Goal: Task Accomplishment & Management: Manage account settings

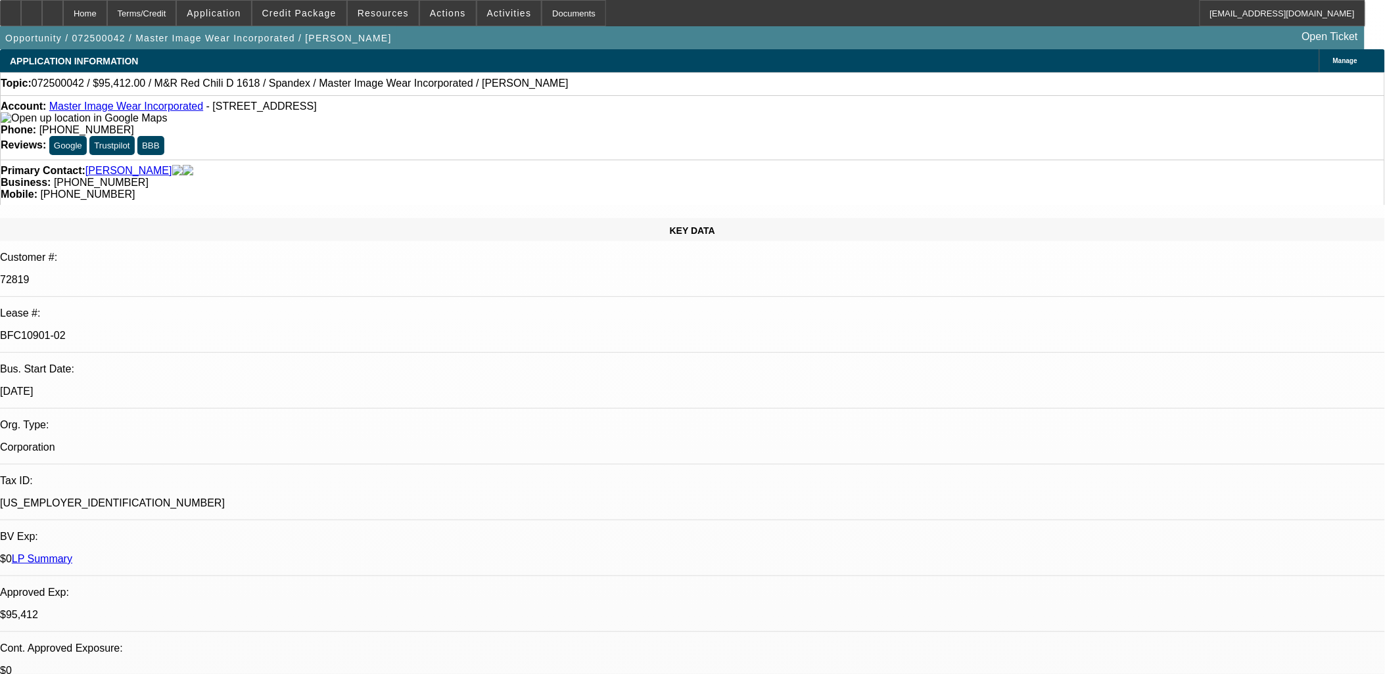
select select "0"
select select "0.1"
select select "0"
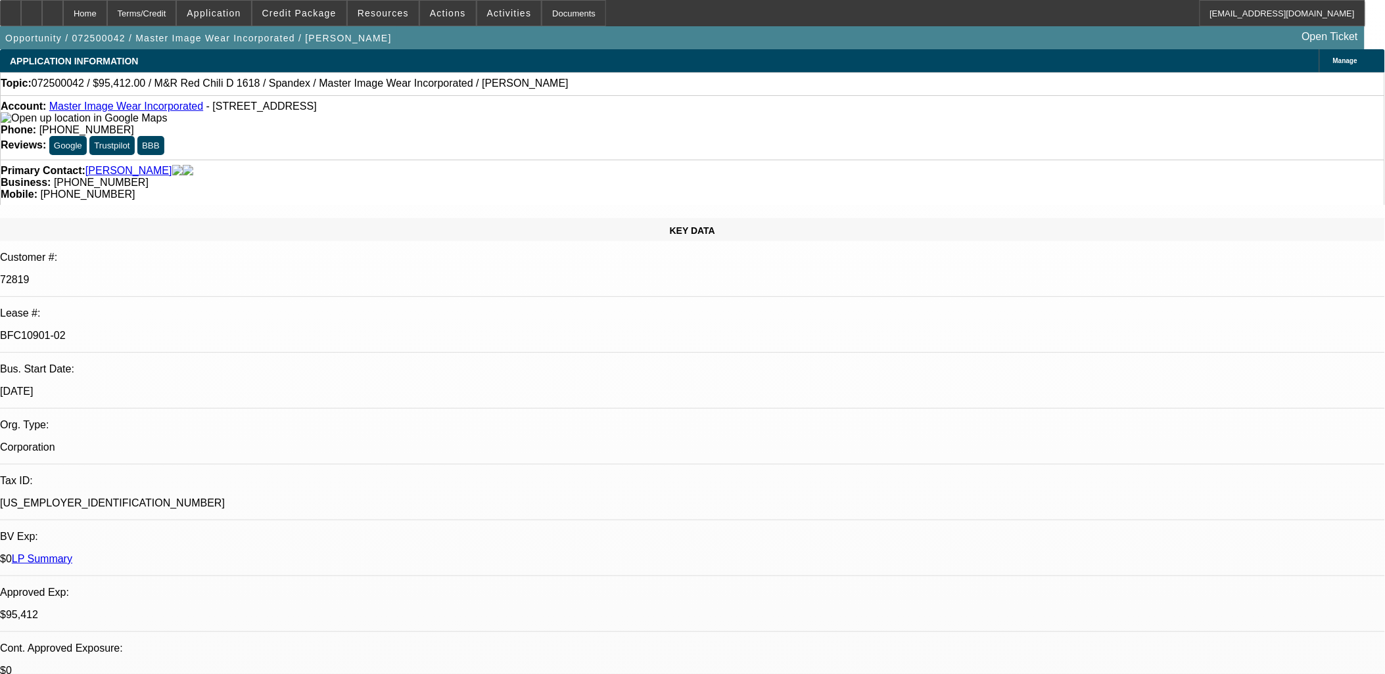
select select "0.1"
select select "0"
select select "0.1"
select select "0"
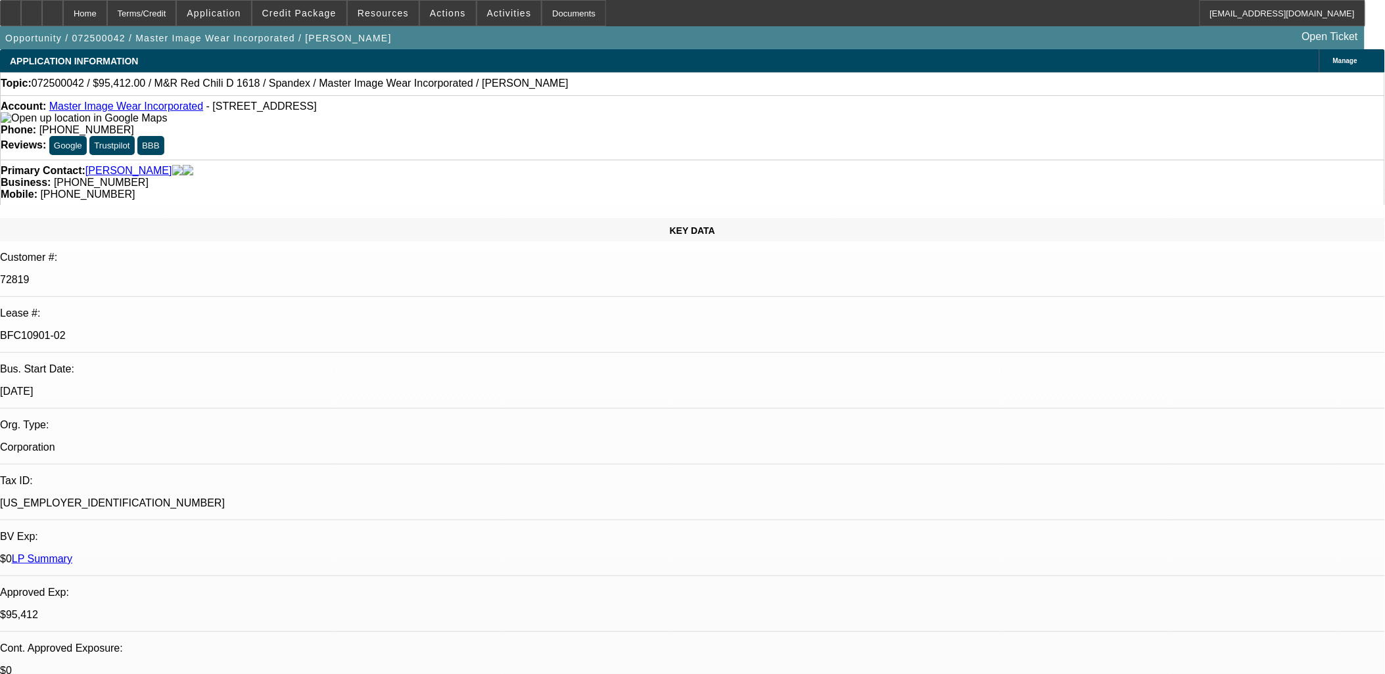
select select "0"
select select "0.1"
select select "1"
select select "4"
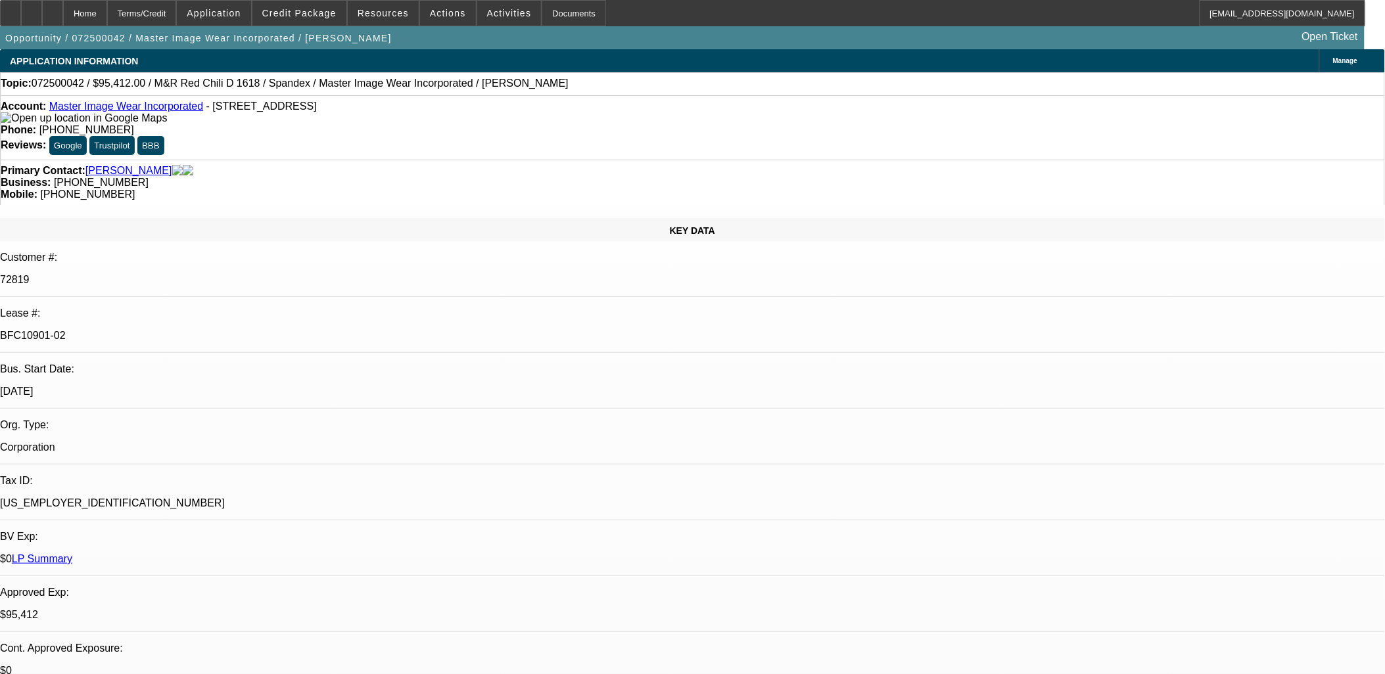
select select "1"
select select "4"
select select "1"
select select "3"
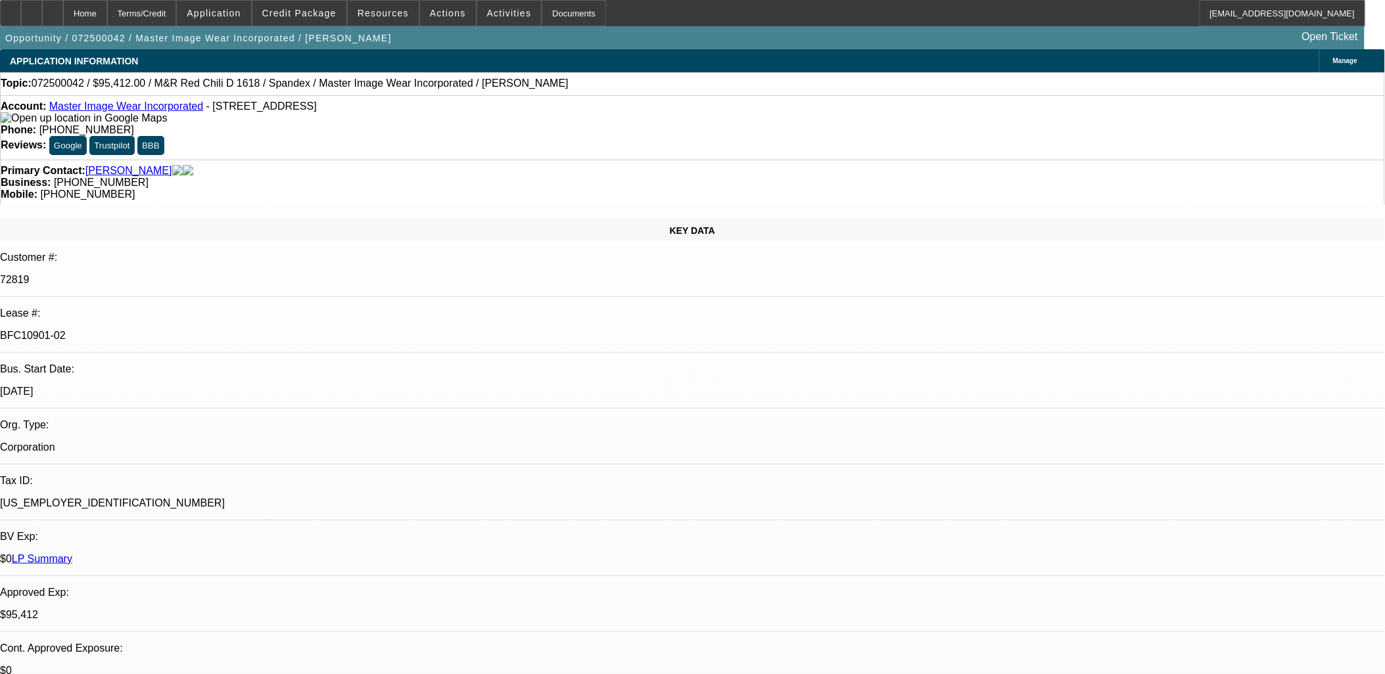
select select "4"
select select "1"
select select "3"
select select "4"
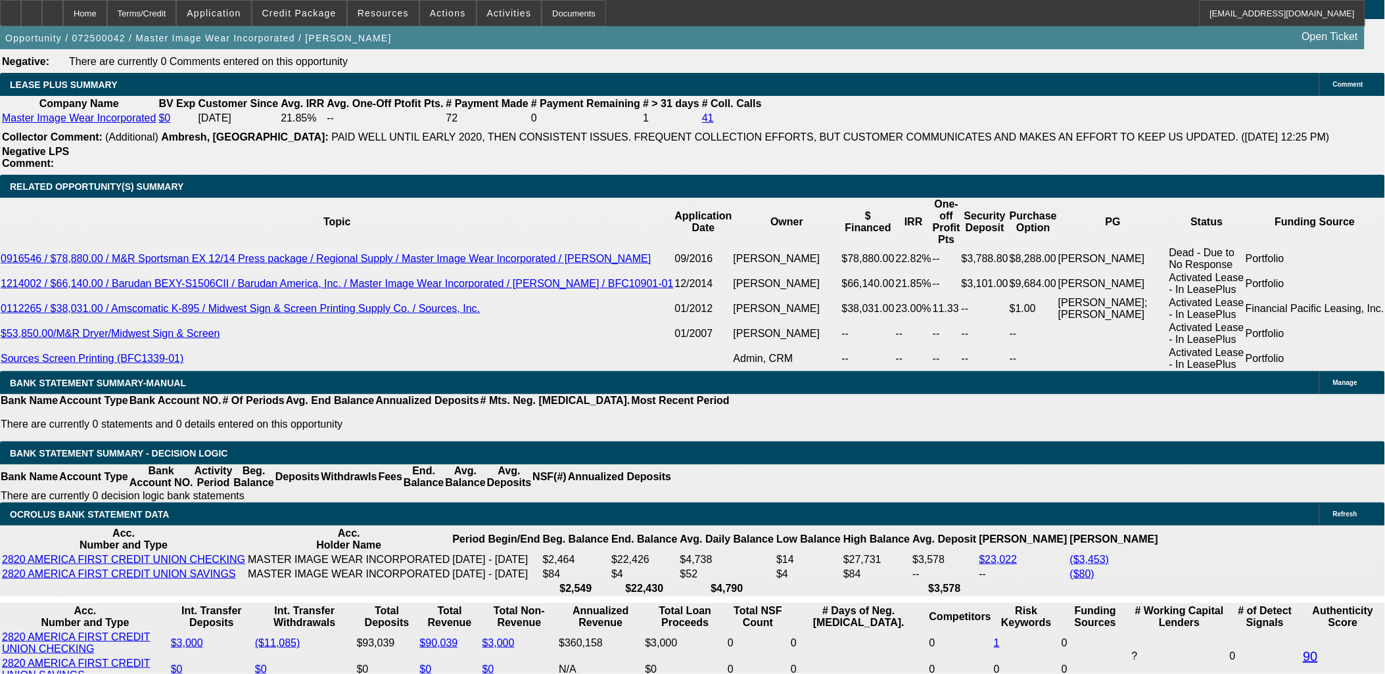
scroll to position [2323, 0]
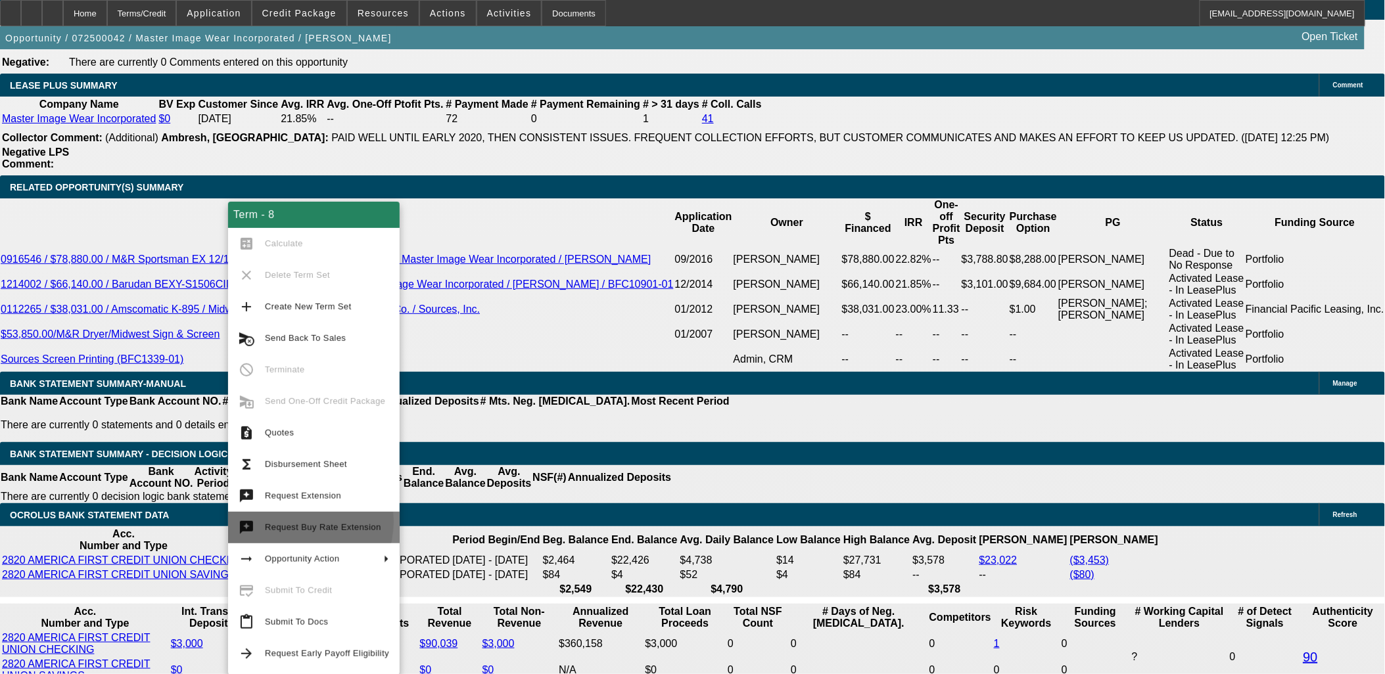
click at [294, 523] on span "Request Buy Rate Extension" at bounding box center [323, 528] width 116 height 10
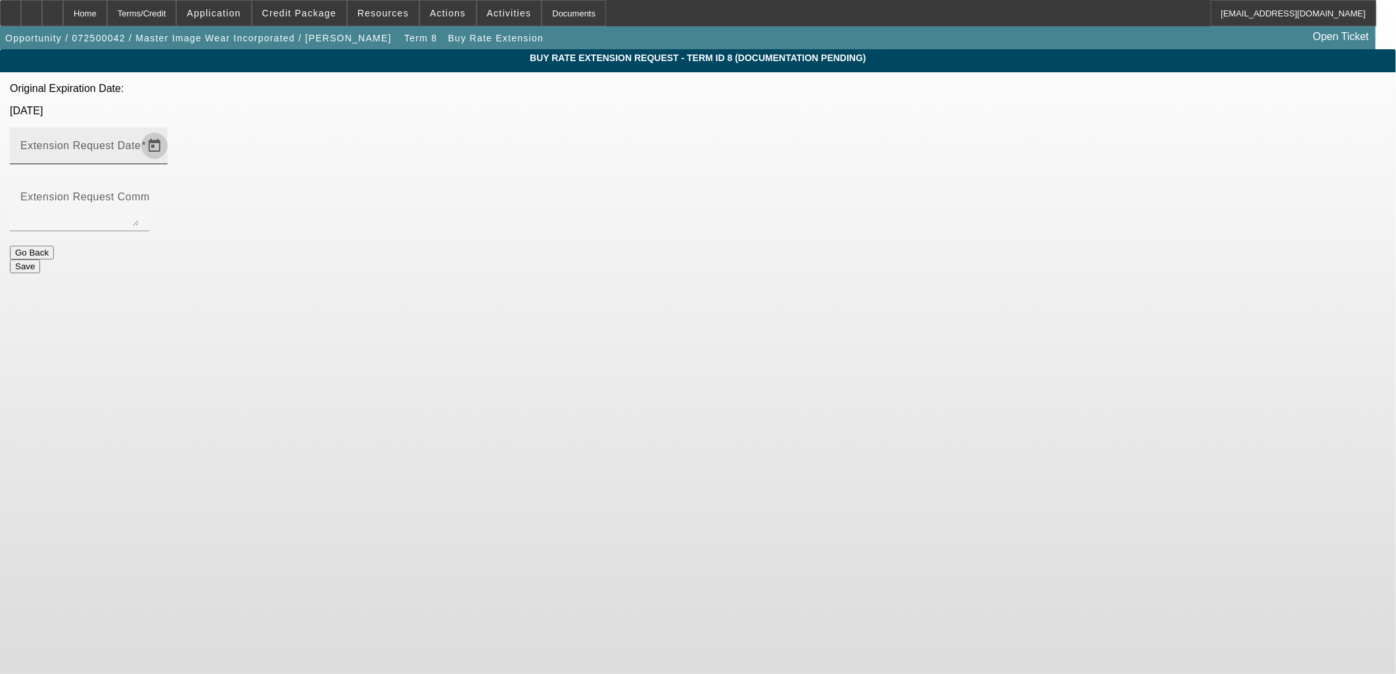
click at [170, 130] on span "Open calendar" at bounding box center [155, 146] width 32 height 32
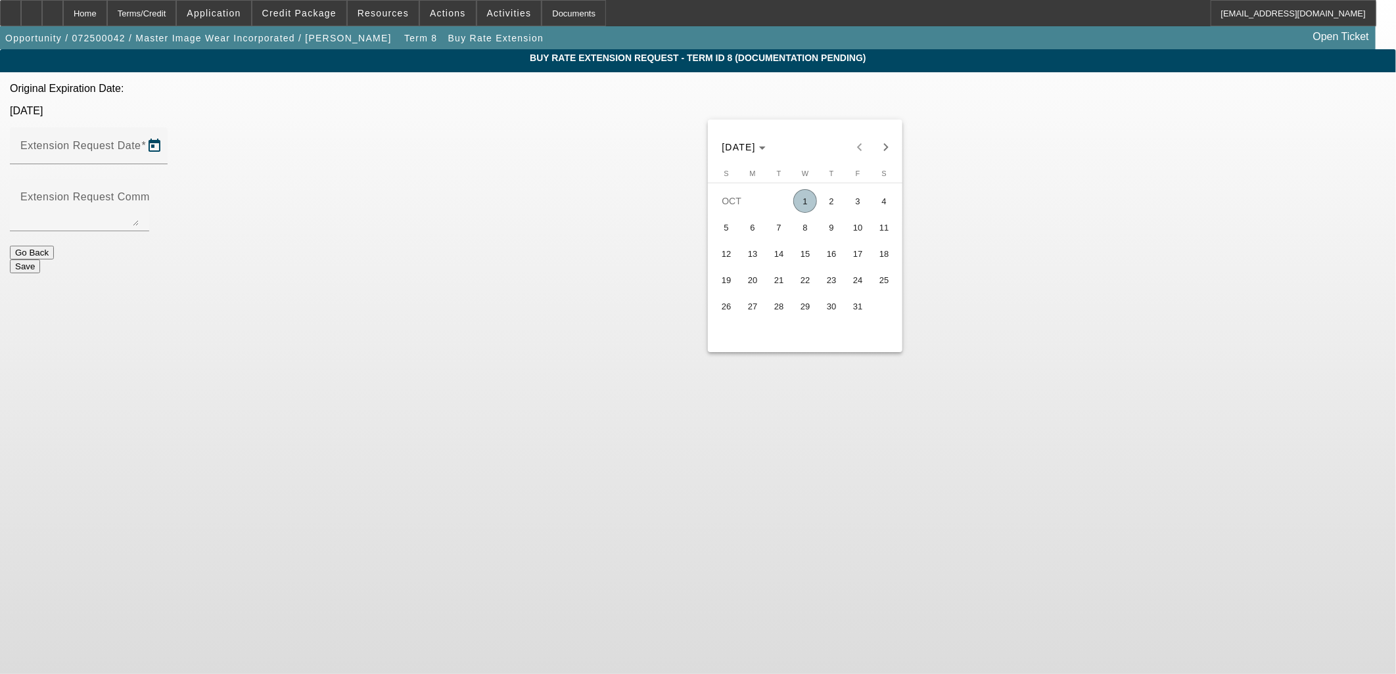
click at [850, 256] on span "17" at bounding box center [858, 254] width 24 height 24
type input "10/17/2025"
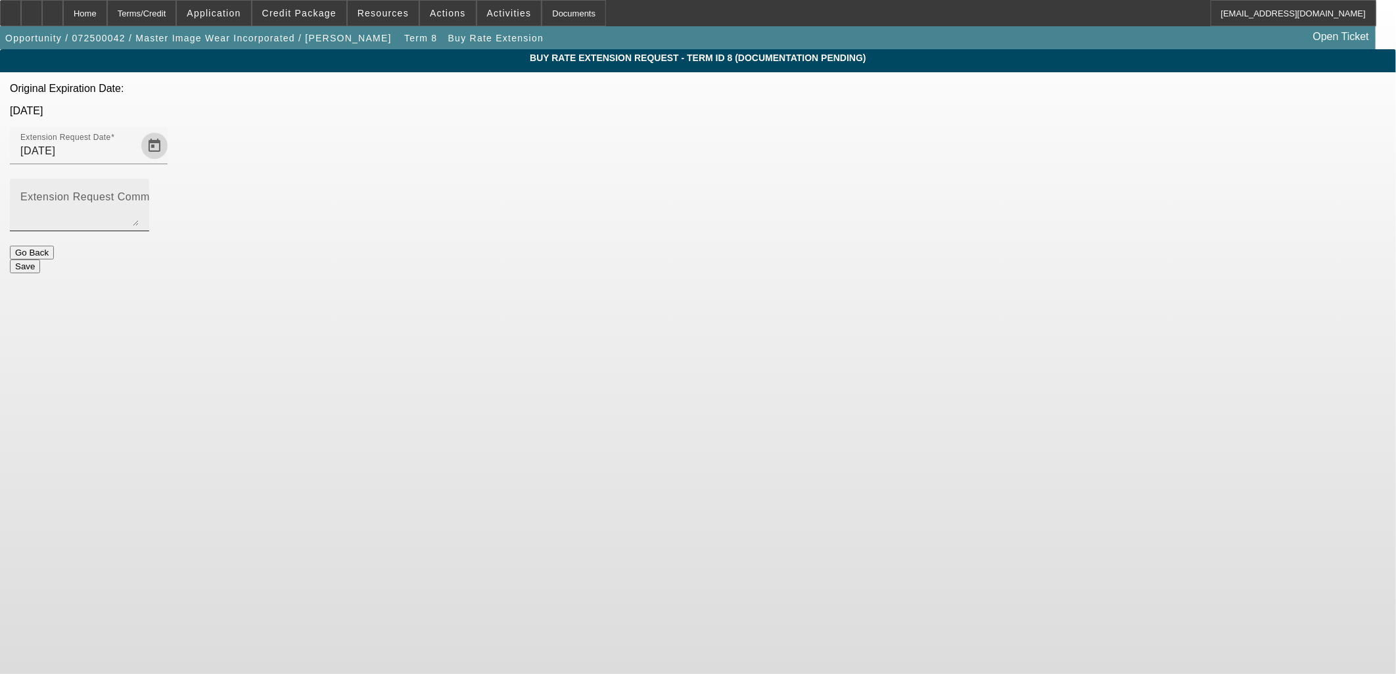
click at [139, 195] on textarea "Extension Request Comment" at bounding box center [79, 211] width 118 height 32
type textarea "Service tech arrives Oct. 6."
click at [40, 260] on button "Save" at bounding box center [25, 267] width 30 height 14
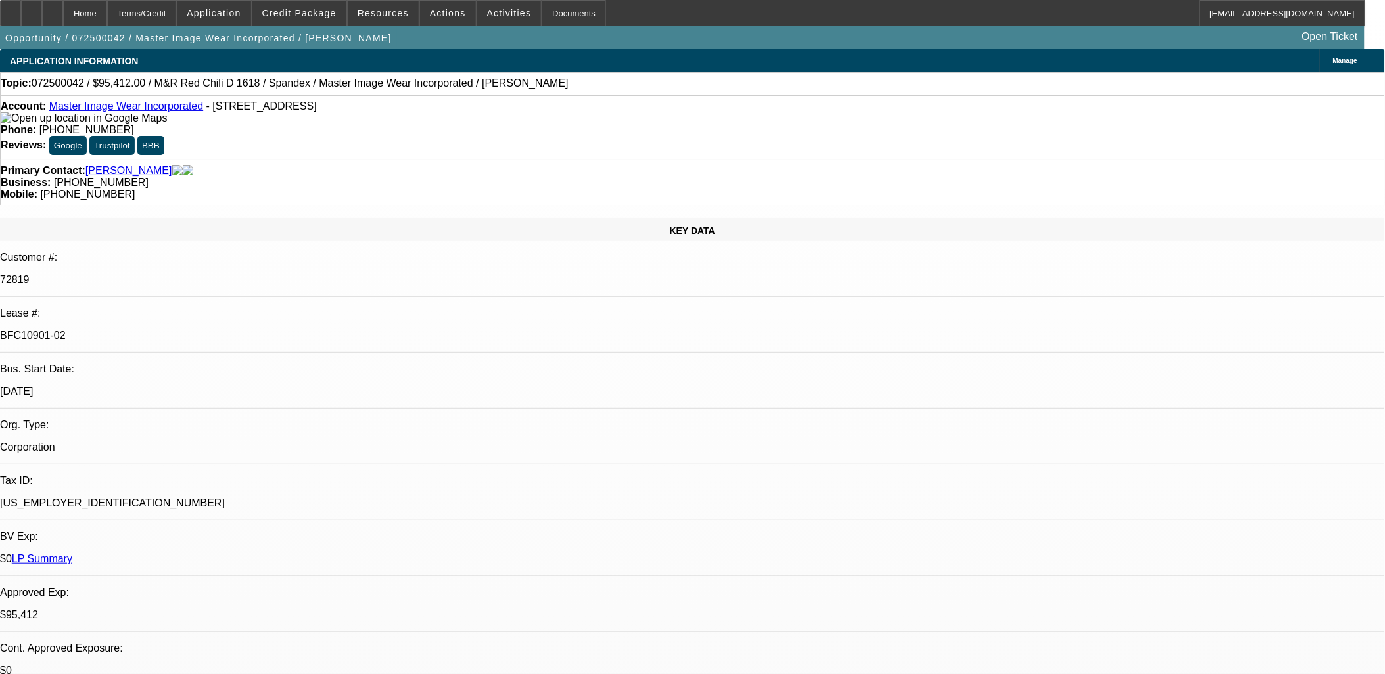
select select "0"
select select "0.1"
select select "4"
select select "0"
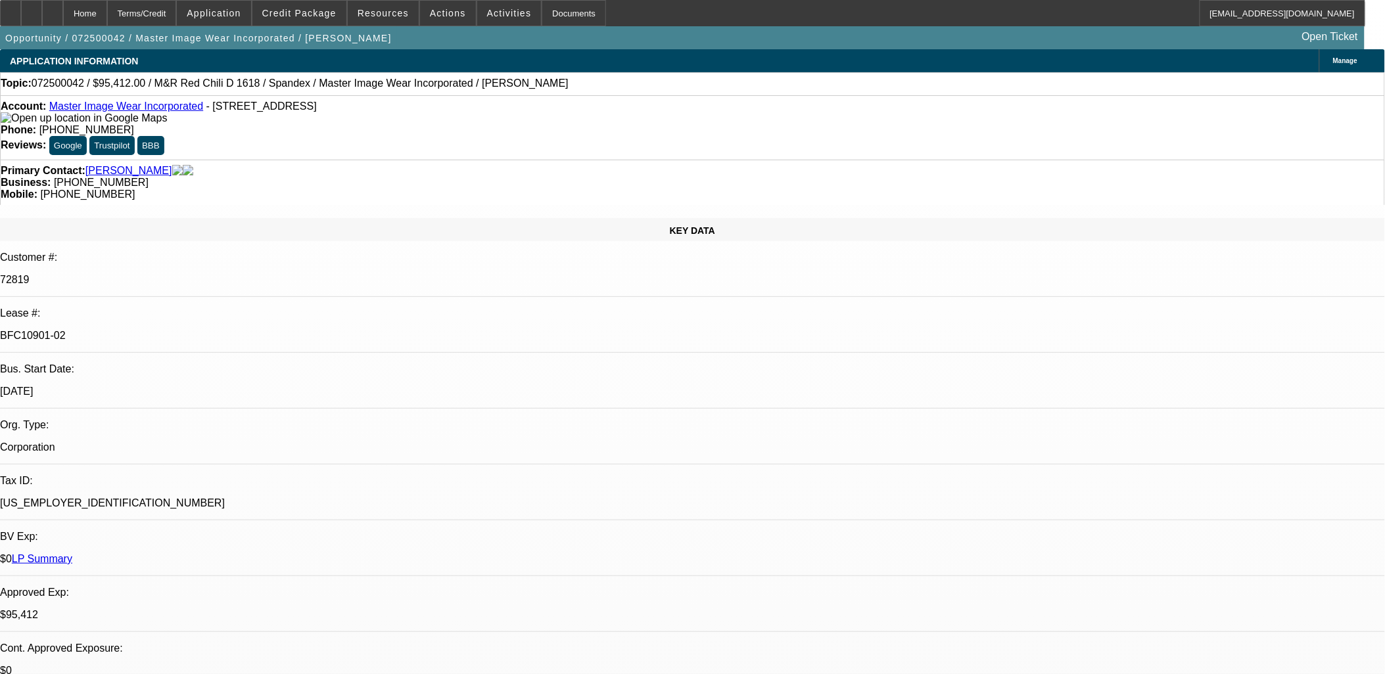
select select "0"
select select "0.1"
select select "4"
select select "0"
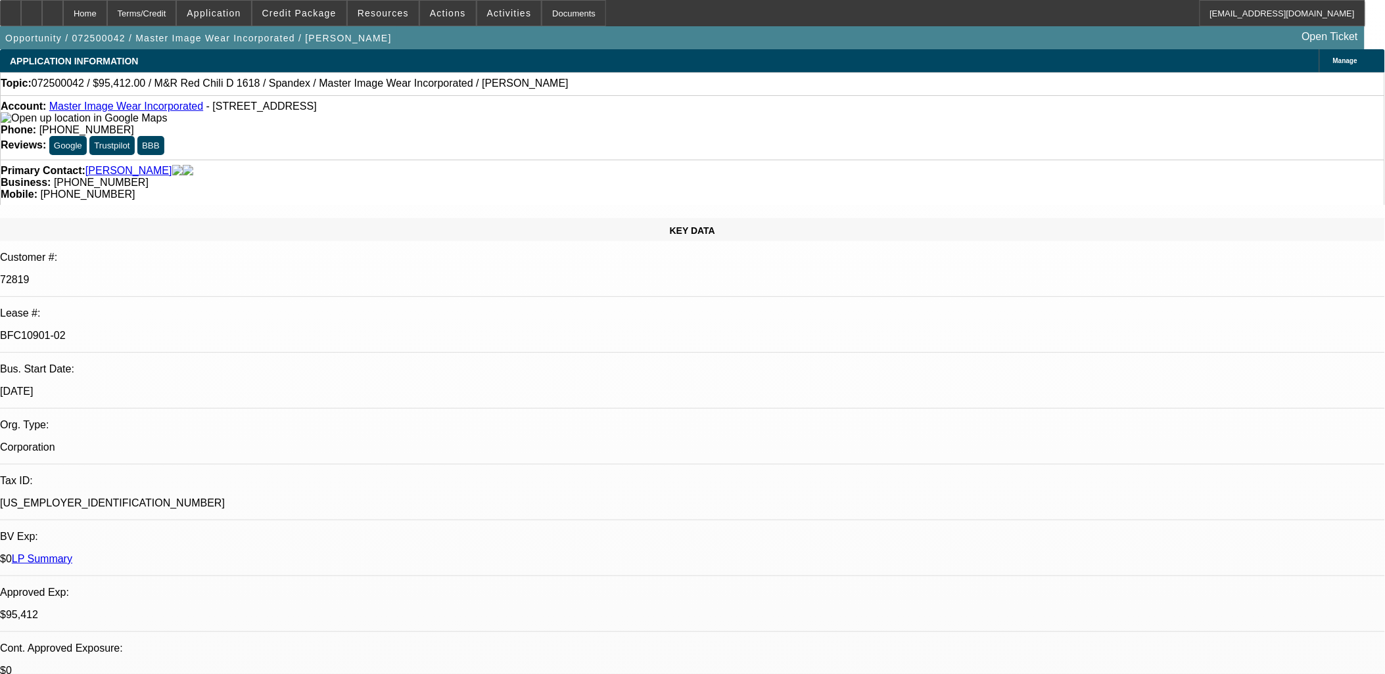
select select "3"
select select "0.1"
select select "4"
select select "0"
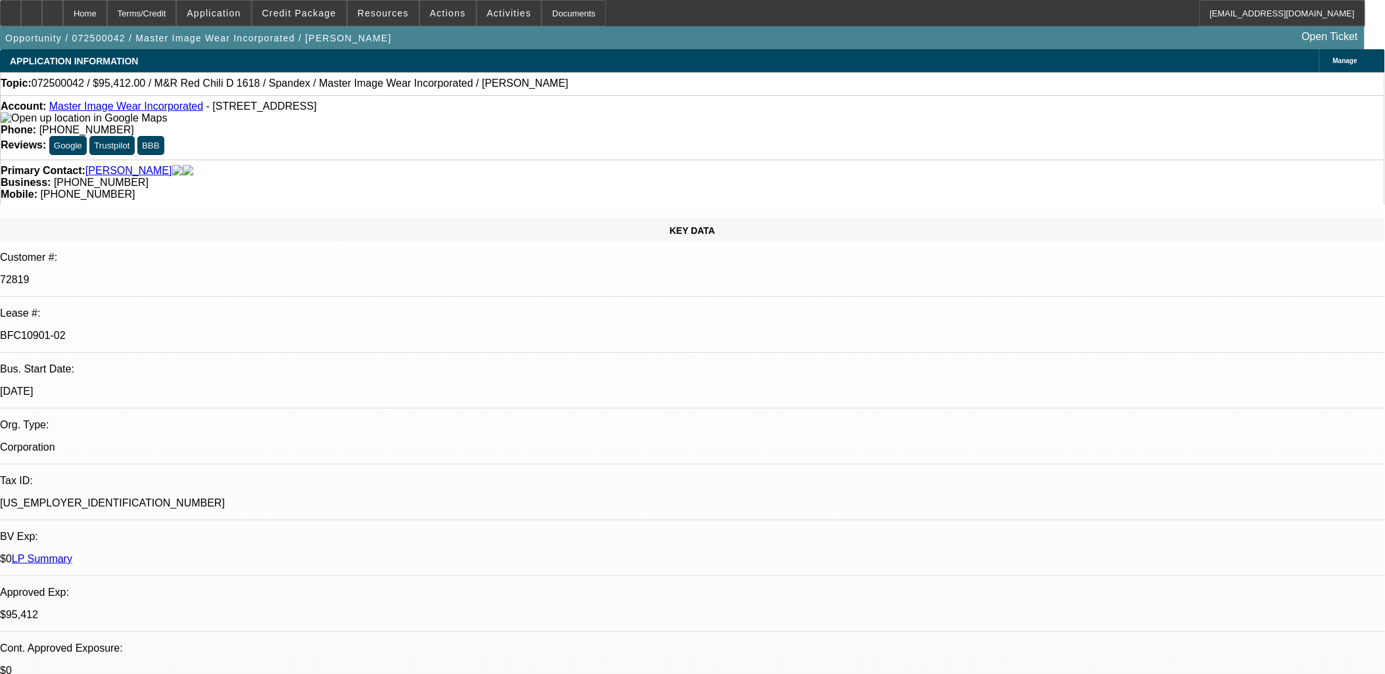
select select "3"
select select "0.1"
select select "4"
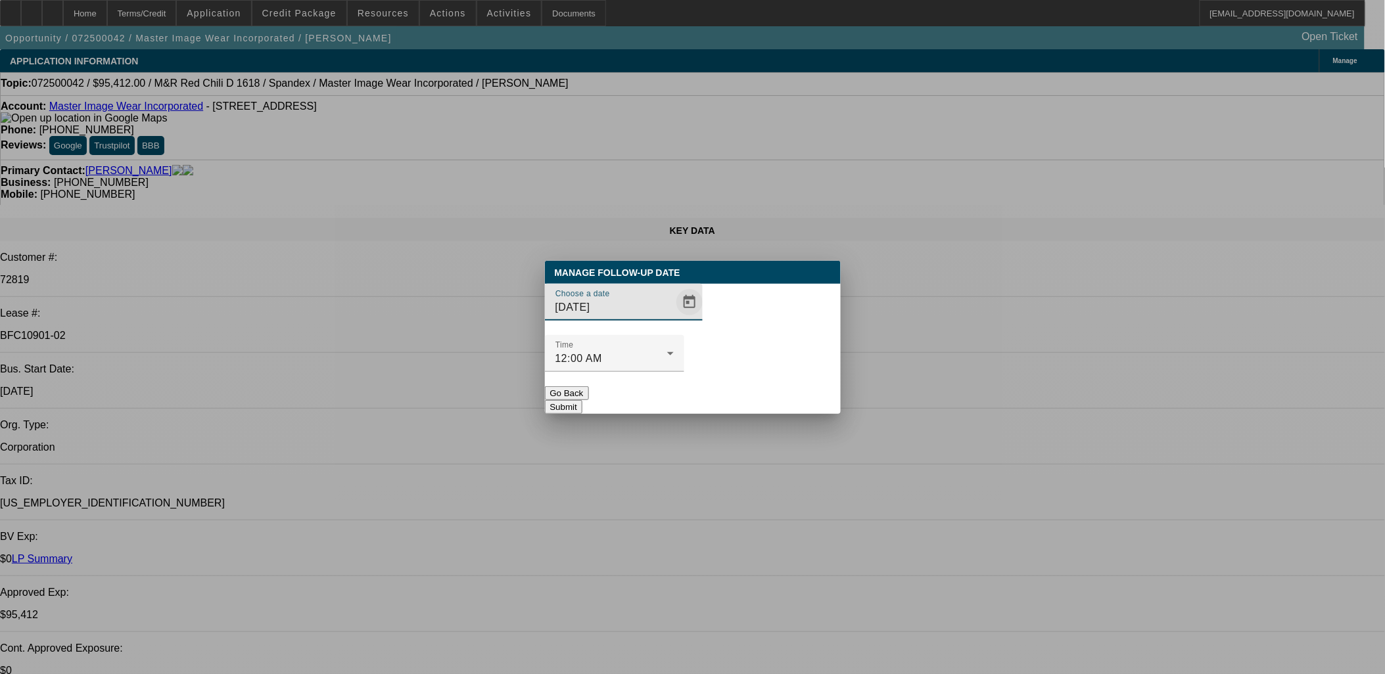
click at [674, 318] on span "Open calendar" at bounding box center [690, 303] width 32 height 32
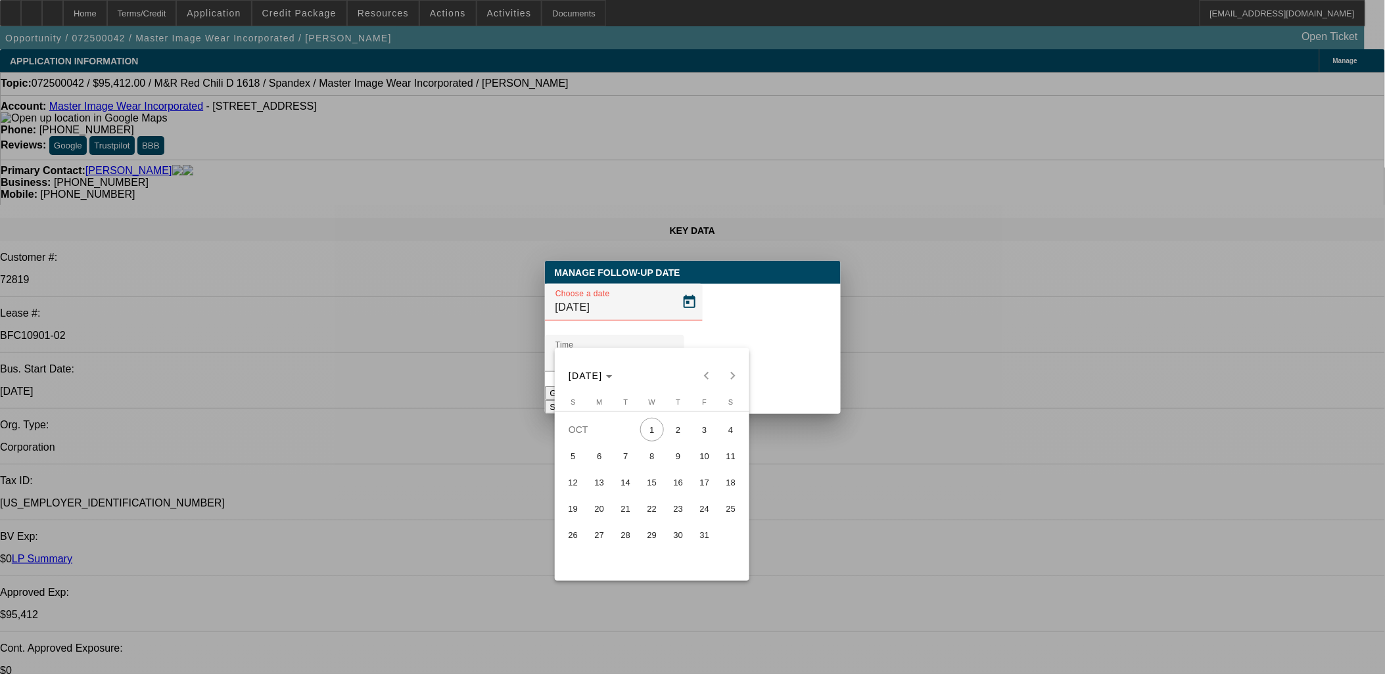
click at [654, 458] on span "8" at bounding box center [652, 456] width 24 height 24
type input "10/8/2025"
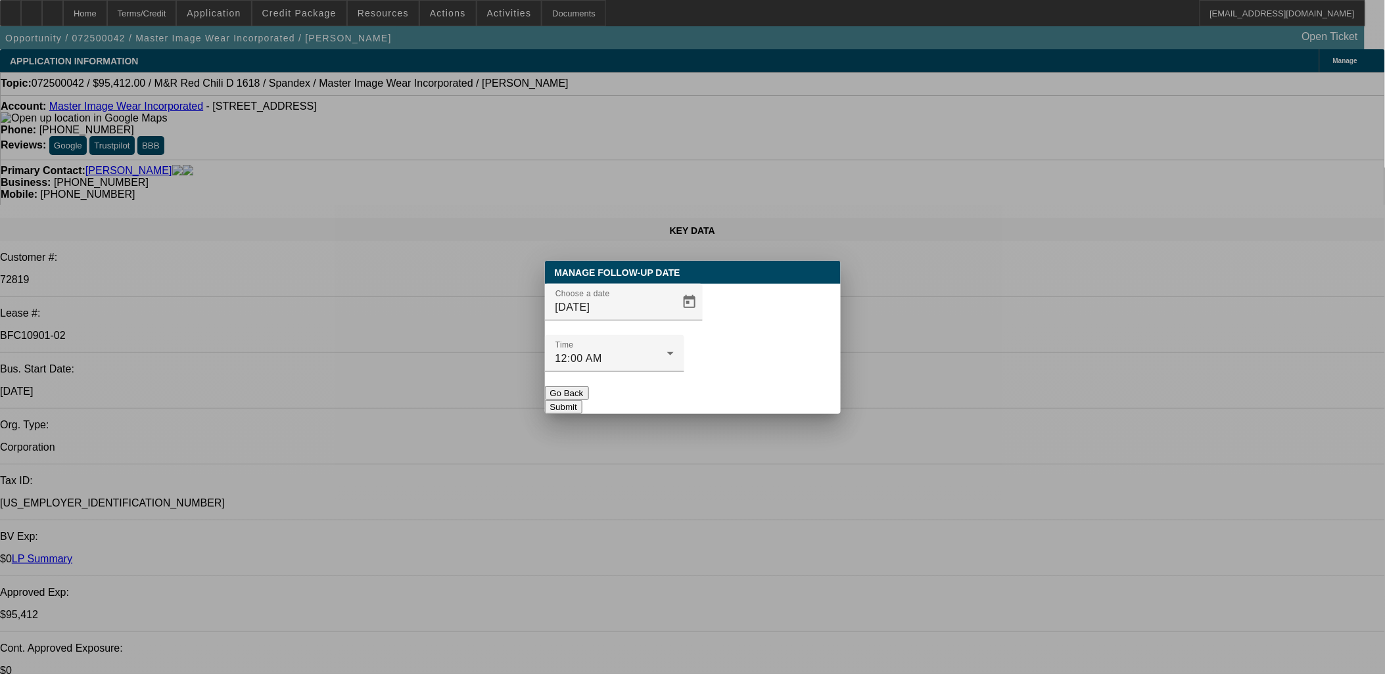
click at [582, 400] on button "Submit" at bounding box center [563, 407] width 37 height 14
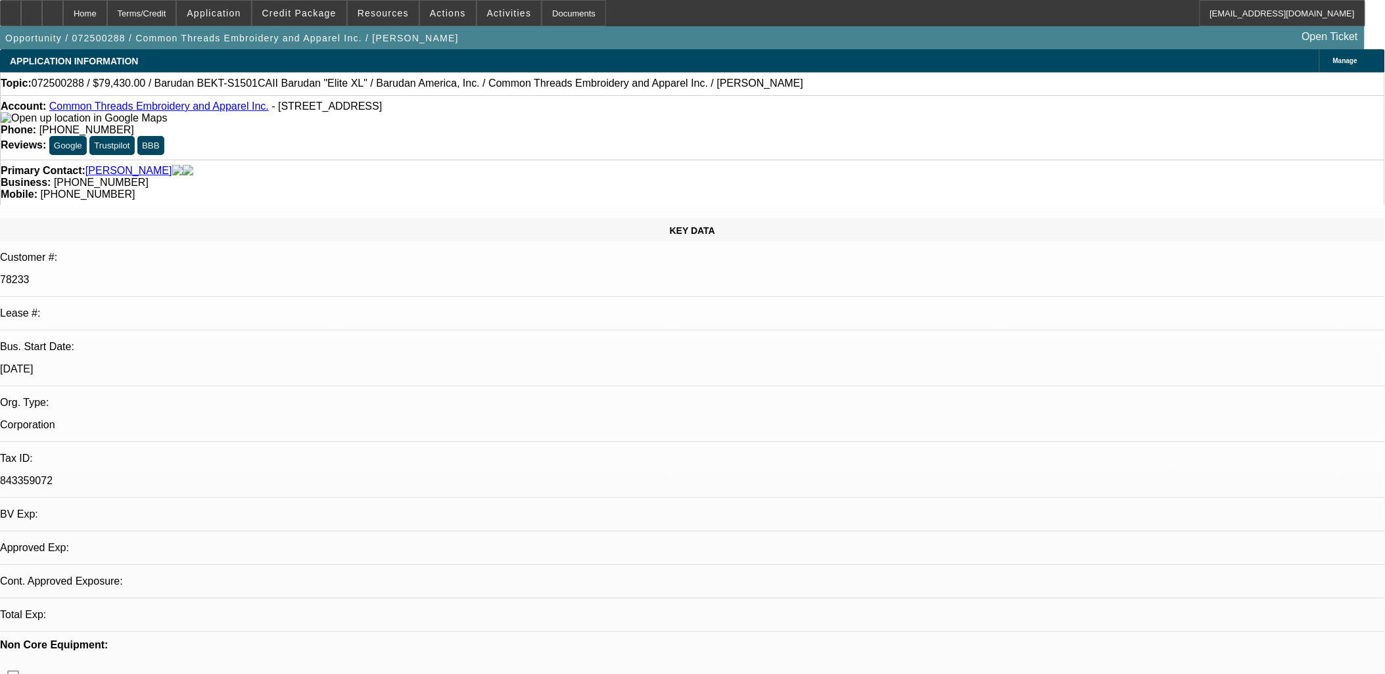
select select "0"
select select "2"
select select "0"
select select "2"
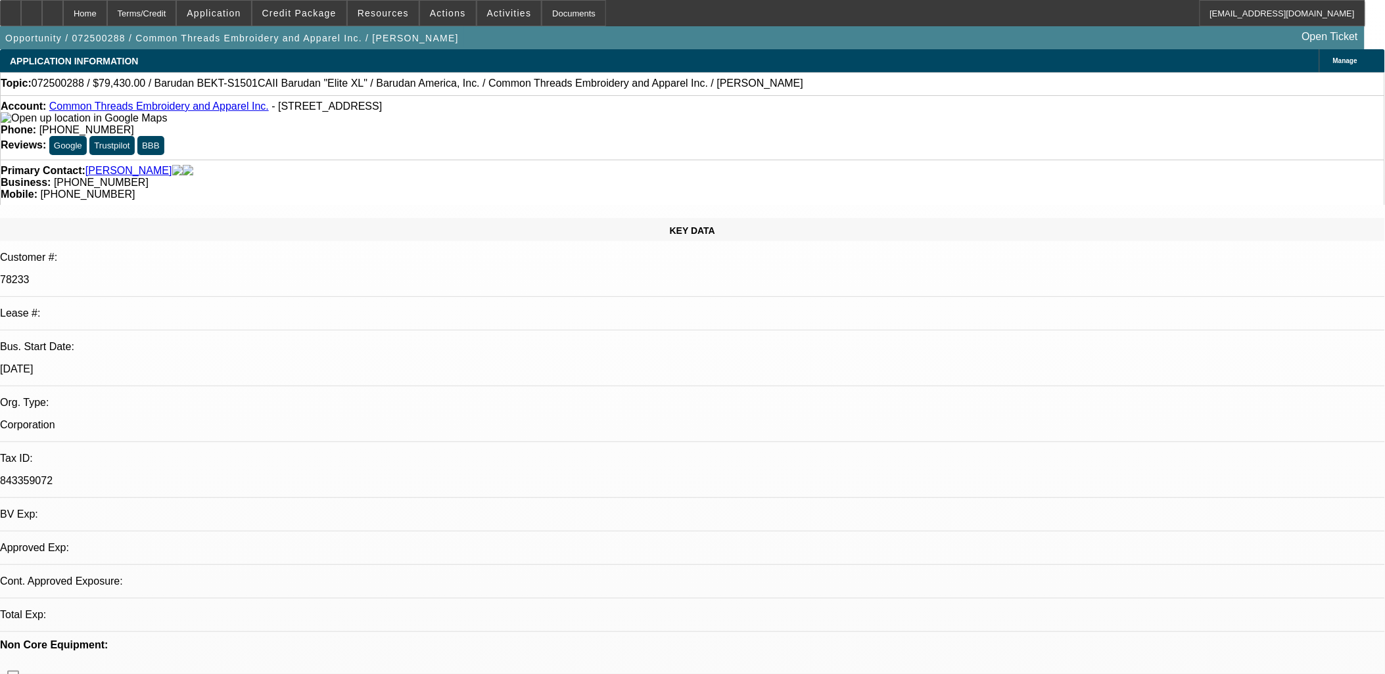
select select "0"
select select "1"
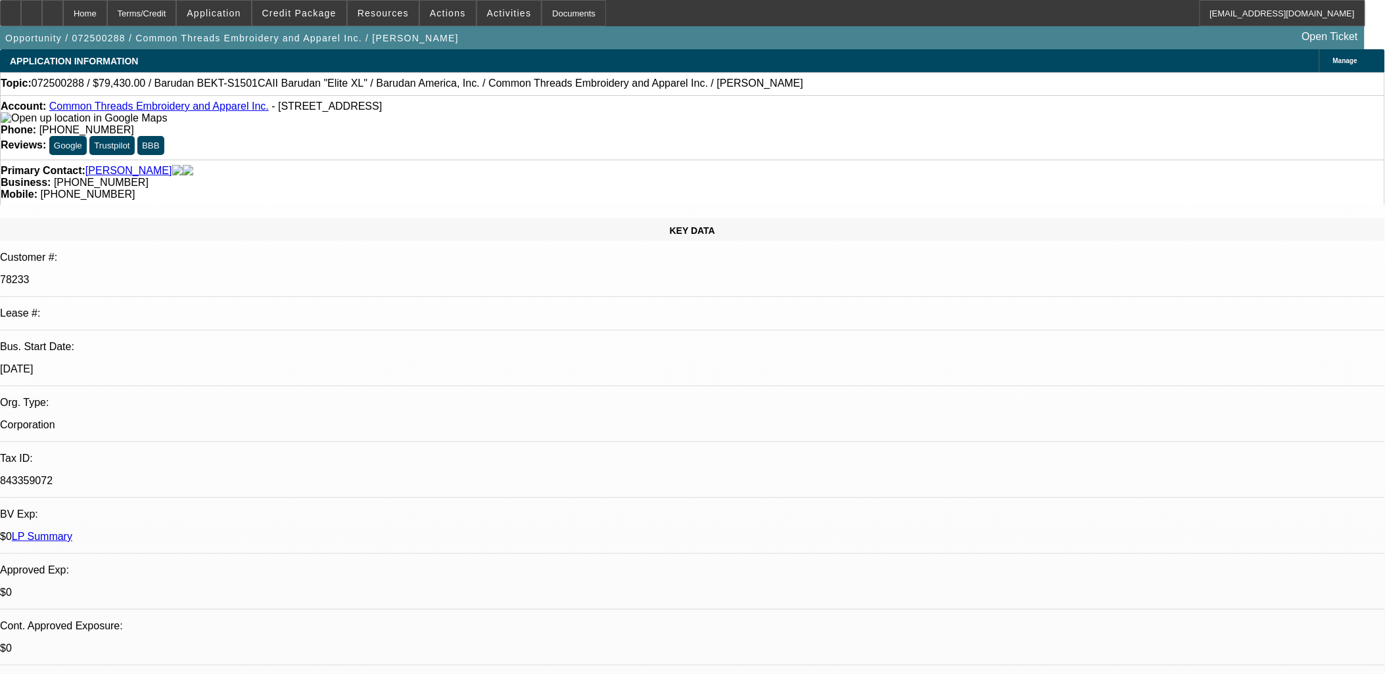
select select "2"
select select "6"
select select "1"
select select "2"
select select "6"
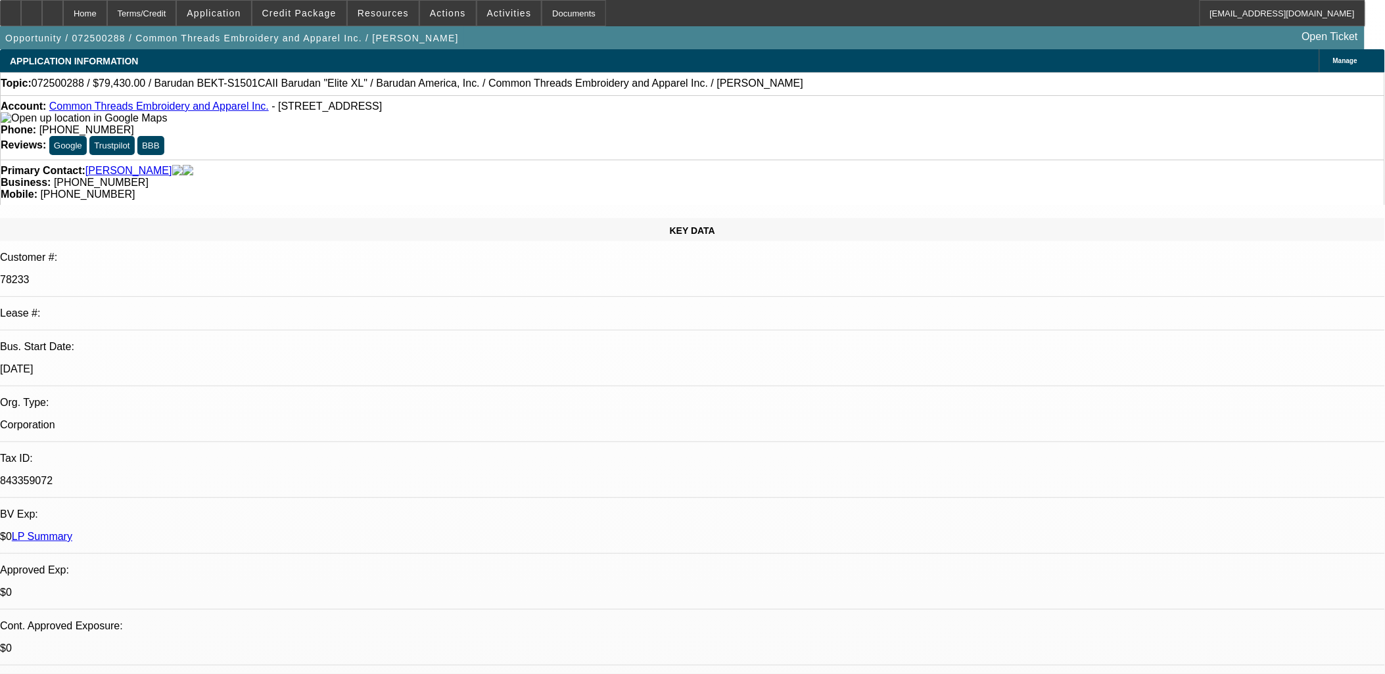
select select "1"
select select "6"
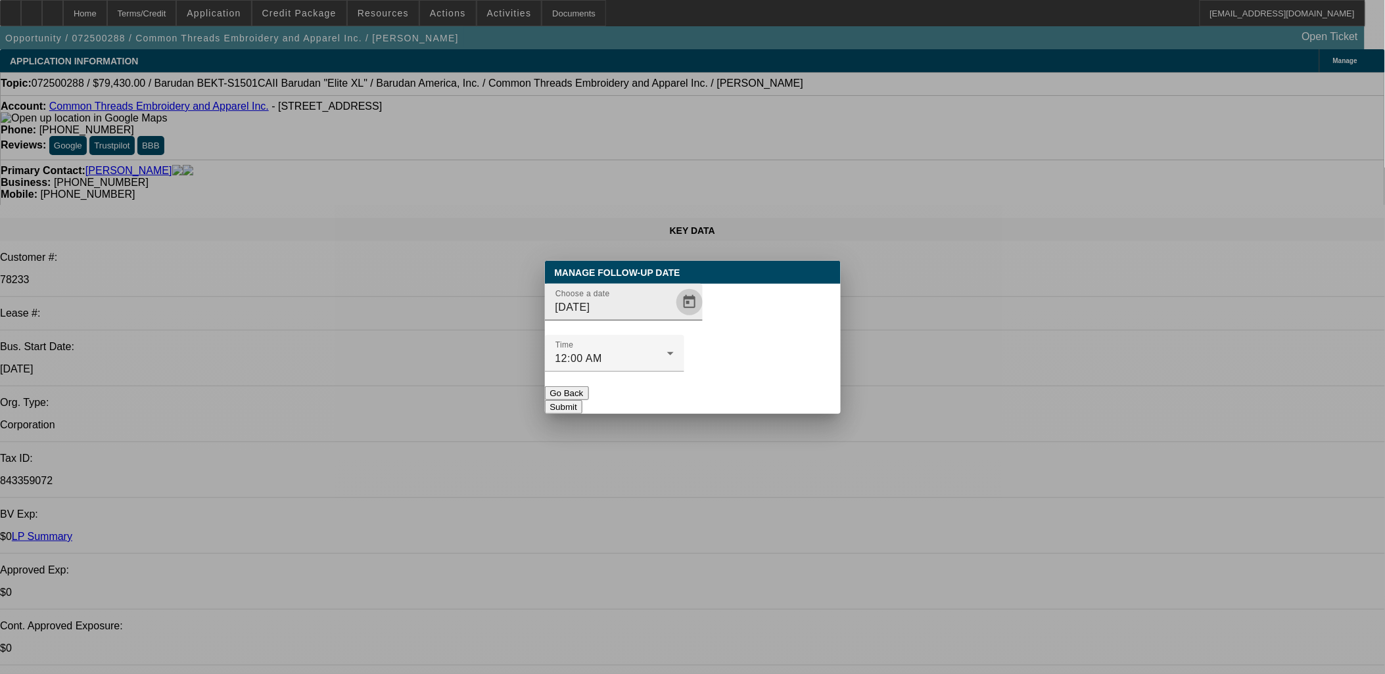
click at [674, 318] on span "Open calendar" at bounding box center [690, 303] width 32 height 32
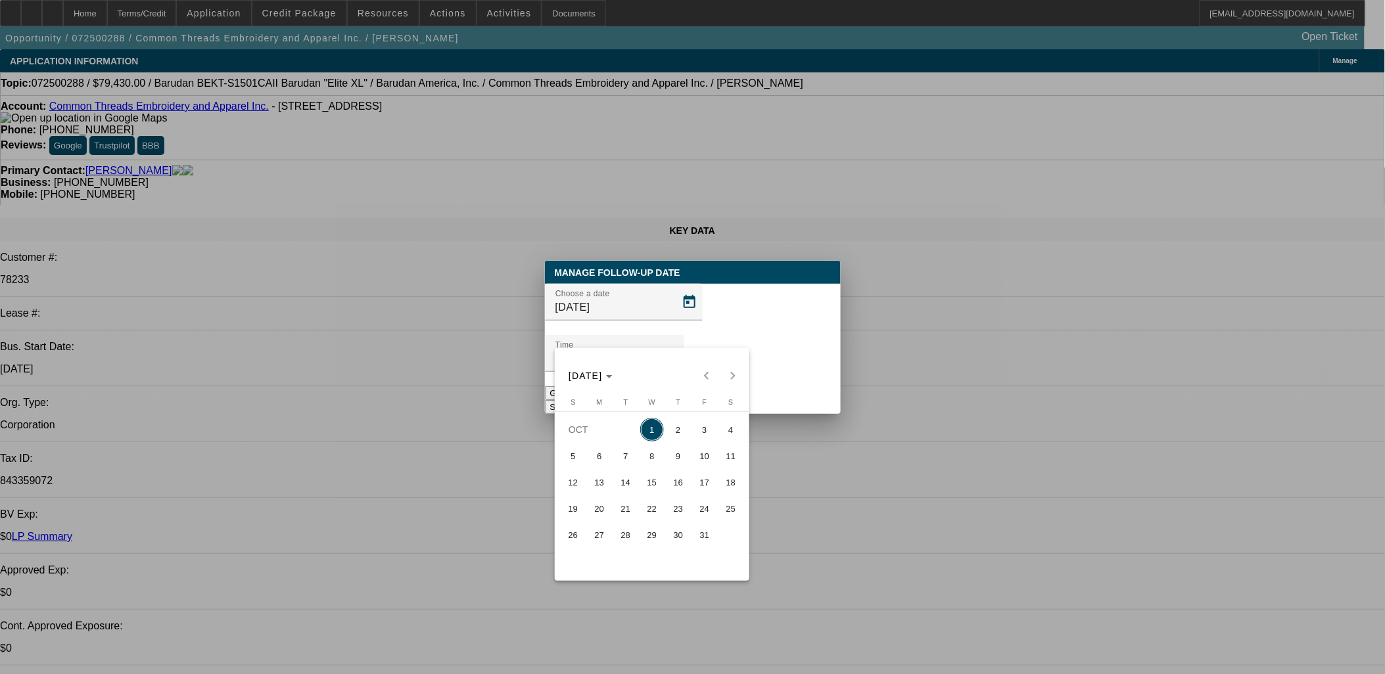
click at [699, 434] on span "3" at bounding box center [705, 430] width 24 height 24
type input "10/3/2025"
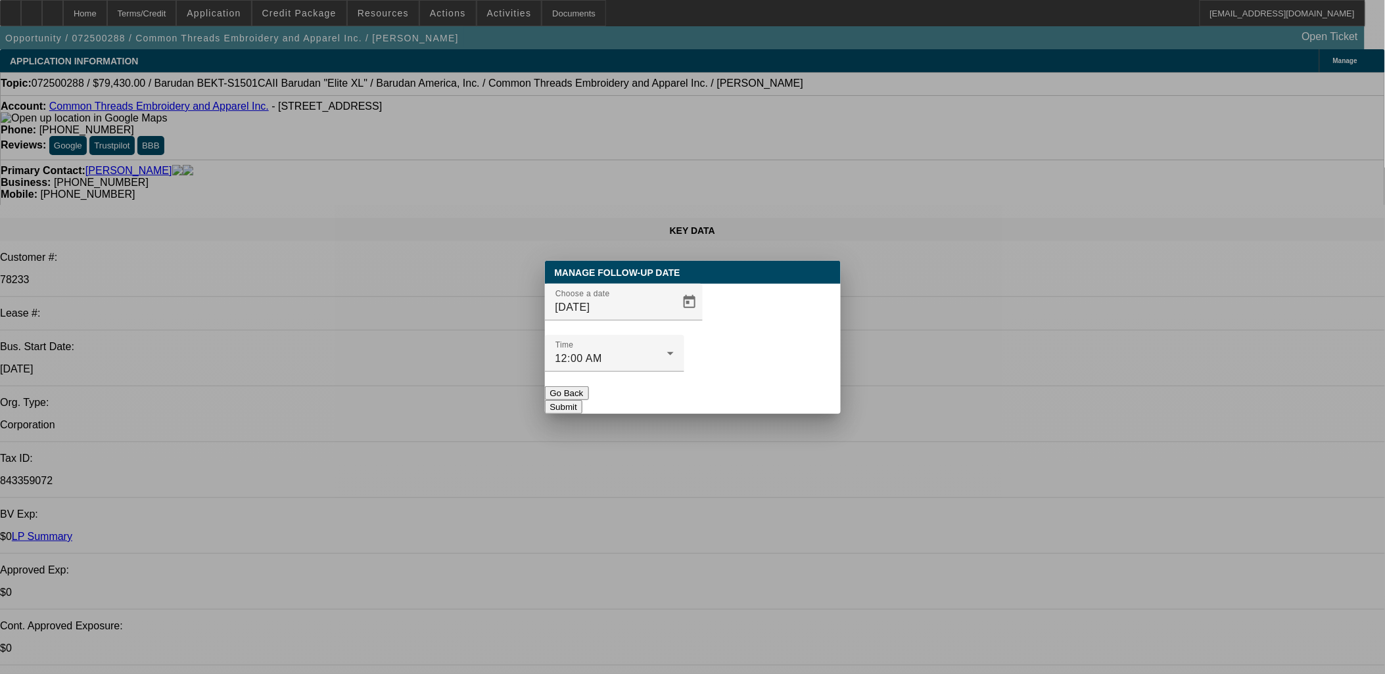
click at [582, 400] on button "Submit" at bounding box center [563, 407] width 37 height 14
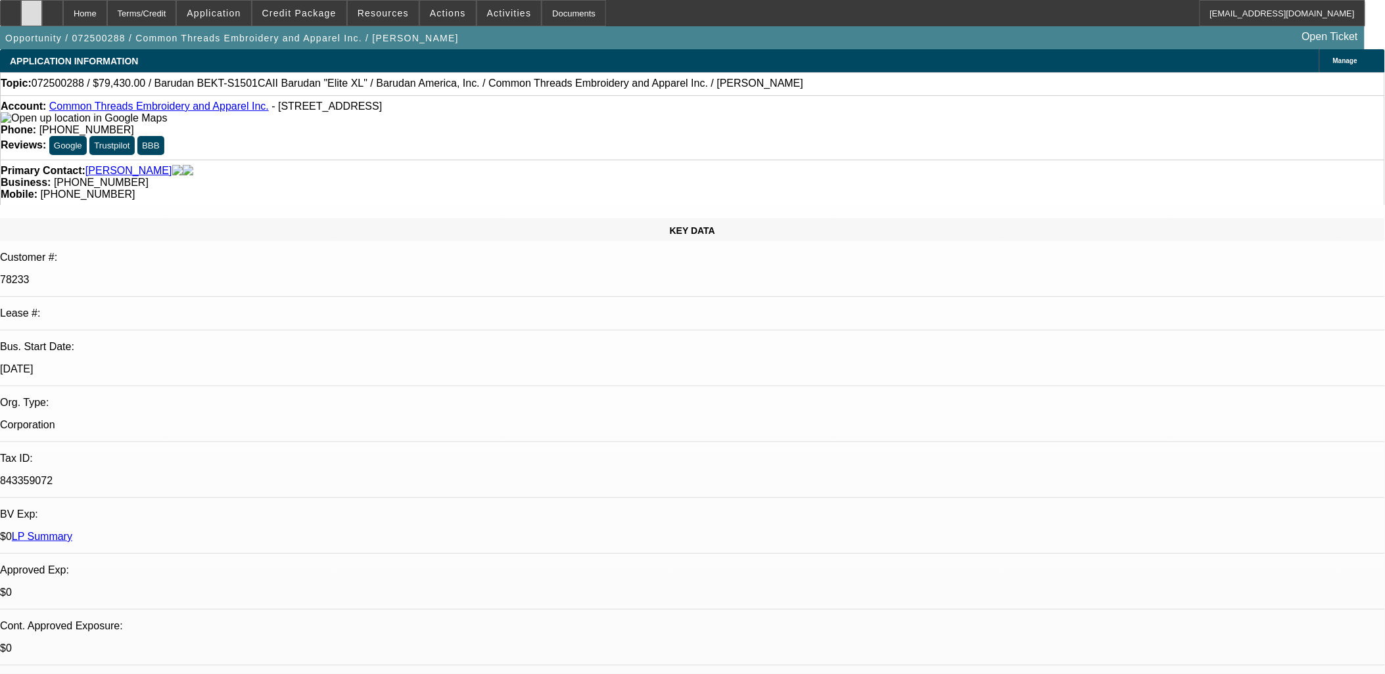
click at [42, 4] on div at bounding box center [31, 13] width 21 height 26
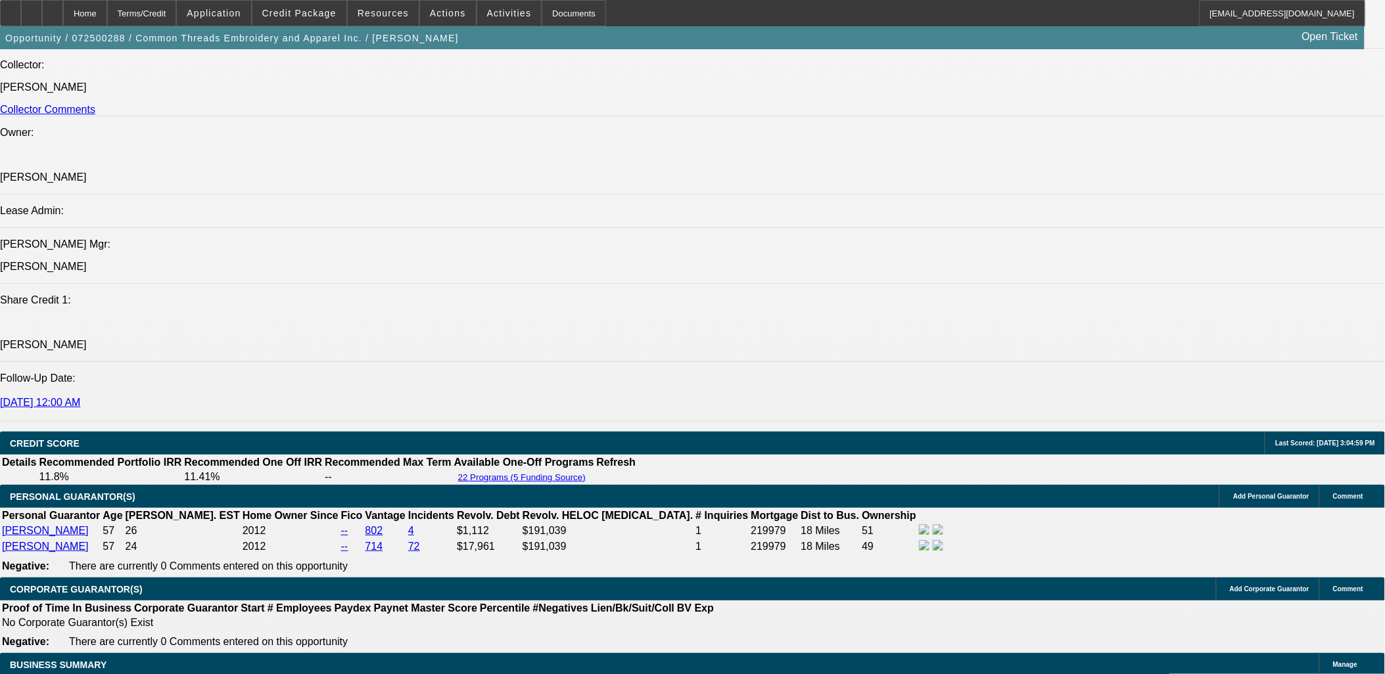
scroll to position [1826, 0]
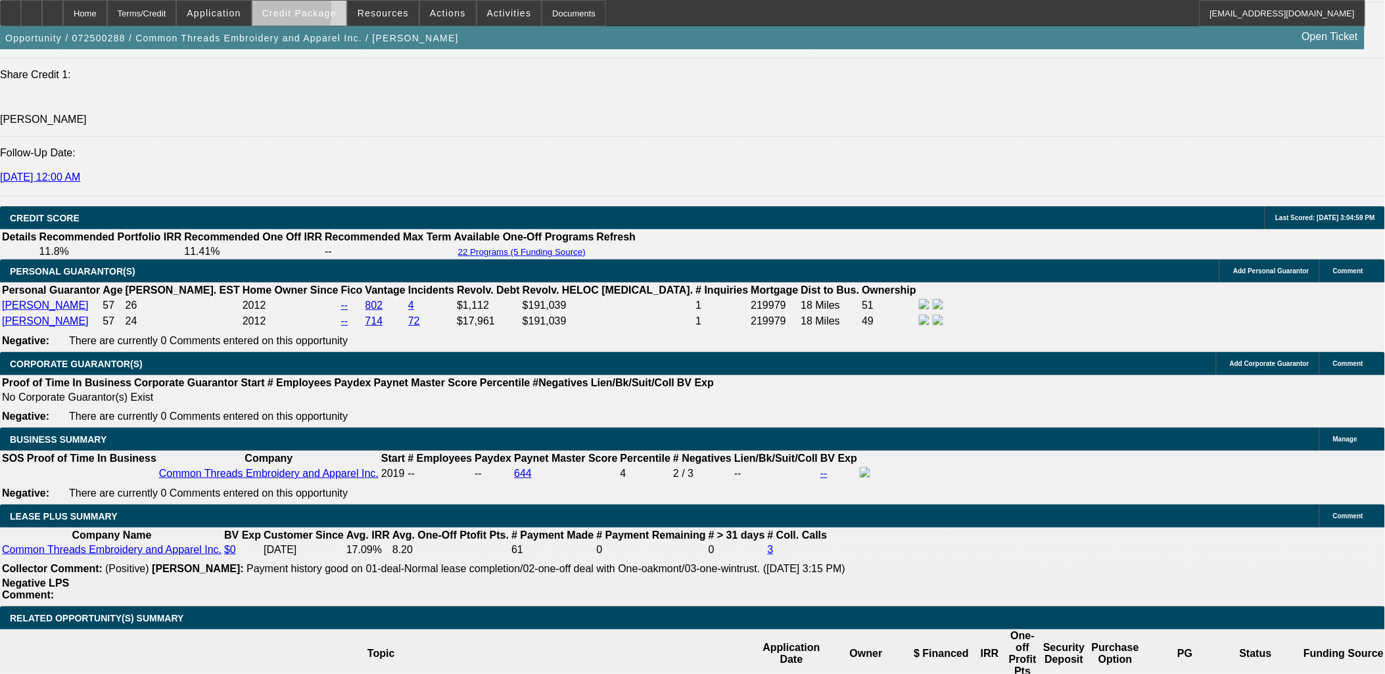
click at [308, 14] on span "Credit Package" at bounding box center [299, 13] width 74 height 11
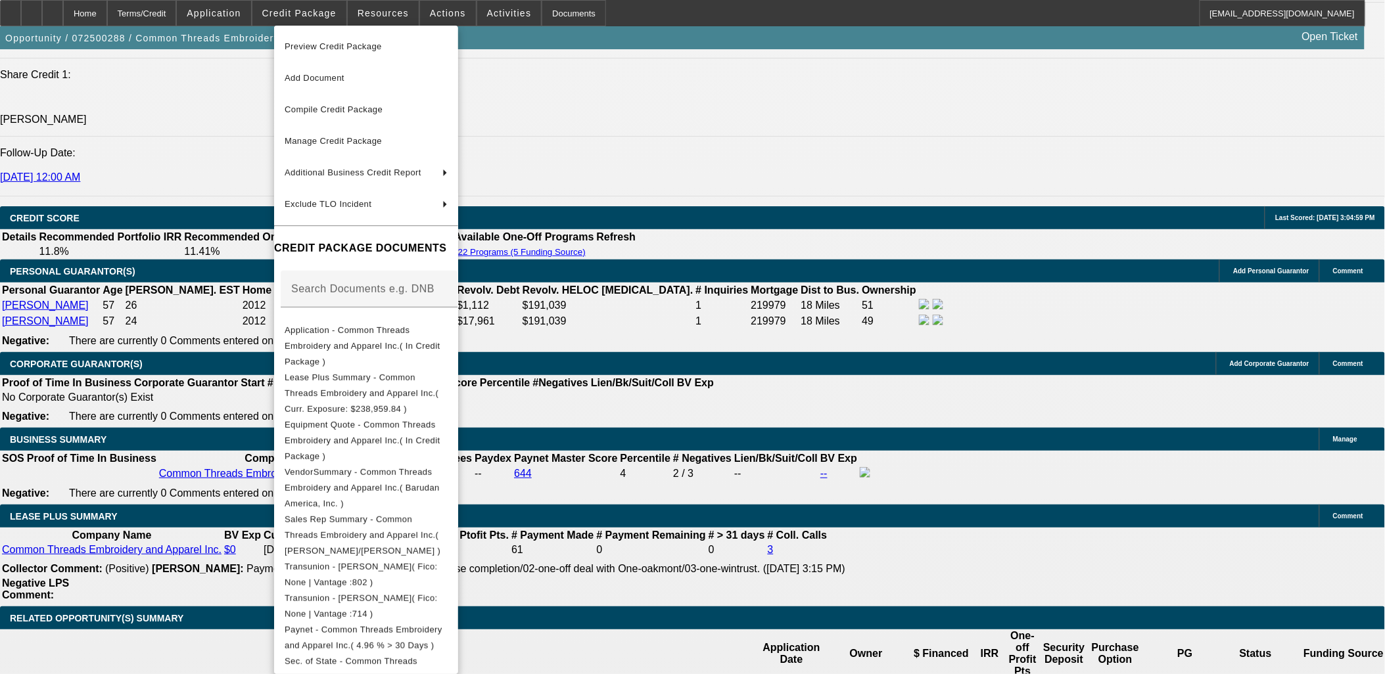
click at [130, 412] on div at bounding box center [692, 337] width 1385 height 674
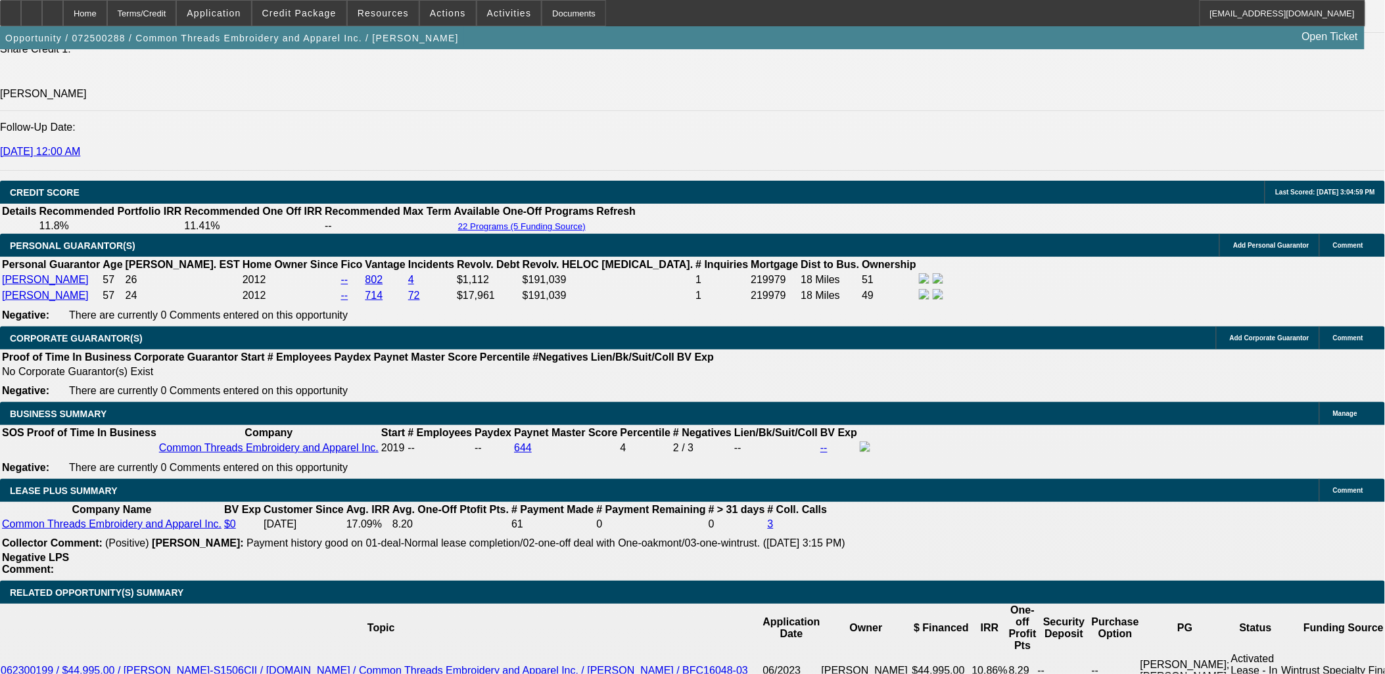
scroll to position [2118, 0]
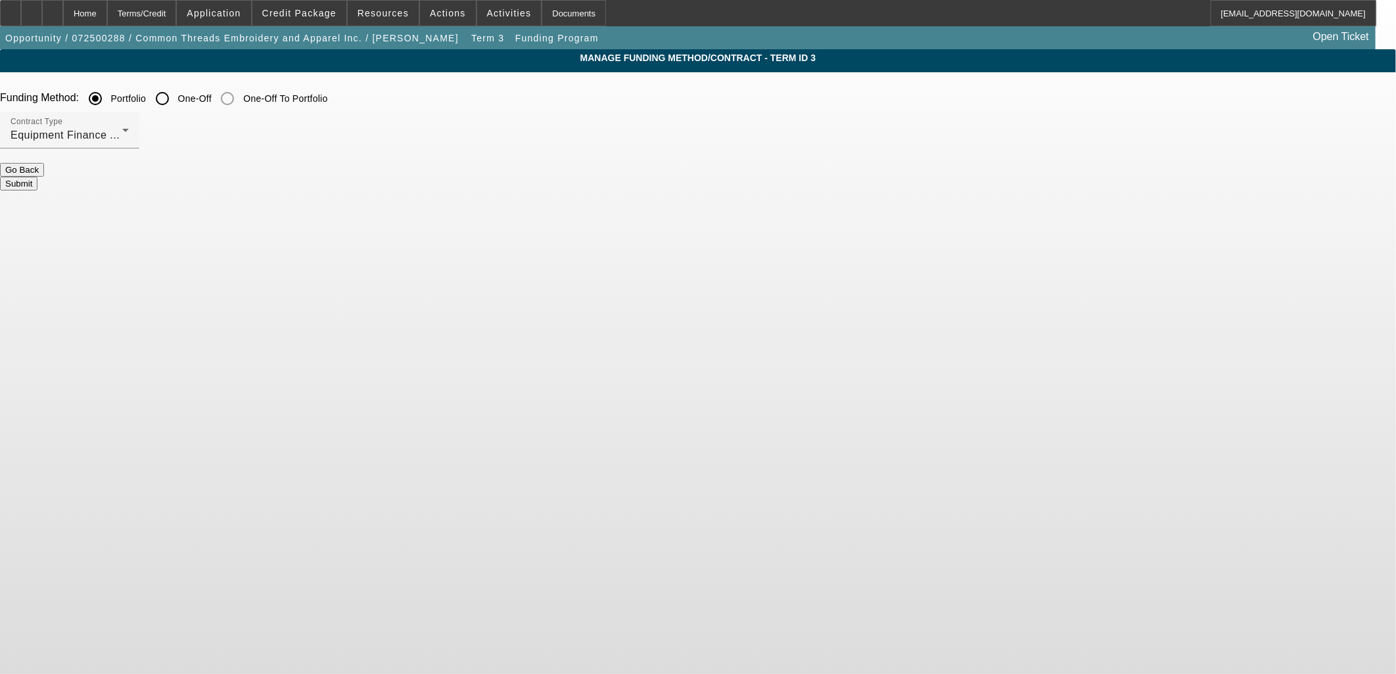
click at [176, 95] on input "One-Off" at bounding box center [162, 98] width 26 height 26
radio input "true"
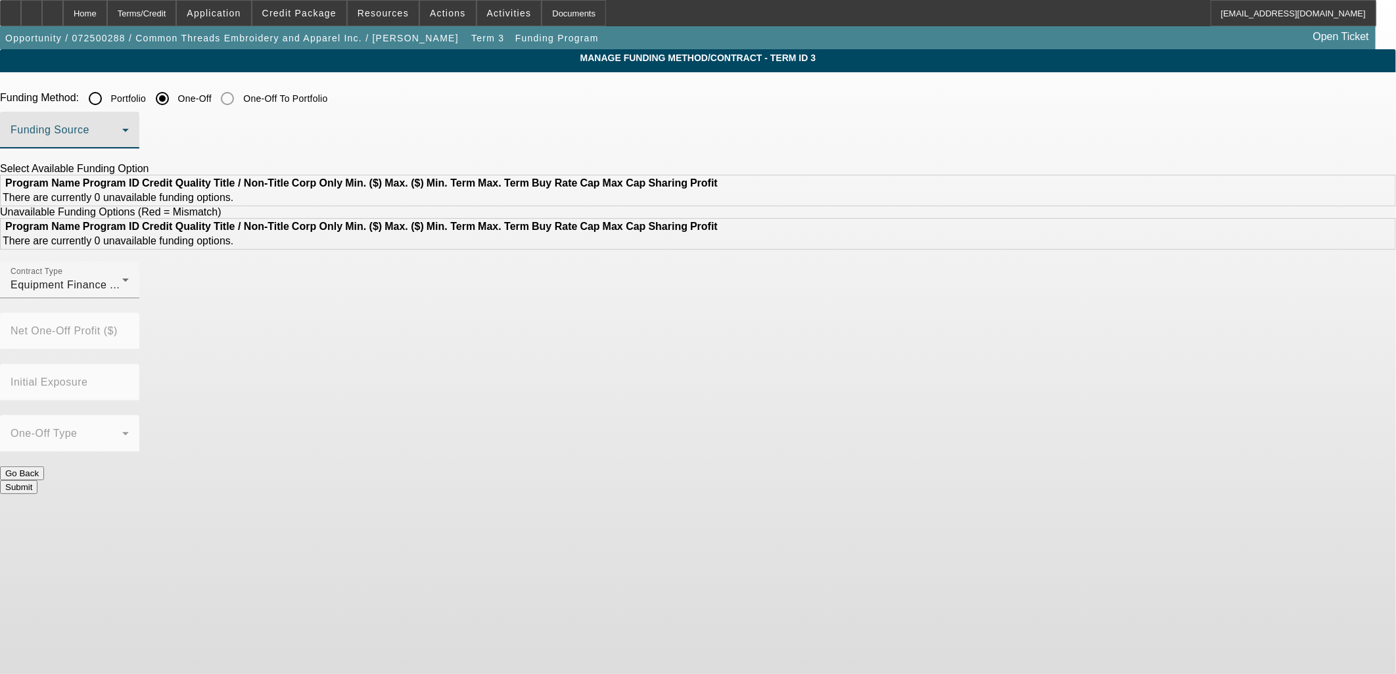
click at [122, 133] on span at bounding box center [67, 136] width 112 height 16
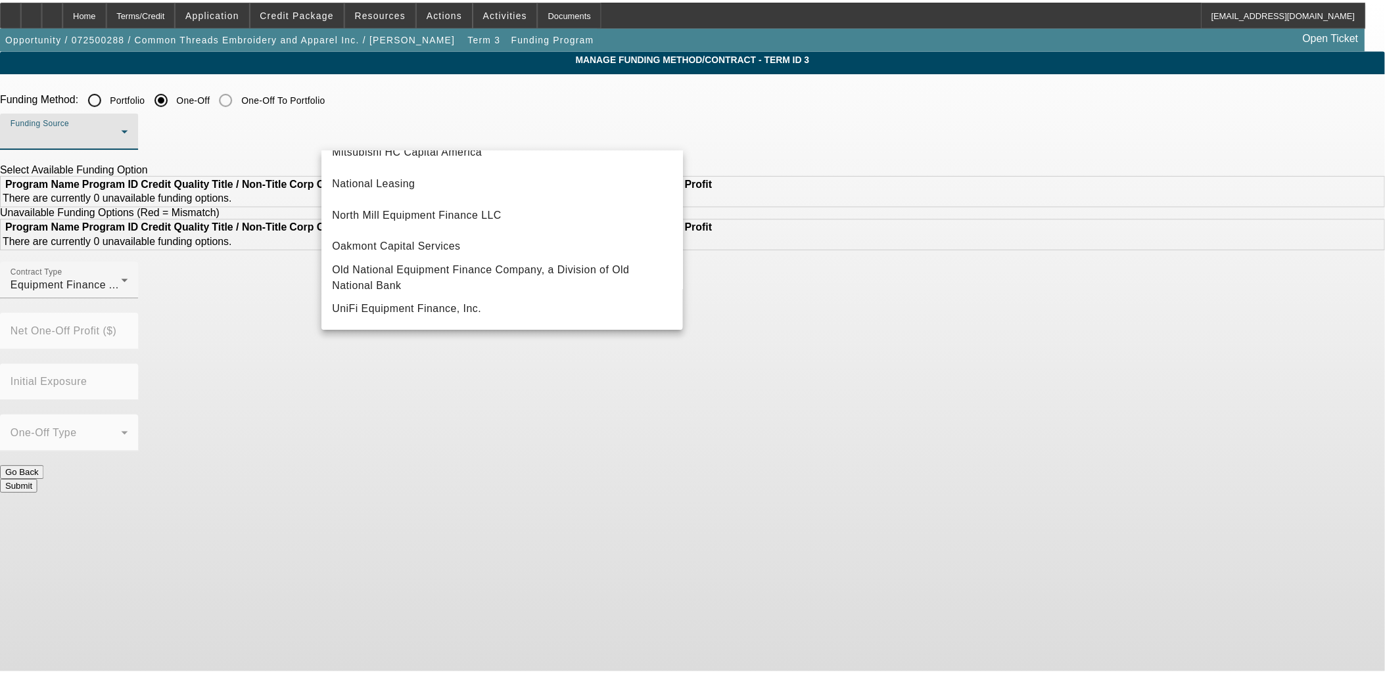
scroll to position [372, 0]
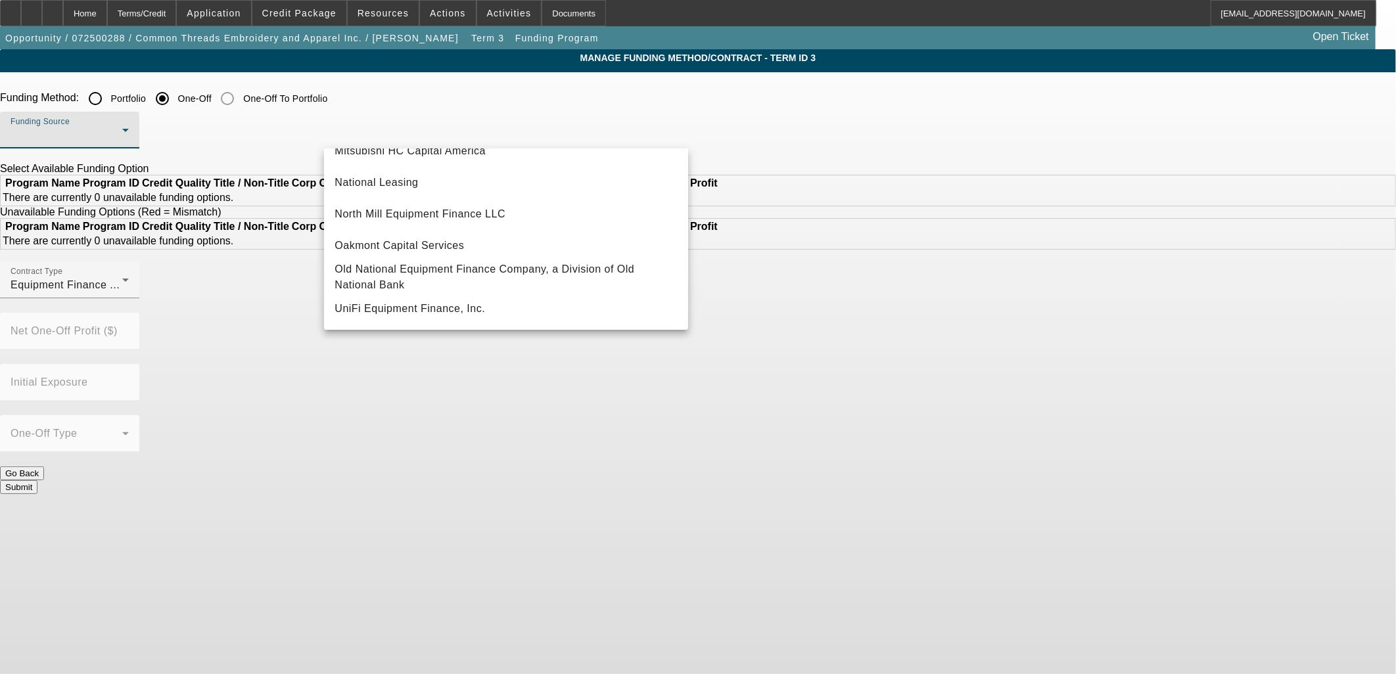
click at [231, 130] on div at bounding box center [698, 337] width 1396 height 674
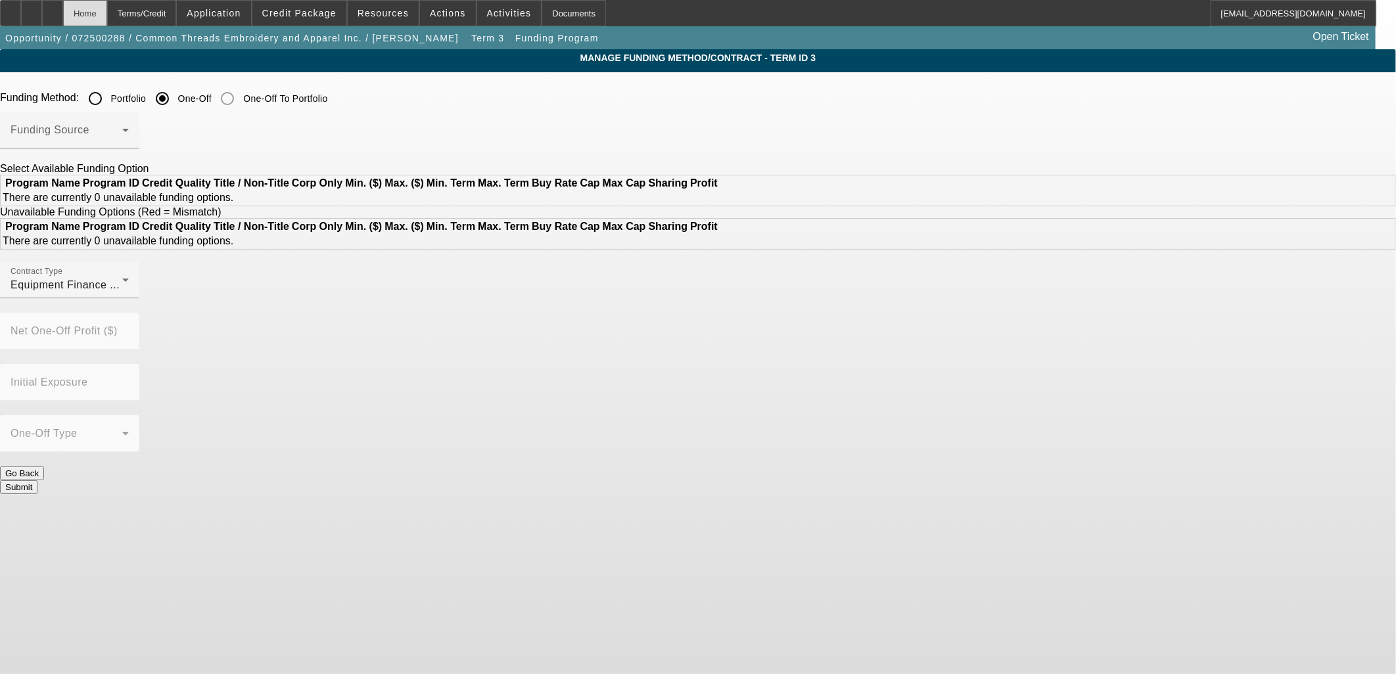
click at [107, 12] on div "Home" at bounding box center [85, 13] width 44 height 26
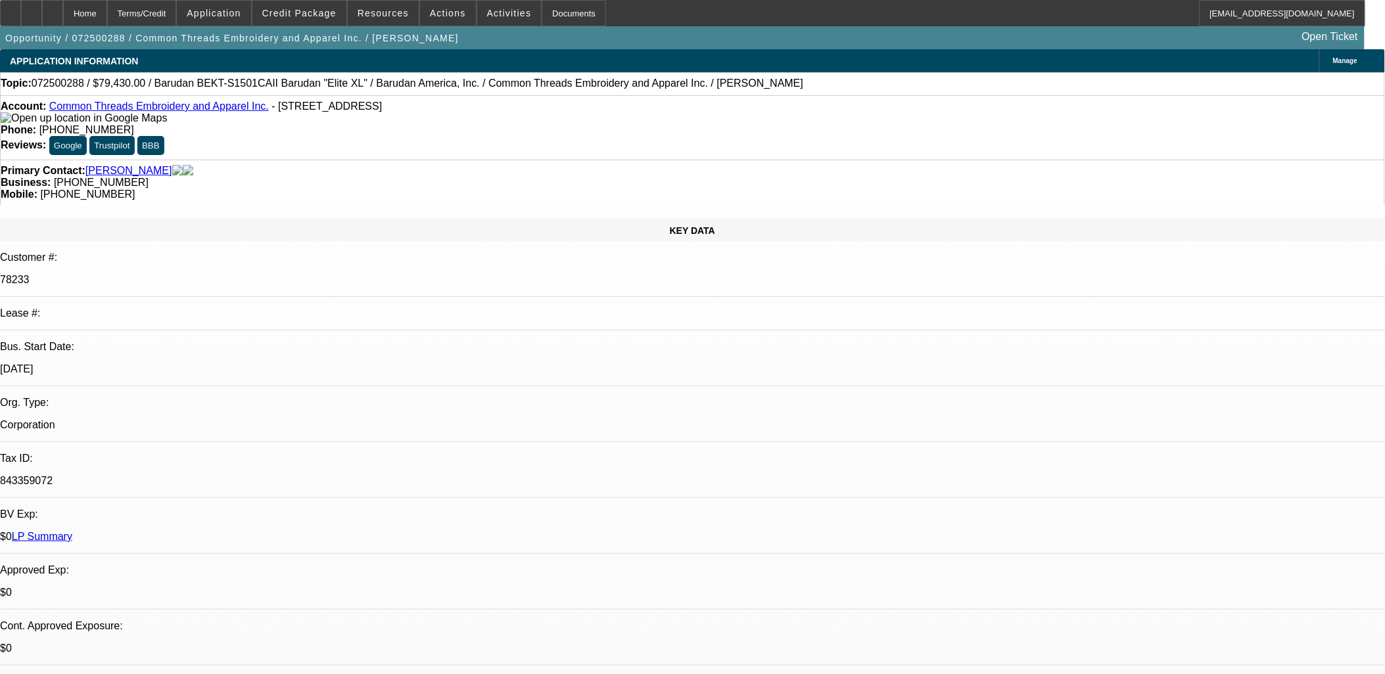
select select "0"
select select "2"
select select "0"
select select "6"
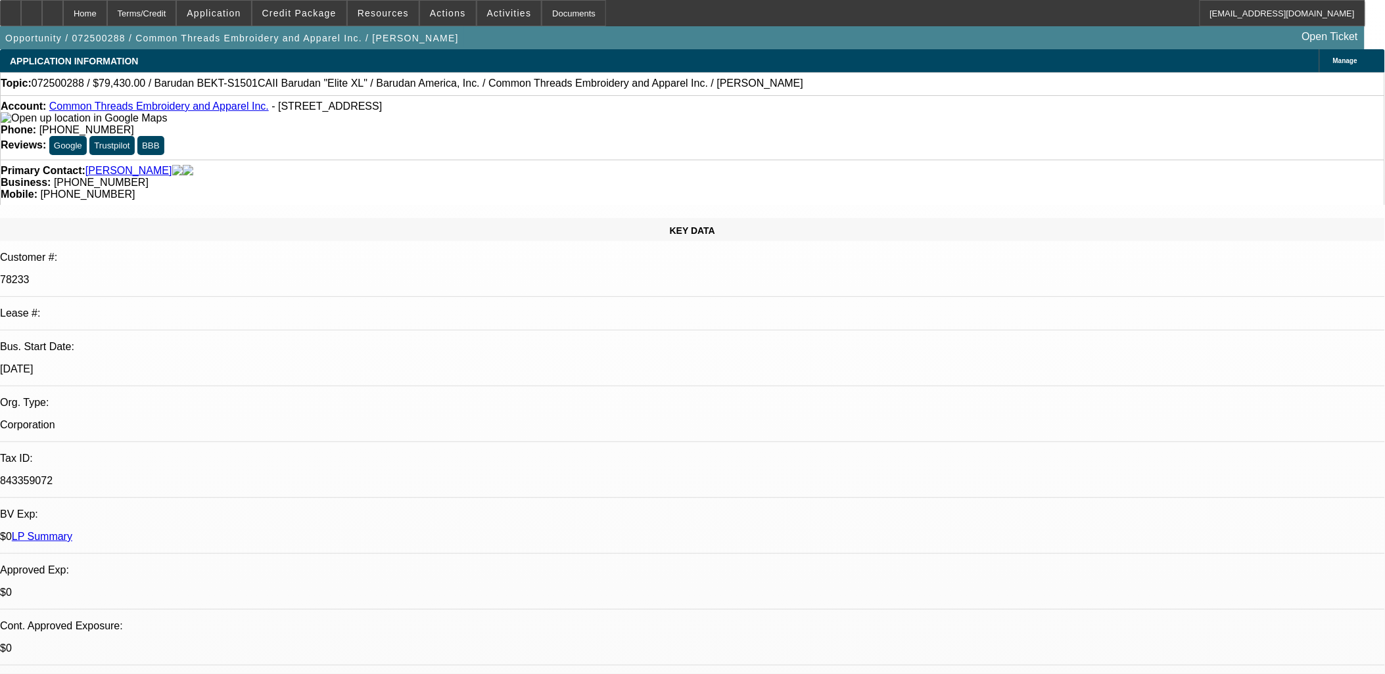
select select "0"
select select "2"
select select "0"
select select "6"
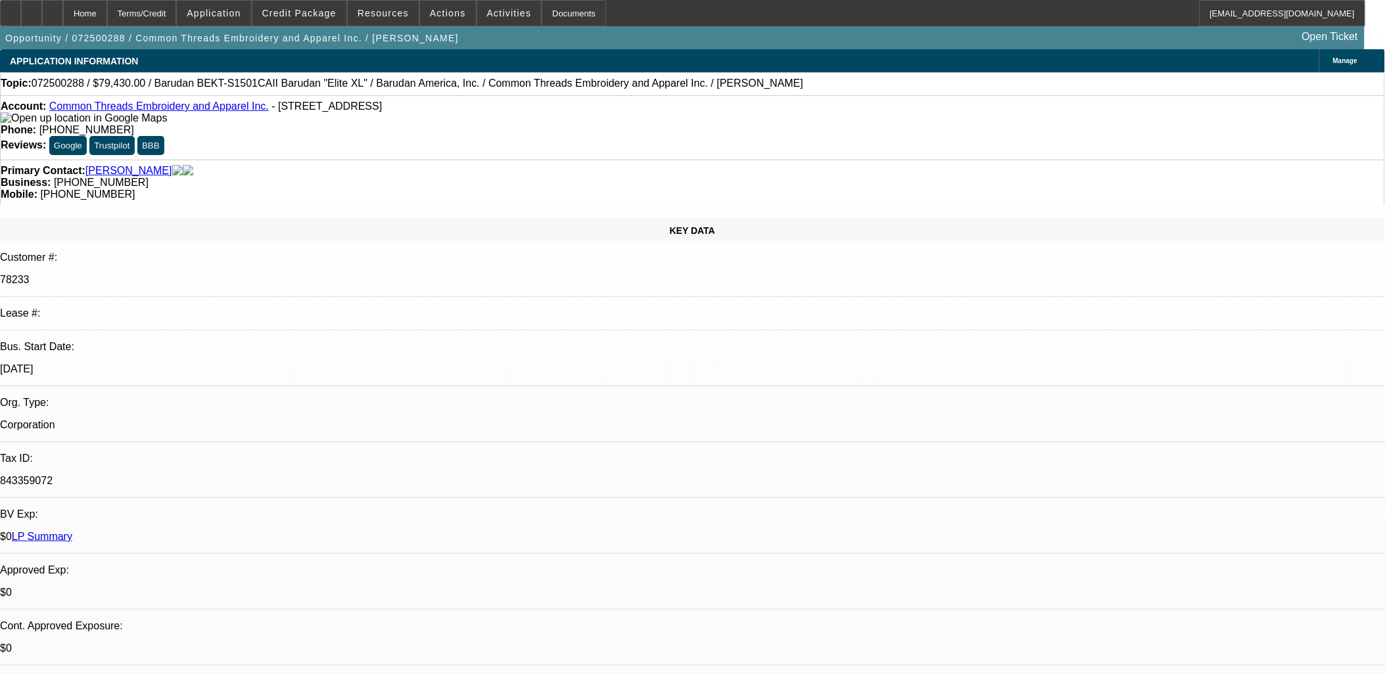
select select "0"
select select "6"
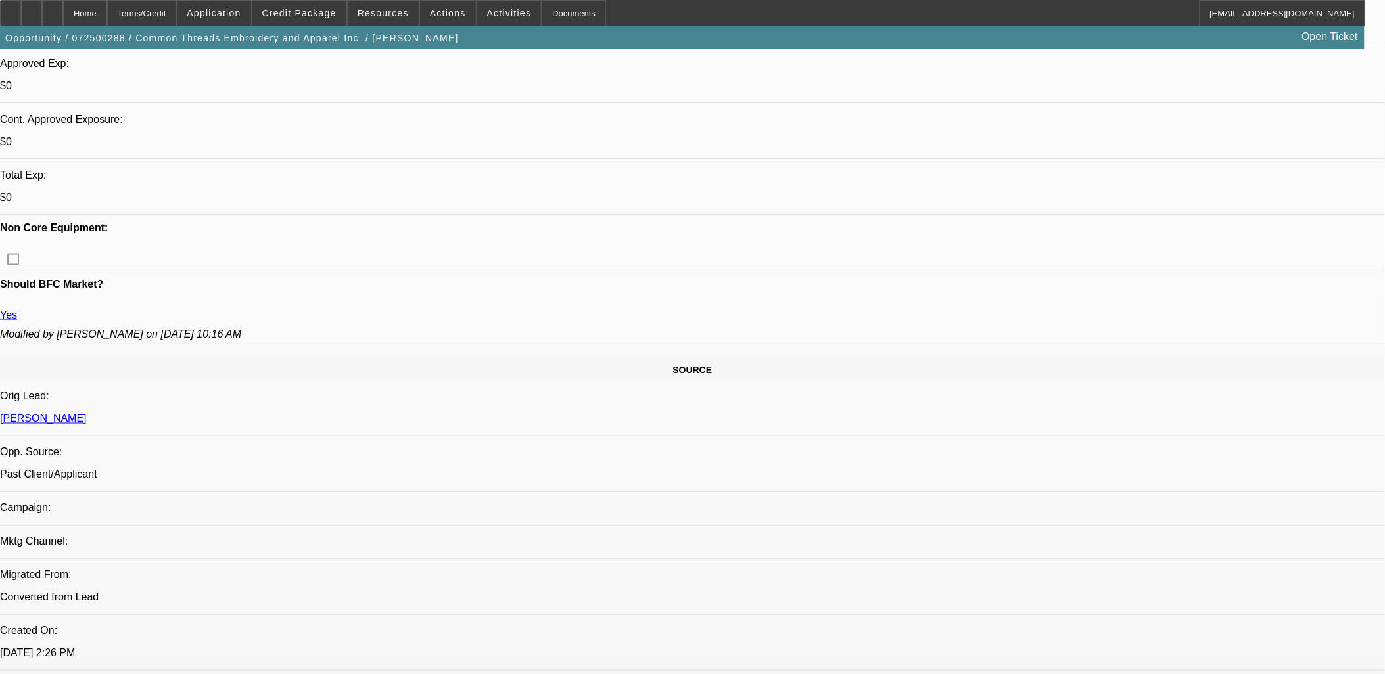
scroll to position [365, 0]
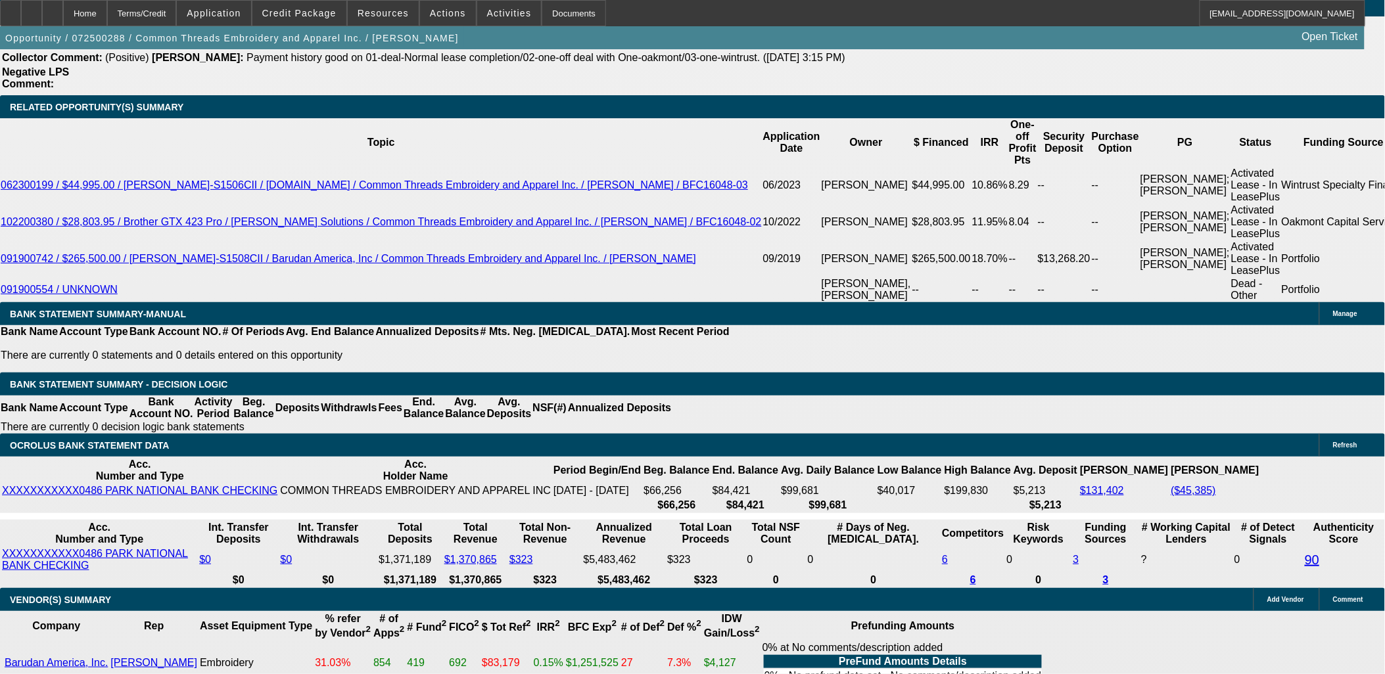
scroll to position [2118, 0]
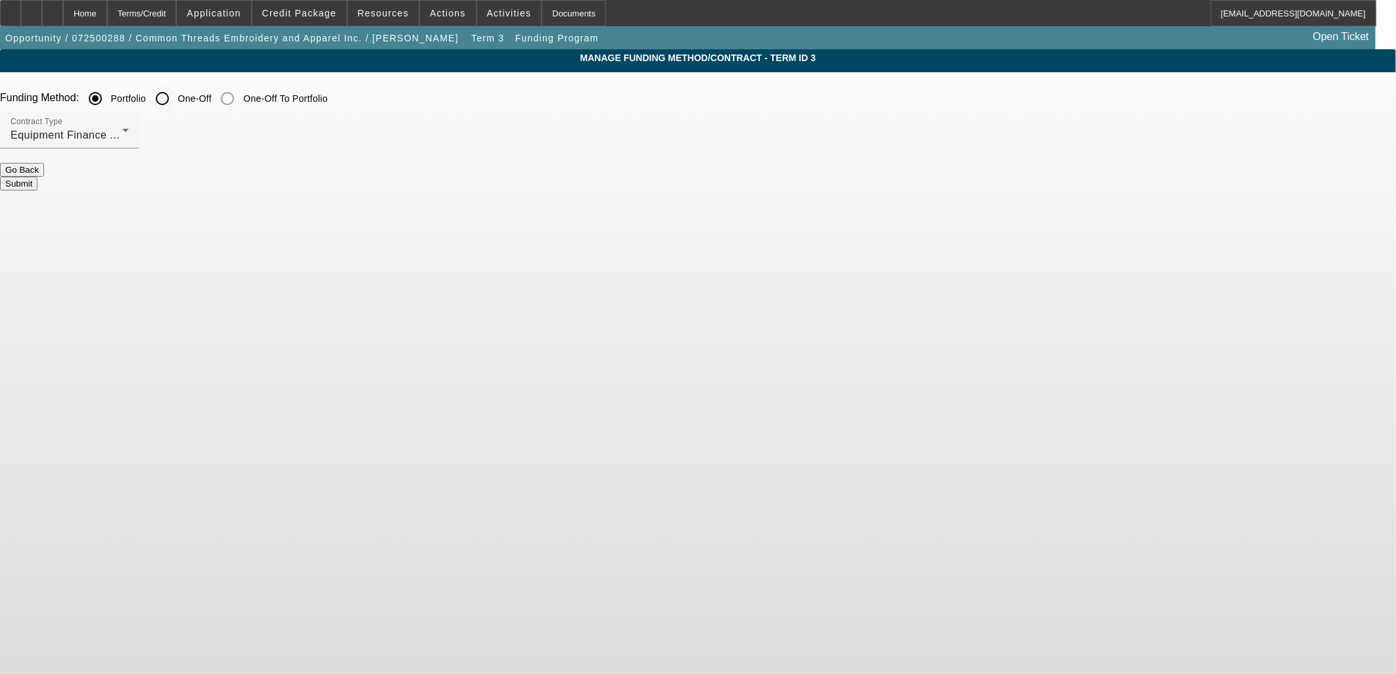
click at [176, 100] on input "One-Off" at bounding box center [162, 98] width 26 height 26
radio input "true"
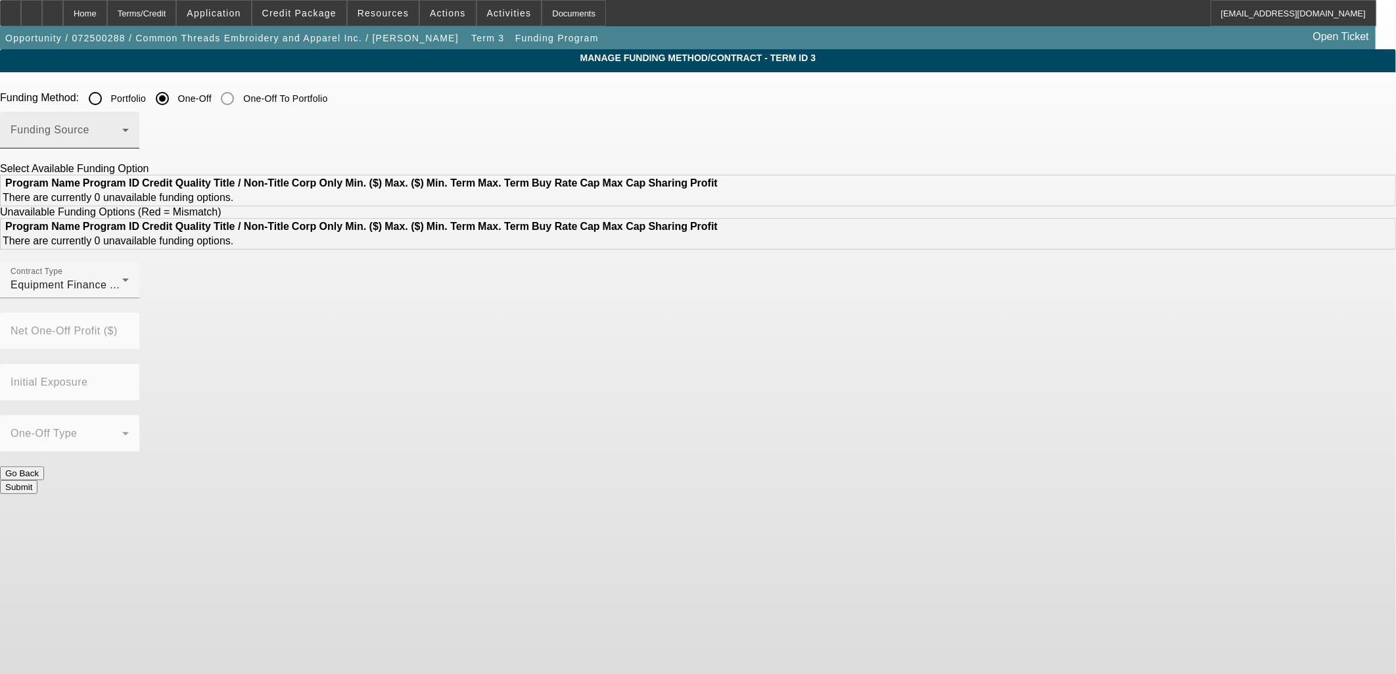
click at [129, 127] on div "Funding Source" at bounding box center [70, 130] width 118 height 37
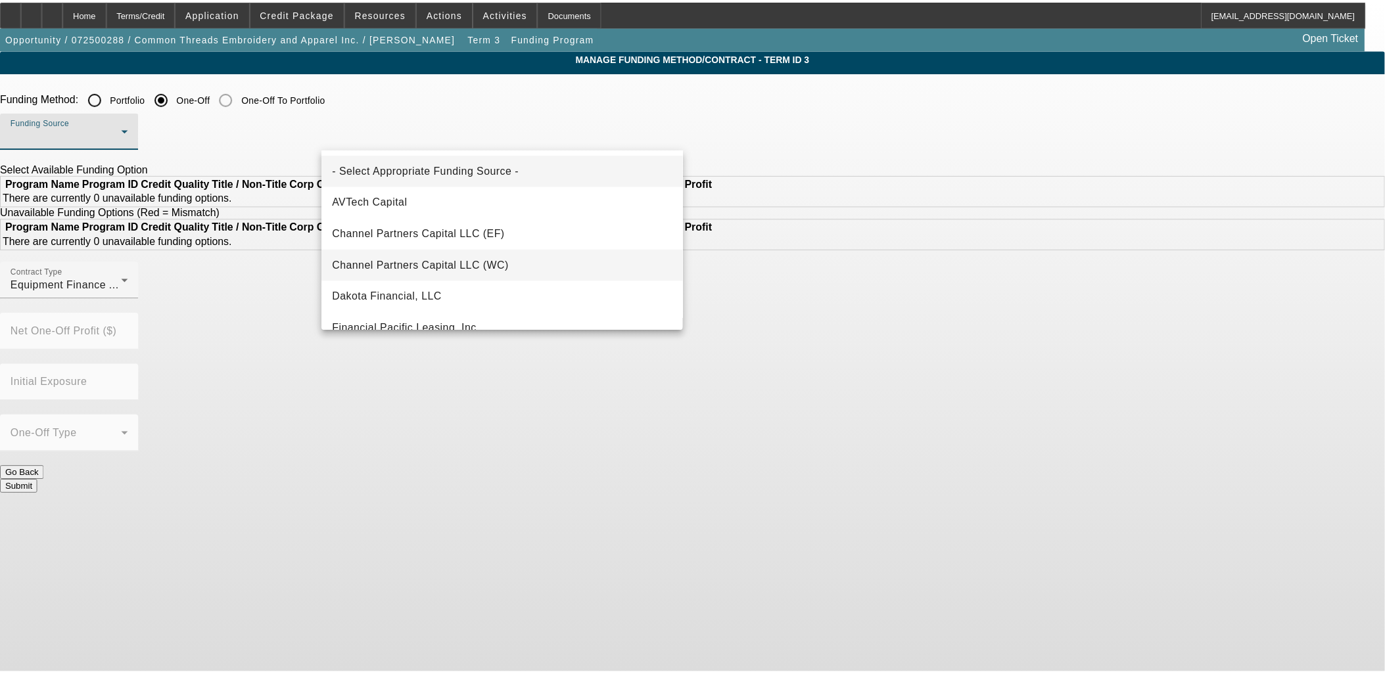
scroll to position [73, 0]
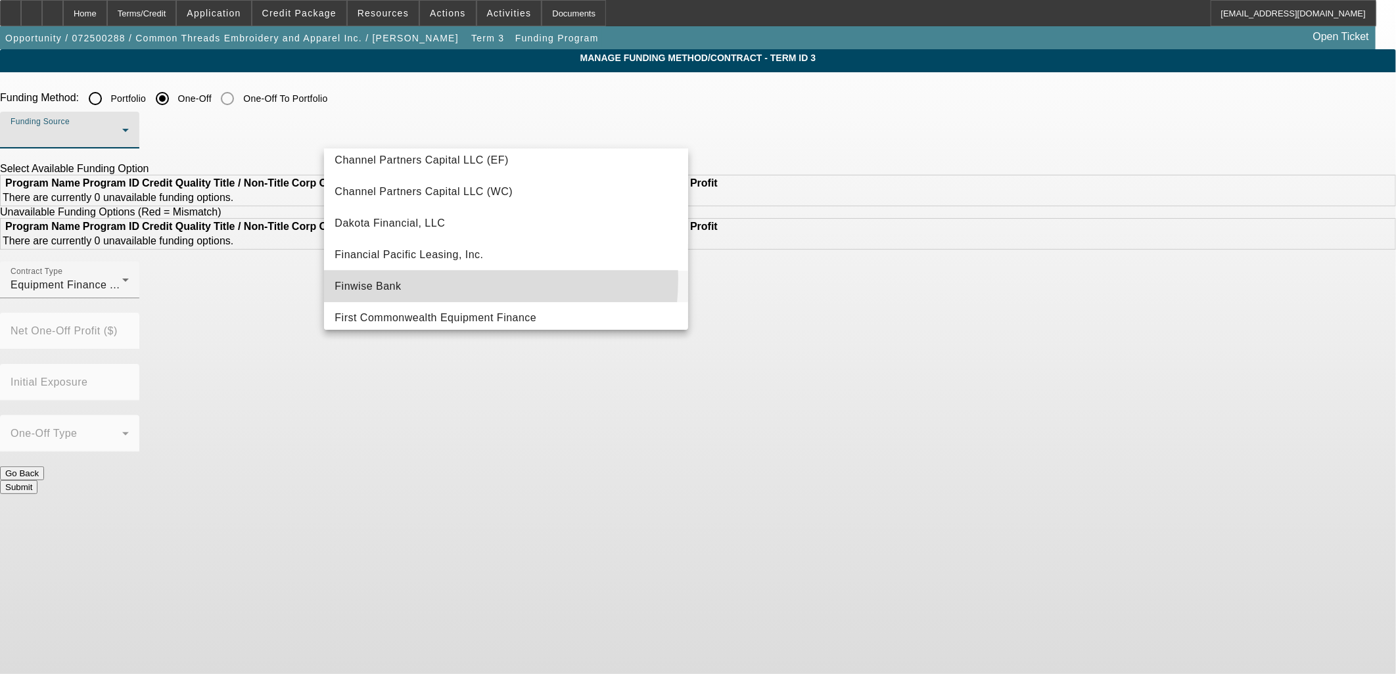
click at [423, 278] on mat-option "Finwise Bank" at bounding box center [506, 287] width 364 height 32
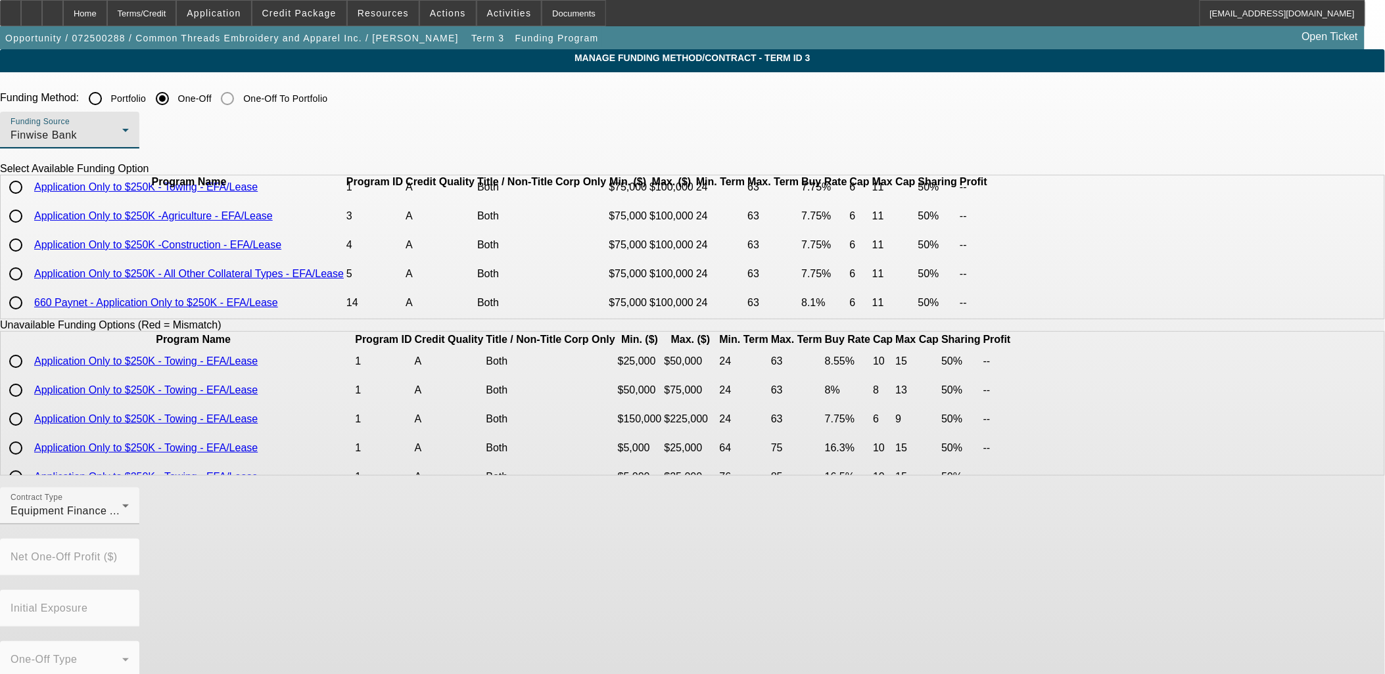
scroll to position [57, 0]
click at [29, 267] on input "radio" at bounding box center [16, 274] width 26 height 26
radio input "true"
click at [29, 305] on input "radio" at bounding box center [16, 303] width 26 height 26
radio input "true"
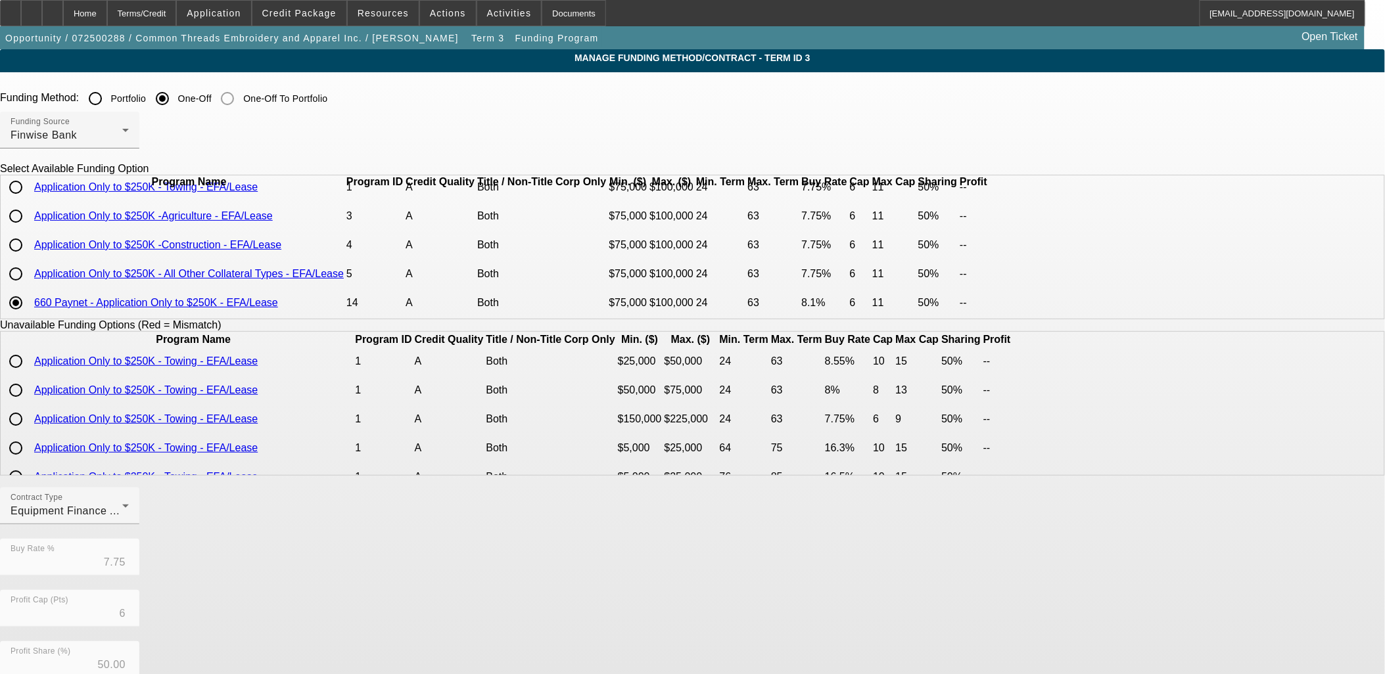
type input "8.10"
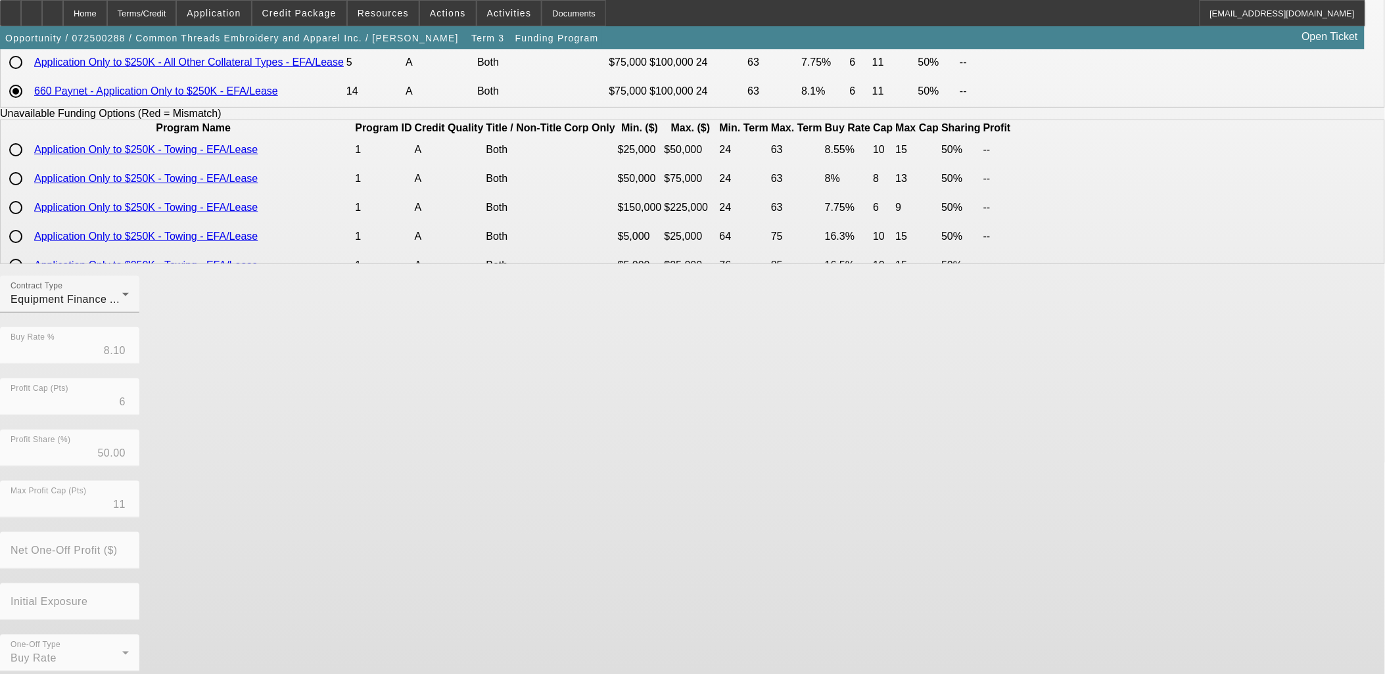
scroll to position [220, 0]
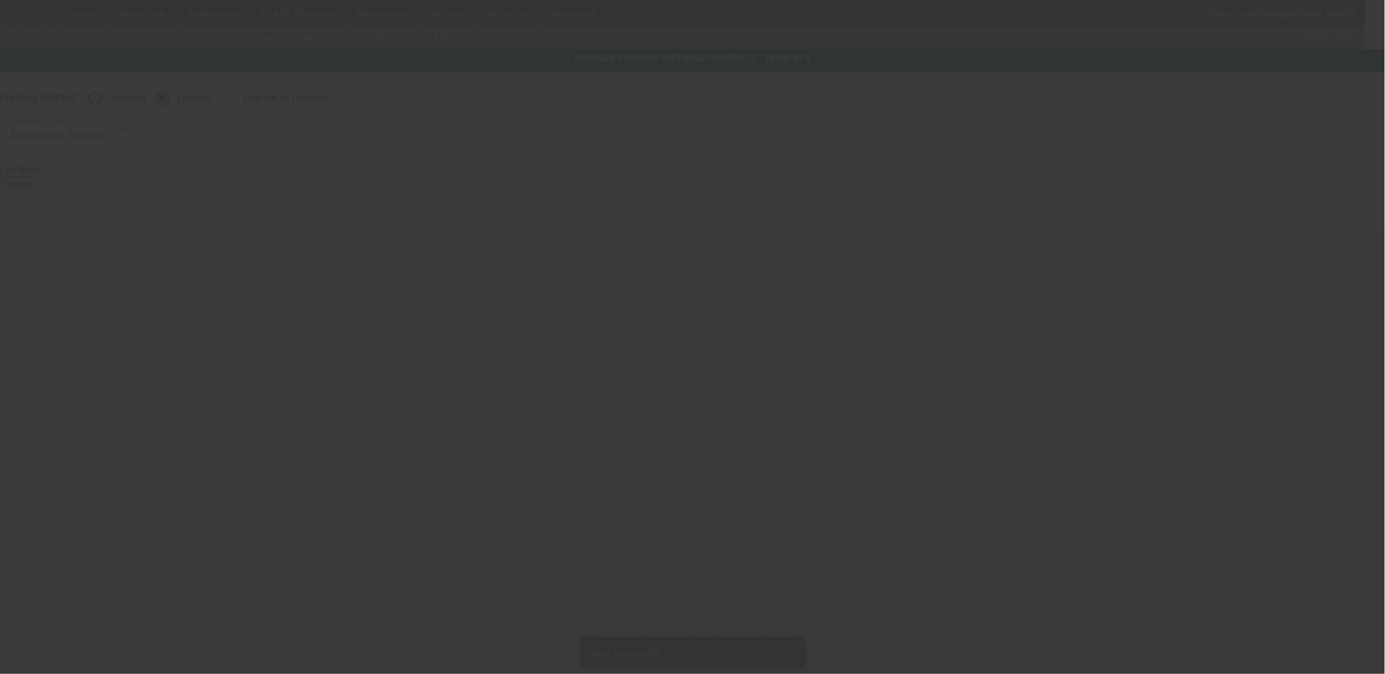
radio input "true"
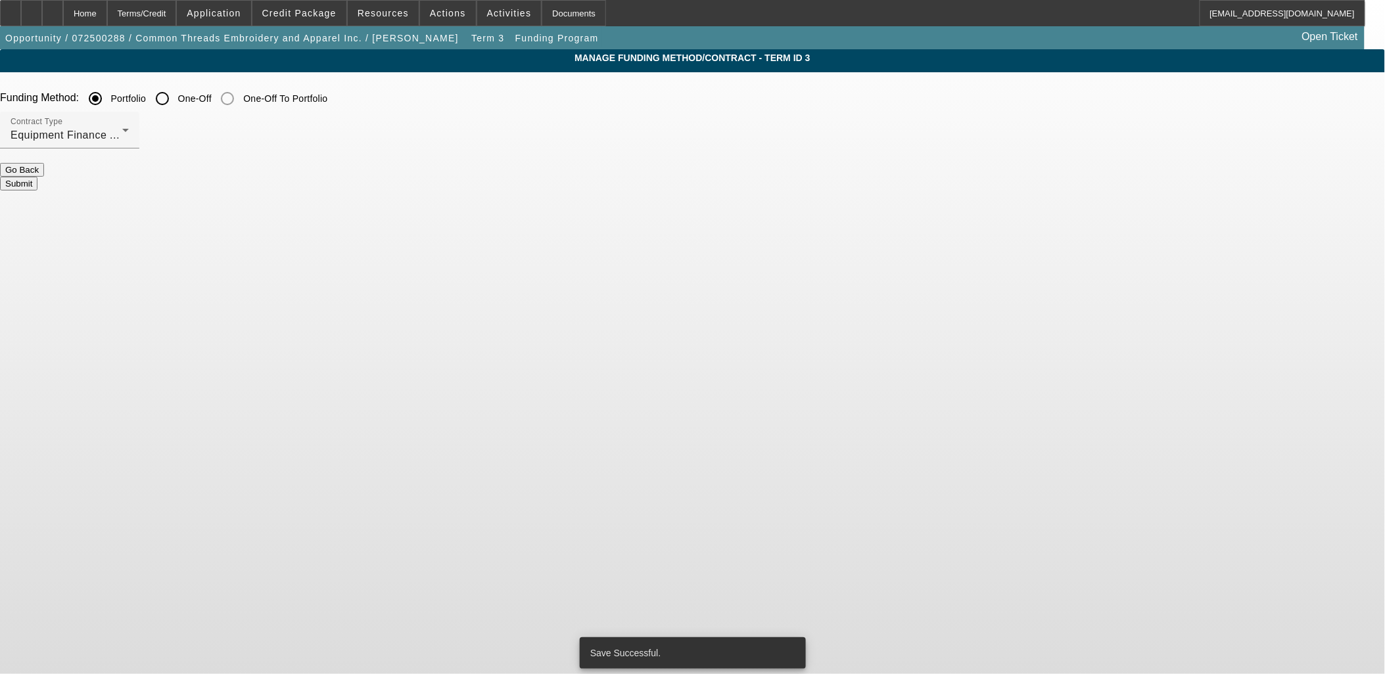
scroll to position [0, 0]
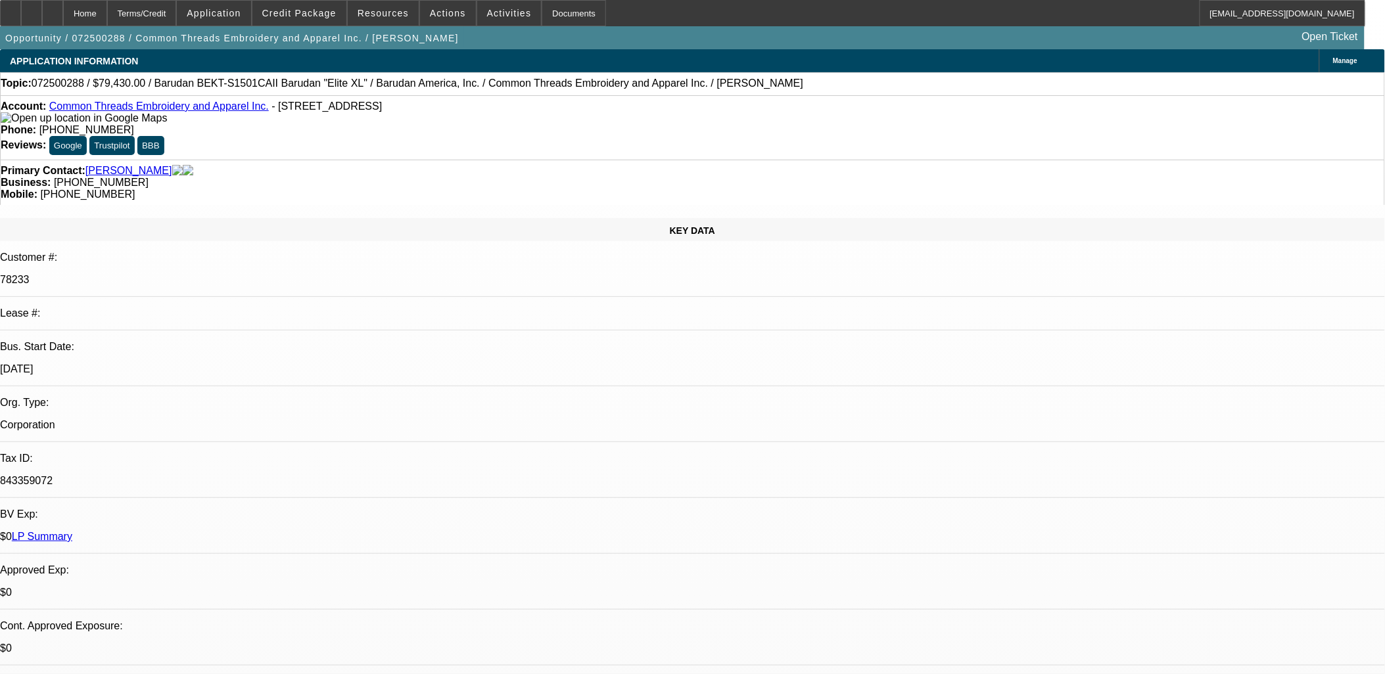
select select "0"
select select "2"
select select "0"
select select "6"
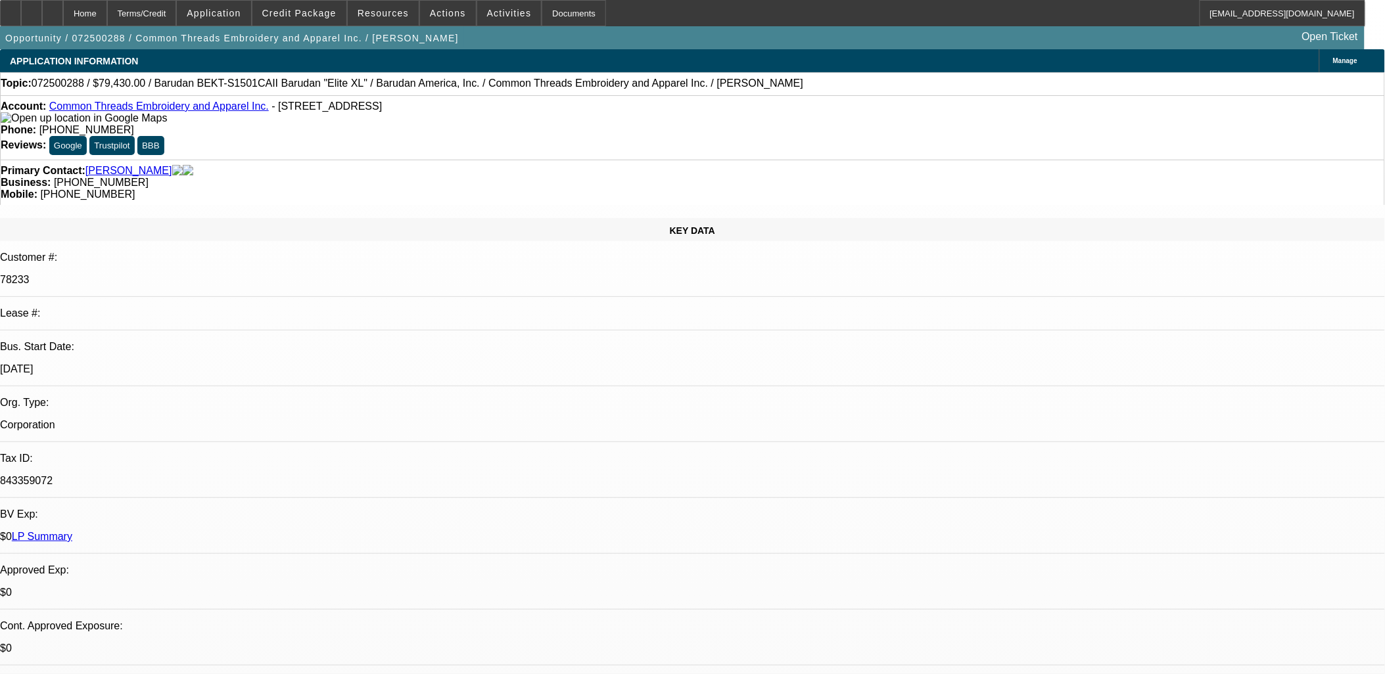
select select "0"
select select "2"
select select "0"
select select "6"
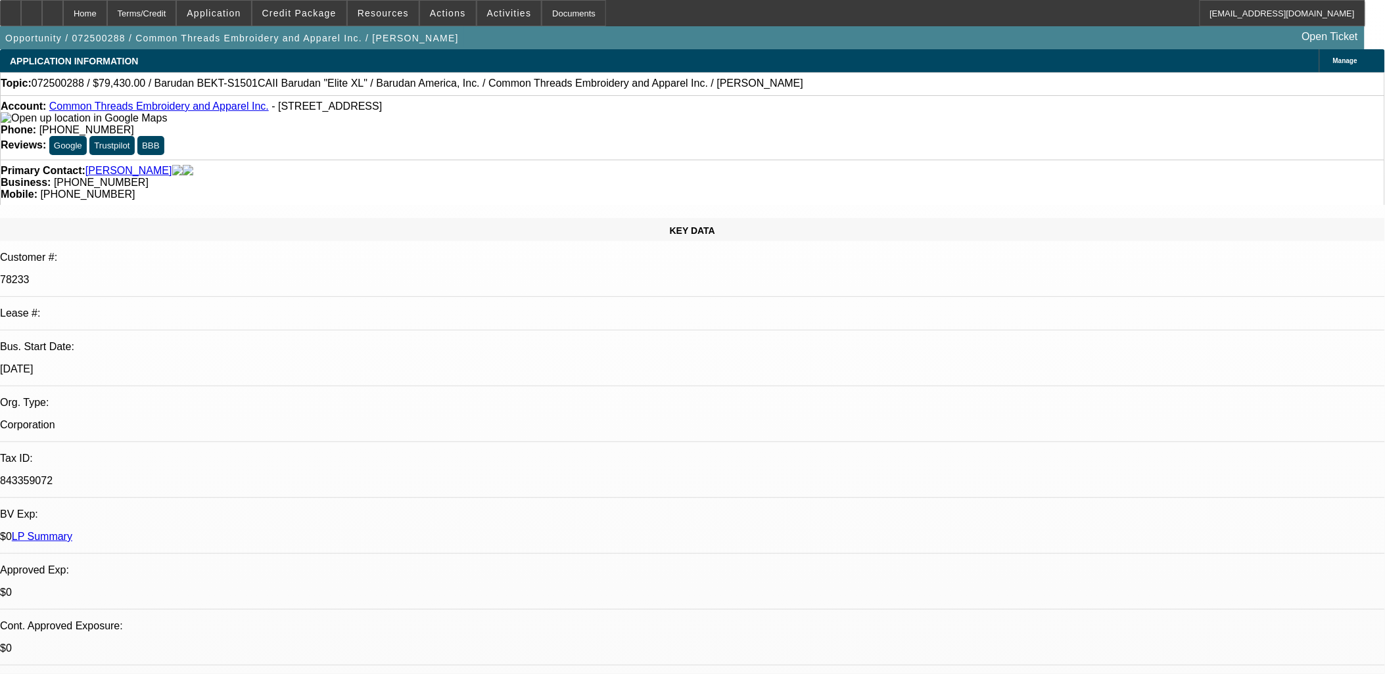
select select "0"
select select "6"
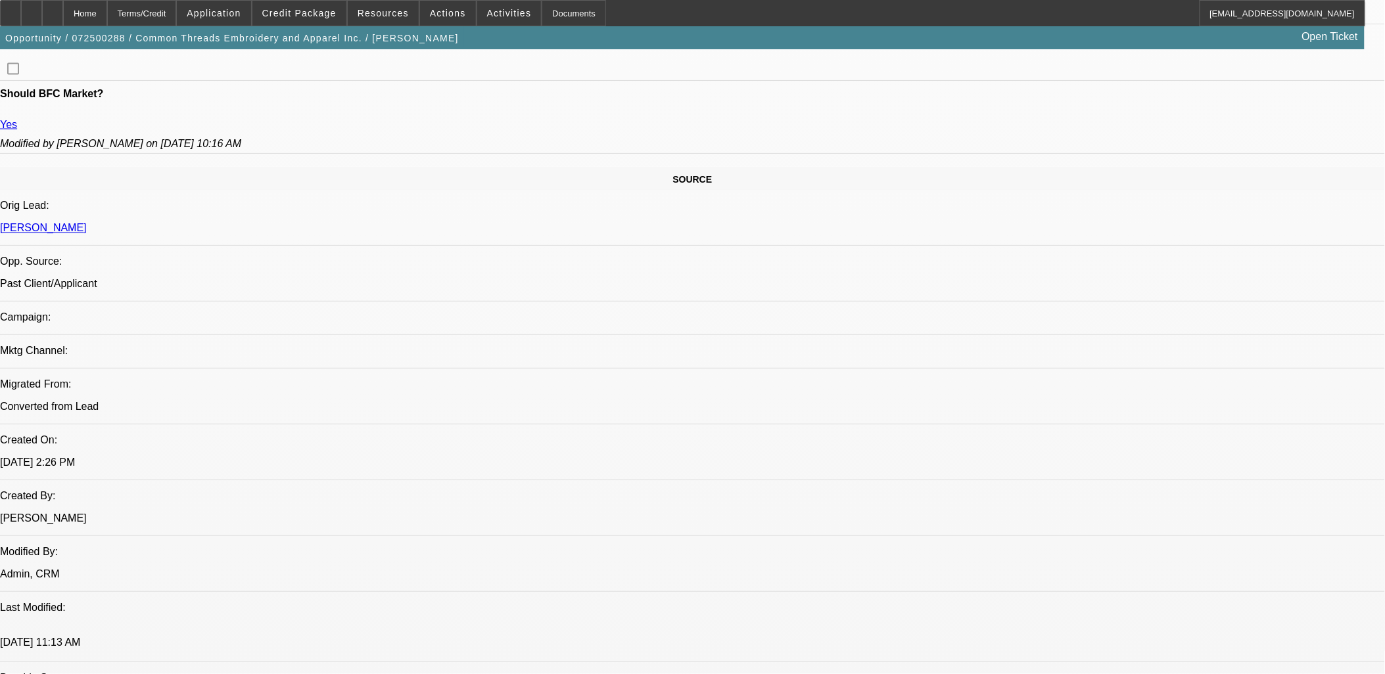
scroll to position [438, 0]
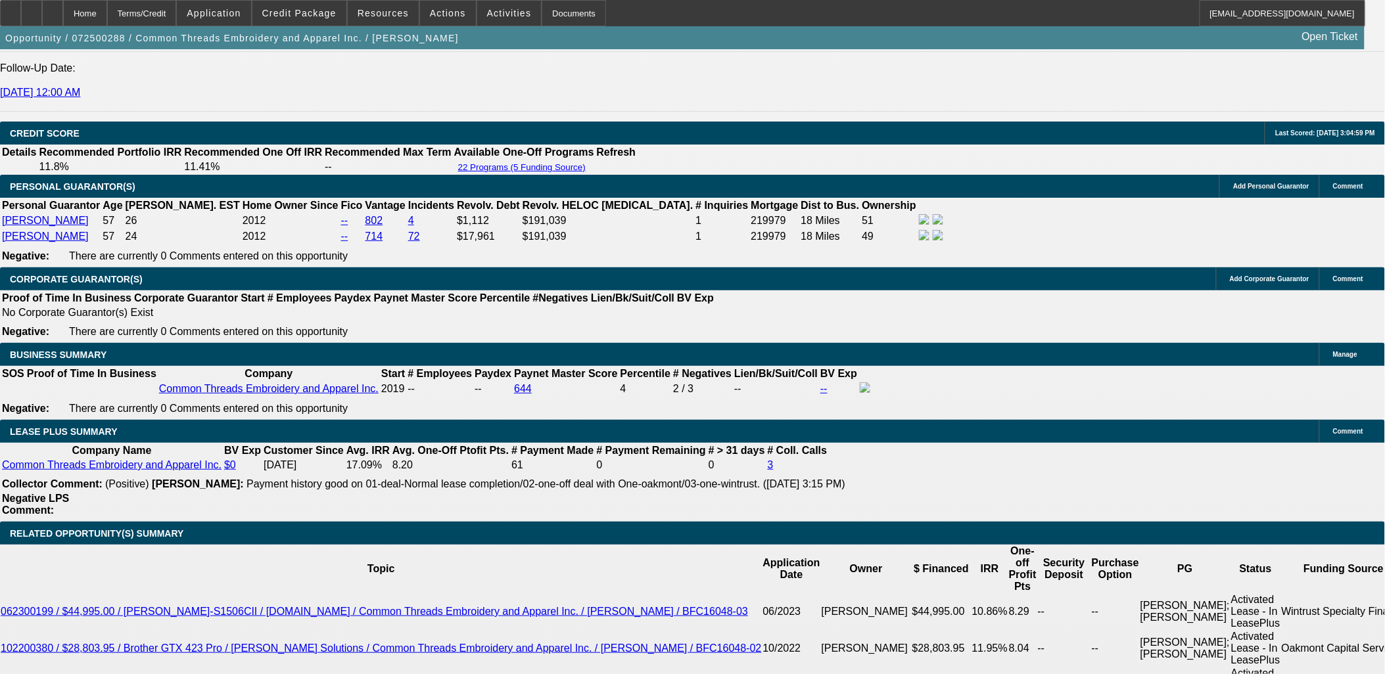
scroll to position [2191, 0]
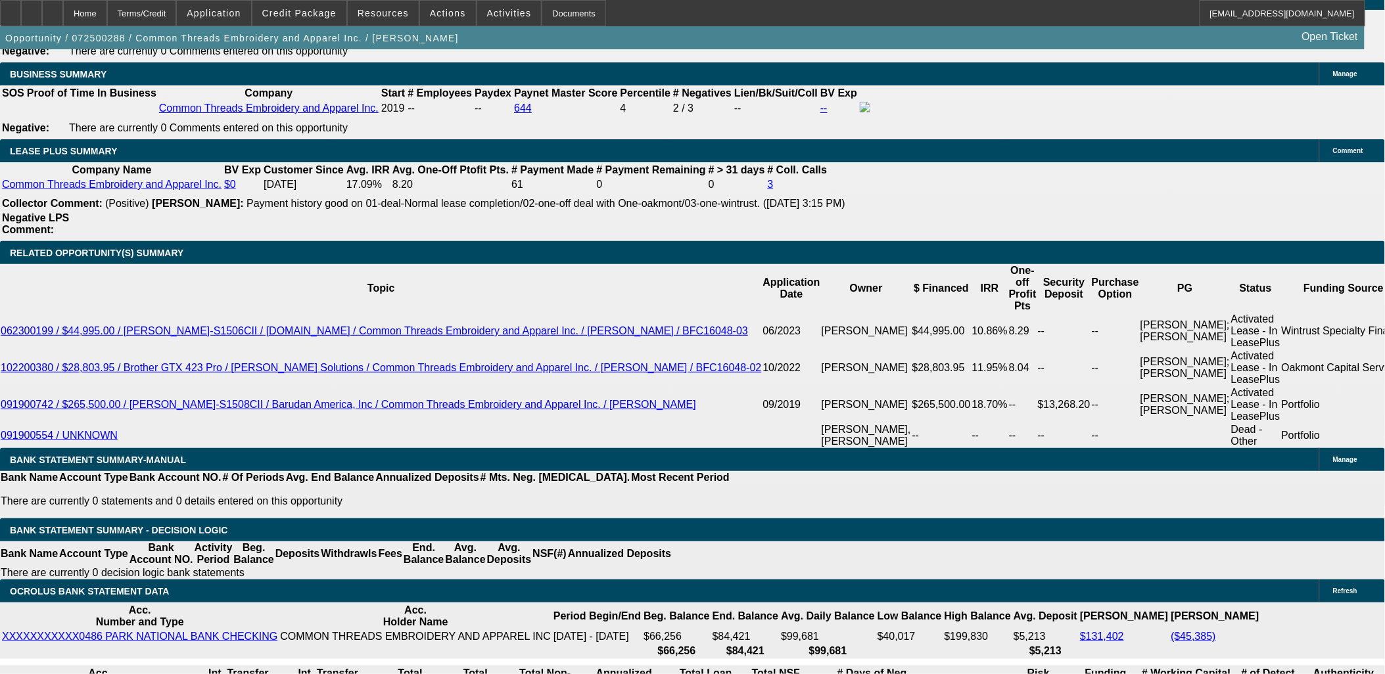
type input "$0.00"
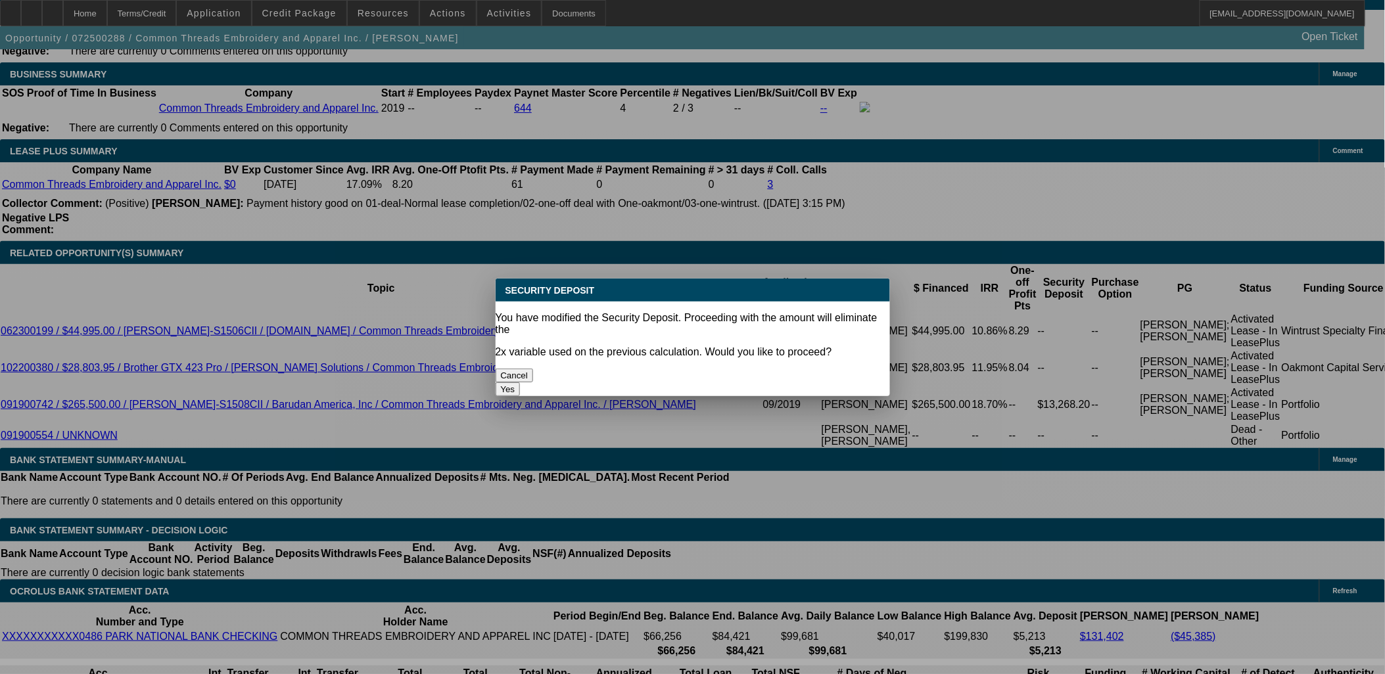
scroll to position [0, 0]
click at [140, 316] on body "Home Terms/Credit Application Credit Package Resources Actions Activities Docum…" at bounding box center [692, 514] width 1385 height 5410
drag, startPoint x: 738, startPoint y: 355, endPoint x: 730, endPoint y: 354, distance: 8.0
click at [521, 383] on button "Yes" at bounding box center [508, 390] width 25 height 14
select select "0"
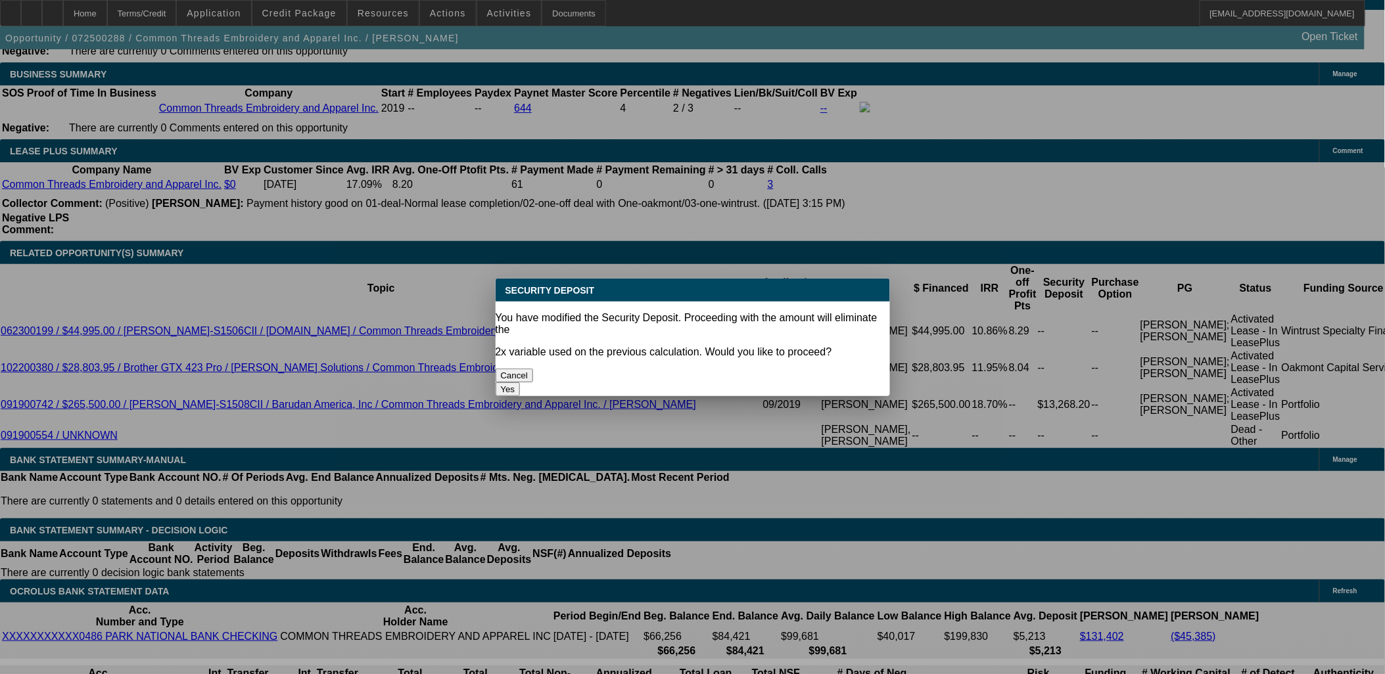
type input "UNKNOWN"
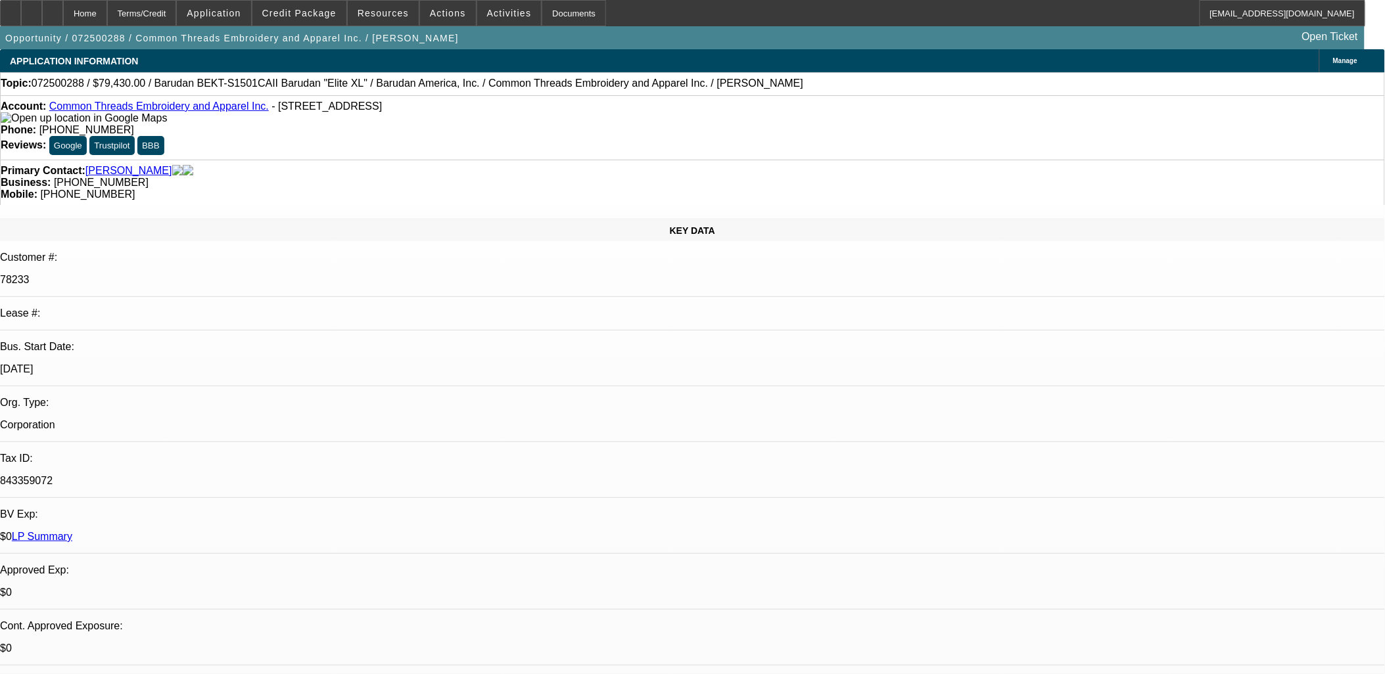
scroll to position [2191, 0]
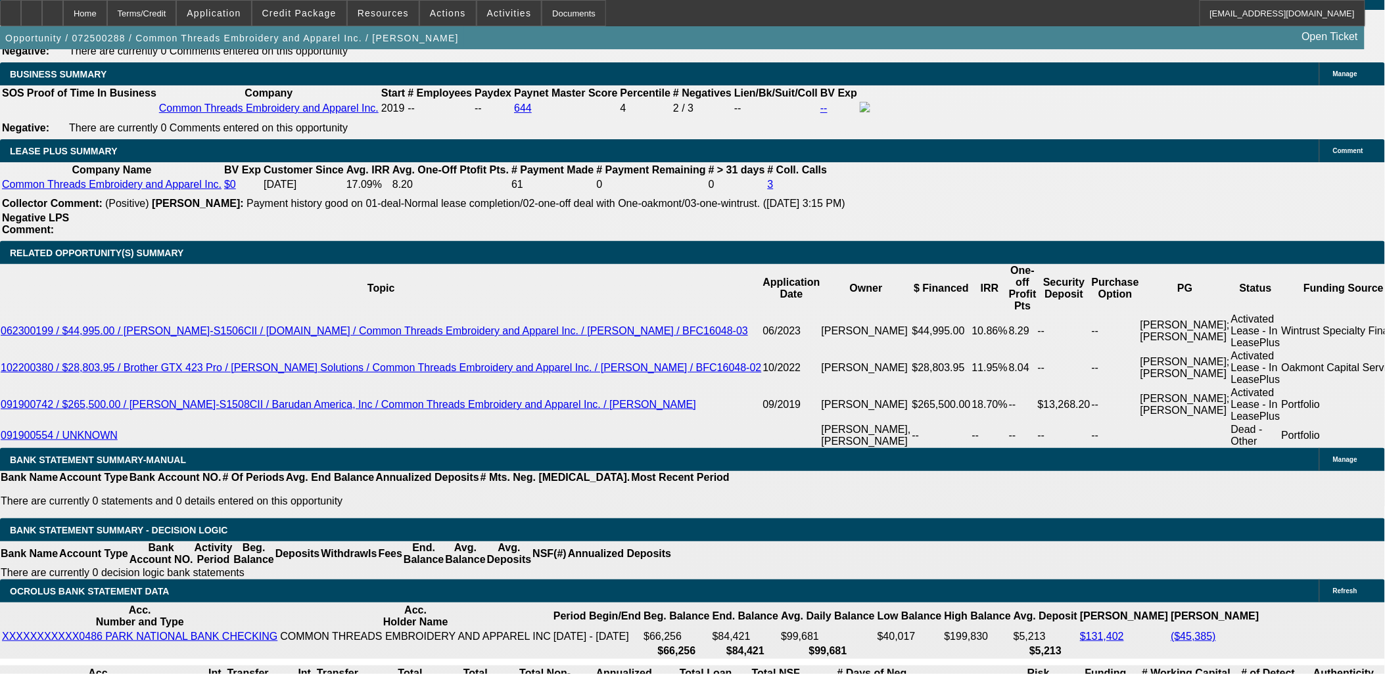
select select "3"
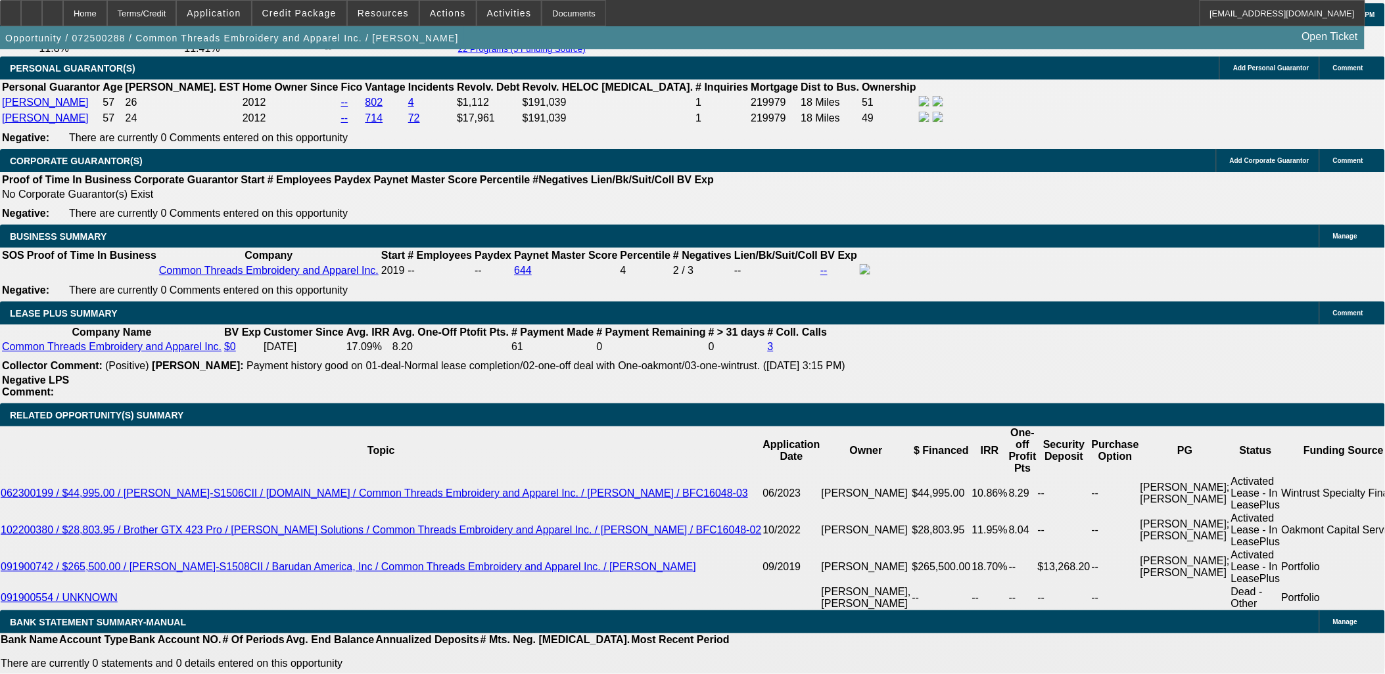
scroll to position [1899, 0]
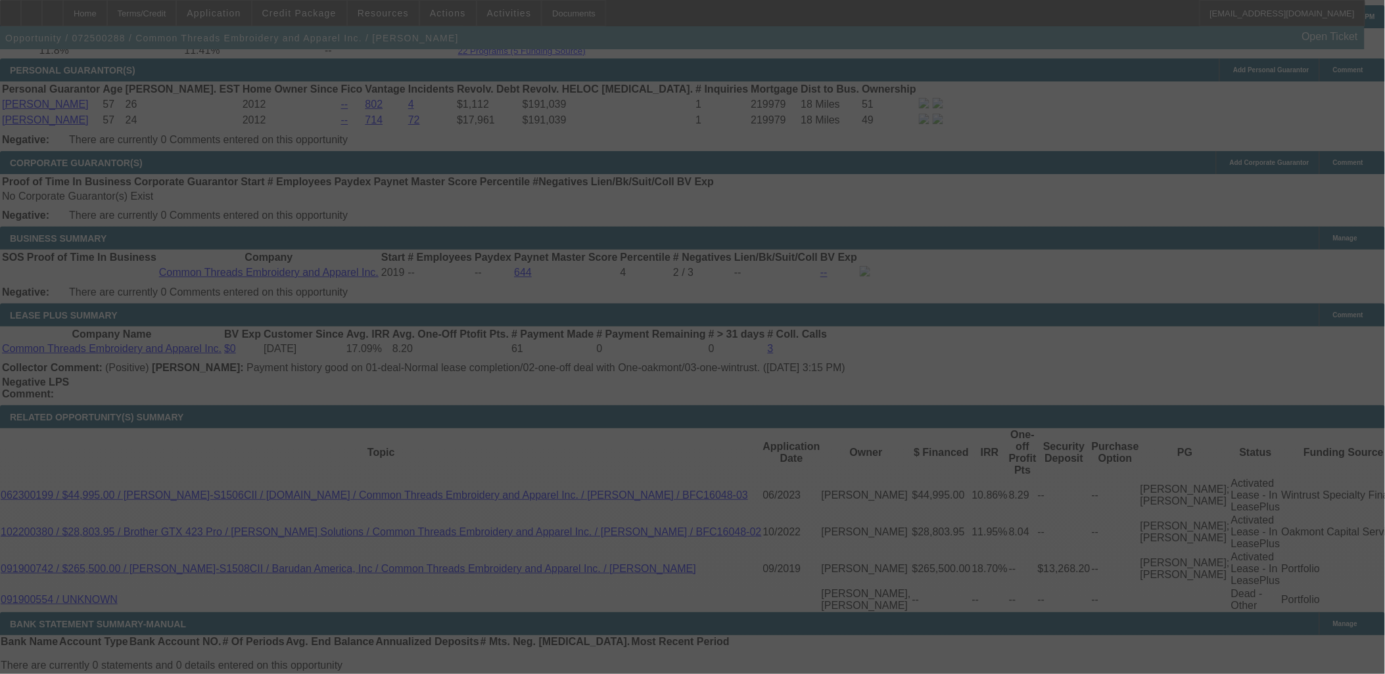
scroll to position [2191, 0]
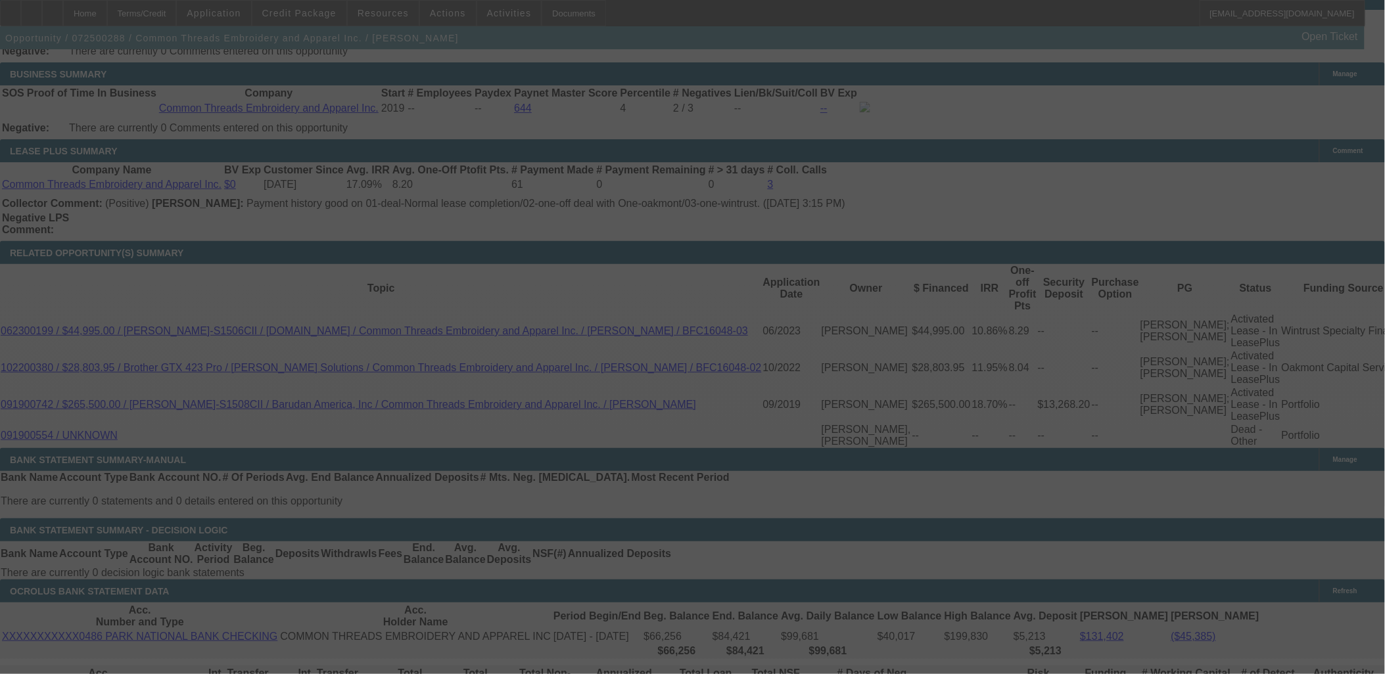
select select "0"
select select "3"
select select "0"
select select "6"
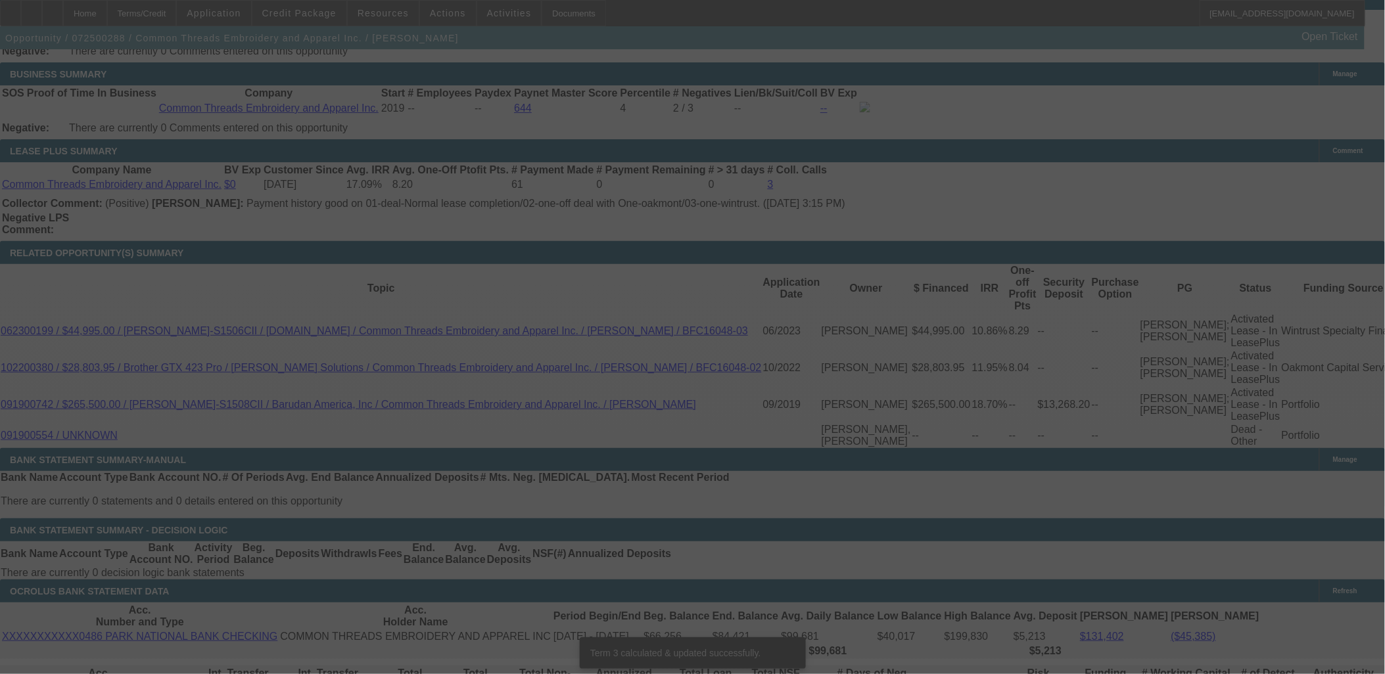
scroll to position [2172, 0]
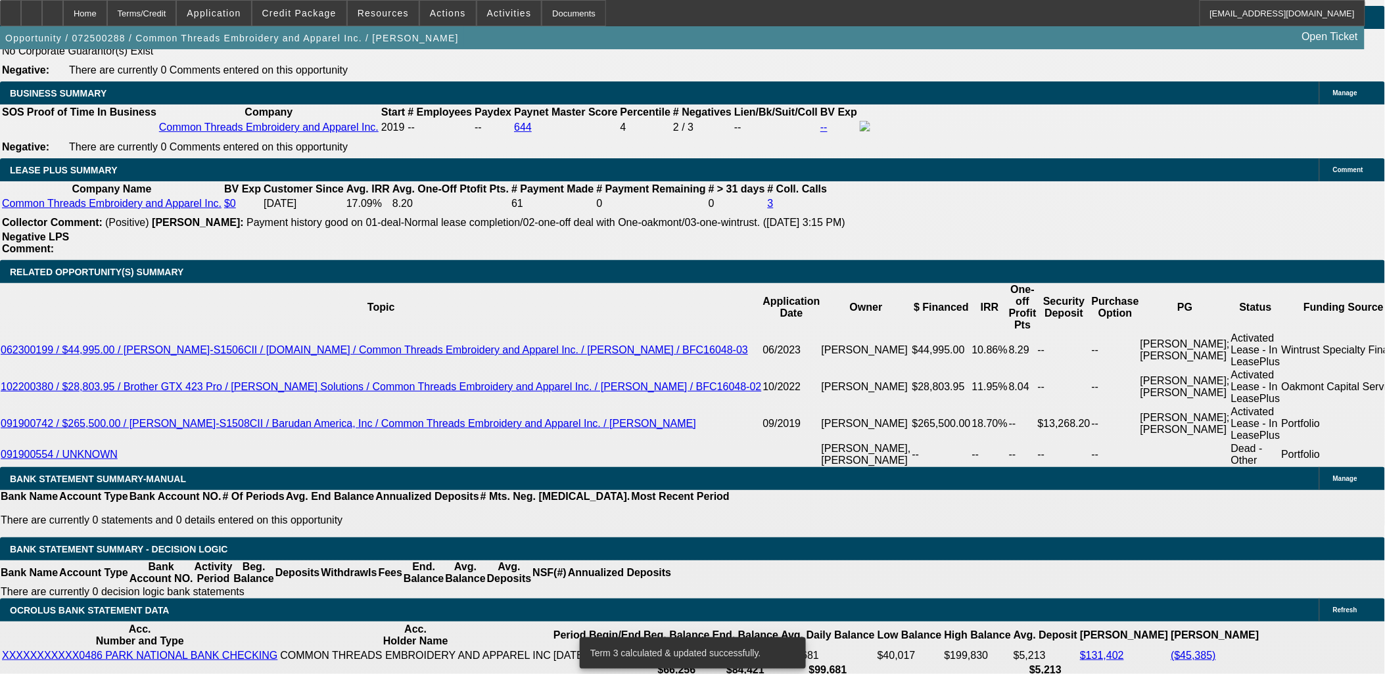
type input "1759"
type input "UNKNOWN"
type input "12.6"
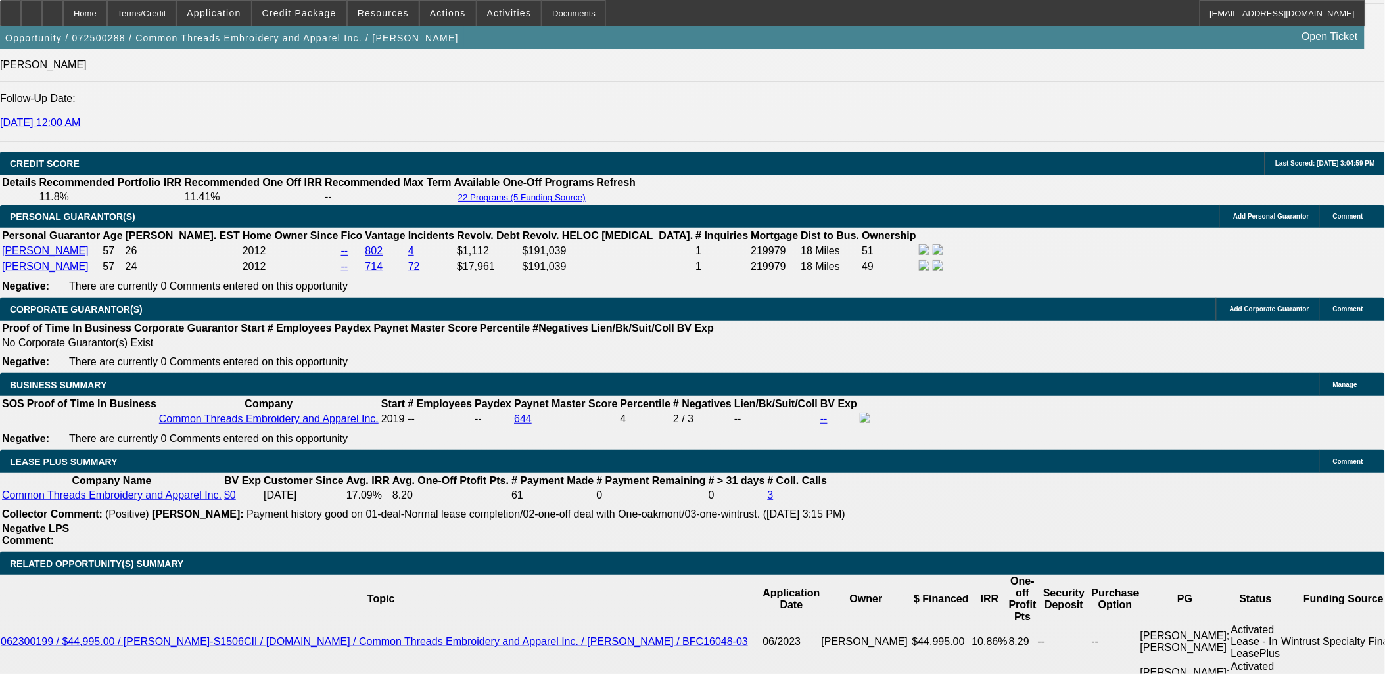
type input "$1,759.00"
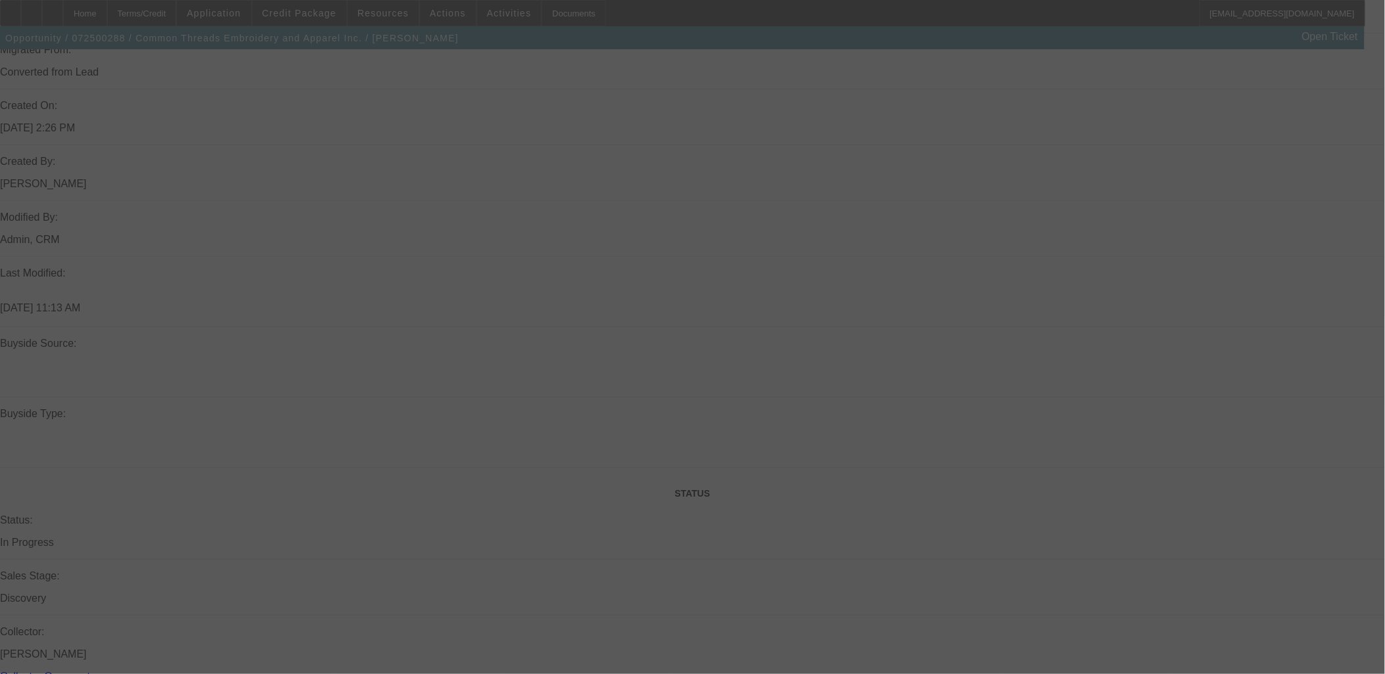
scroll to position [784, 0]
select select "0"
select select "3"
select select "0"
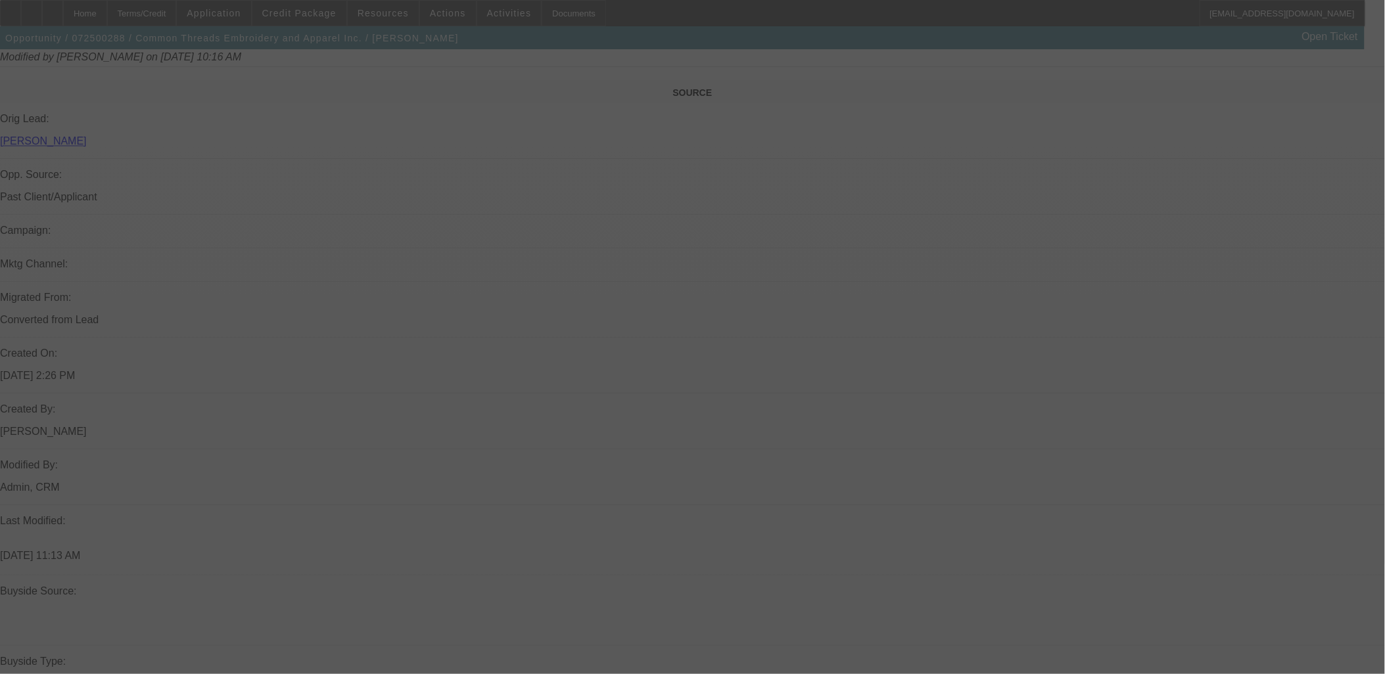
select select "6"
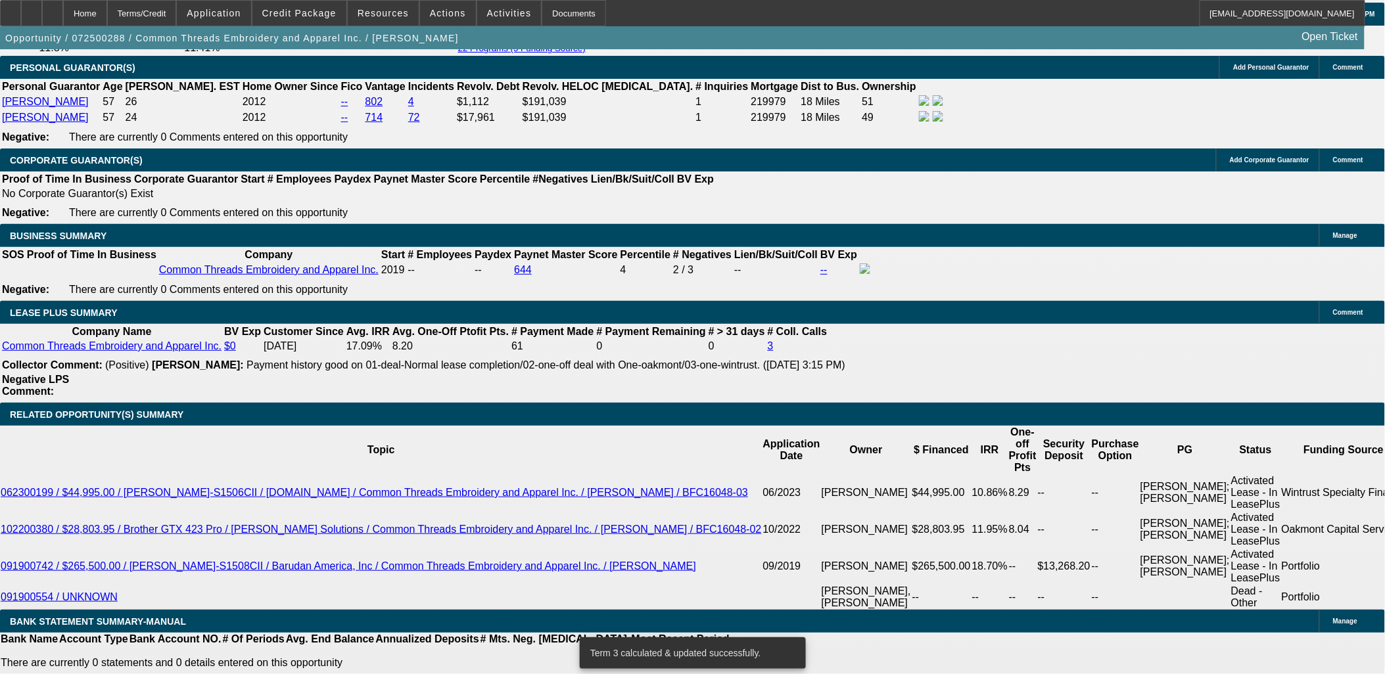
scroll to position [2099, 0]
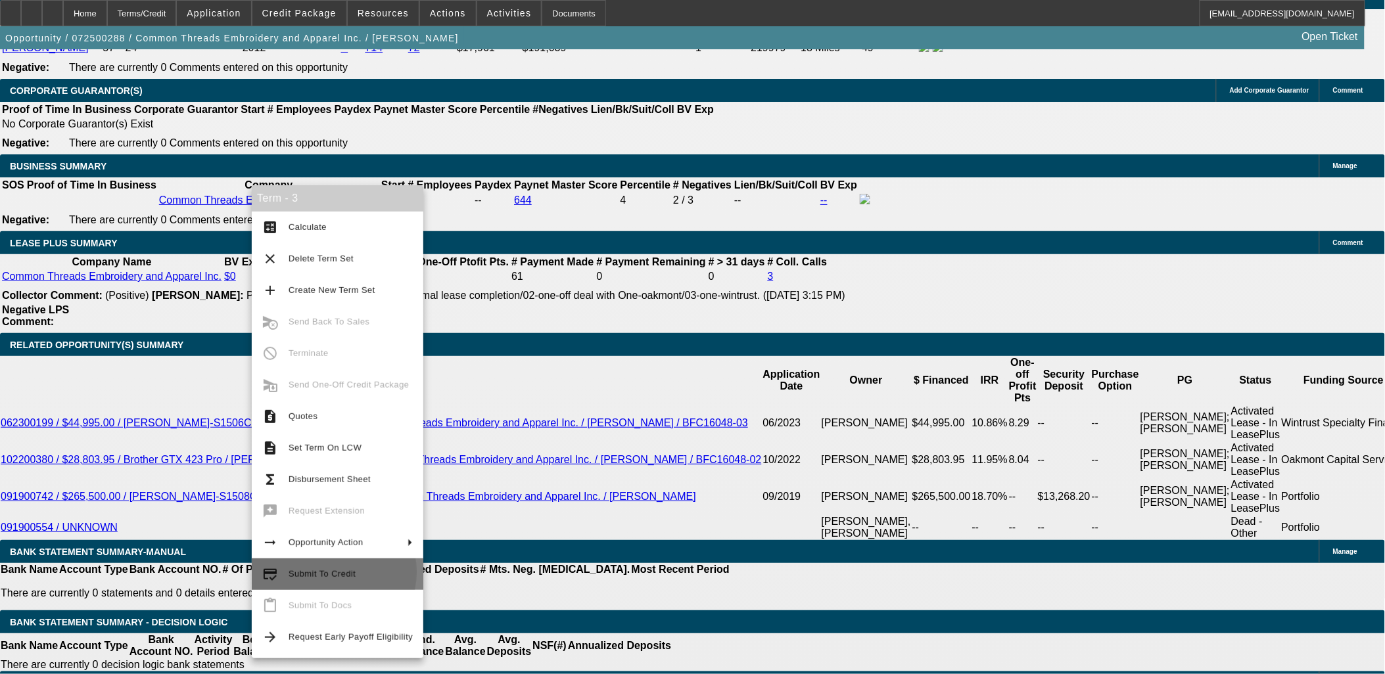
click at [329, 572] on span "Submit To Credit" at bounding box center [322, 574] width 67 height 10
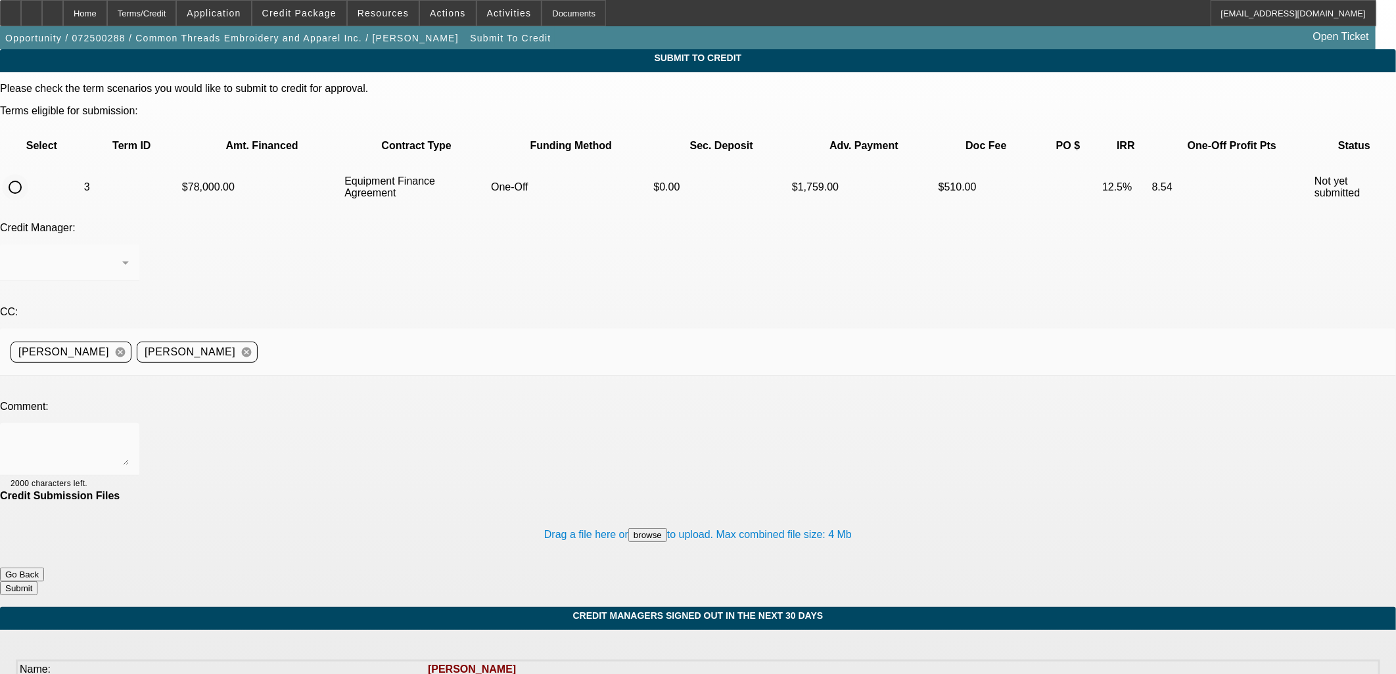
click at [28, 174] on input "radio" at bounding box center [15, 187] width 26 height 26
radio input "true"
click at [129, 245] on div "Syndications" at bounding box center [70, 263] width 118 height 37
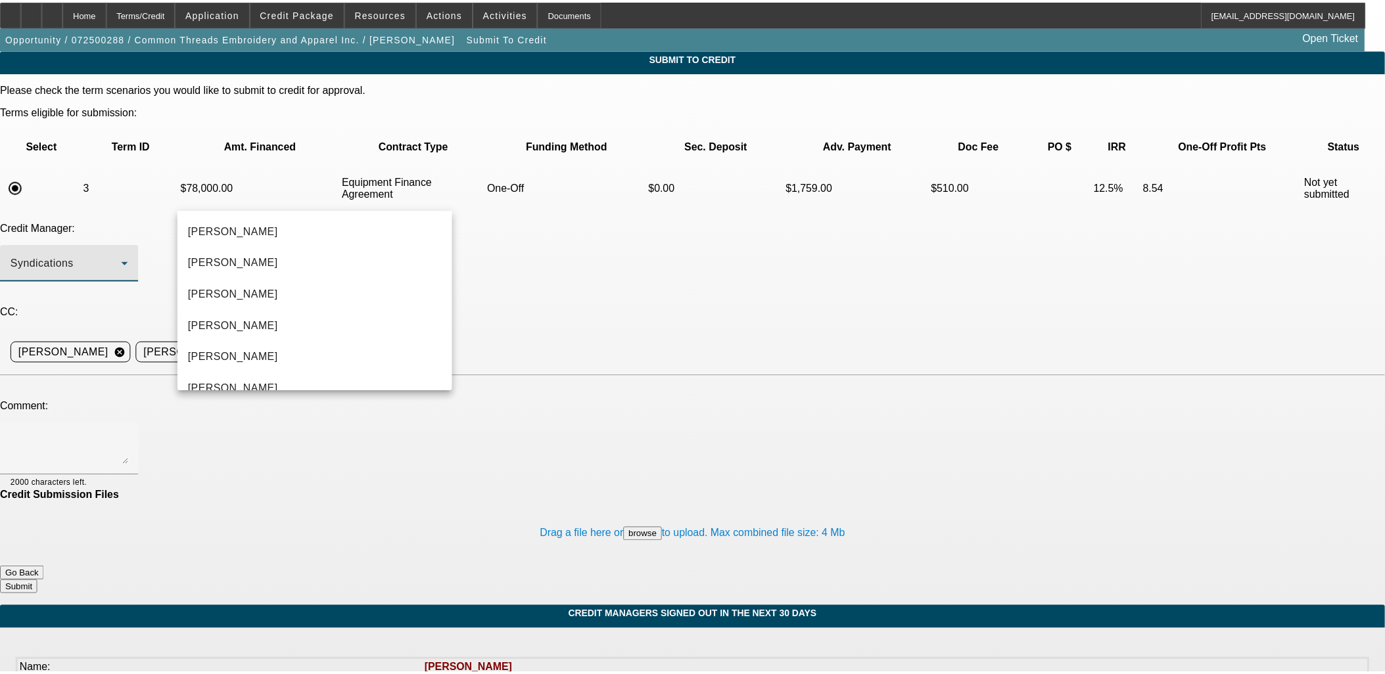
scroll to position [45, 0]
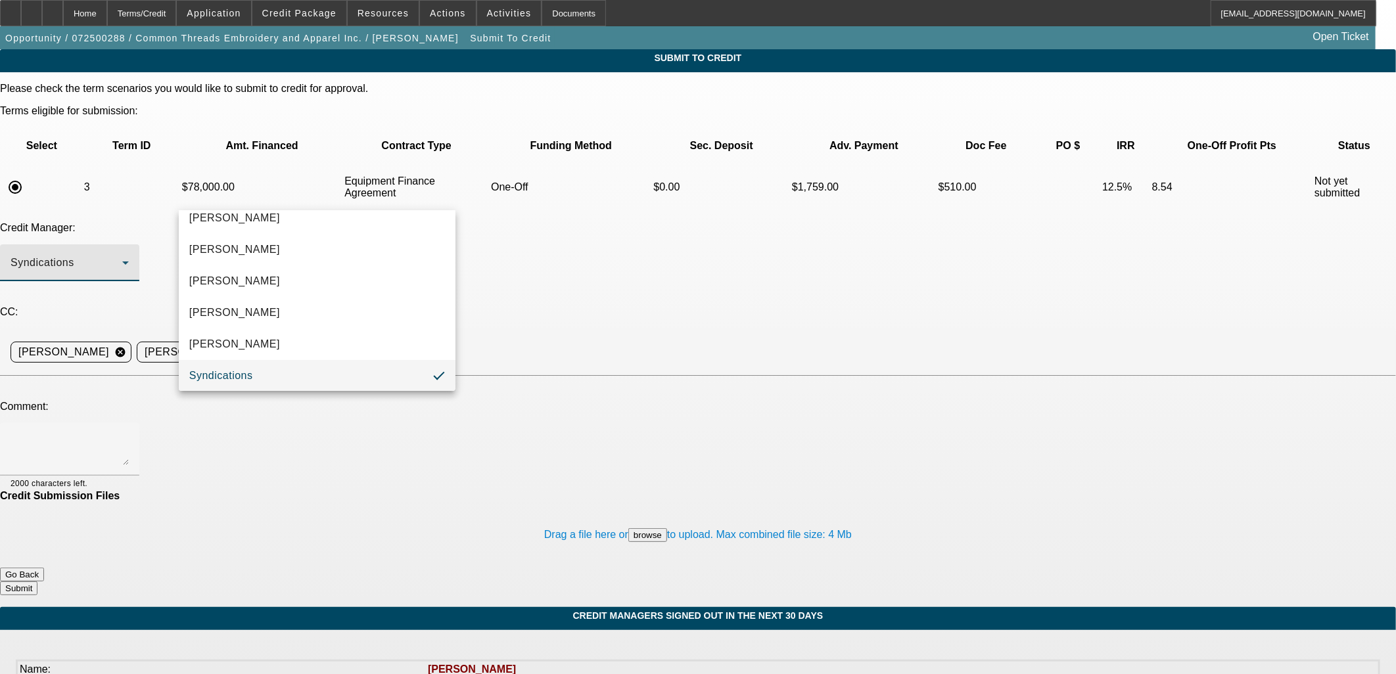
click at [295, 199] on div at bounding box center [698, 337] width 1396 height 674
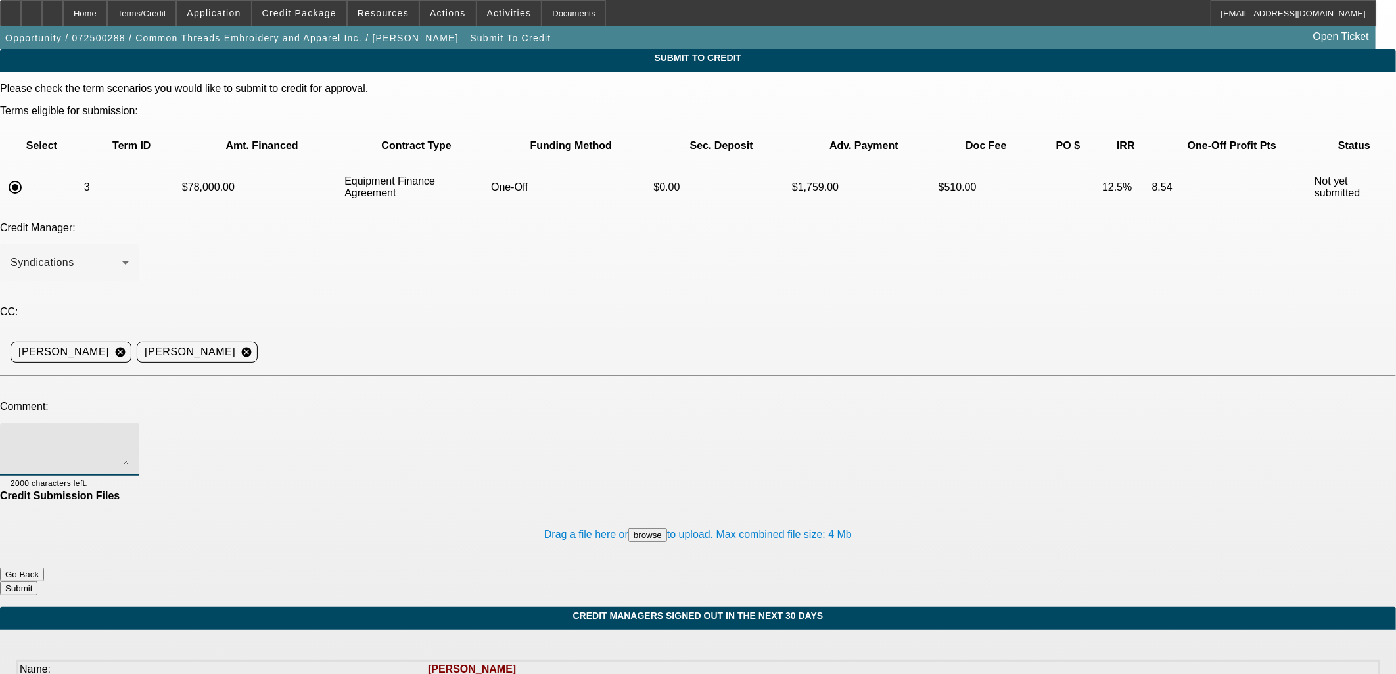
click at [129, 434] on textarea at bounding box center [70, 450] width 118 height 32
drag, startPoint x: 337, startPoint y: 308, endPoint x: 304, endPoint y: 298, distance: 33.5
click at [129, 434] on textarea "Can we please ask Finwise to consider given the mortgage / personal credit + th…" at bounding box center [70, 450] width 118 height 32
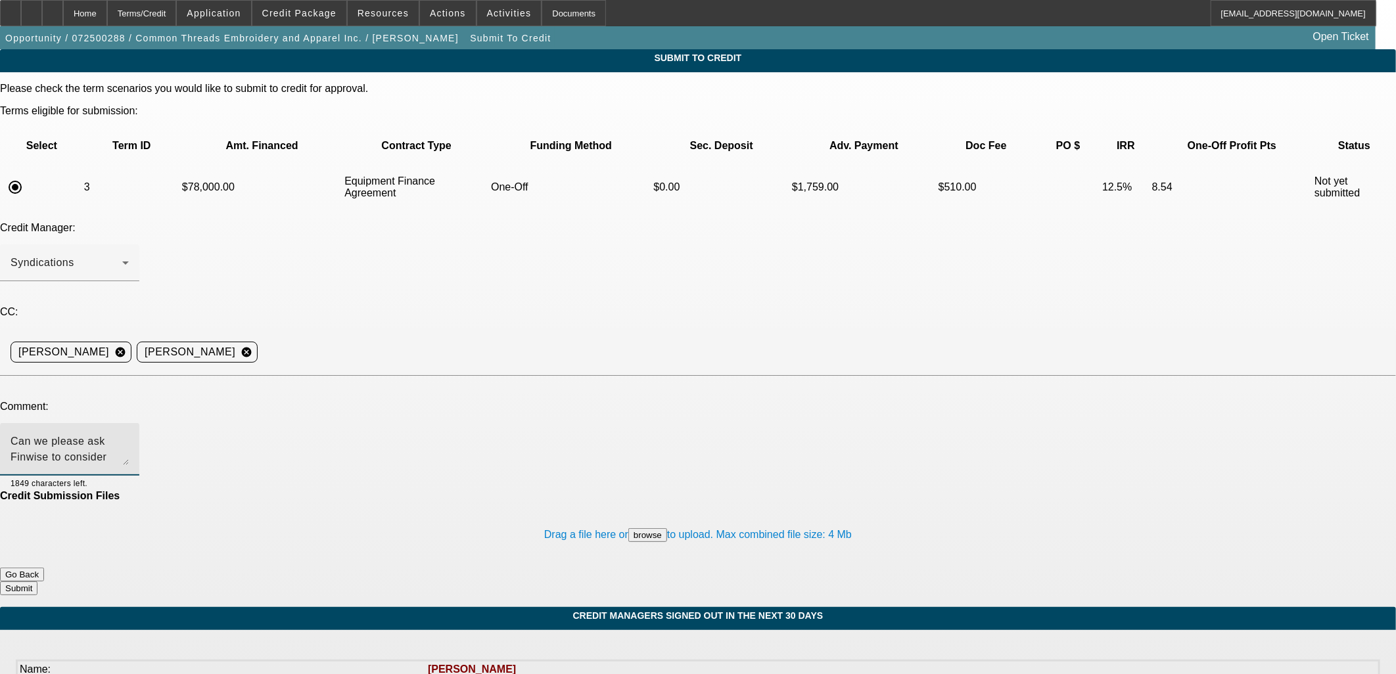
click at [129, 434] on textarea "Can we please ask Finwise to consider given the mortgage / personal credit + th…" at bounding box center [70, 450] width 118 height 32
paste textarea "914959"
click at [129, 434] on textarea "Can we please ask Finwise to consider given the mortgage / personal credit + th…" at bounding box center [70, 450] width 118 height 32
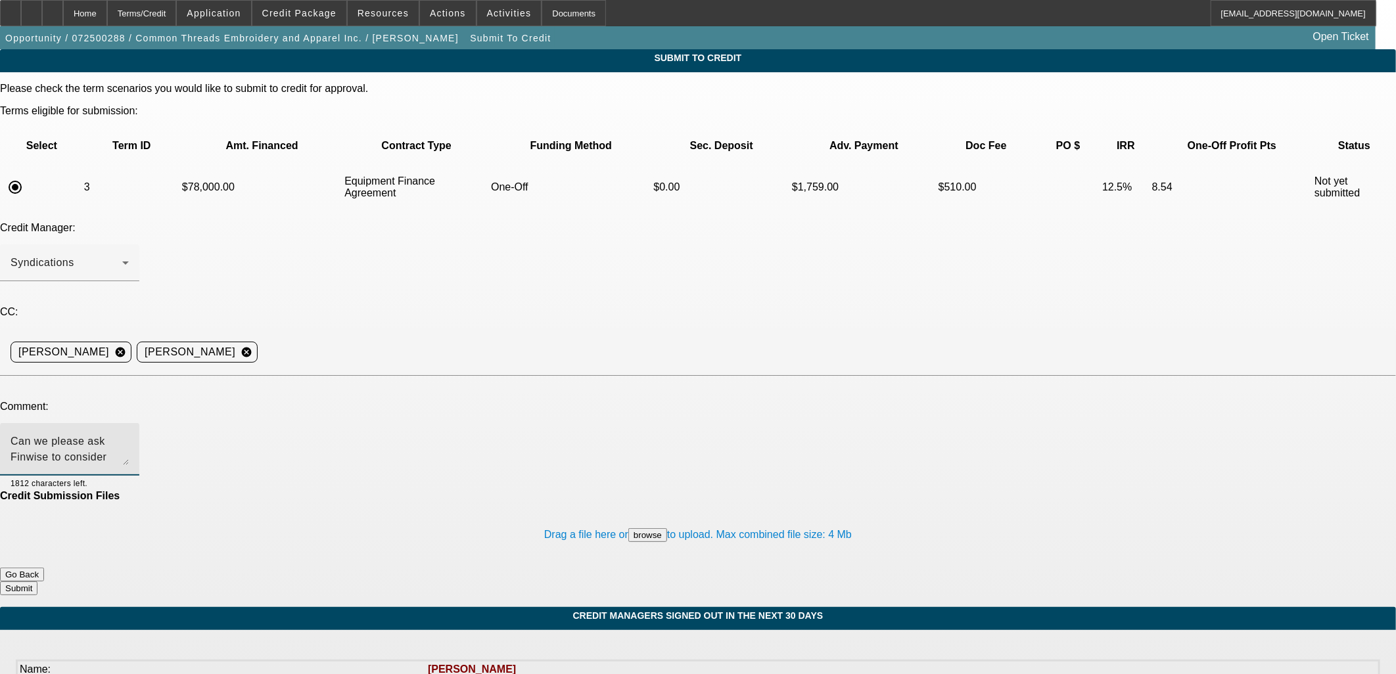
drag, startPoint x: 885, startPoint y: 306, endPoint x: 841, endPoint y: 307, distance: 43.4
click at [129, 434] on textarea "Can we please ask Finwise to consider given the mortgage / personal credit + th…" at bounding box center [70, 450] width 118 height 32
drag, startPoint x: 546, startPoint y: 325, endPoint x: 389, endPoint y: 324, distance: 157.8
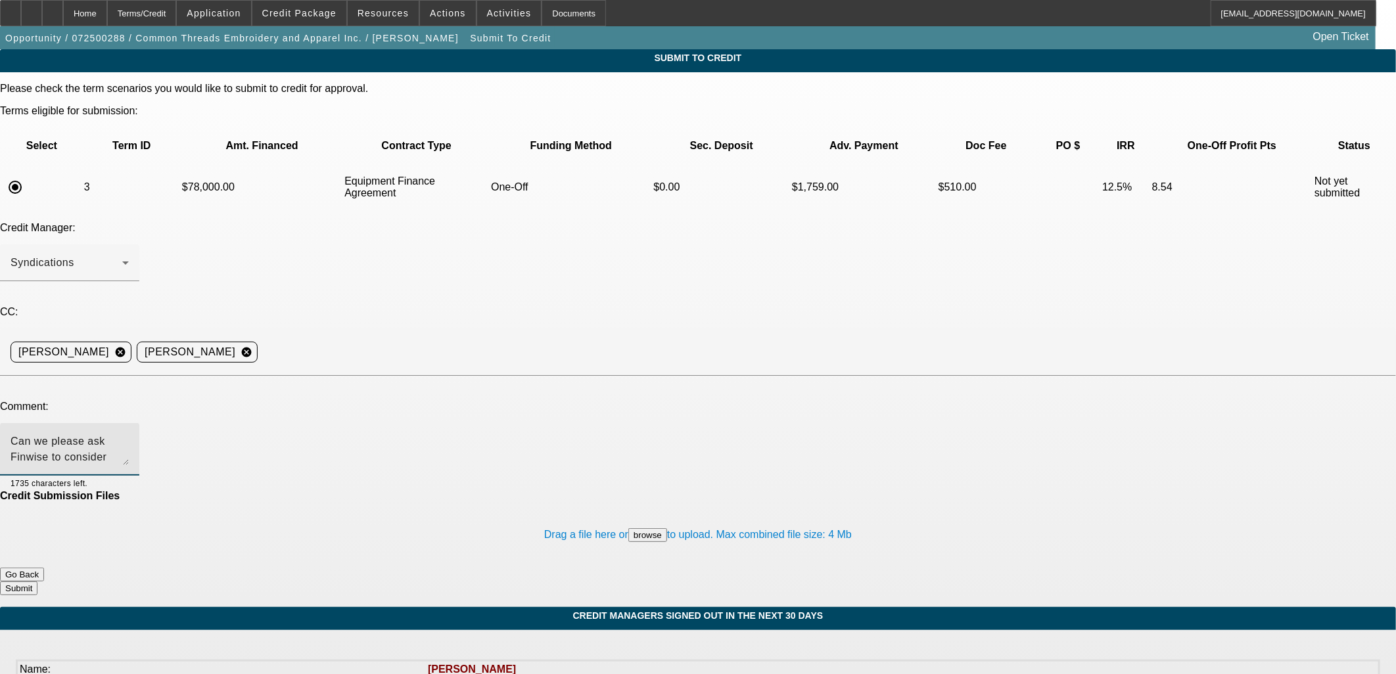
click at [129, 434] on textarea "Can we please ask Finwise to consider given the mortgage / personal credit + th…" at bounding box center [70, 450] width 118 height 32
type textarea "Can we please ask Finwise to consider given the mortgage / personal credit + th…"
click at [37, 582] on button "Submit" at bounding box center [18, 589] width 37 height 14
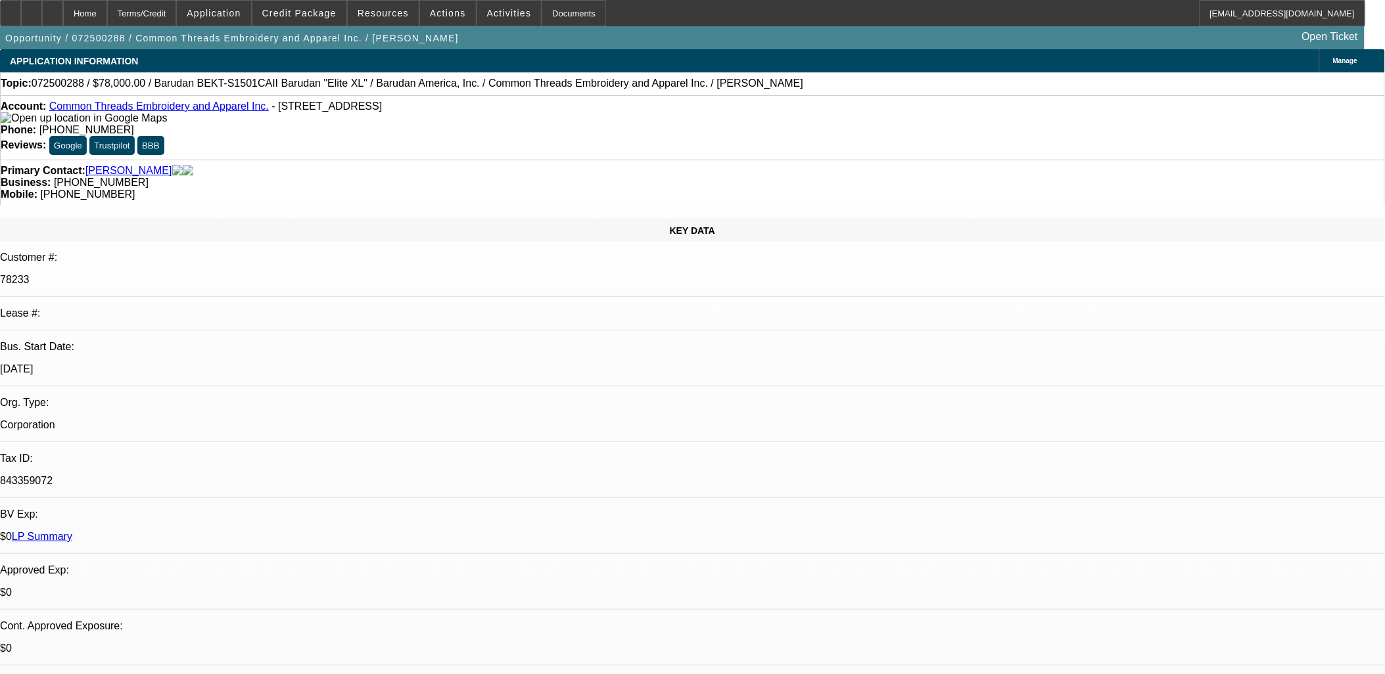
select select "0"
select select "3"
select select "0"
select select "6"
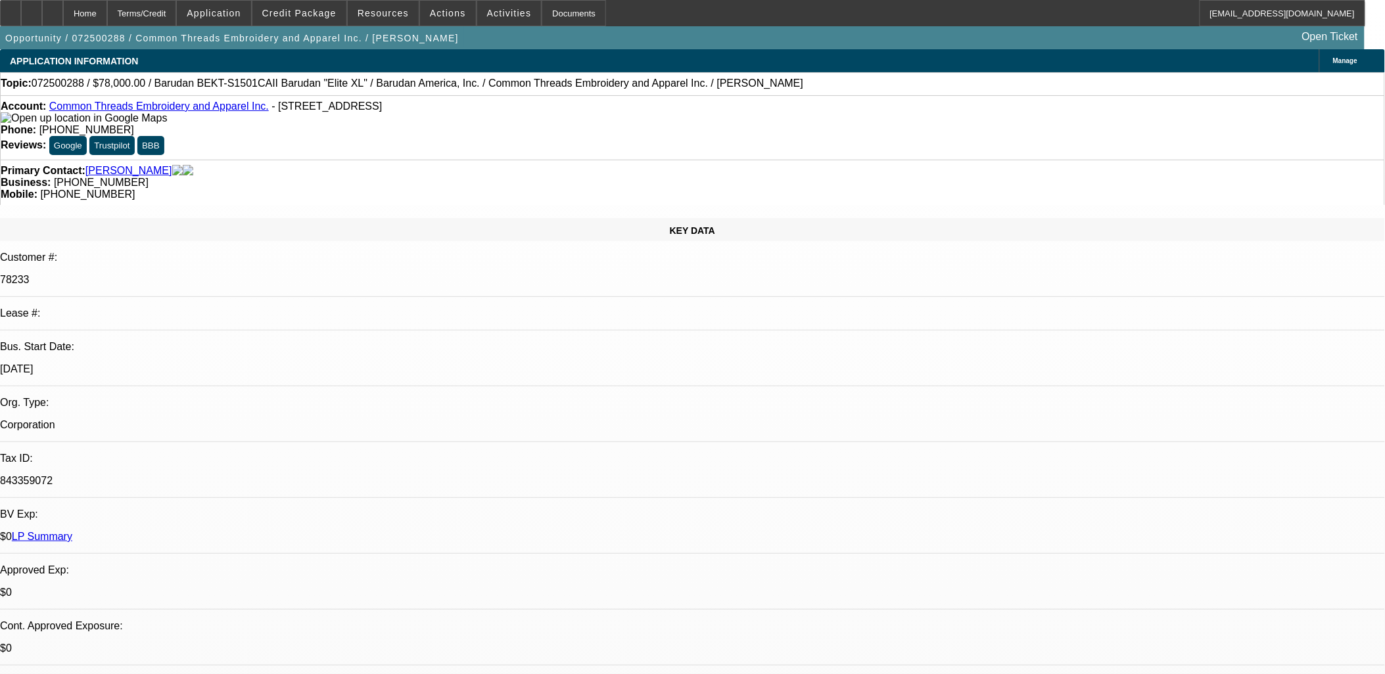
select select "0"
select select "2"
select select "0"
select select "6"
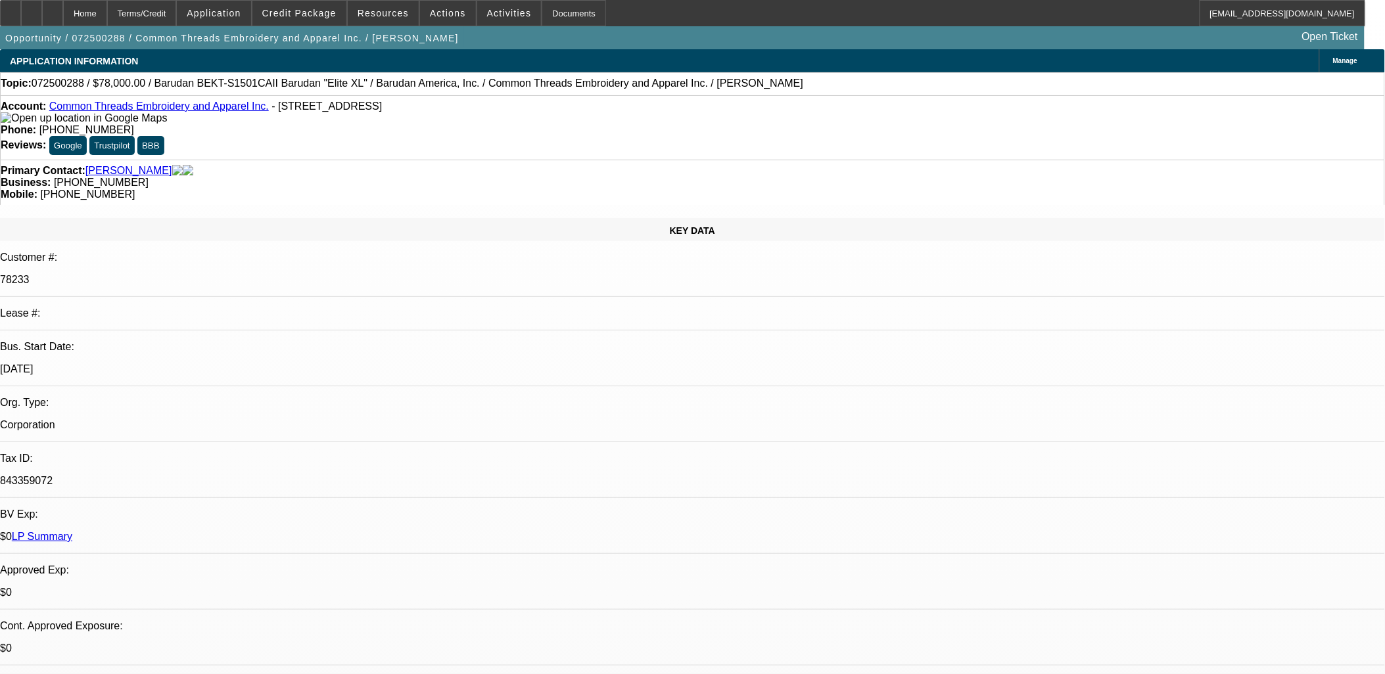
select select "0"
select select "6"
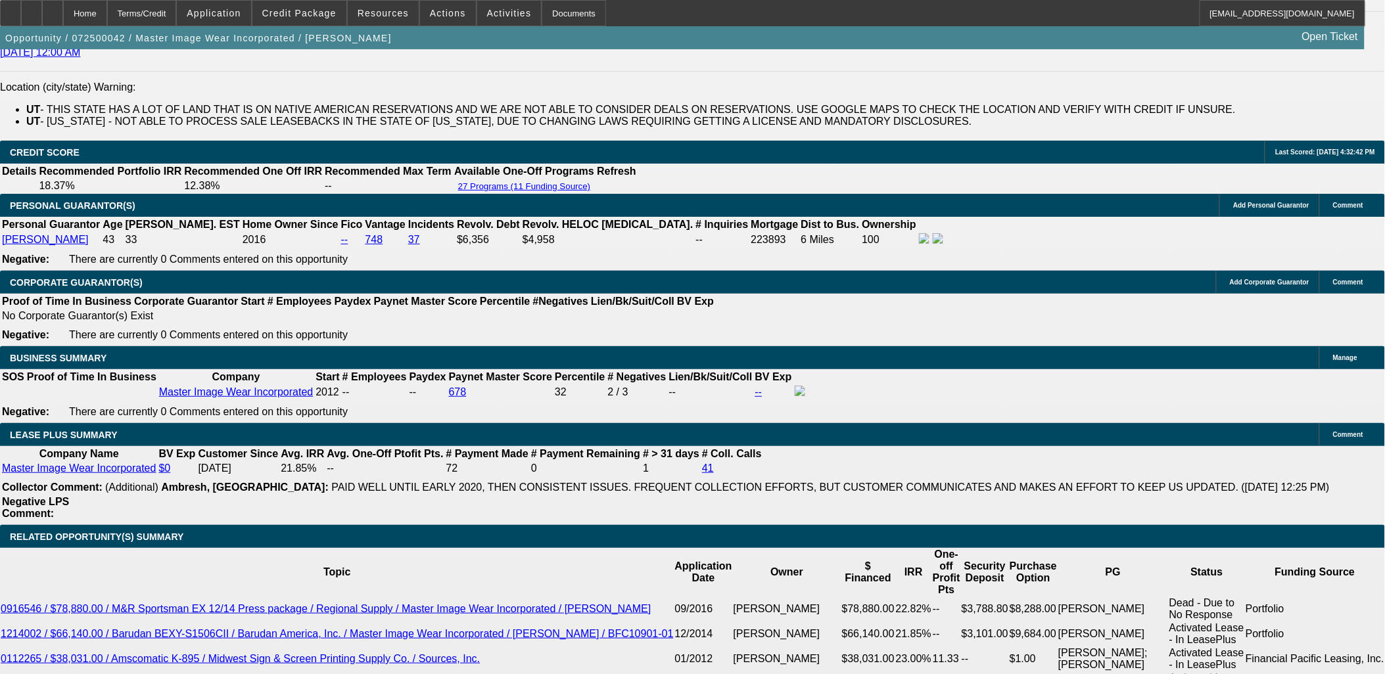
select select "0"
select select "0.1"
select select "0"
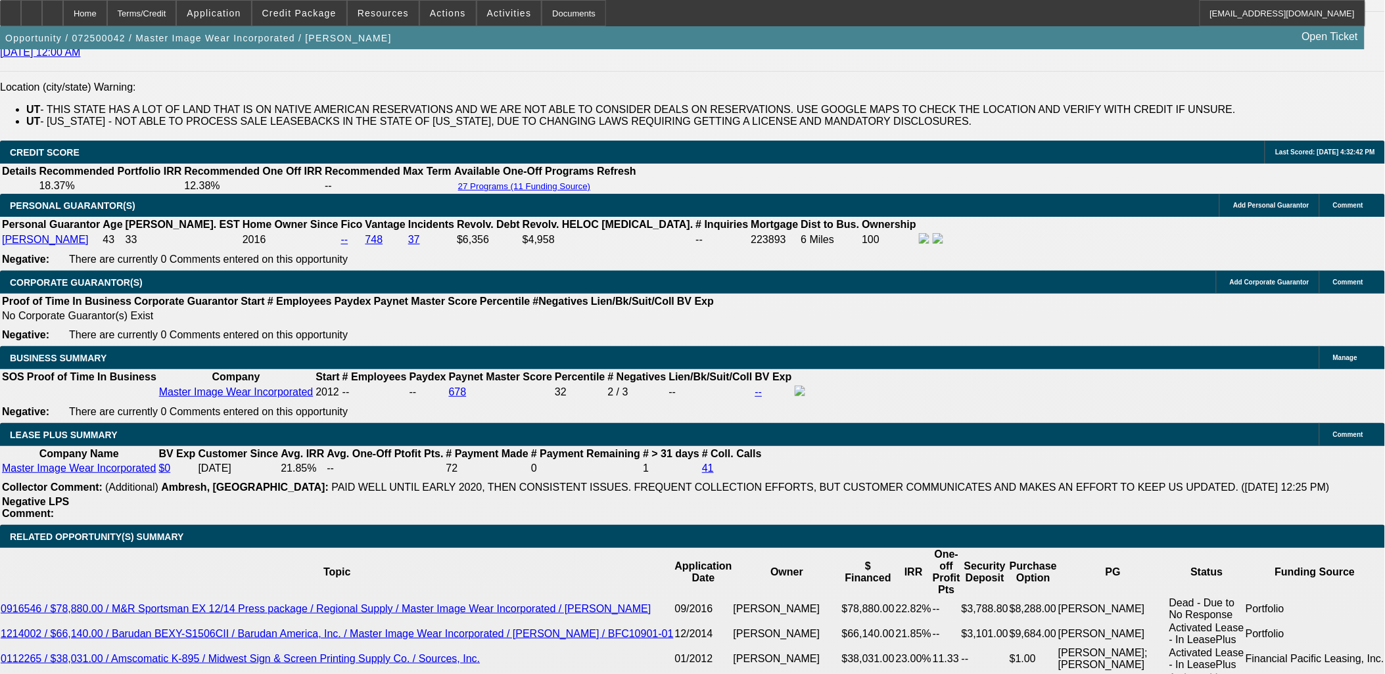
select select "0.1"
select select "0"
select select "0.1"
select select "0"
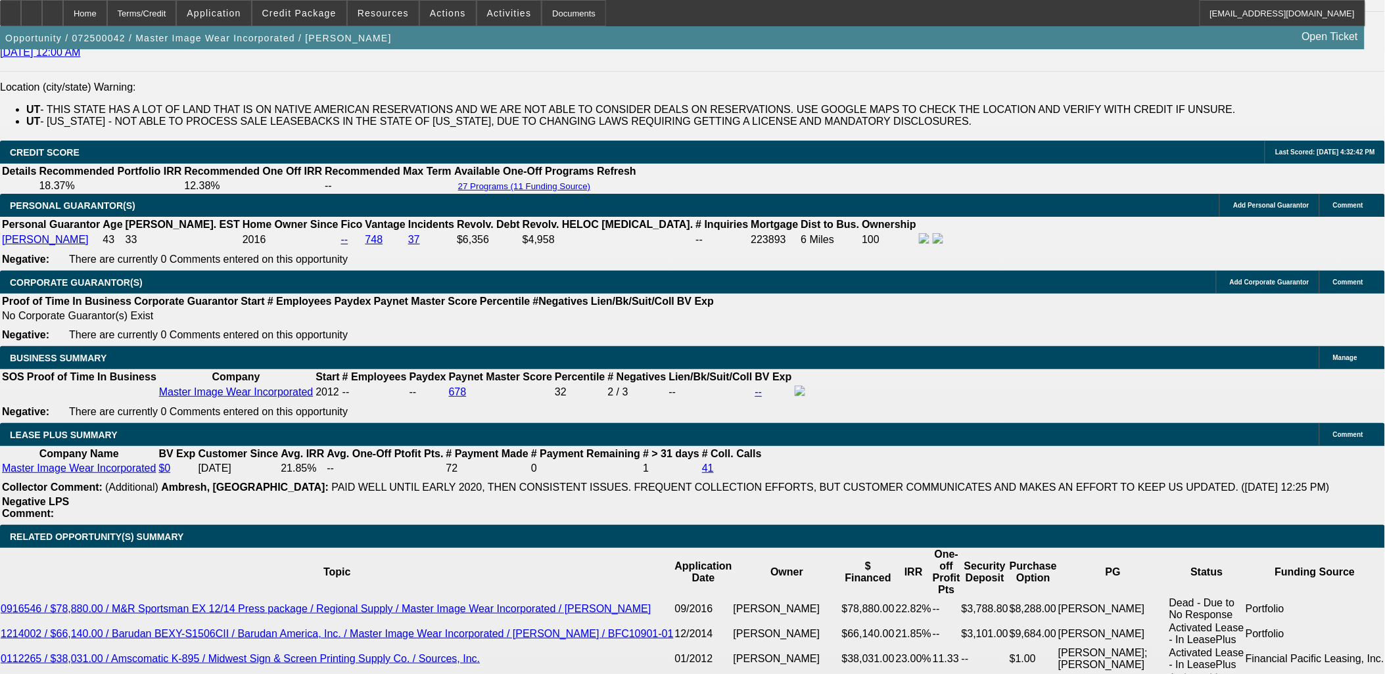
select select "0"
select select "0.1"
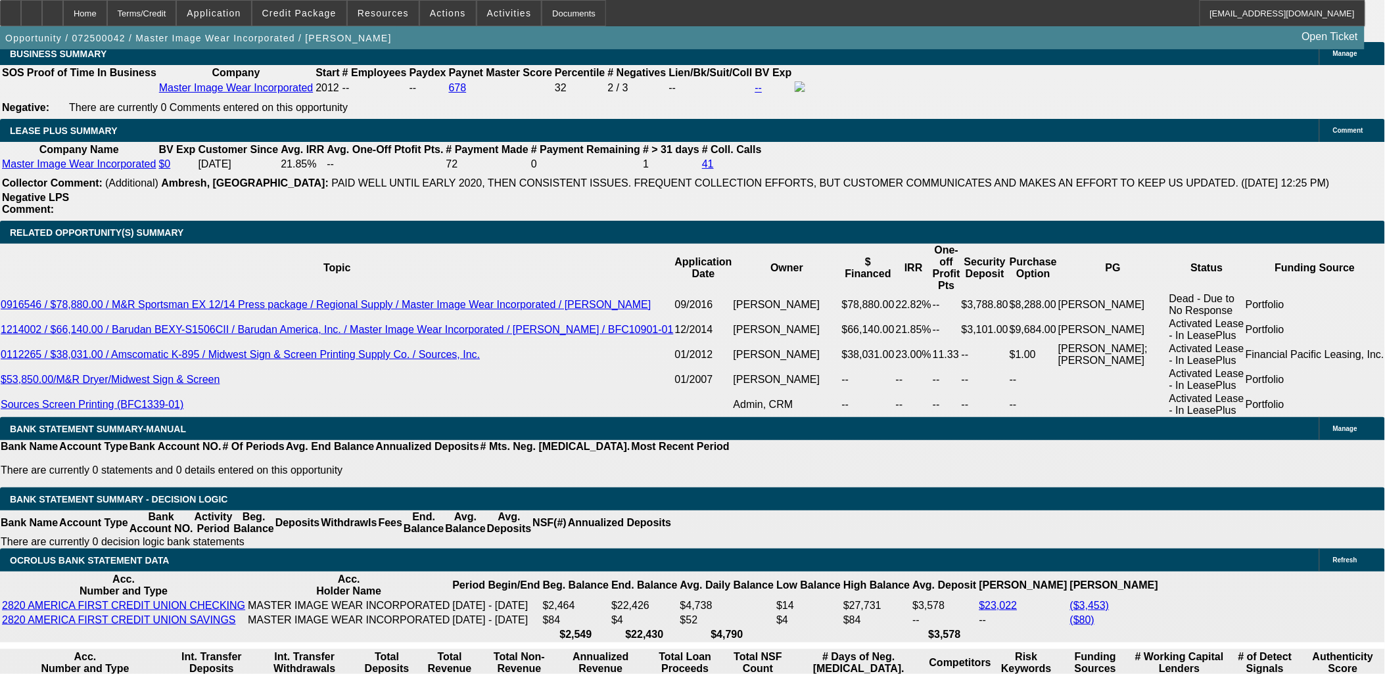
select select "1"
select select "4"
select select "1"
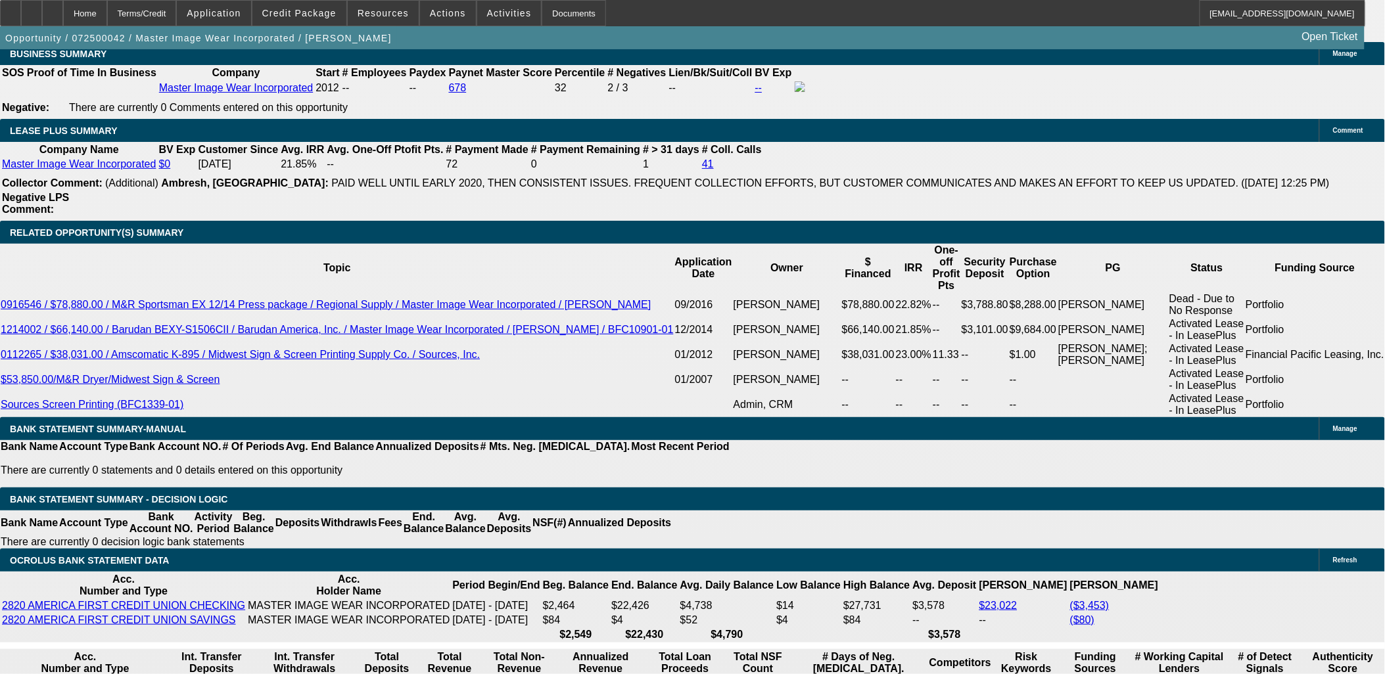
select select "4"
select select "1"
select select "3"
select select "4"
select select "1"
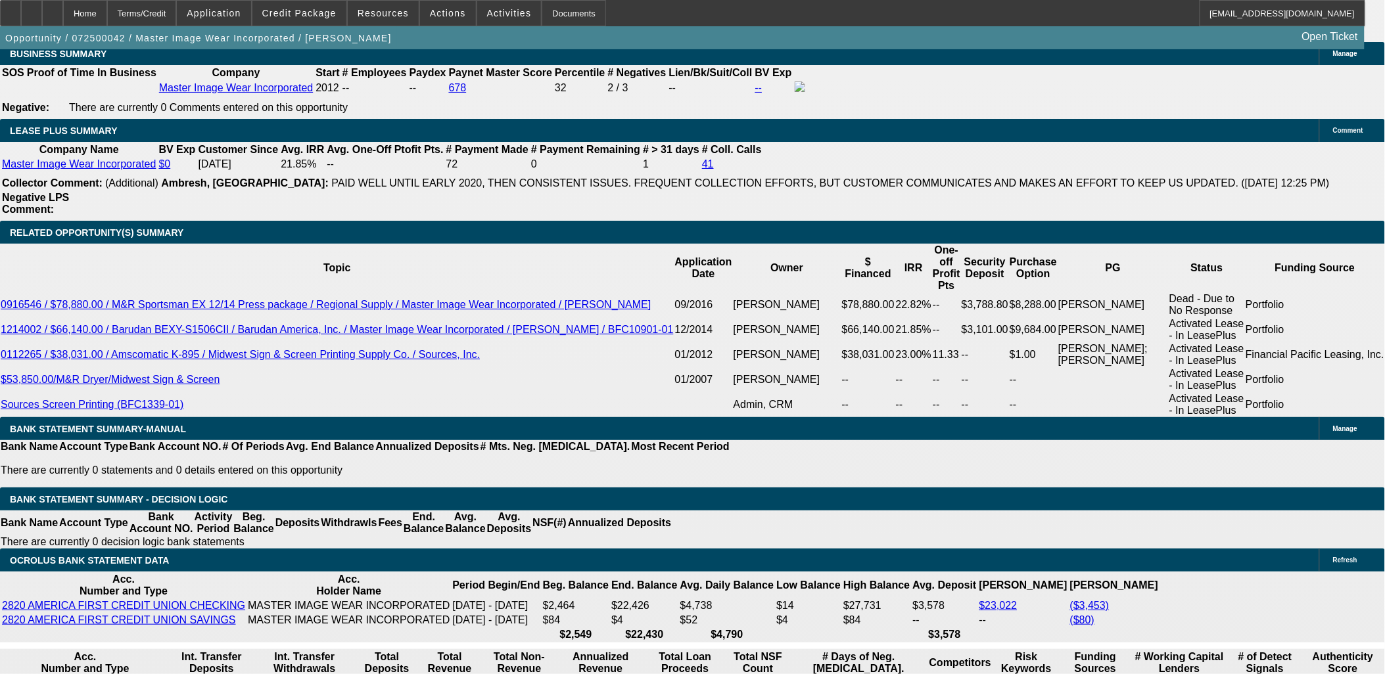
select select "3"
select select "4"
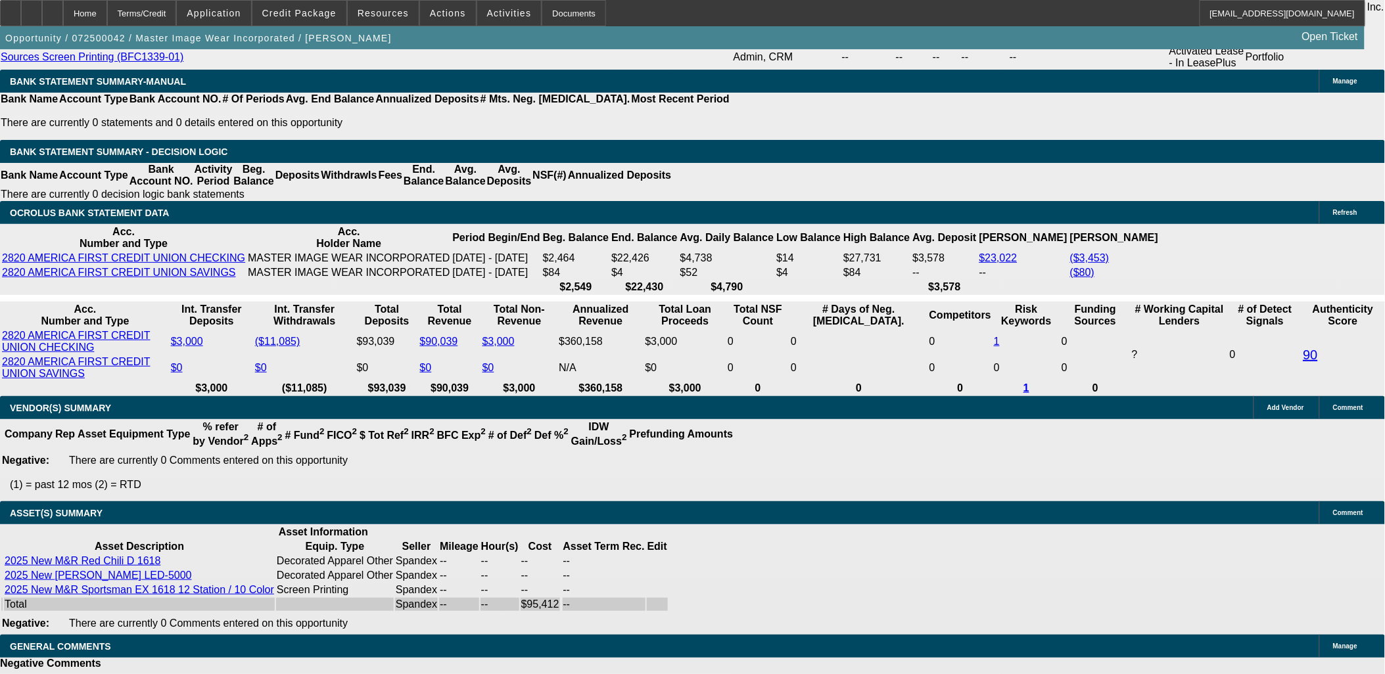
scroll to position [2716, 0]
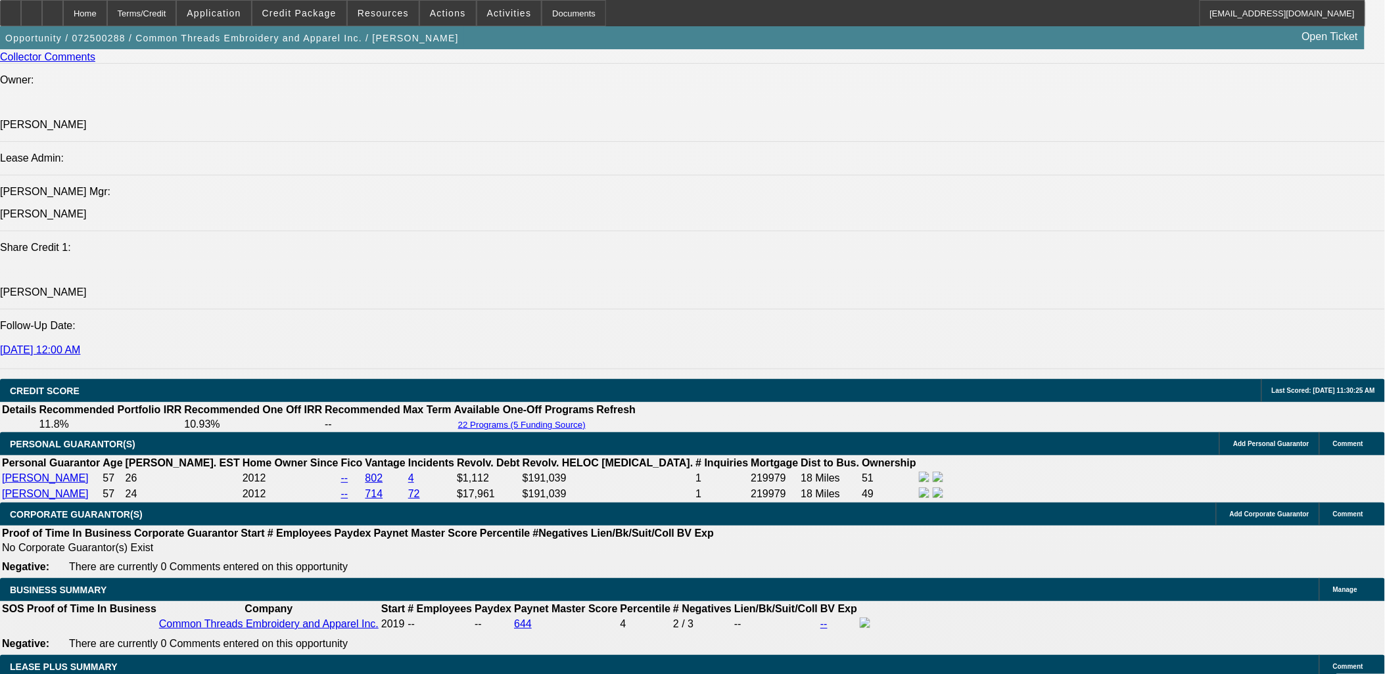
select select "0"
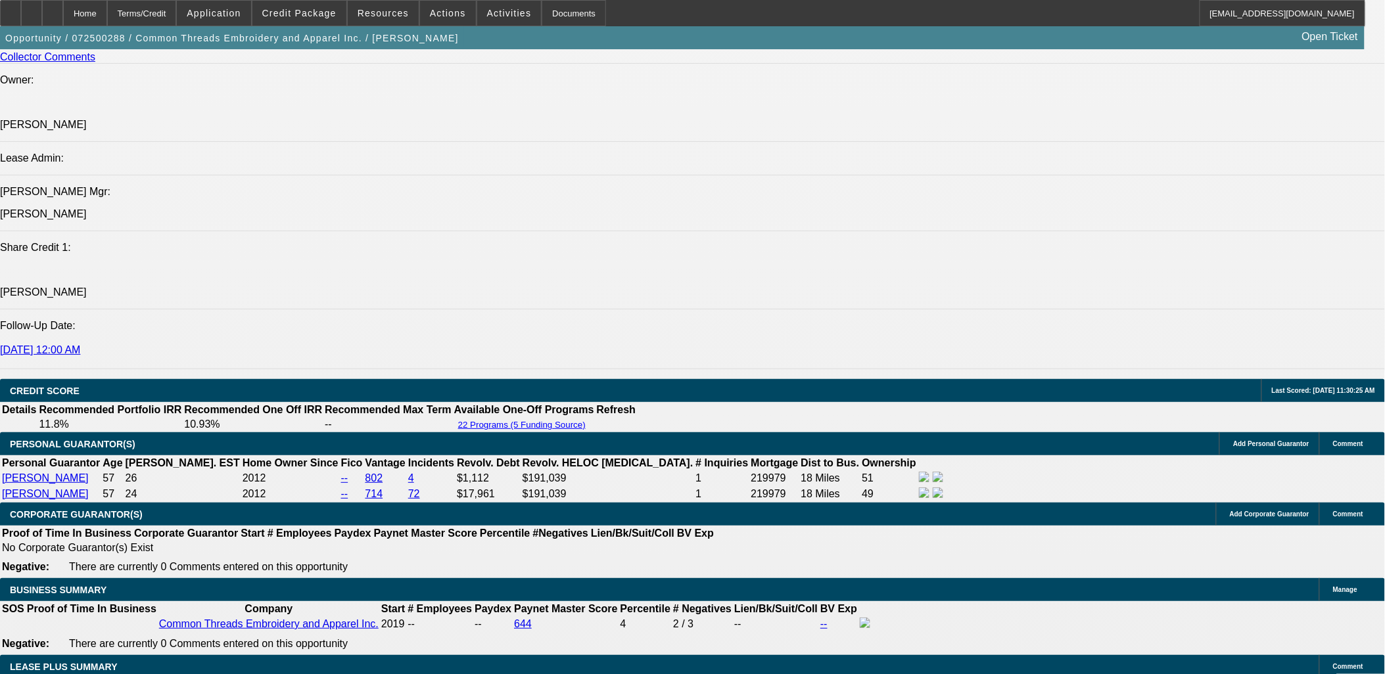
select select "0"
select select "2"
select select "0"
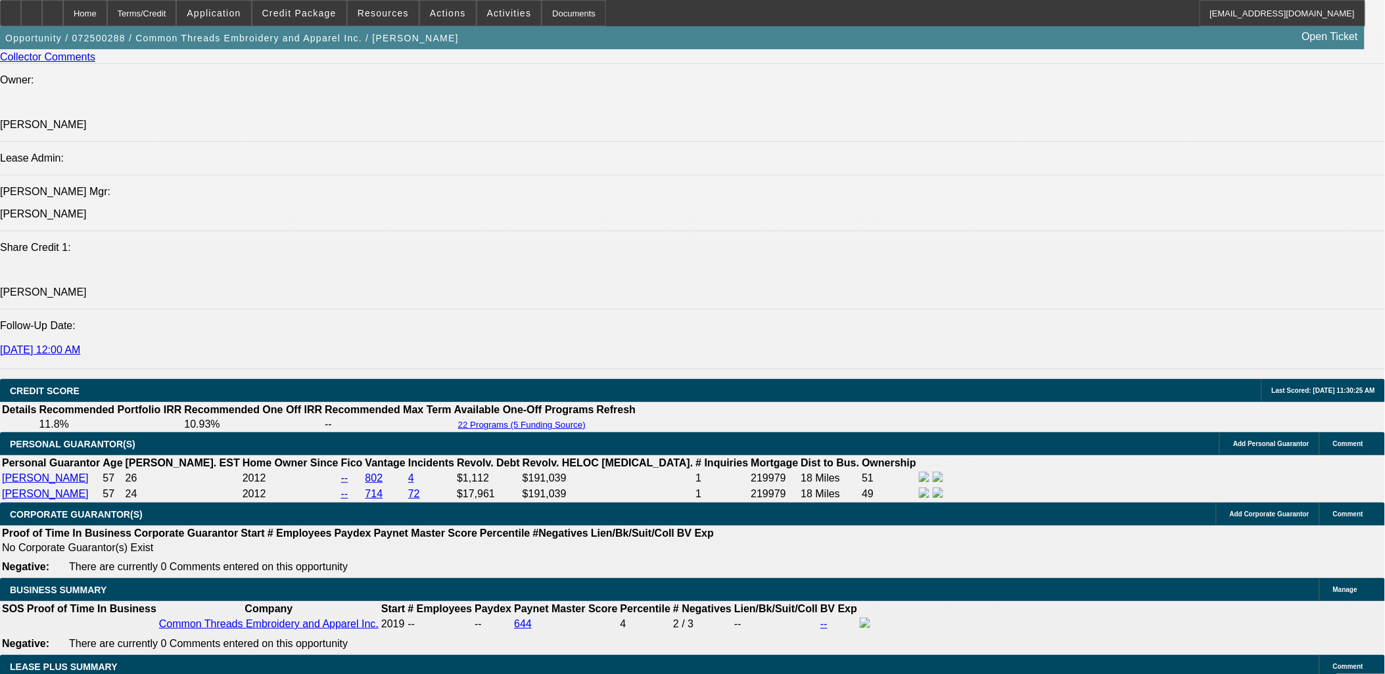
select select "0"
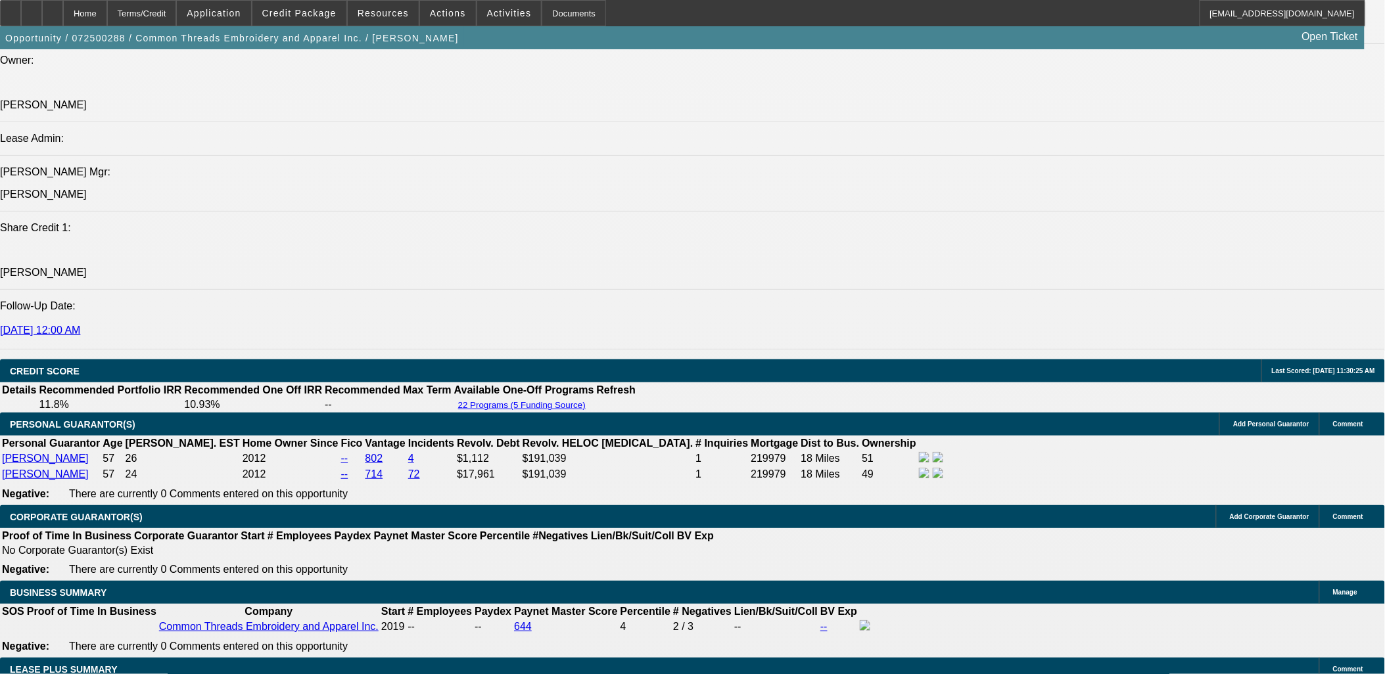
select select "1"
select select "3"
select select "6"
select select "1"
select select "3"
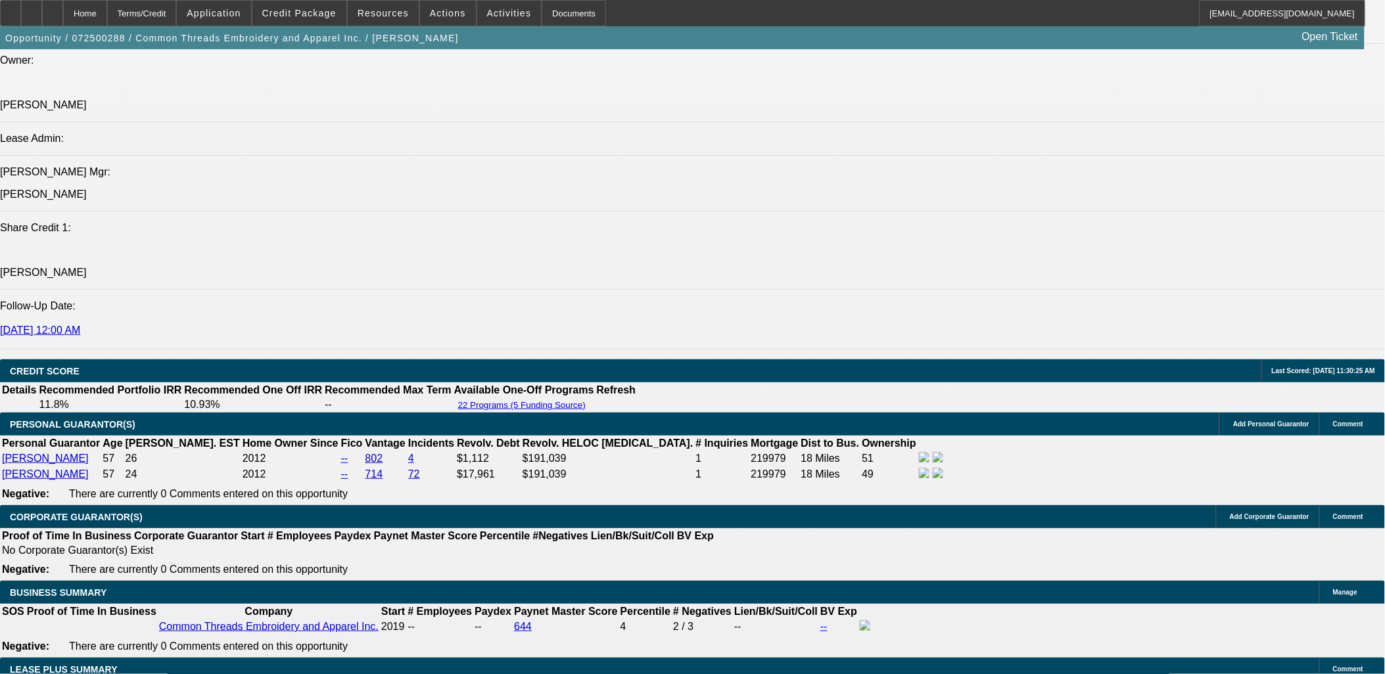
select select "6"
select select "1"
select select "2"
select select "6"
select select "1"
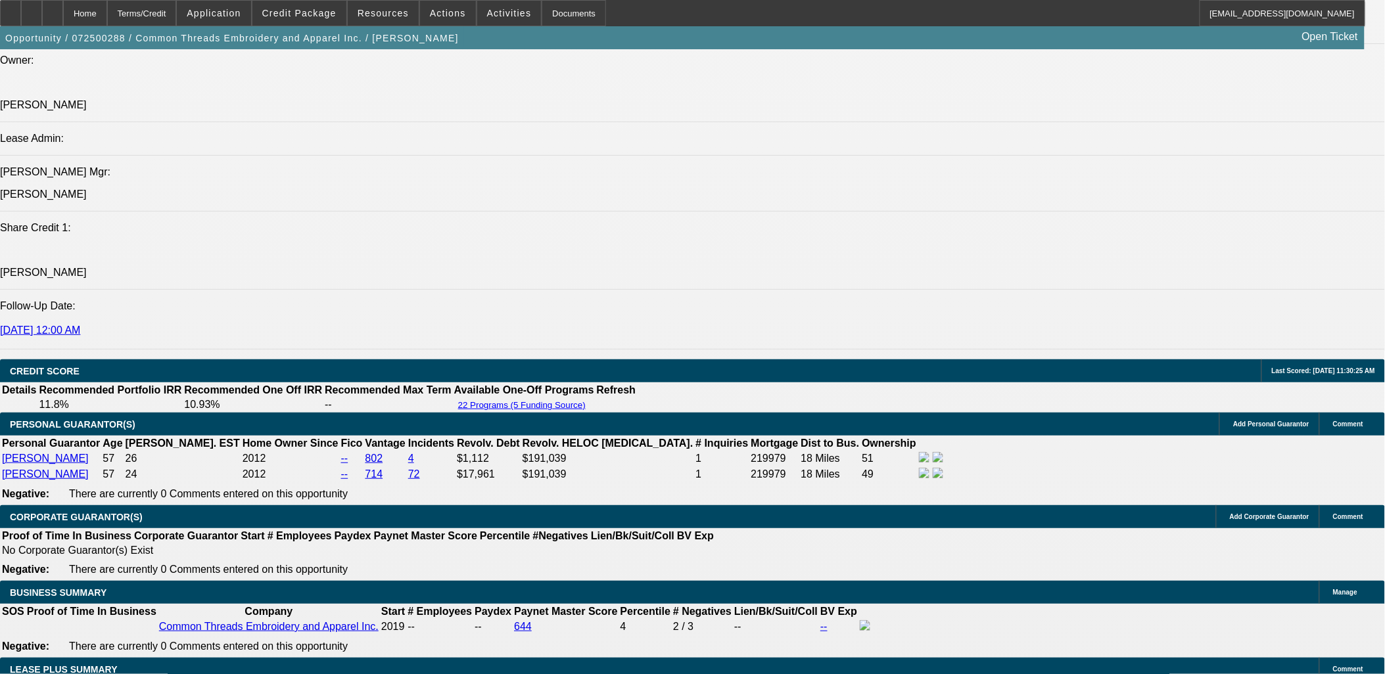
select select "1"
select select "6"
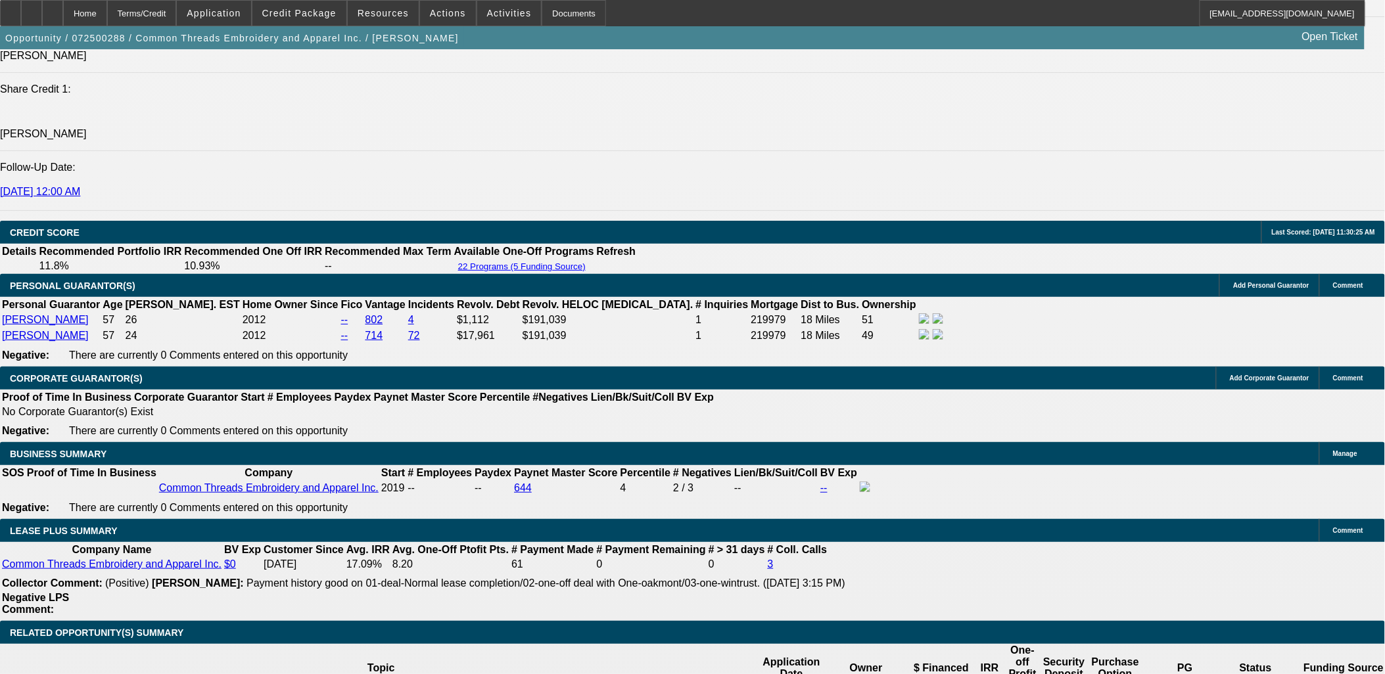
scroll to position [1964, 0]
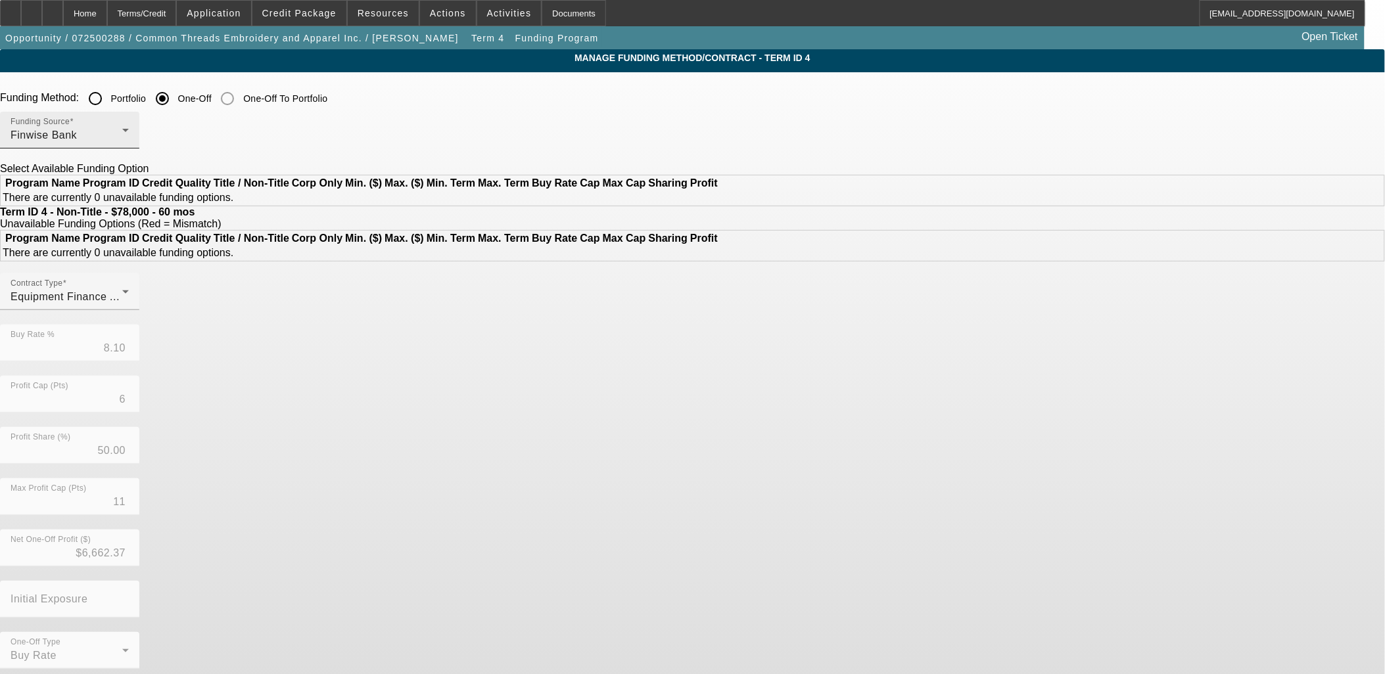
click at [122, 136] on div "Finwise Bank" at bounding box center [67, 136] width 112 height 16
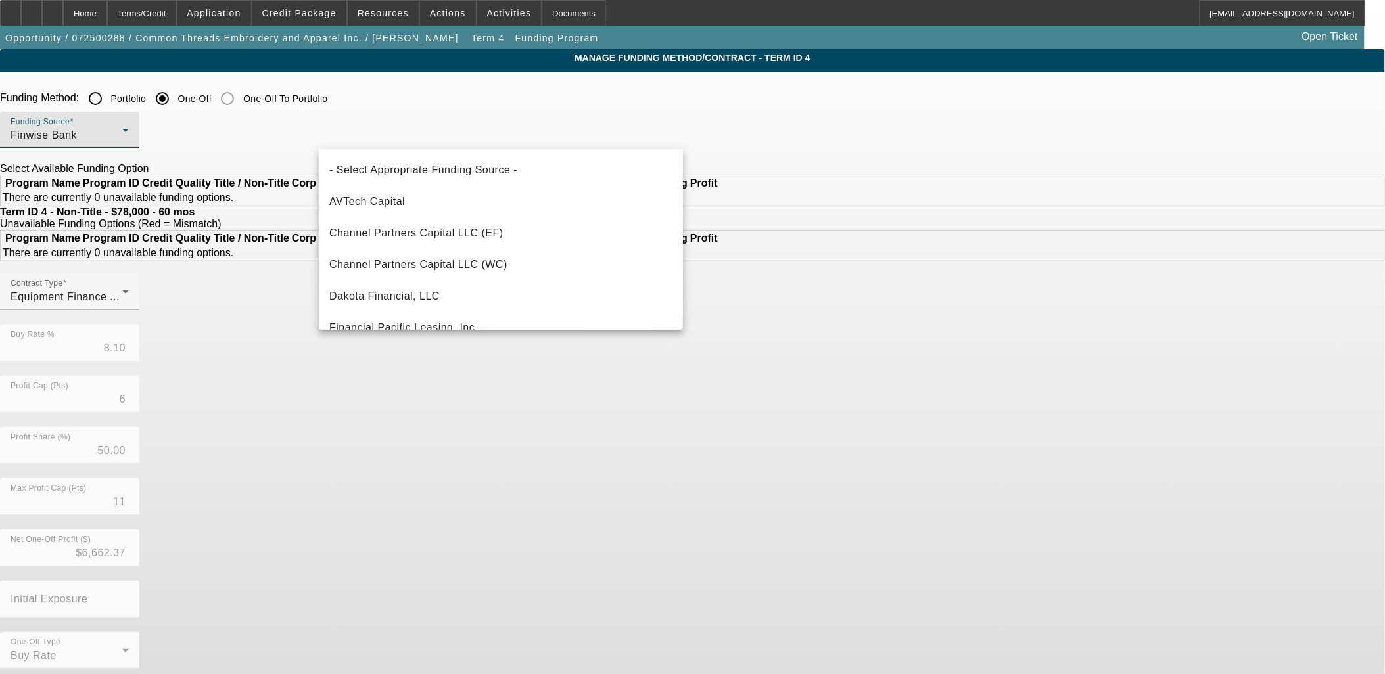
scroll to position [45, 0]
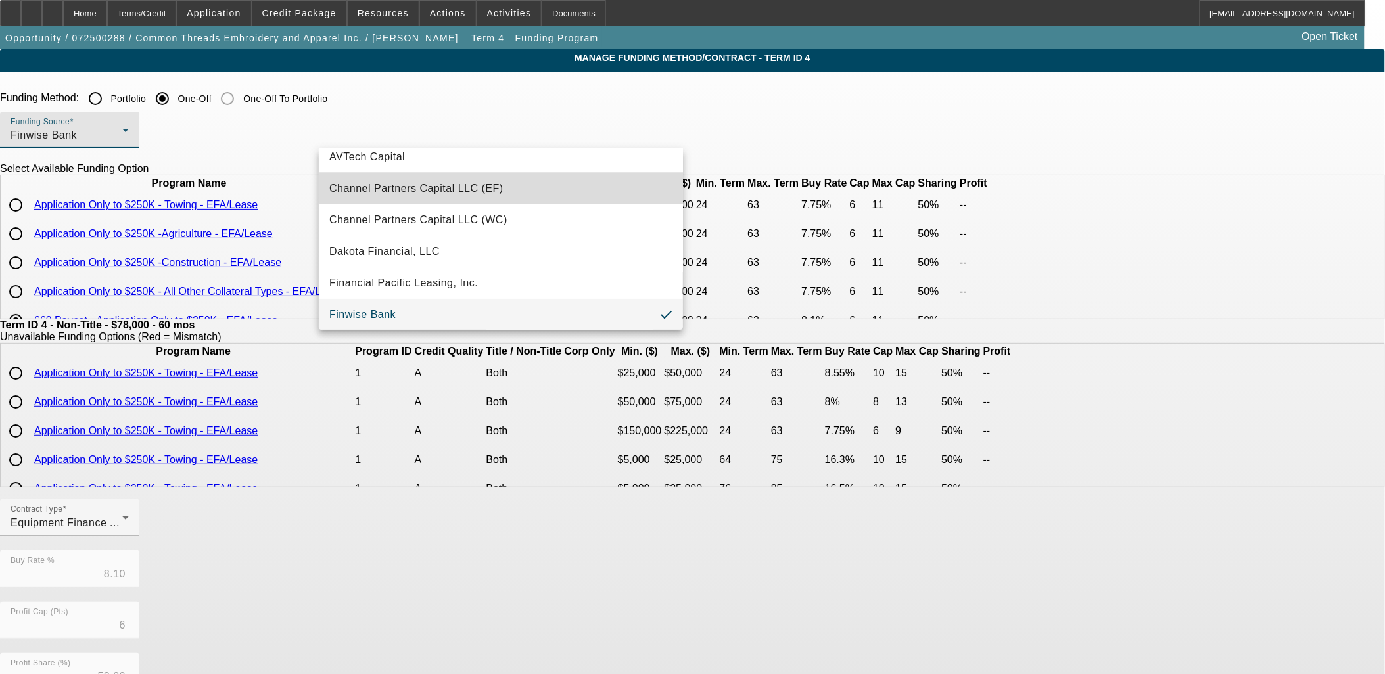
click at [502, 188] on mat-option "Channel Partners Capital LLC (EF)" at bounding box center [501, 189] width 364 height 32
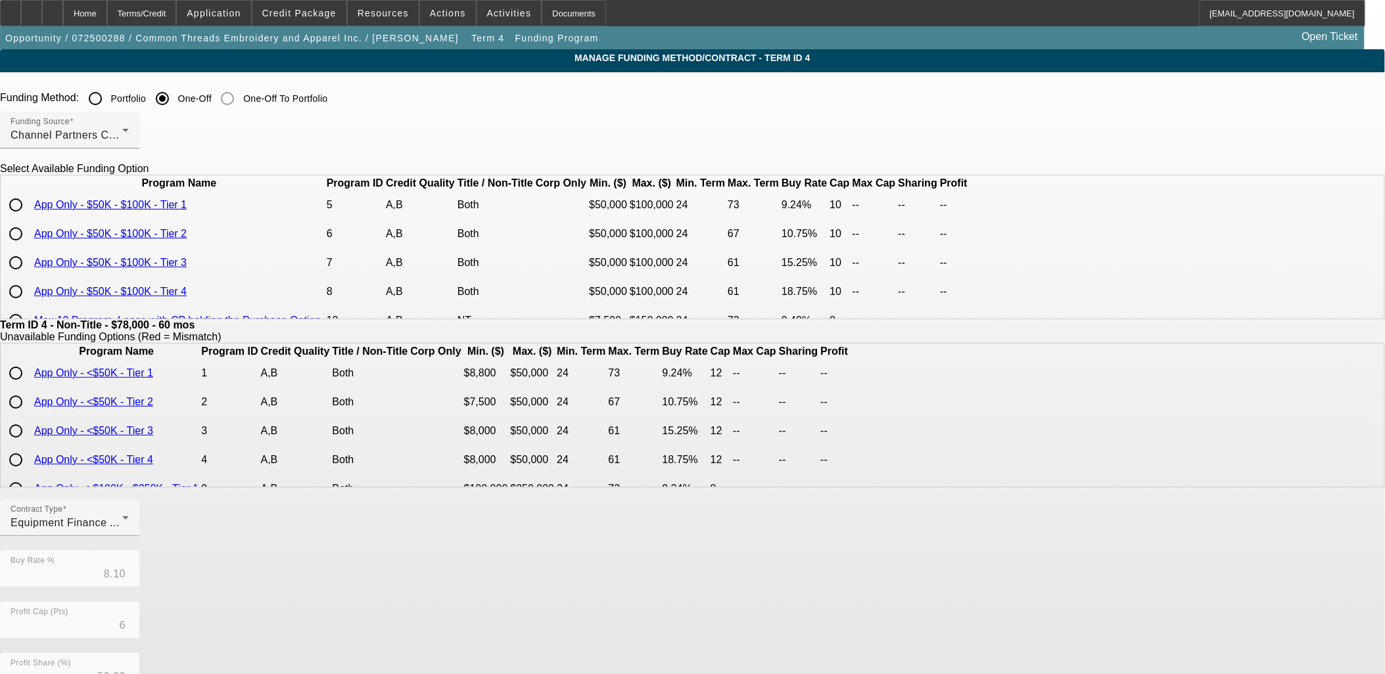
click at [29, 218] on input "radio" at bounding box center [16, 205] width 26 height 26
radio input "true"
type input "9.24"
type input "10"
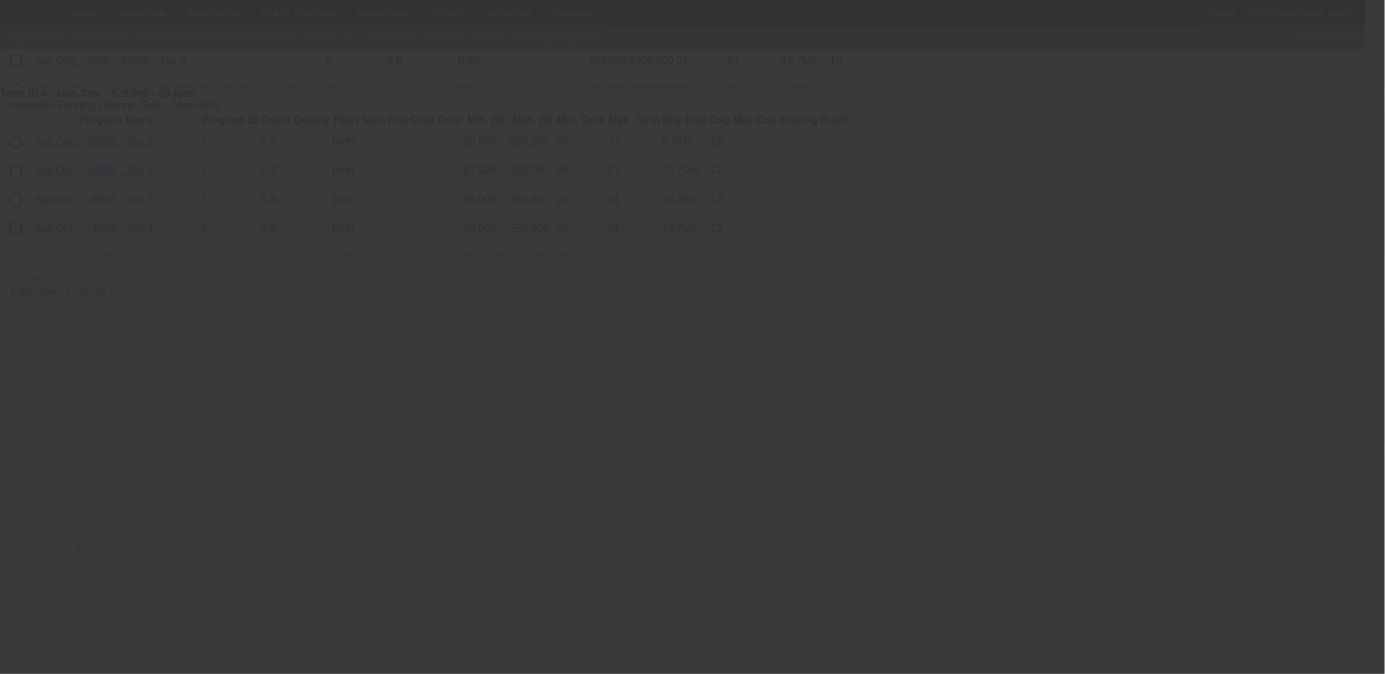
type input "8.10"
type input "6"
type input "50.00"
type input "11"
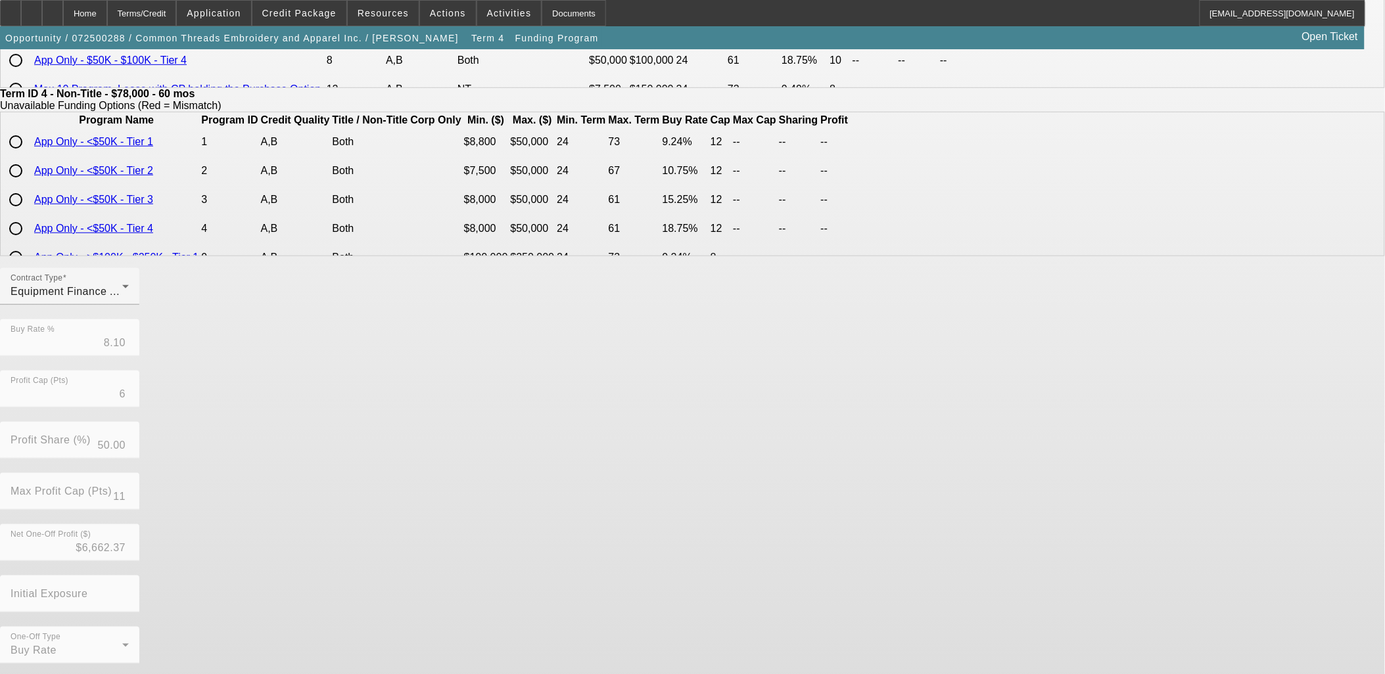
scroll to position [0, 0]
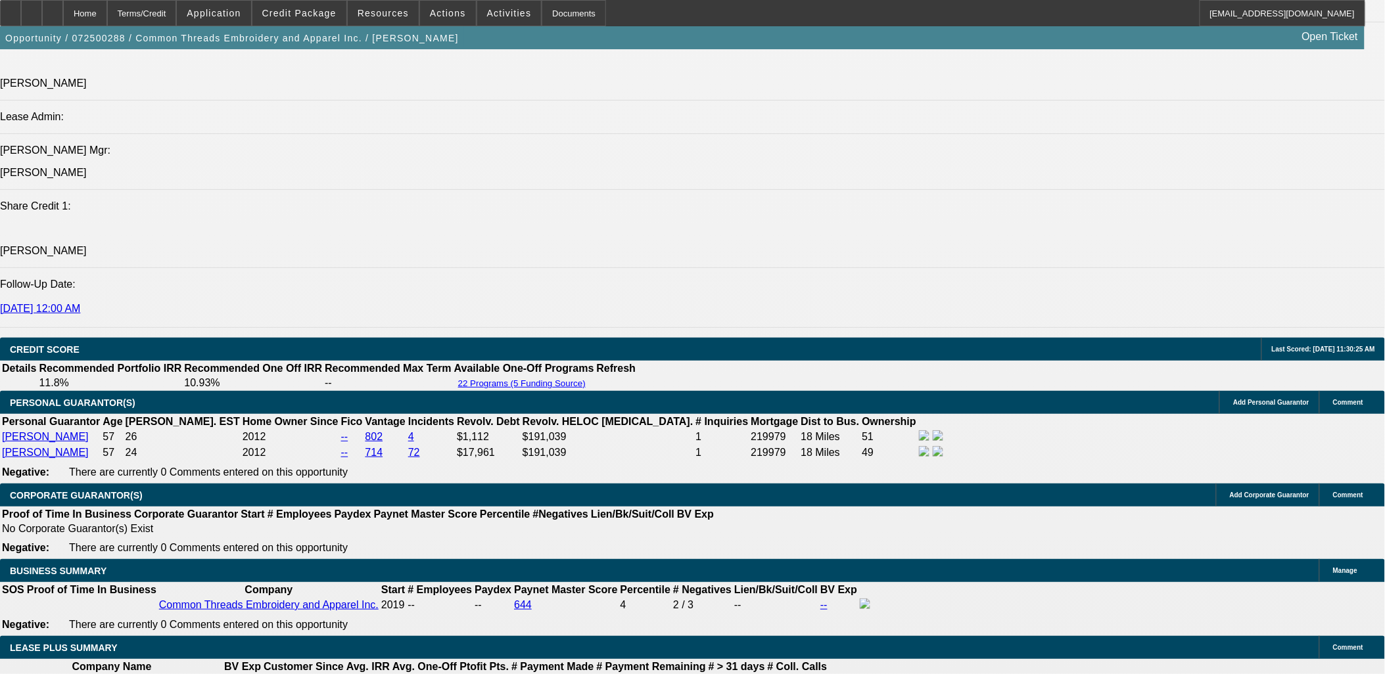
select select "0"
select select "3"
select select "0"
select select "6"
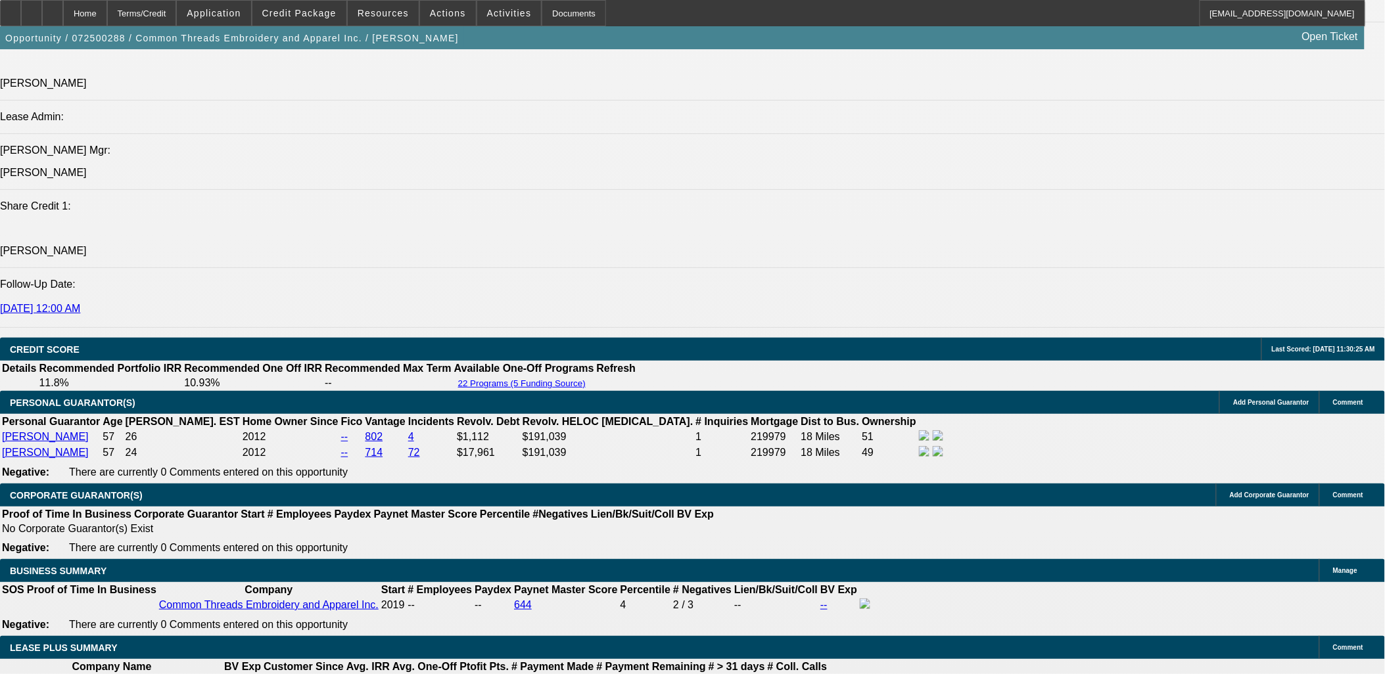
select select "0"
select select "3"
select select "0"
select select "6"
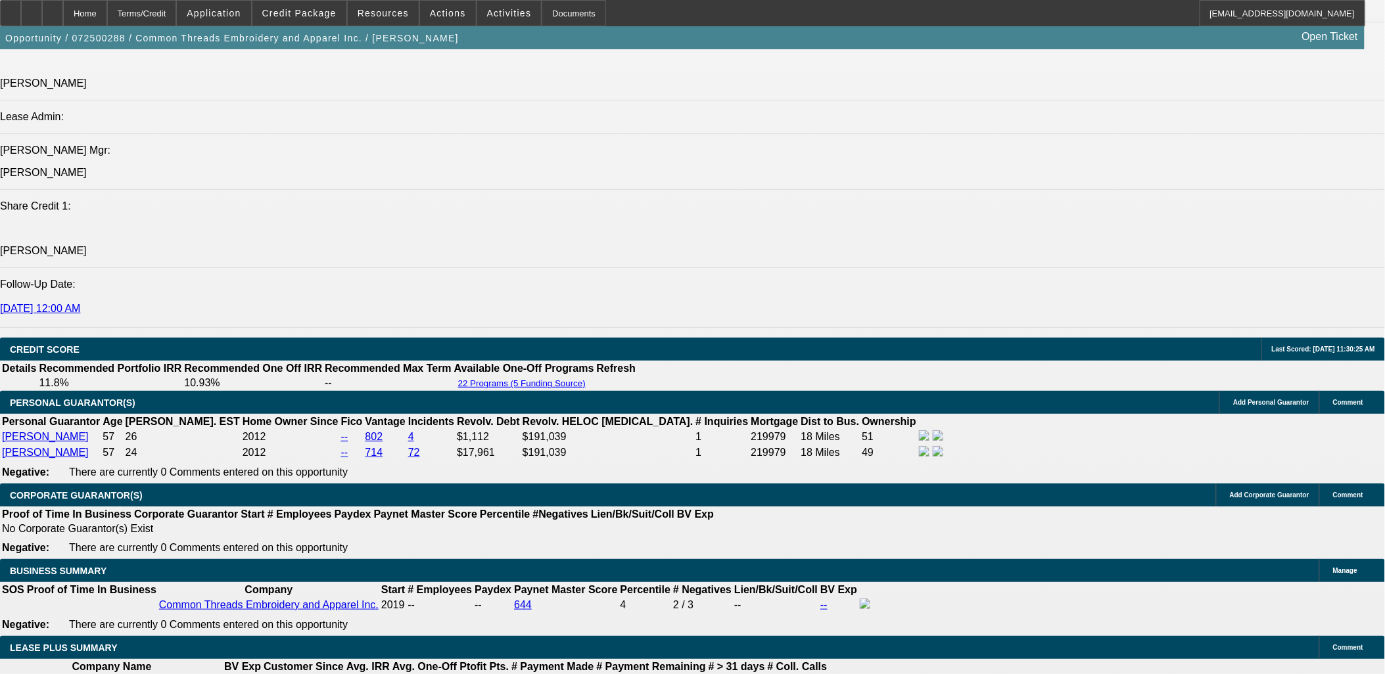
select select "0"
select select "2"
select select "0"
select select "6"
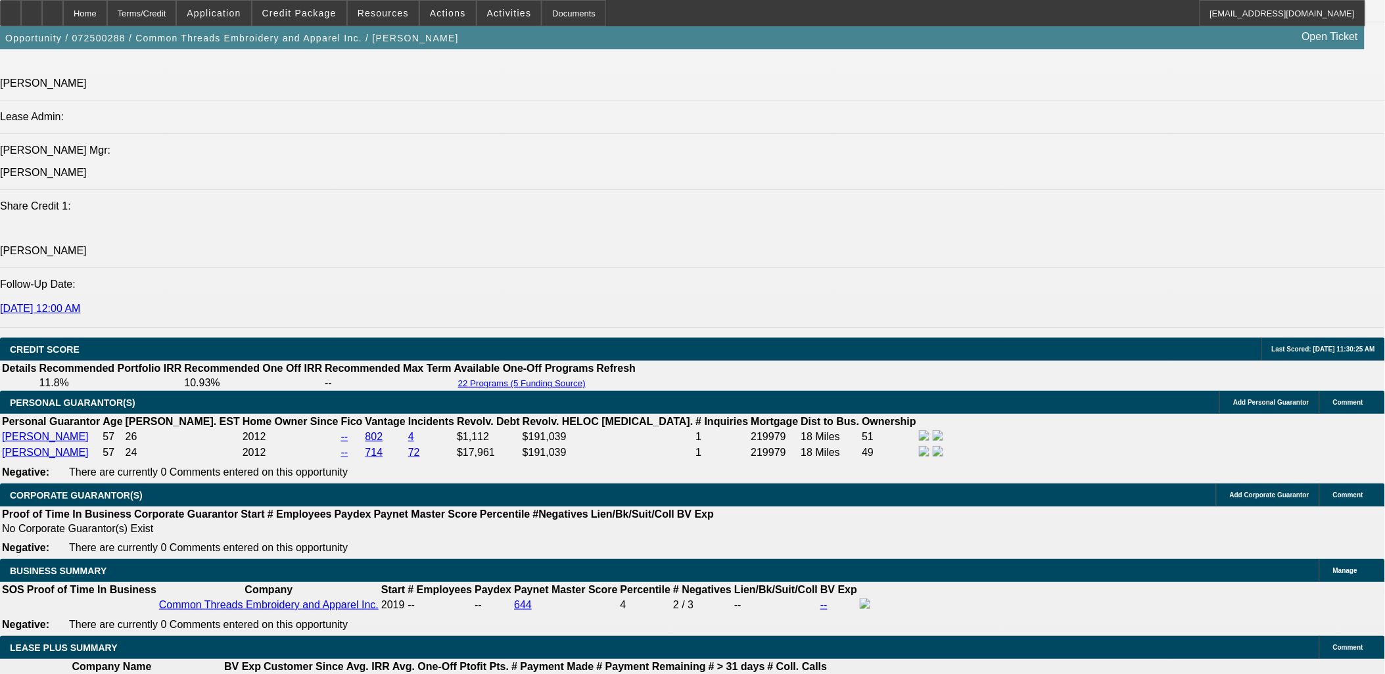
select select "0"
select select "6"
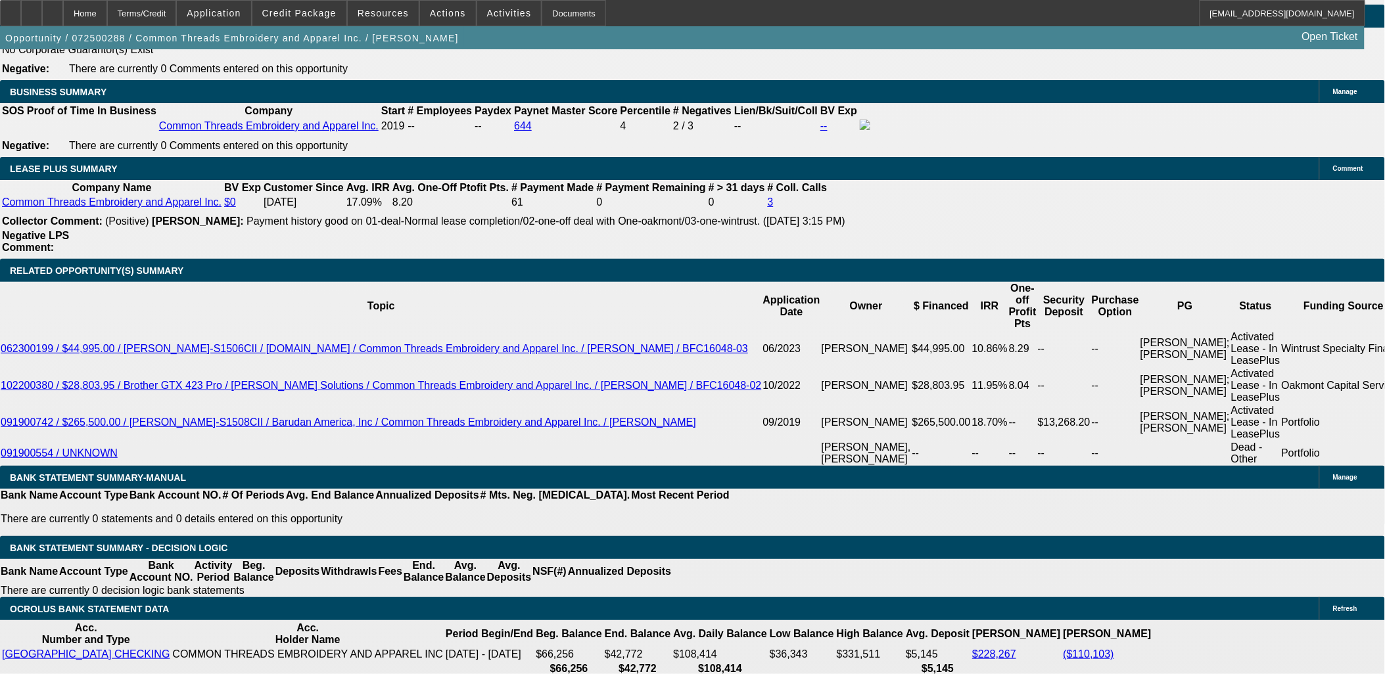
scroll to position [2172, 0]
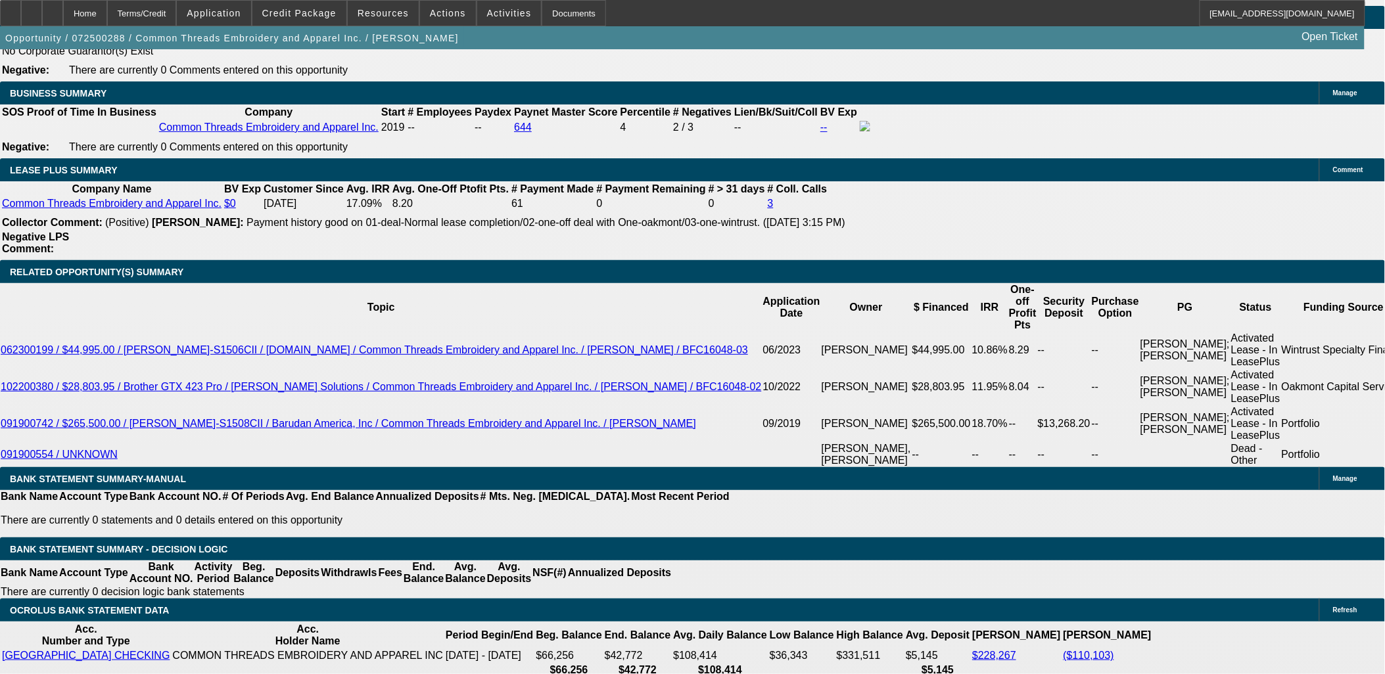
select select "2"
type input "UNKNOWN"
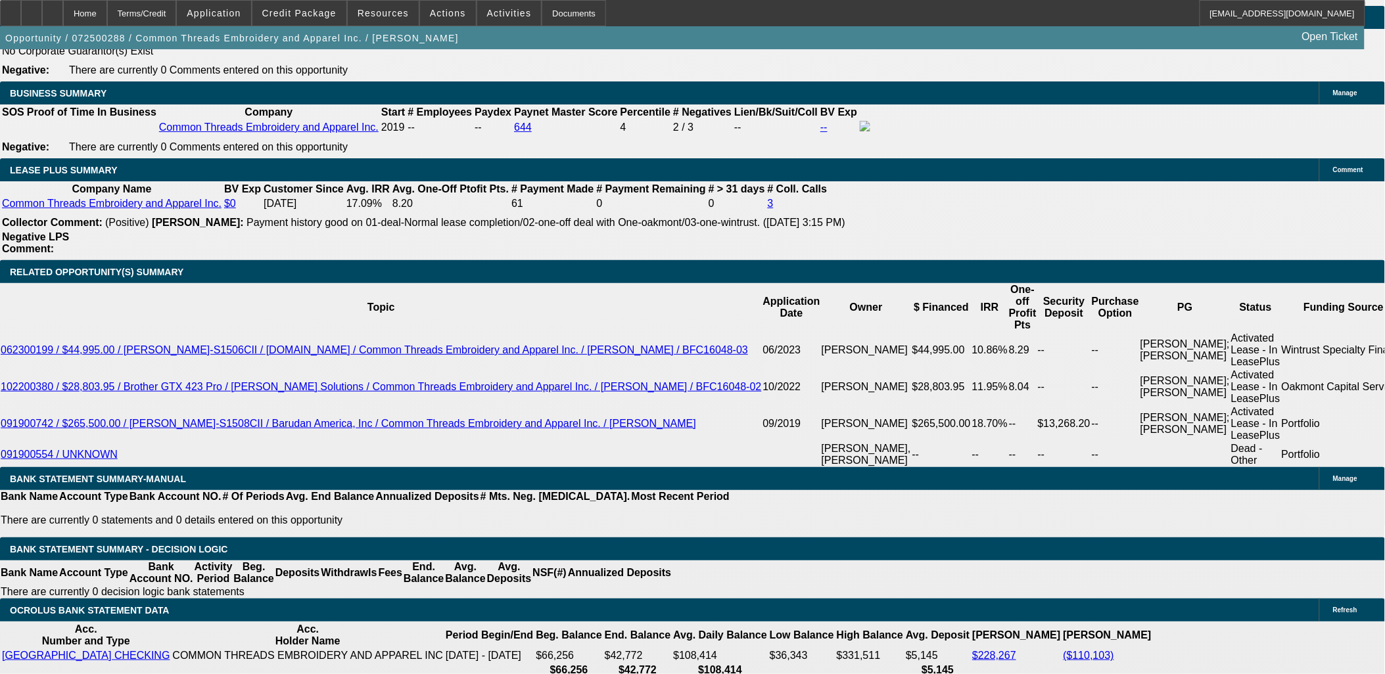
type input "13"
type input "$1,333.31"
type input "13"
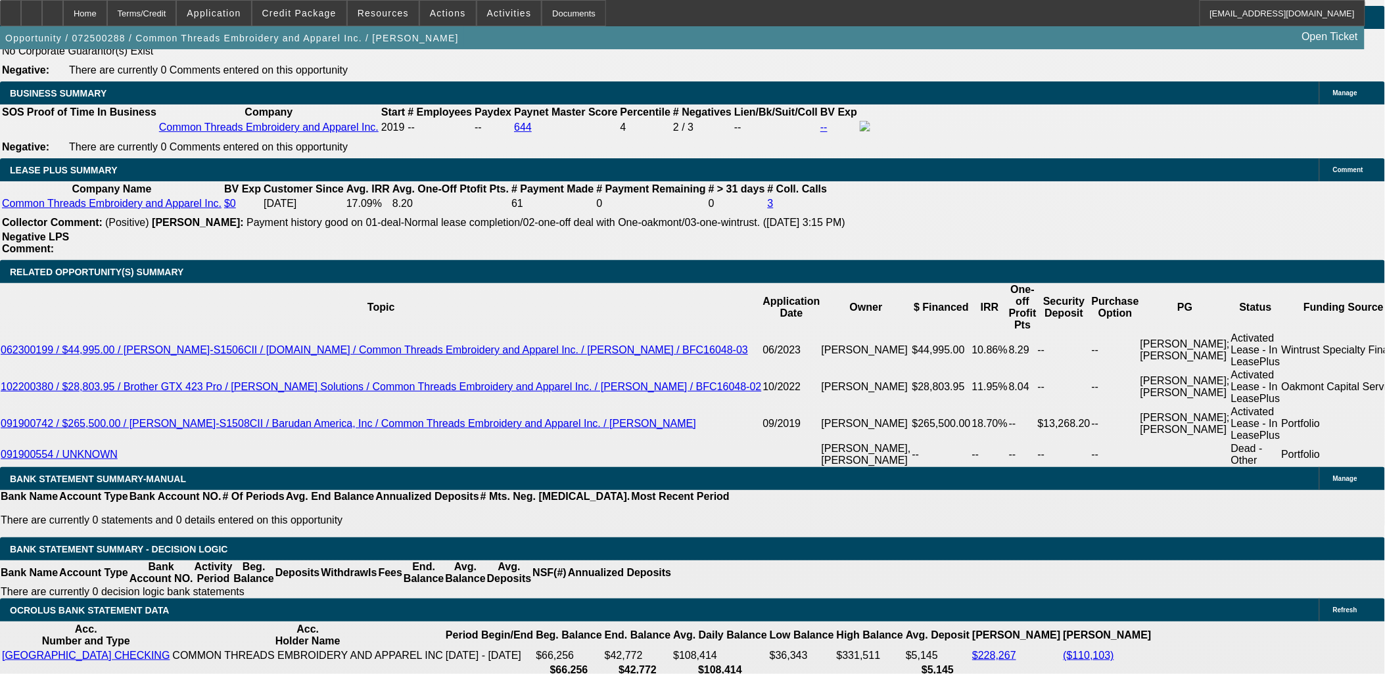
type input "13"
type input "1335"
type input "1.1"
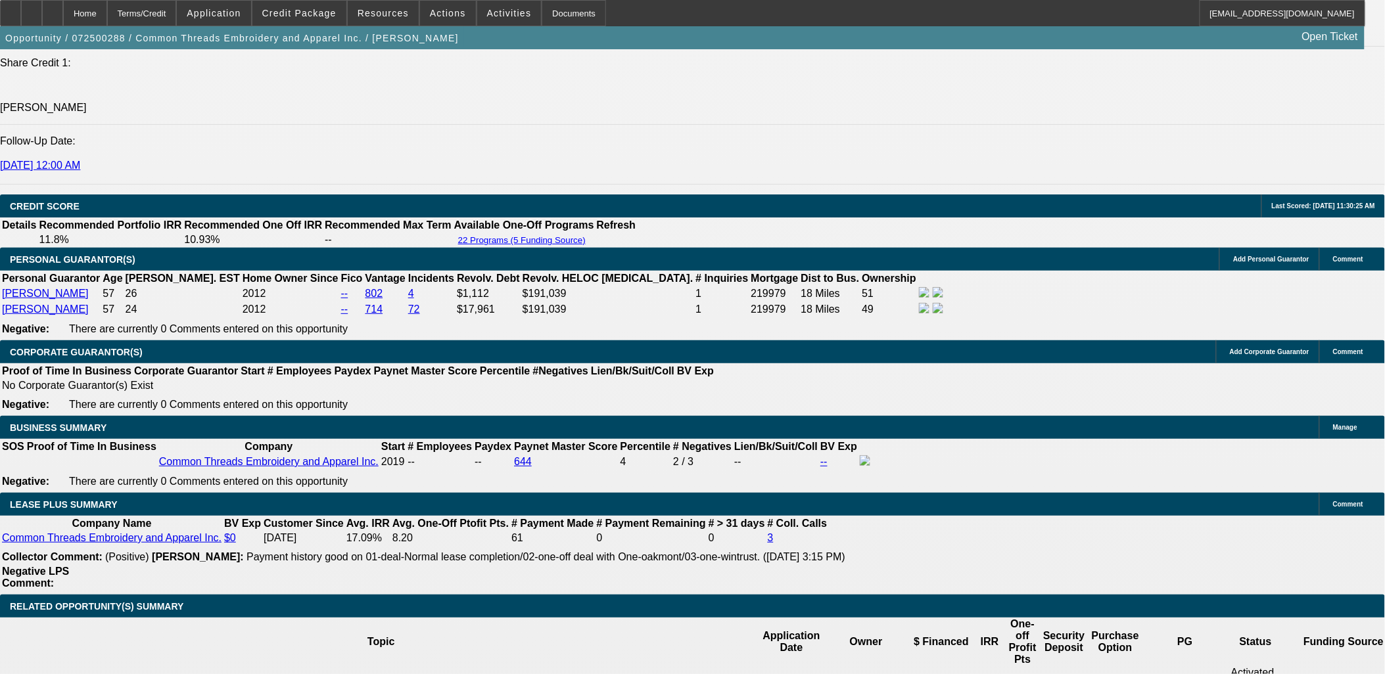
scroll to position [2026, 0]
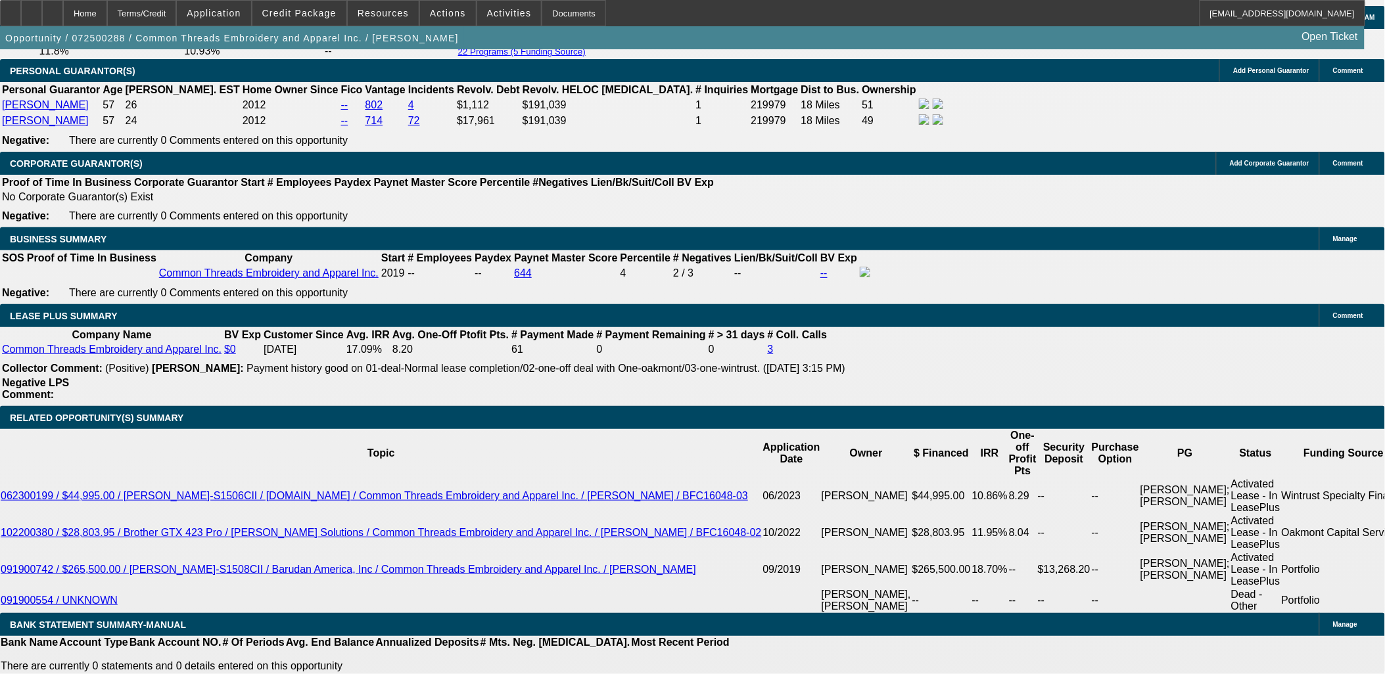
type input "$1,335.00"
type input "11"
type input "$1,695.91"
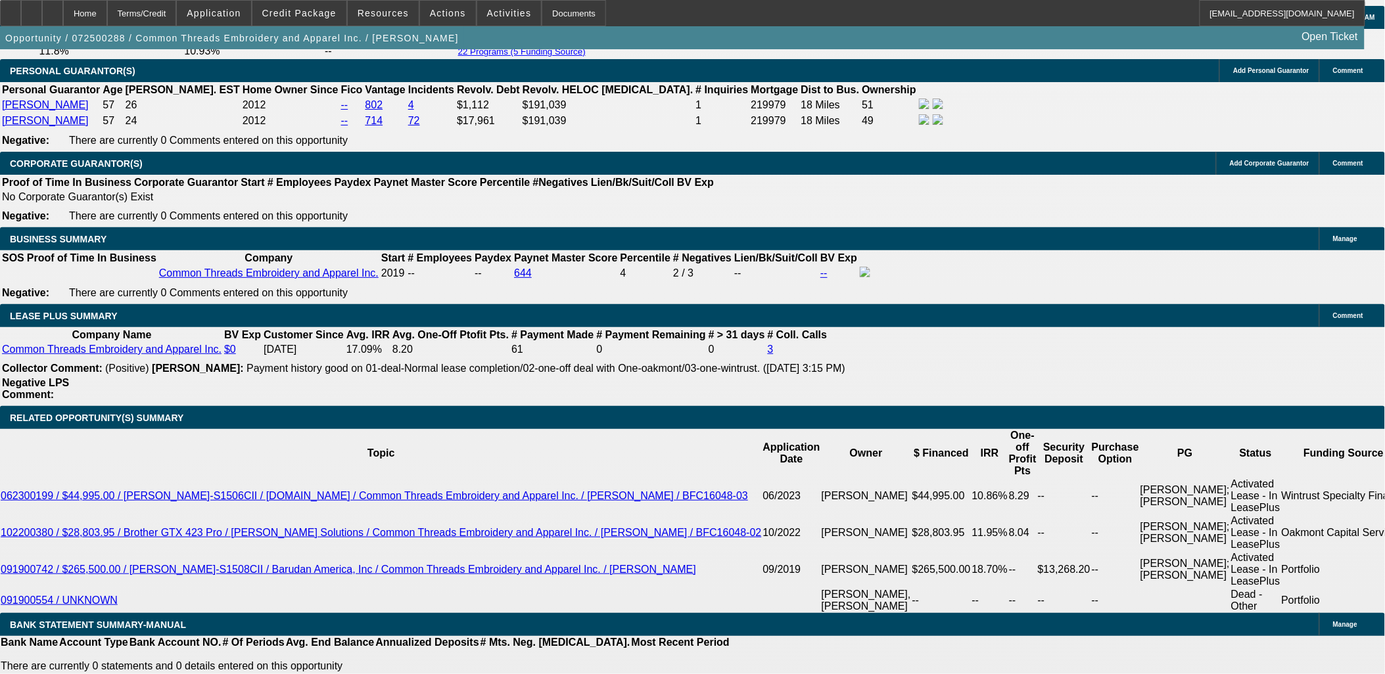
type input "11"
type input "169"
type input "1695"
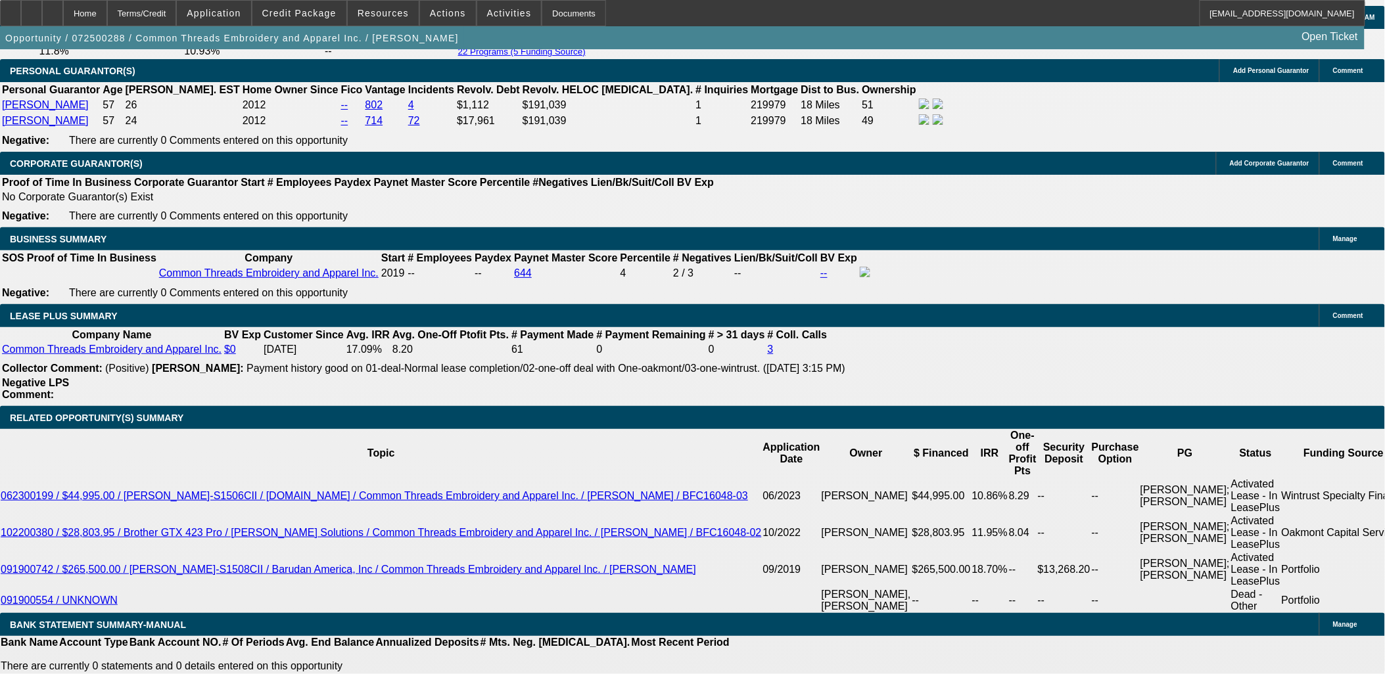
type input "11"
type input "$1,695.00"
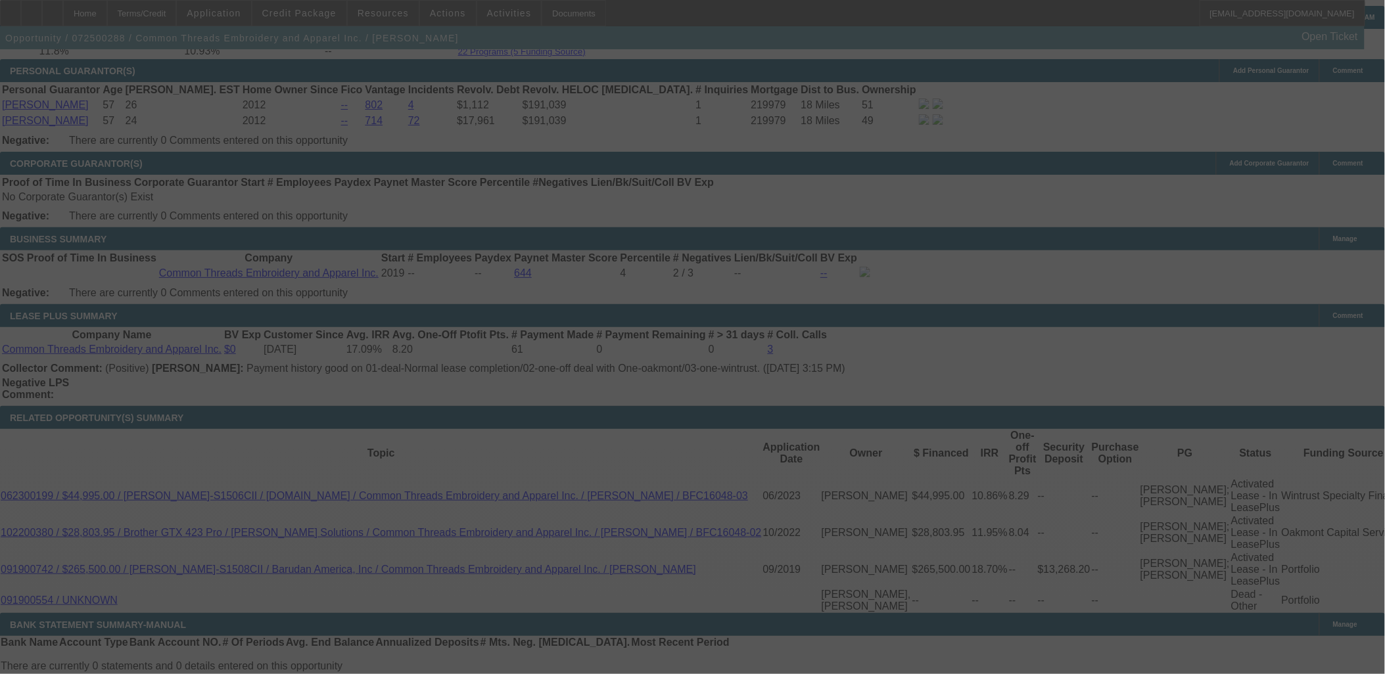
select select "0"
select select "2"
select select "0"
select select "6"
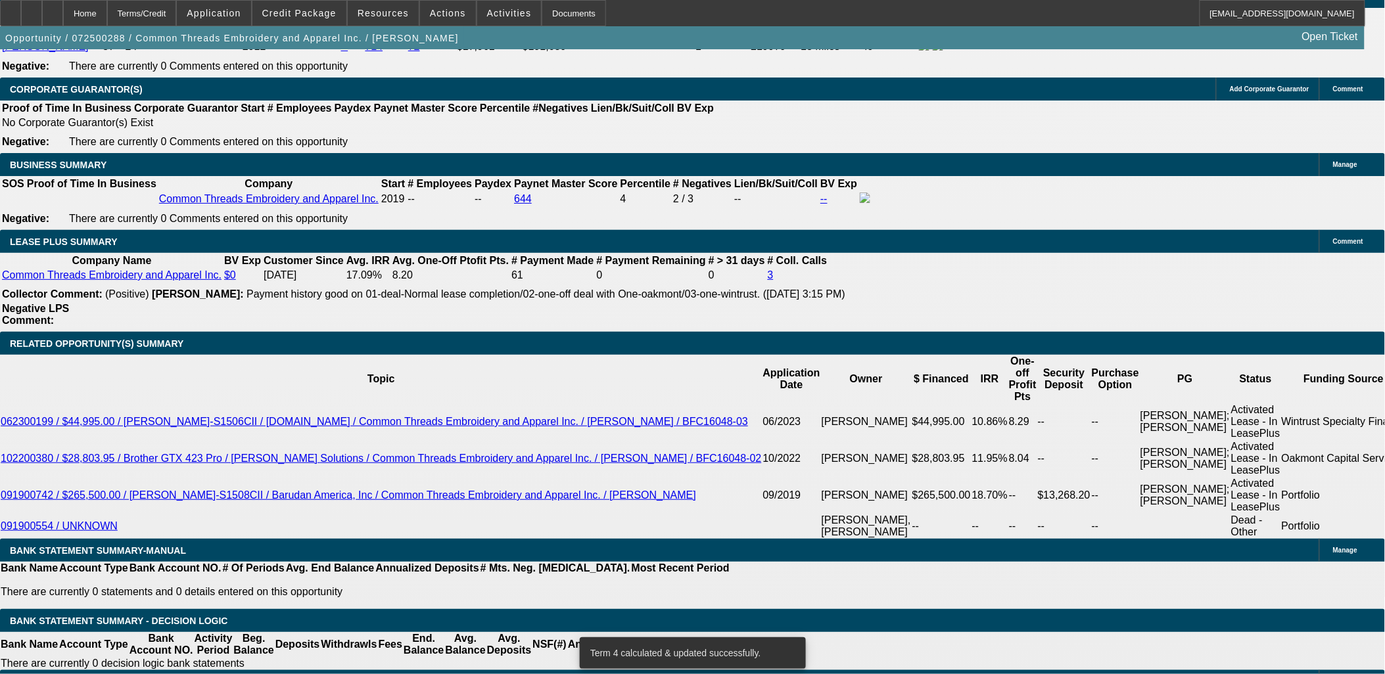
scroll to position [2172, 0]
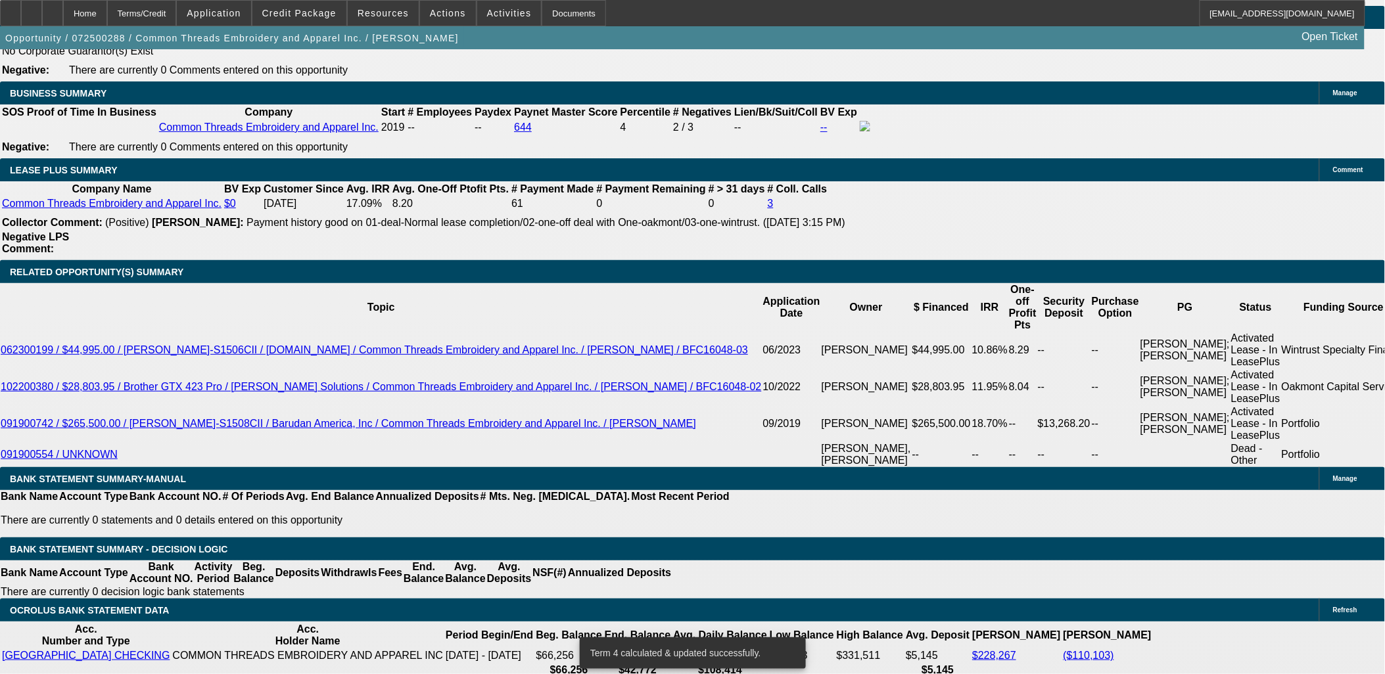
drag, startPoint x: 213, startPoint y: 301, endPoint x: 377, endPoint y: 316, distance: 165.0
type input "78"
type input "UNKNOWN"
type input "$7,800.00"
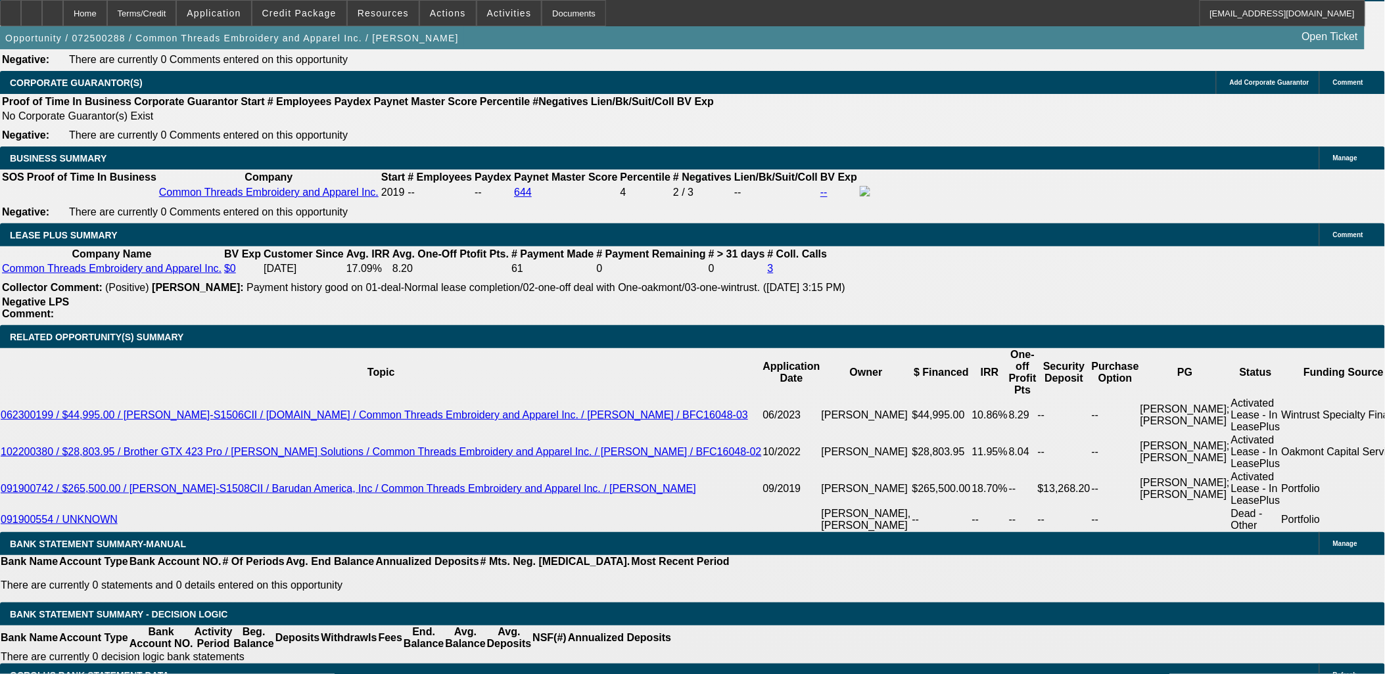
scroll to position [2026, 0]
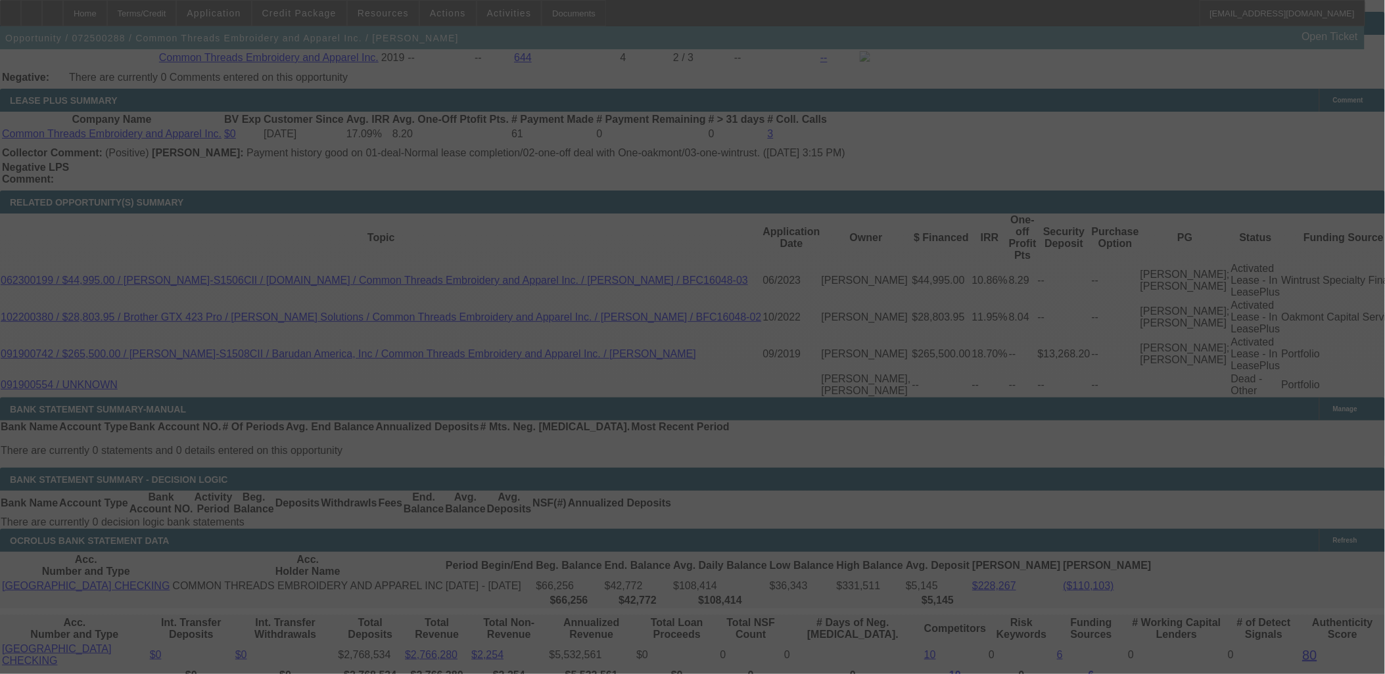
scroll to position [2245, 0]
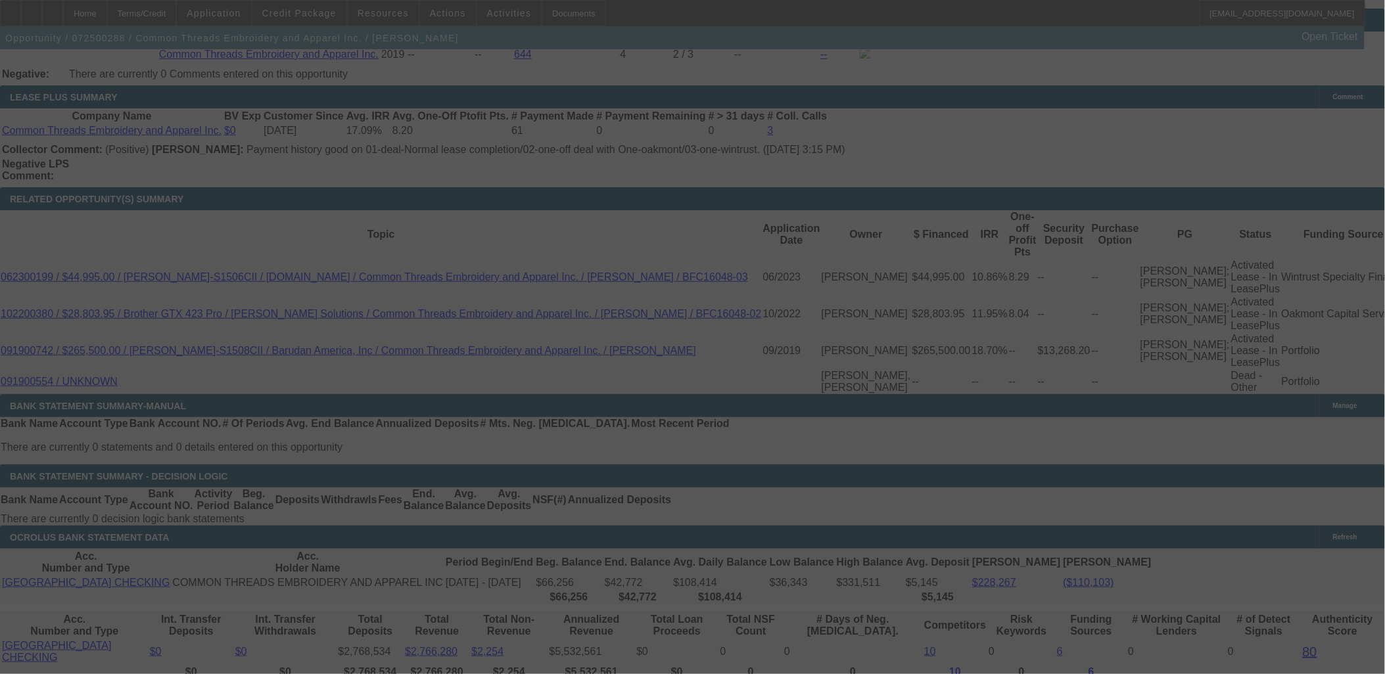
select select "0"
select select "2"
select select "0"
select select "6"
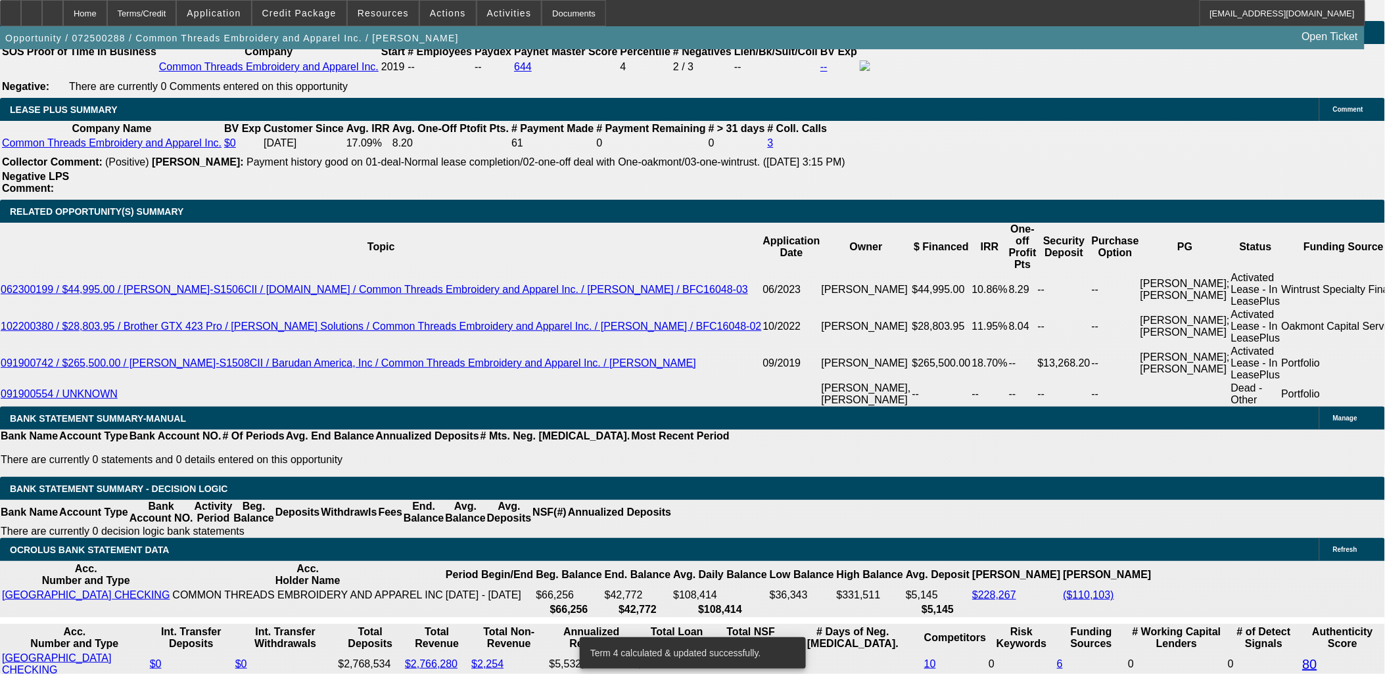
scroll to position [2026, 0]
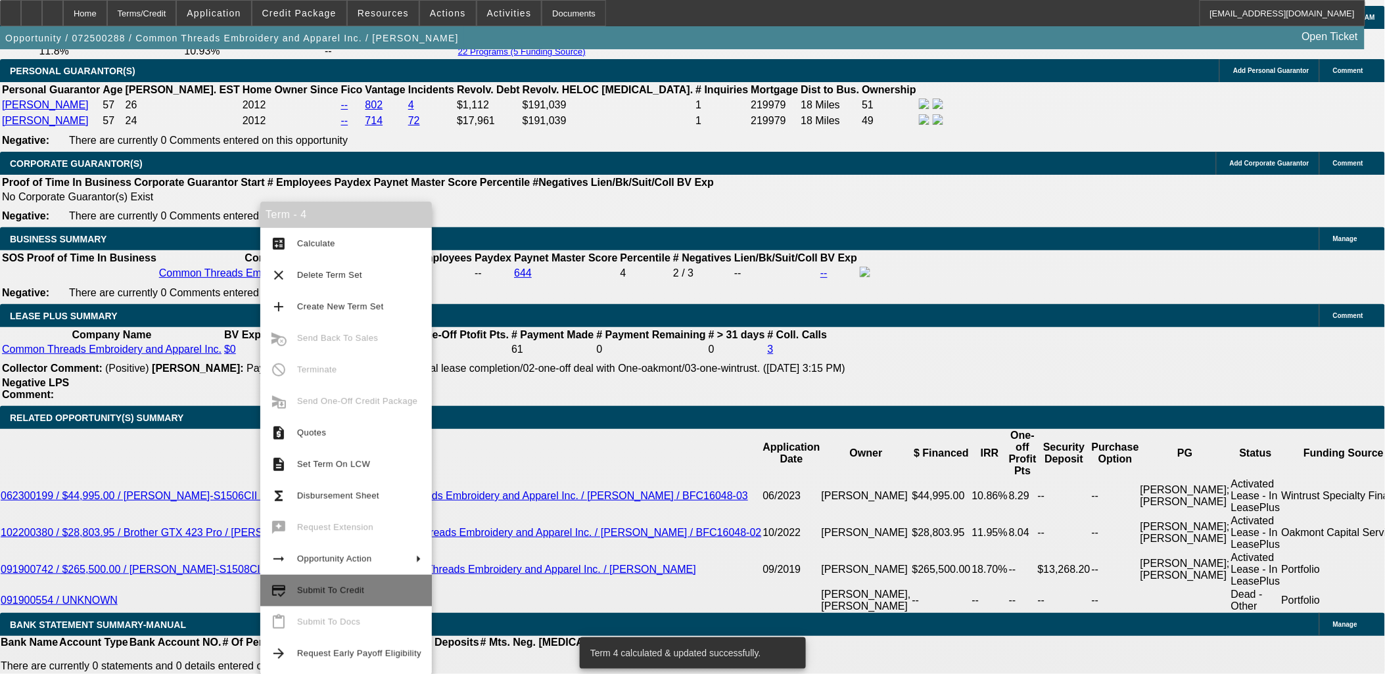
click at [325, 595] on span "Submit To Credit" at bounding box center [359, 591] width 124 height 16
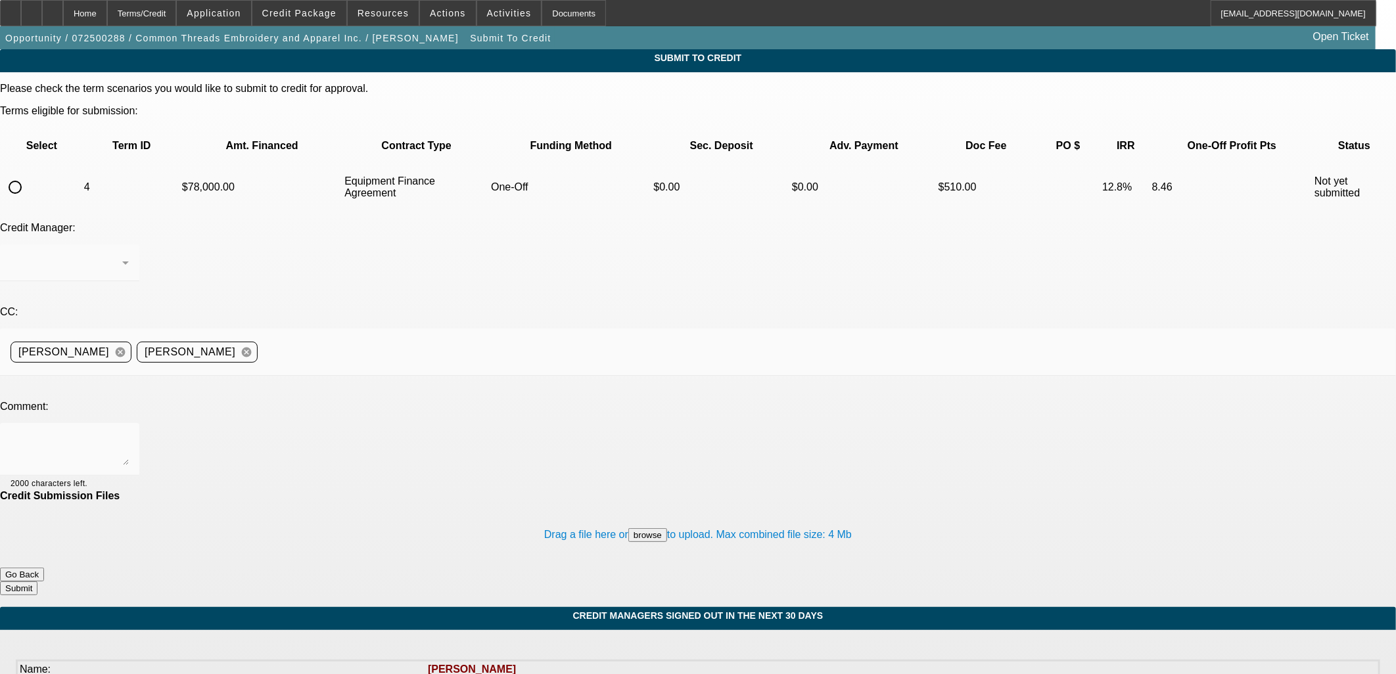
click at [28, 174] on input "radio" at bounding box center [15, 187] width 26 height 26
radio input "true"
click at [129, 434] on textarea at bounding box center [70, 450] width 118 height 32
type textarea "CPEF?"
click at [37, 582] on button "Submit" at bounding box center [18, 589] width 37 height 14
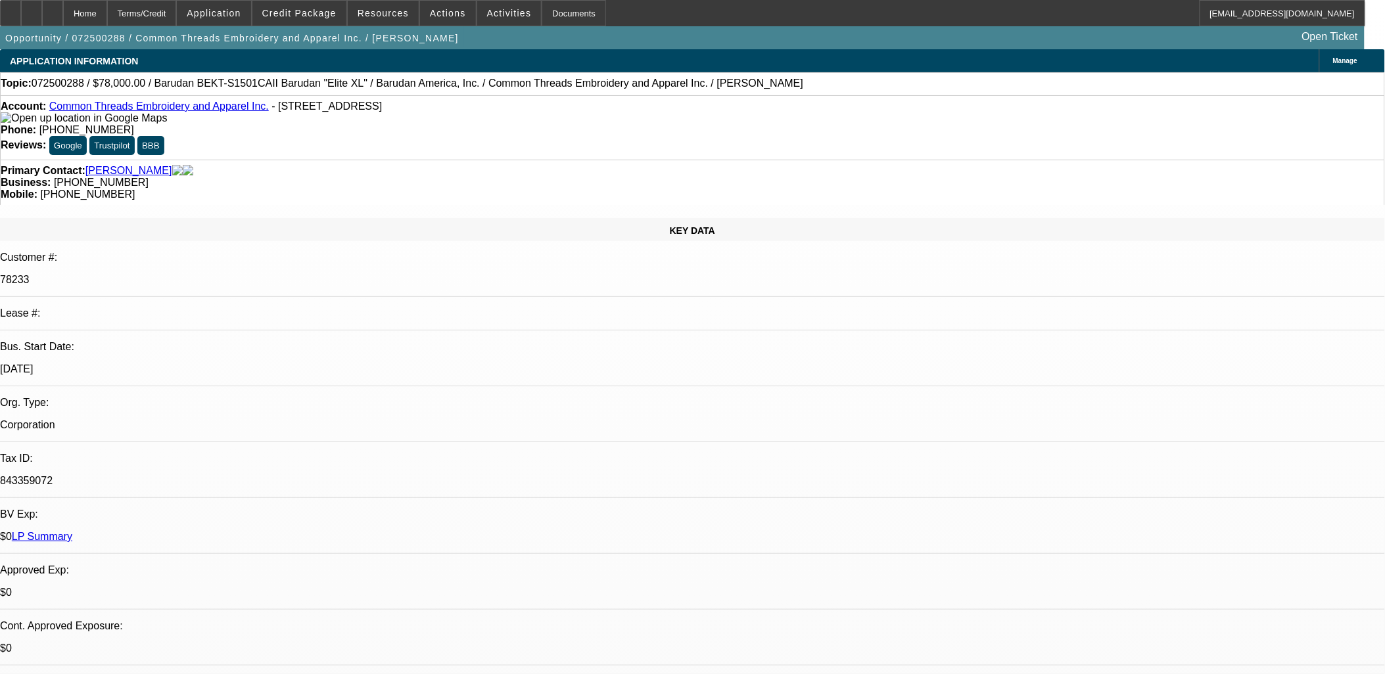
select select "0"
select select "2"
select select "0"
select select "6"
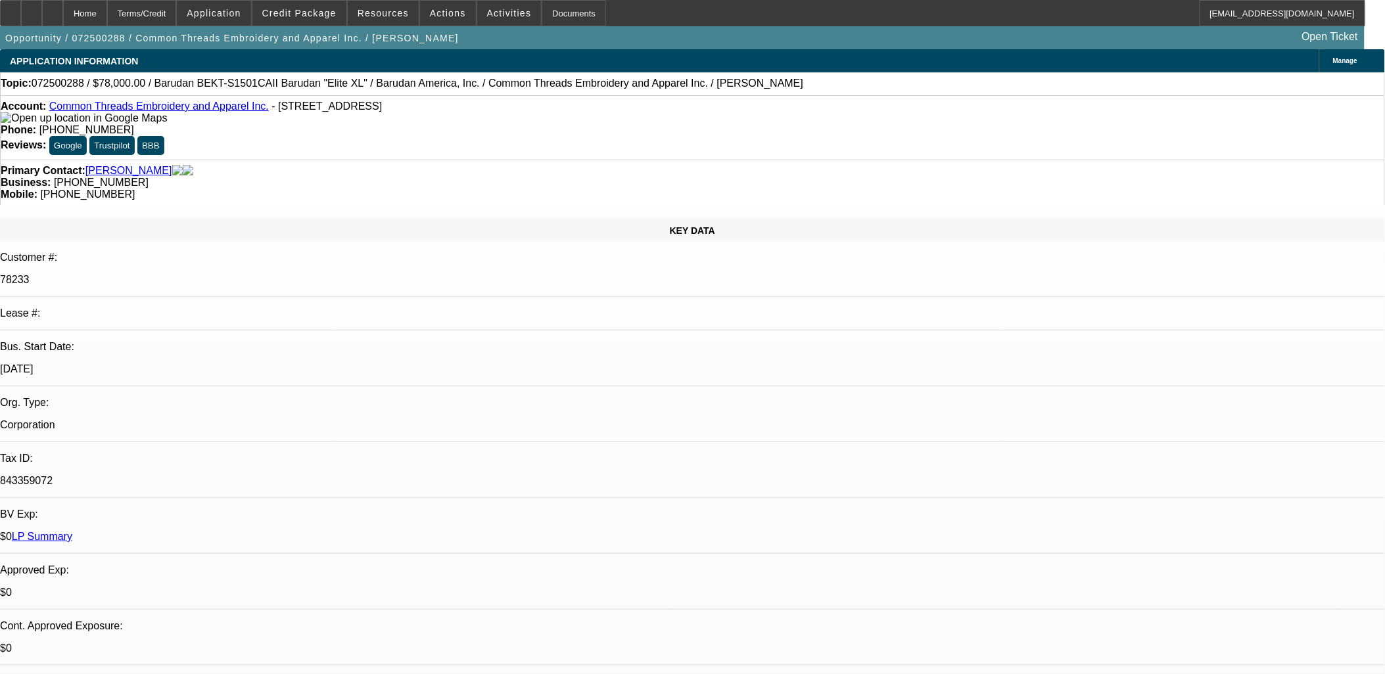
select select "0"
select select "3"
select select "0"
select select "6"
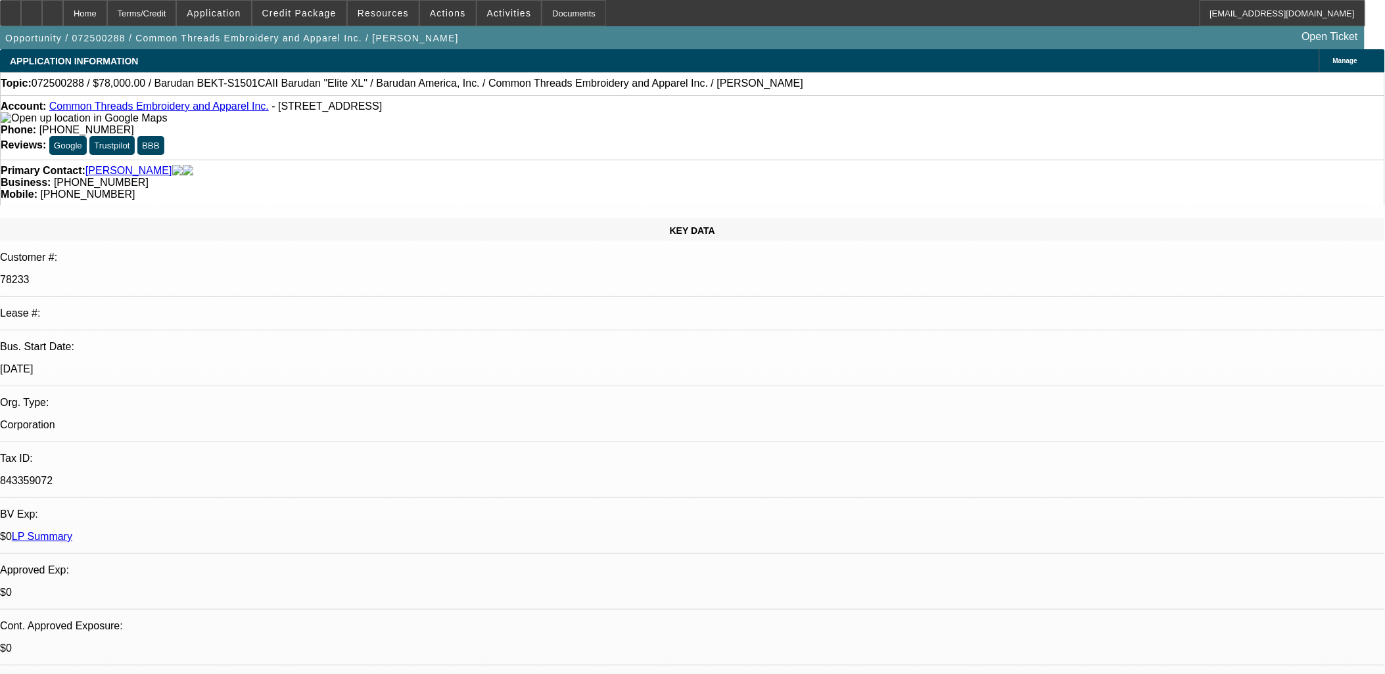
select select "0"
select select "2"
select select "0"
select select "6"
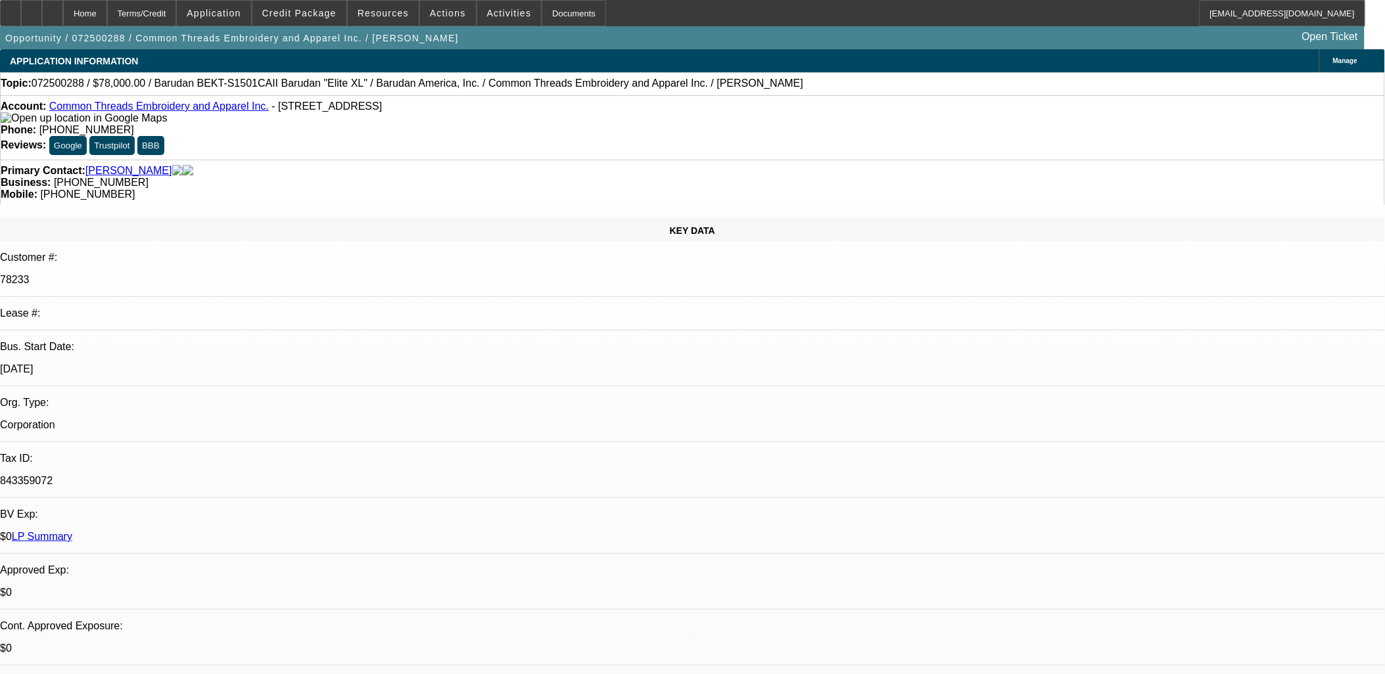
select select "0"
select select "6"
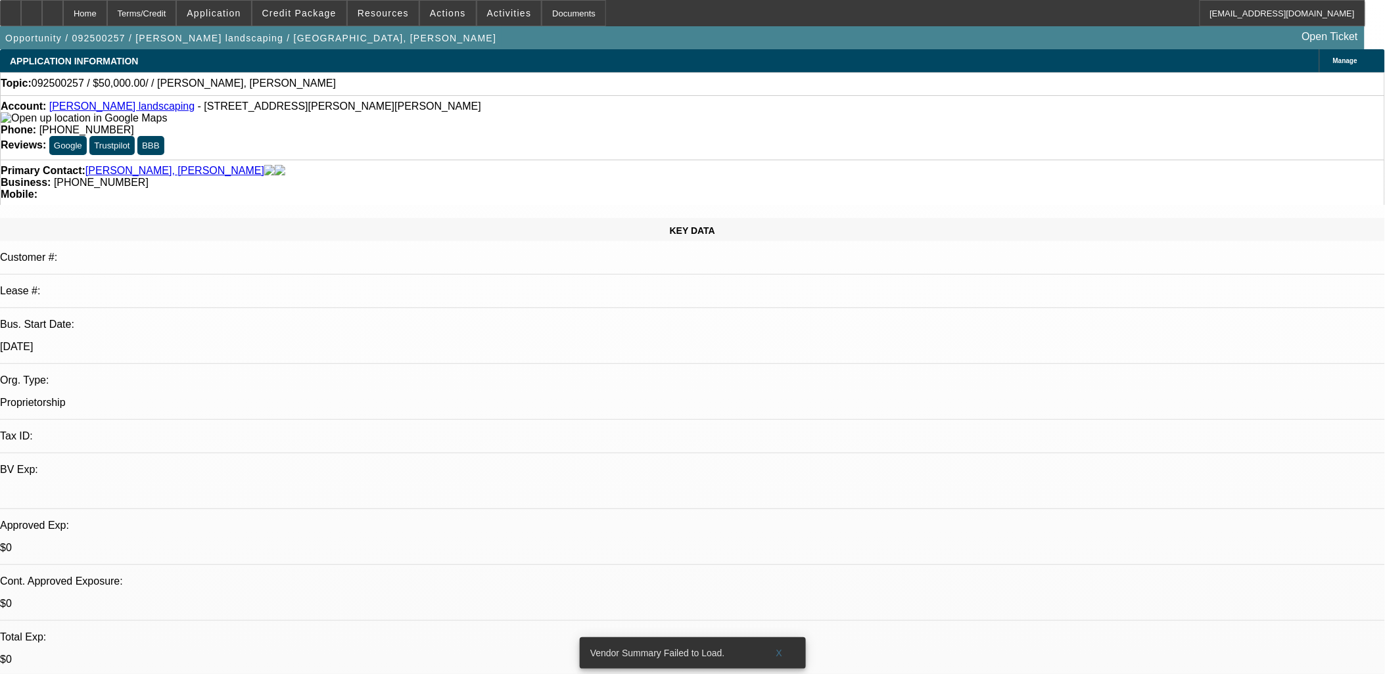
select select "0"
select select "2"
select select "0.1"
select select "4"
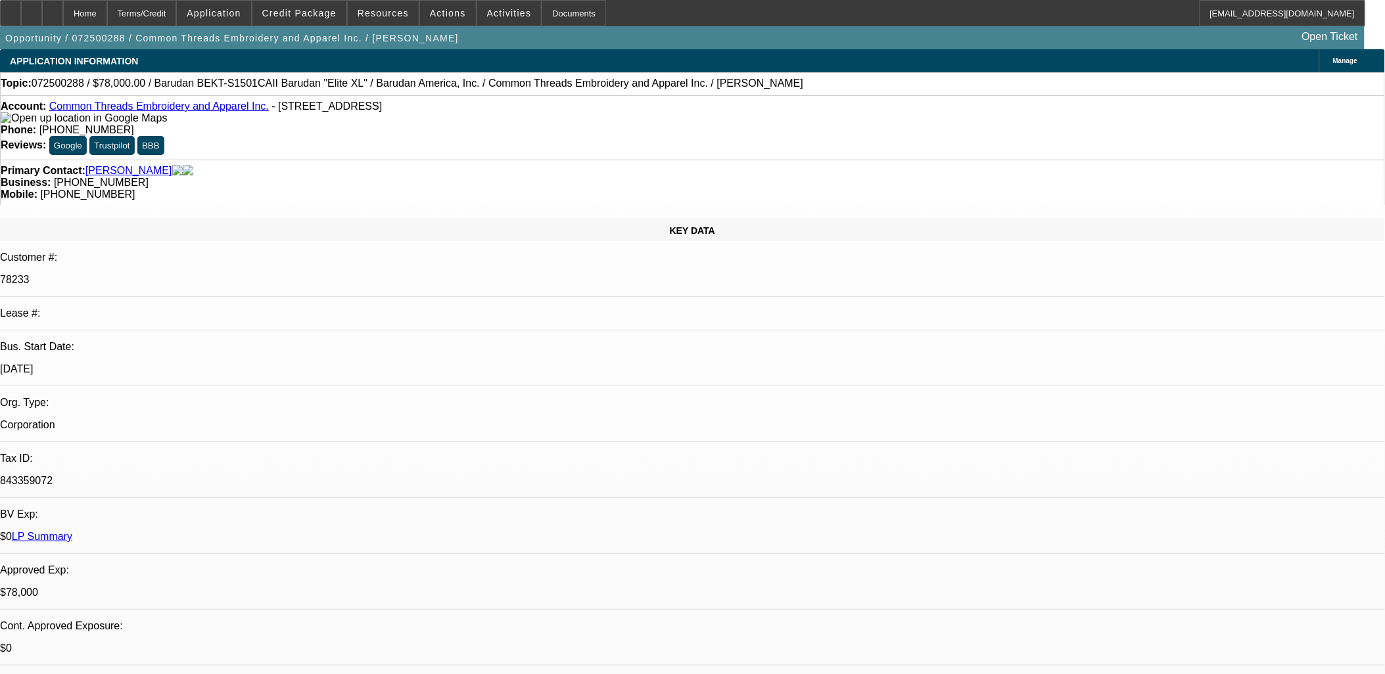
select select "0"
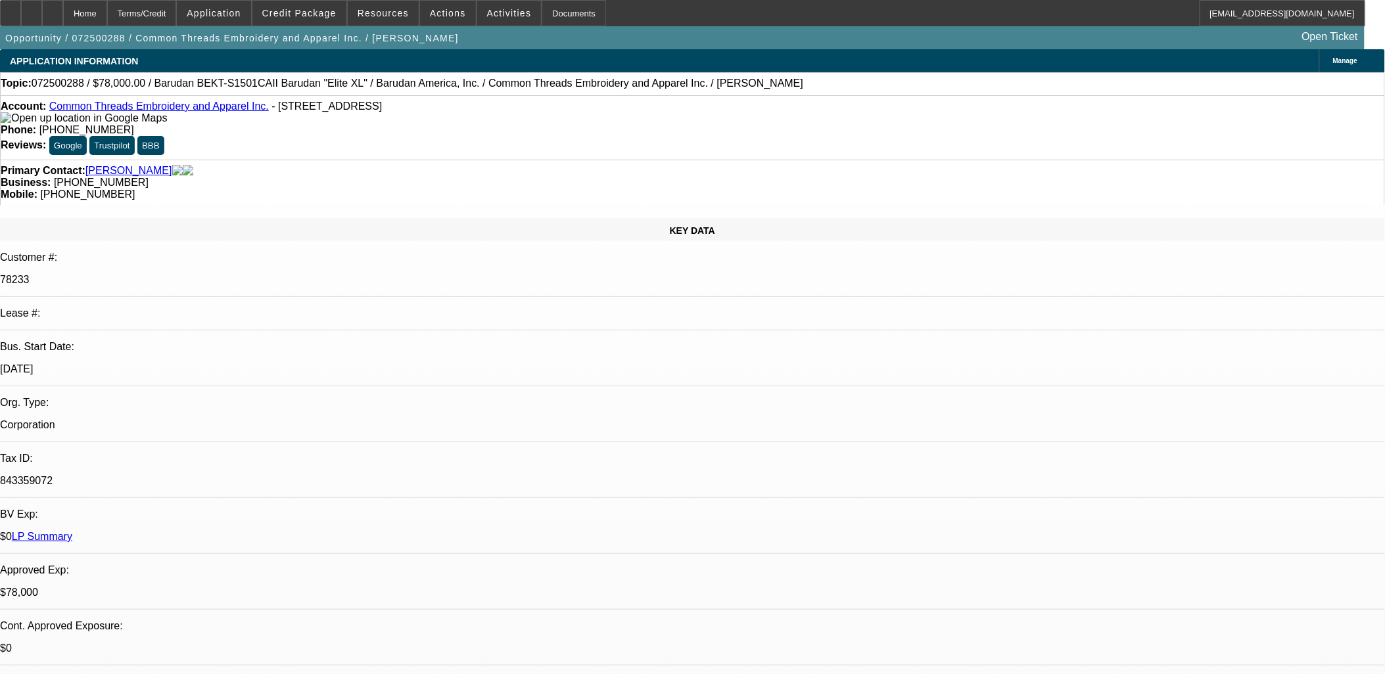
select select "0"
select select "2"
select select "0"
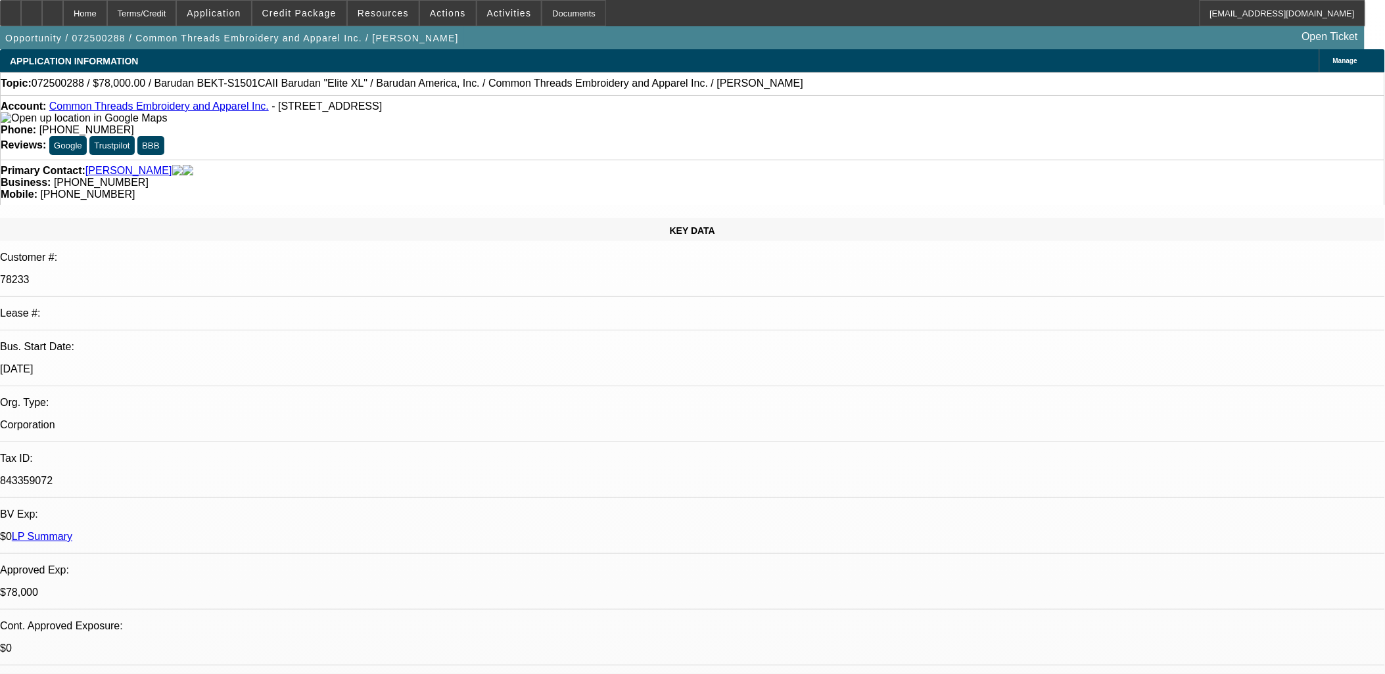
select select "0"
select select "1"
select select "2"
select select "6"
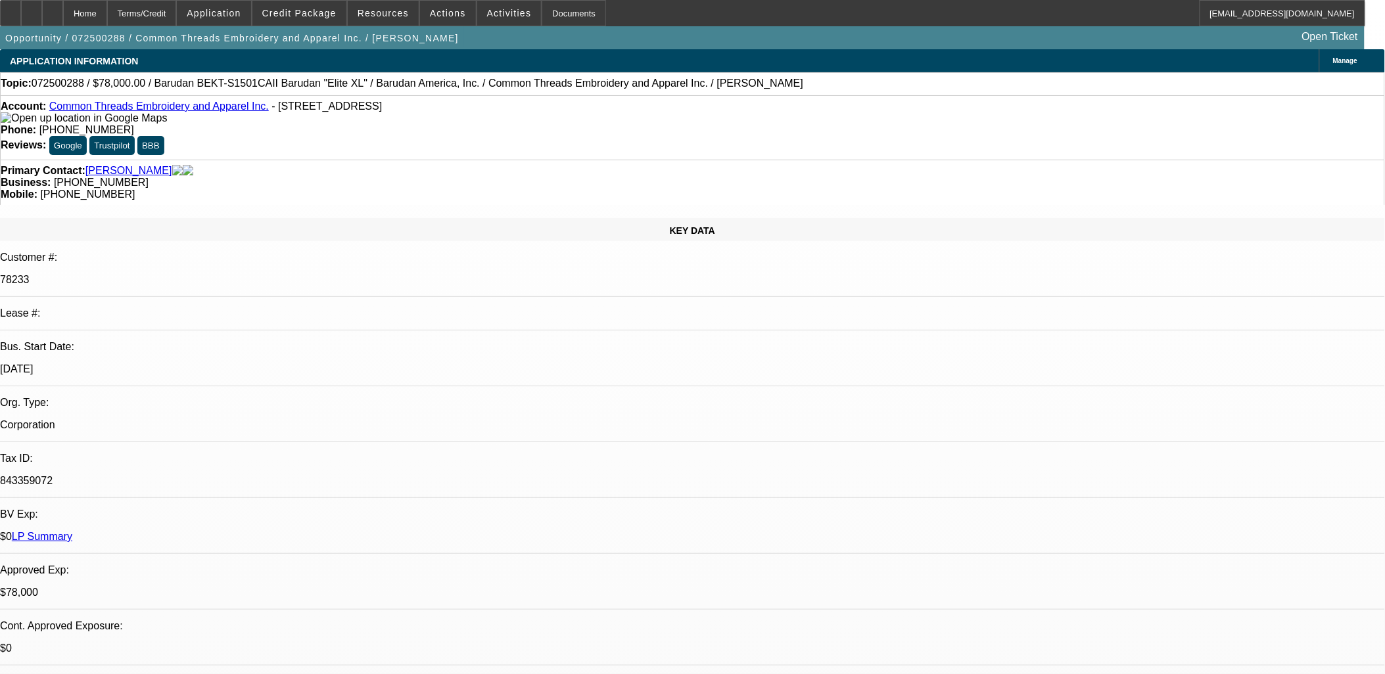
select select "1"
select select "3"
select select "6"
select select "1"
select select "2"
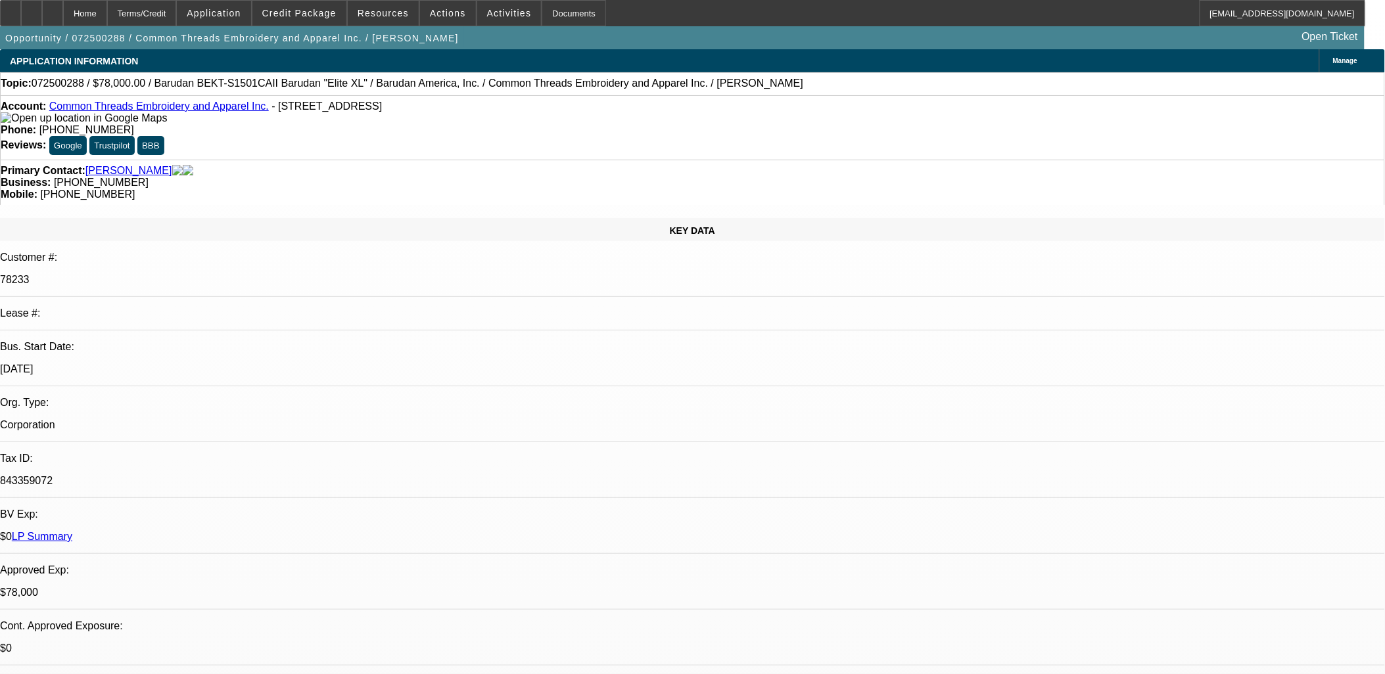
select select "6"
select select "1"
select select "6"
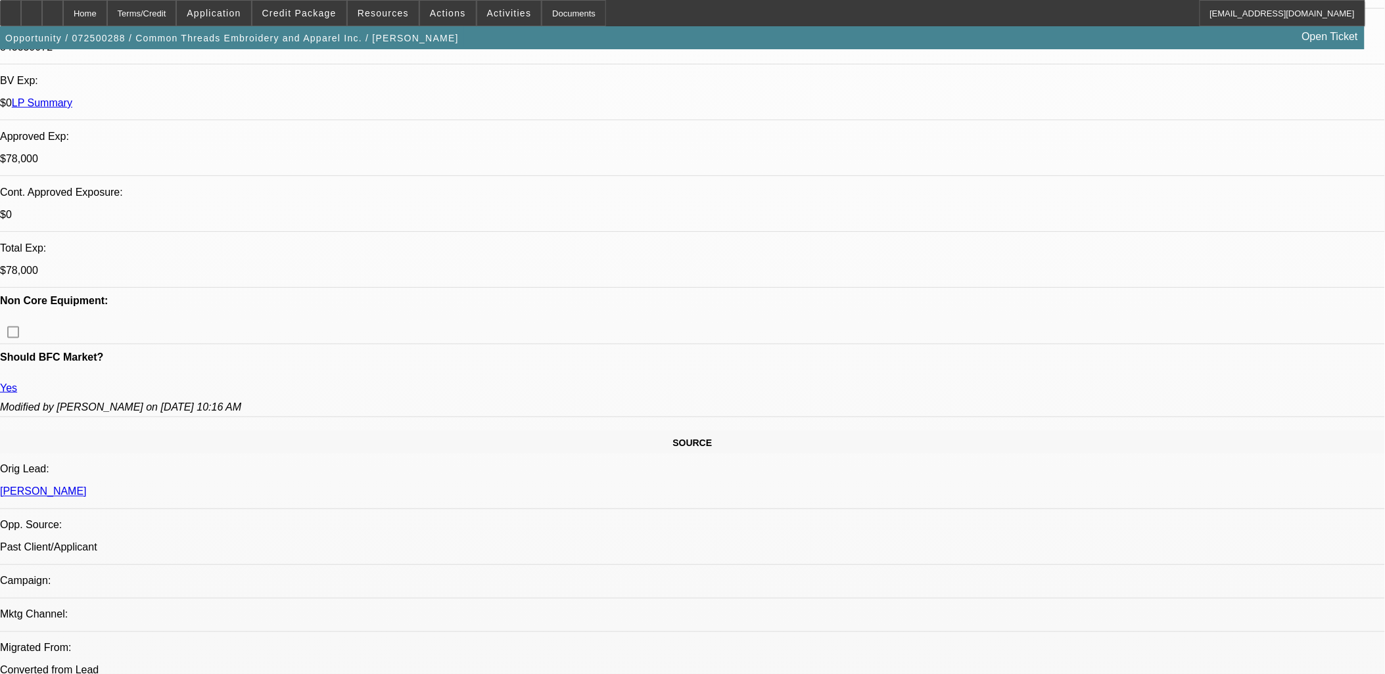
scroll to position [730, 0]
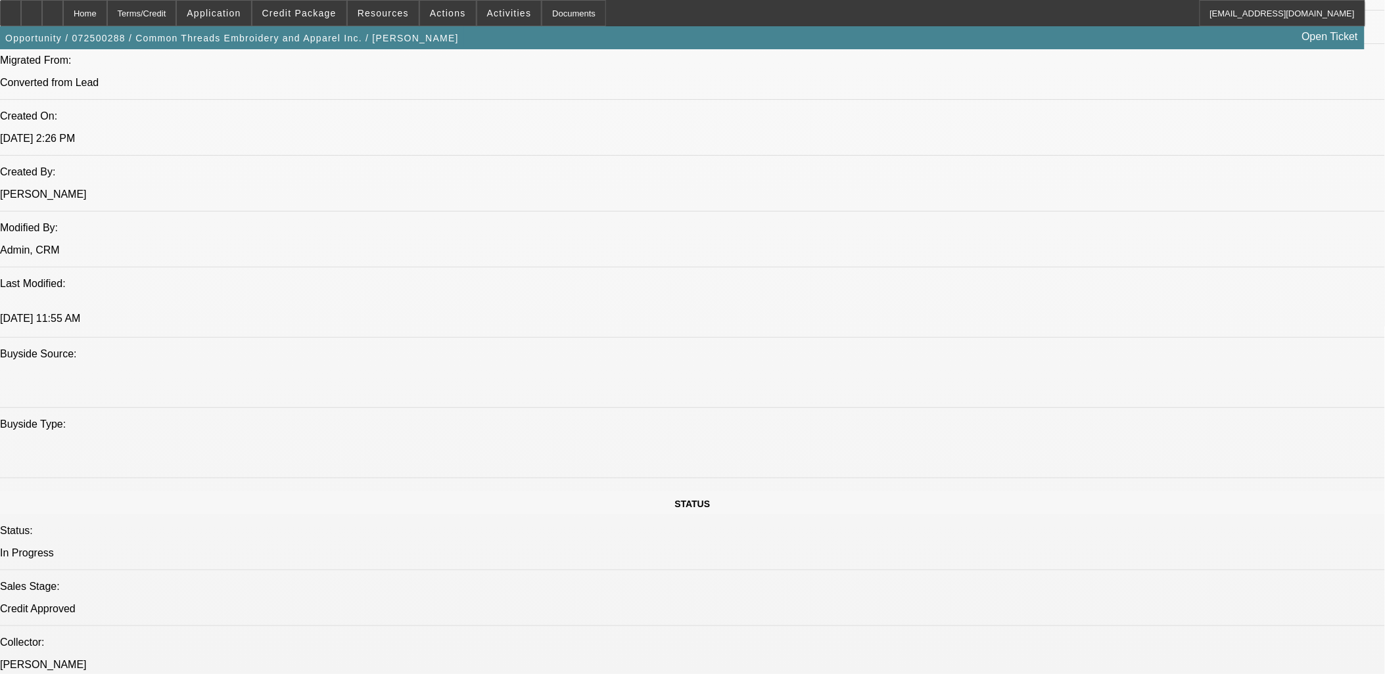
scroll to position [584, 0]
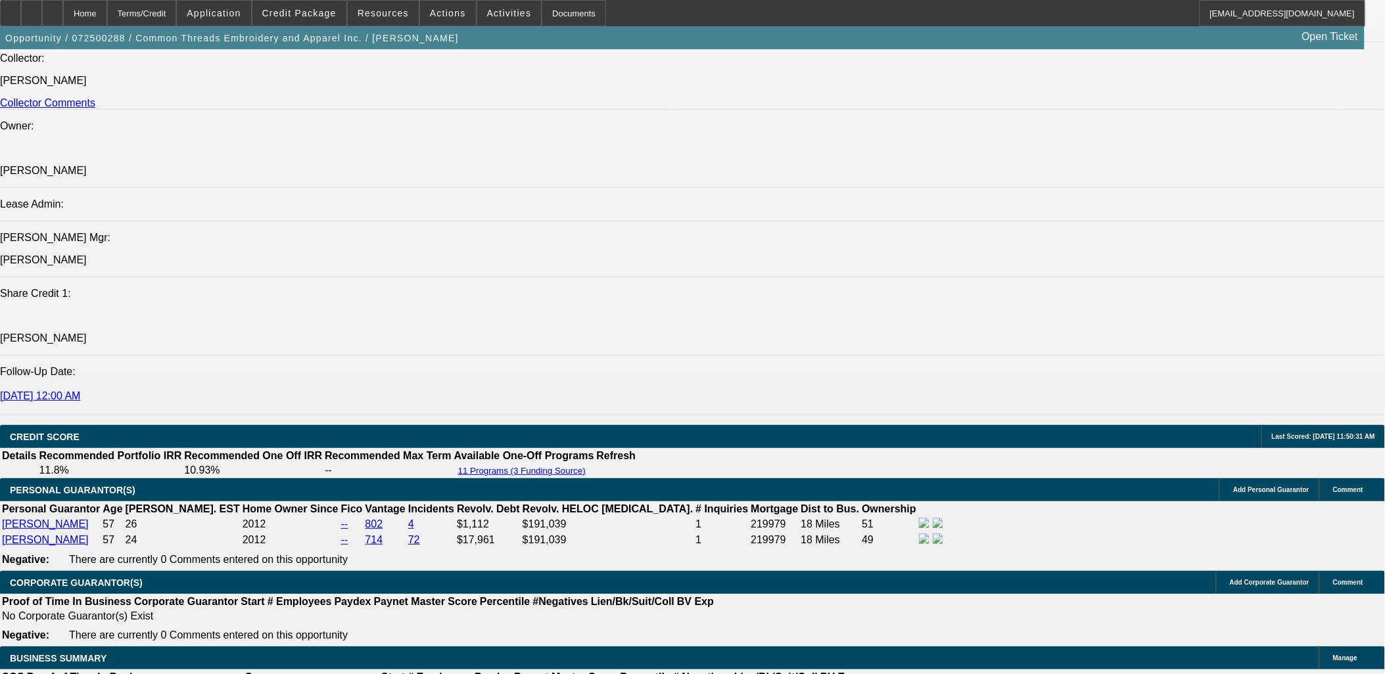
scroll to position [2118, 0]
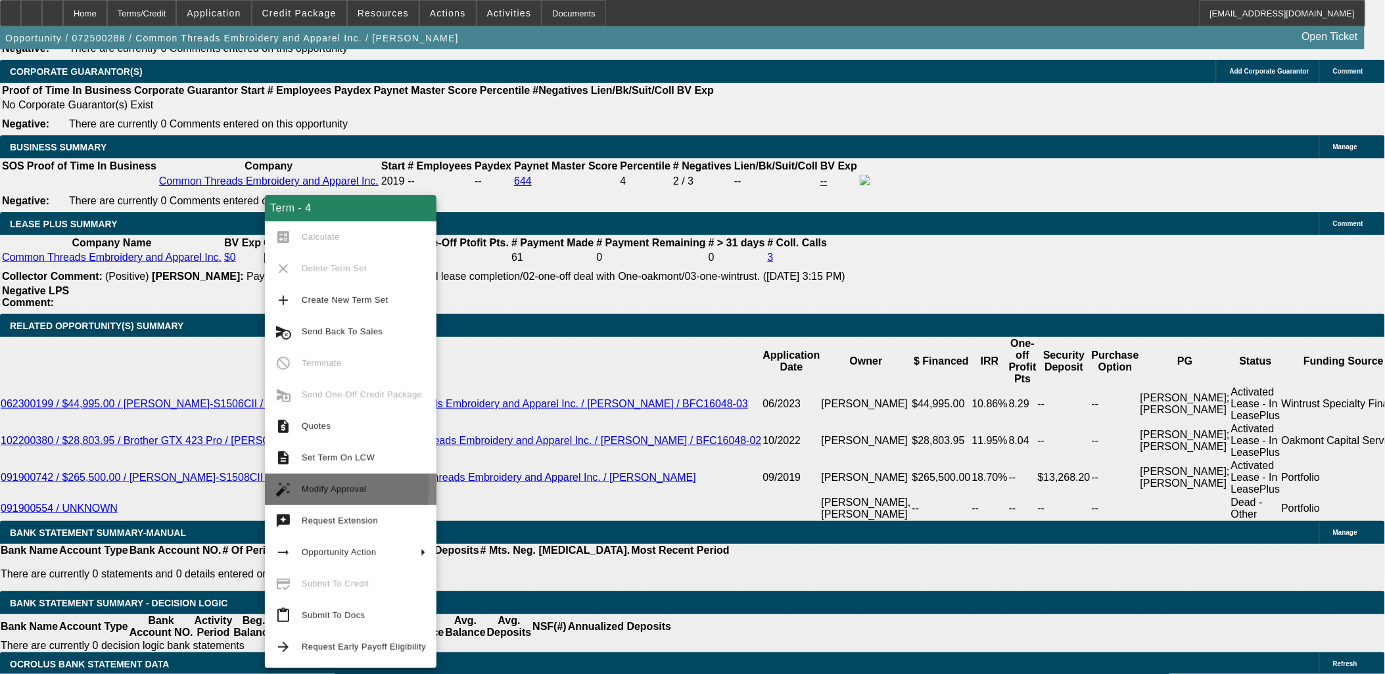
click at [317, 486] on span "Modify Approval" at bounding box center [334, 490] width 65 height 10
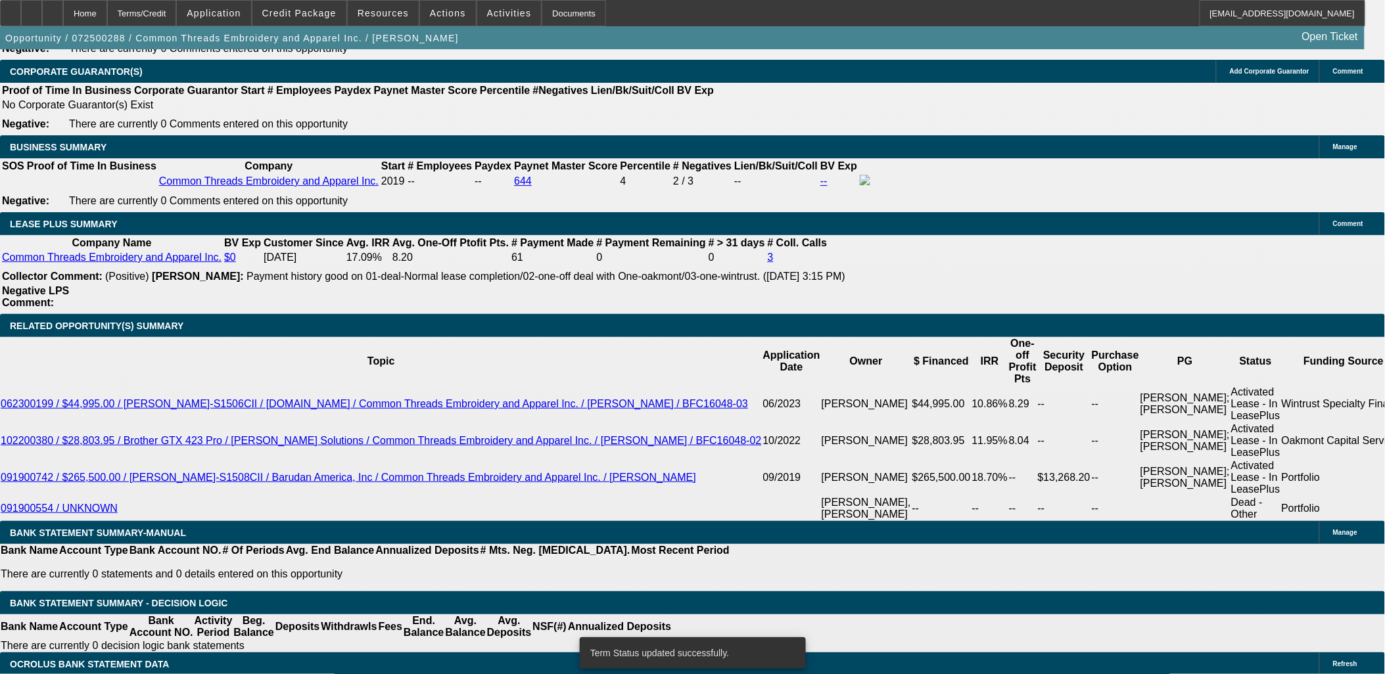
select select "0"
select select "2"
select select "0"
select select "6"
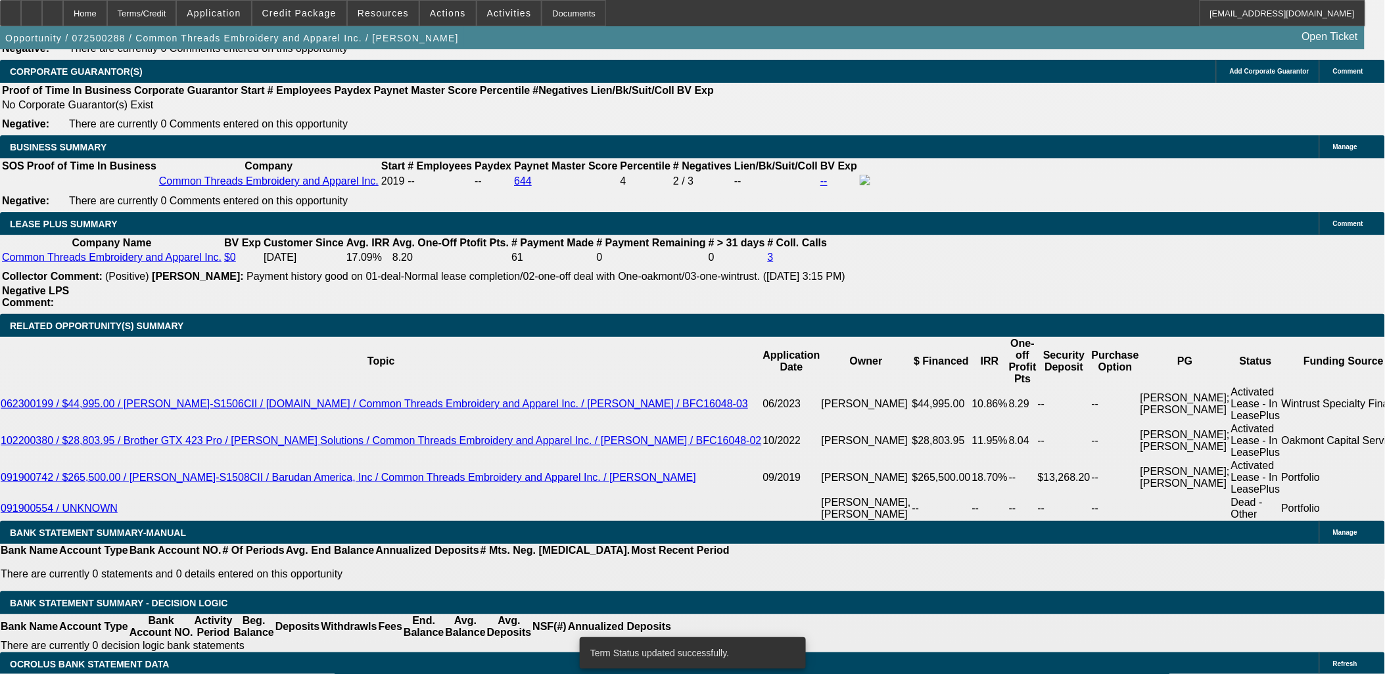
select select "0"
select select "2"
select select "0"
select select "6"
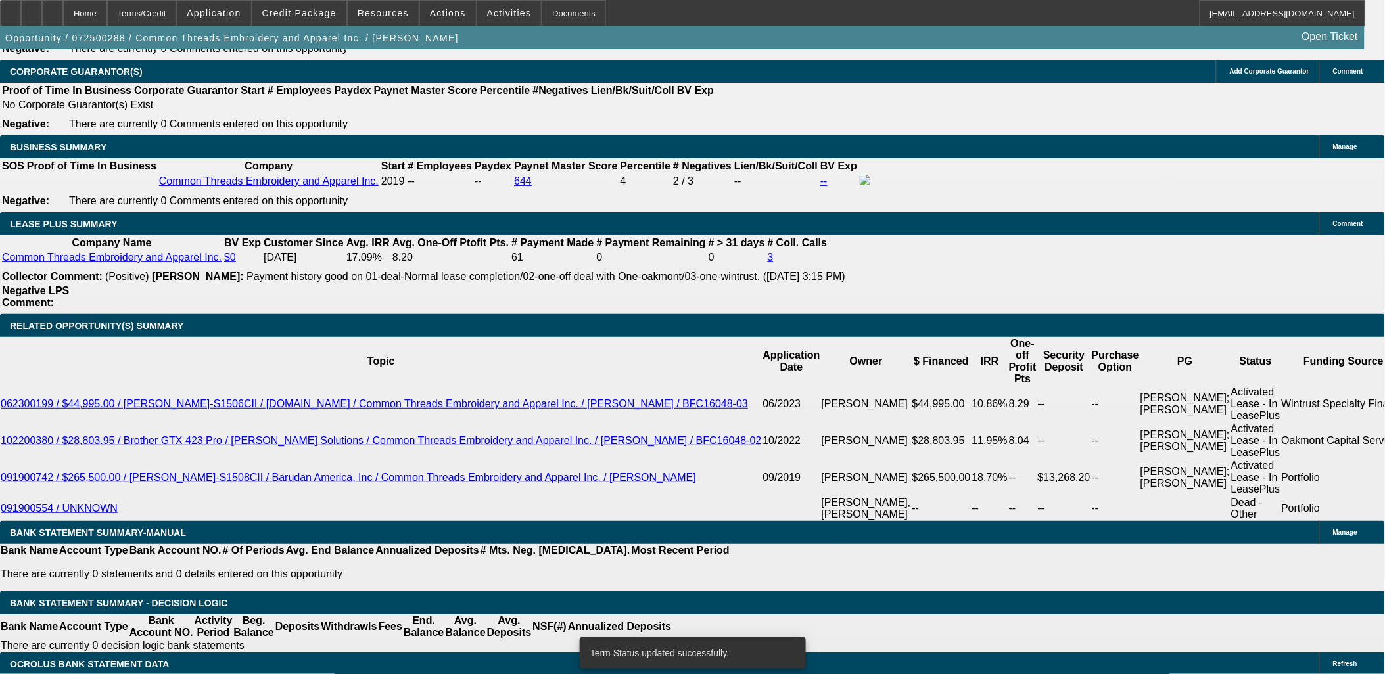
select select "0"
select select "3"
select select "0"
select select "6"
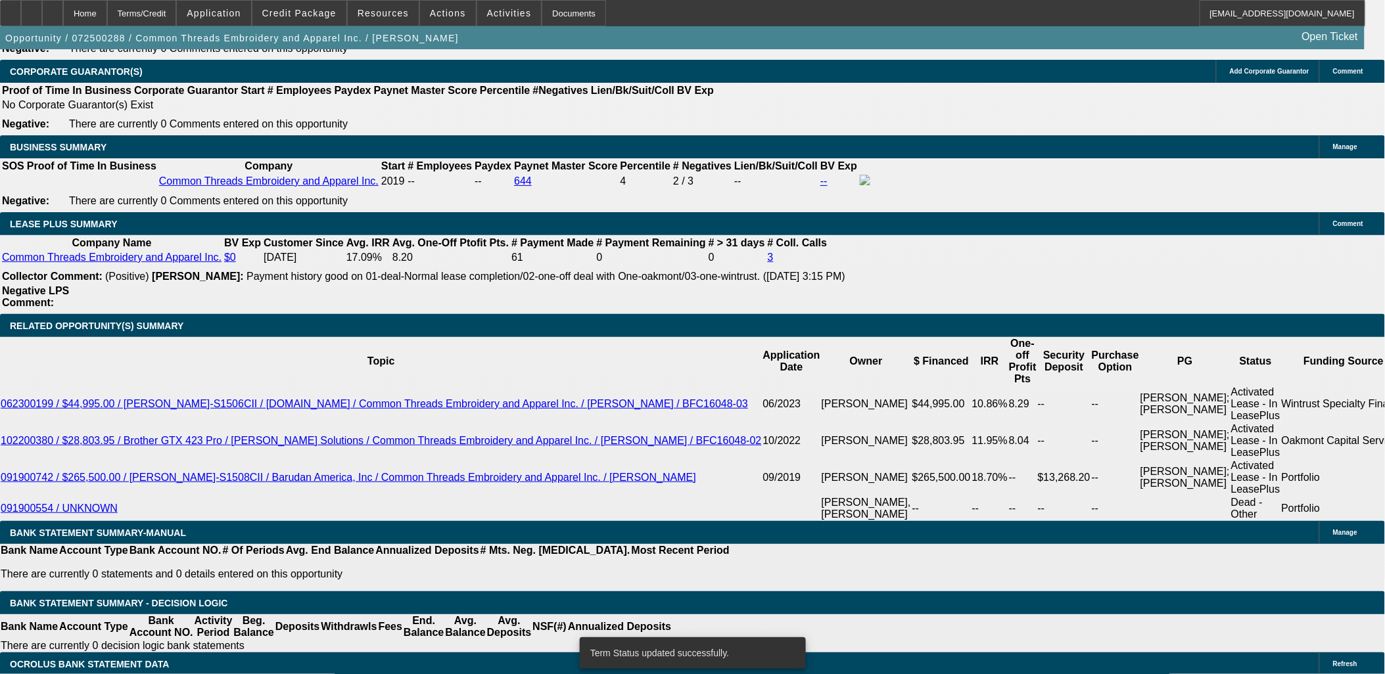
select select "0"
select select "2"
select select "0"
select select "6"
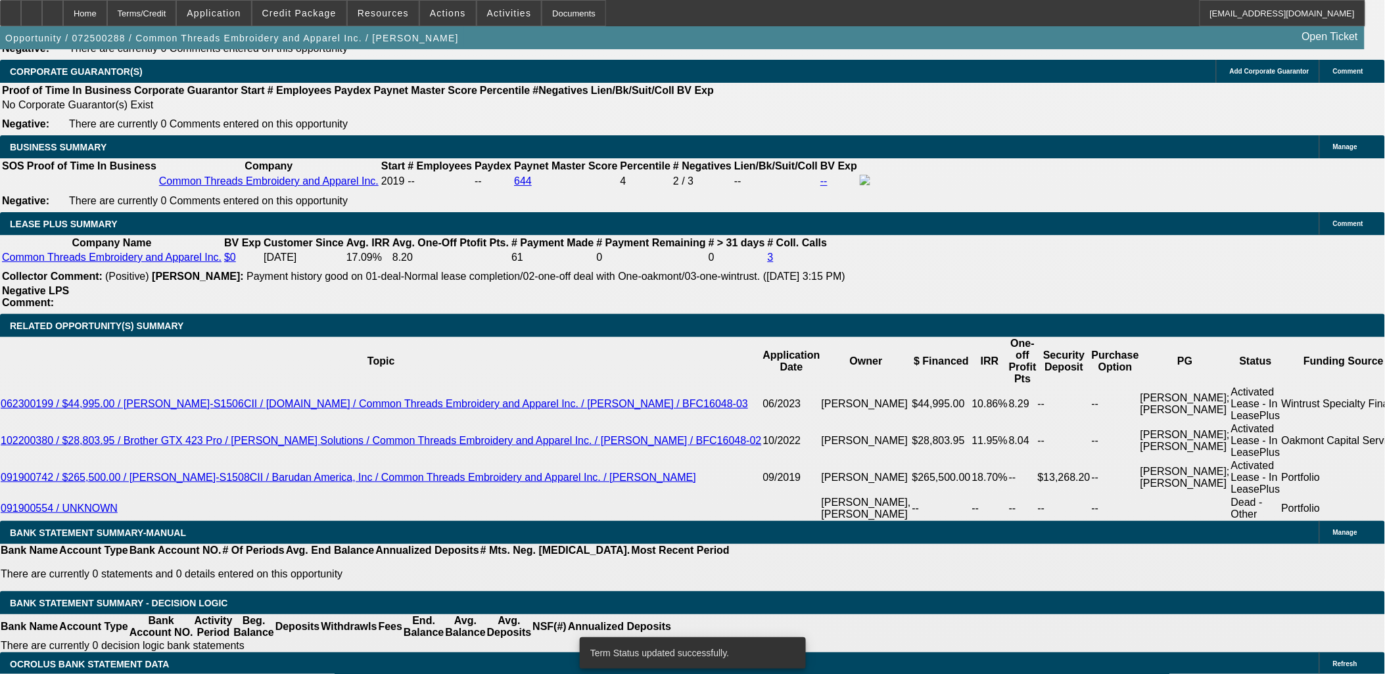
scroll to position [2104, 0]
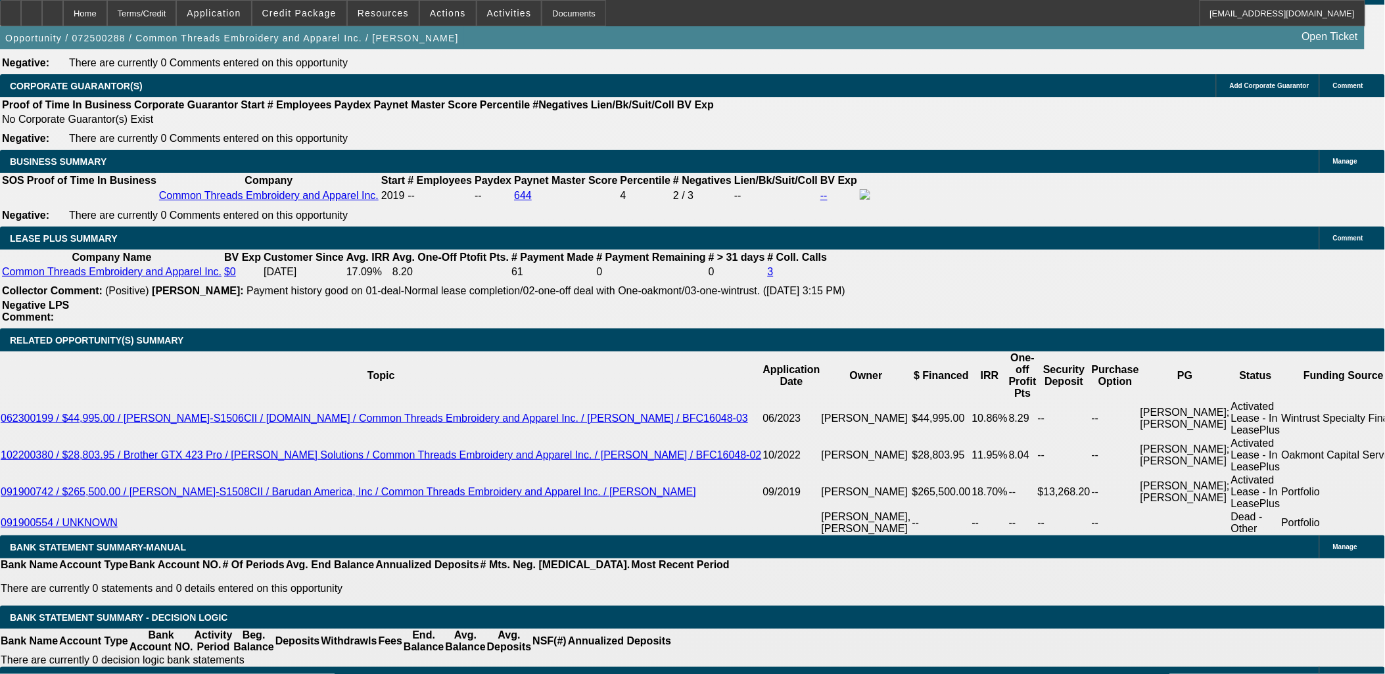
type input "7800"
type input "UNKNOWN"
type input "$0.00"
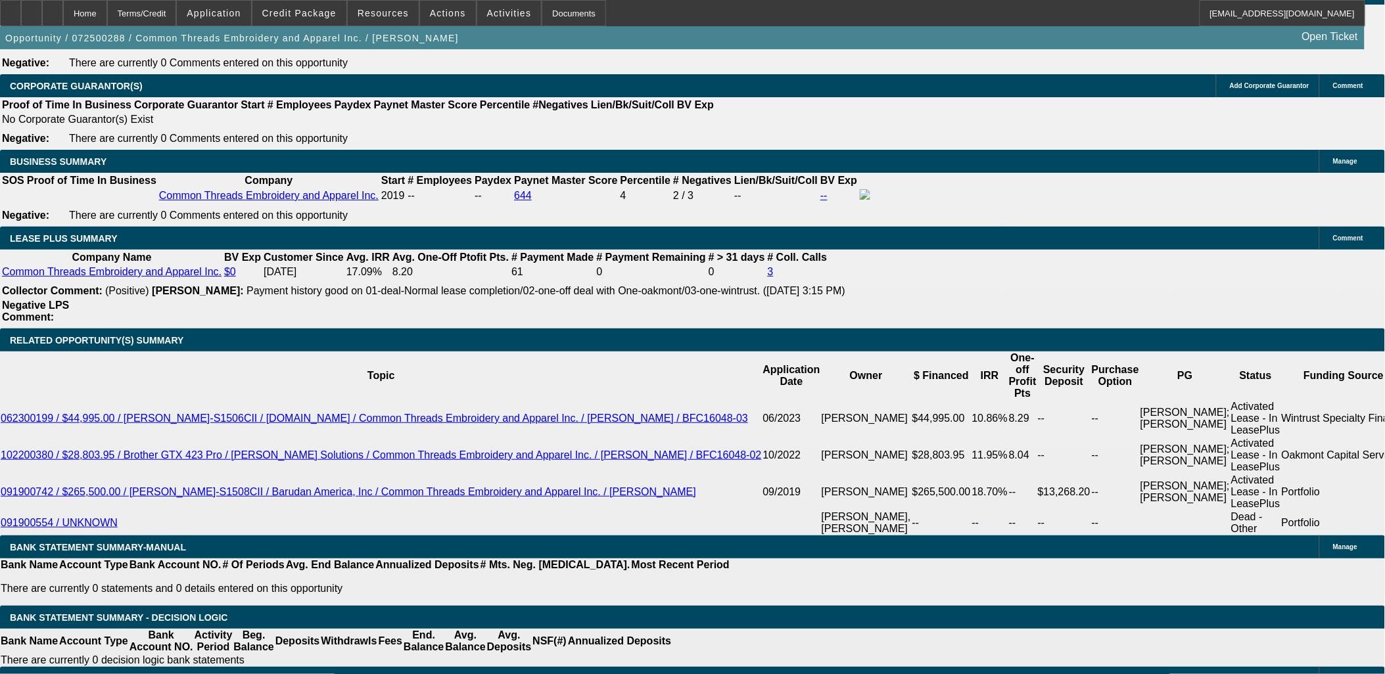
select select "2"
type input "$3,390.00"
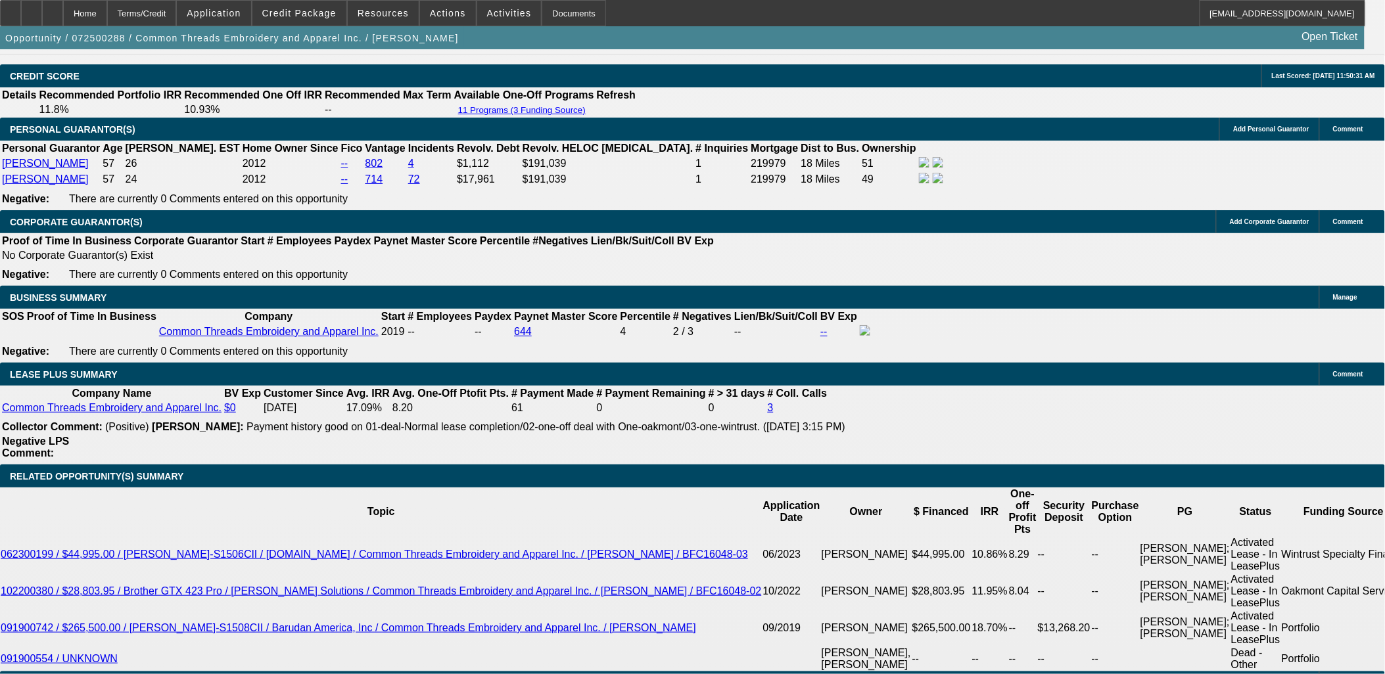
scroll to position [1811, 0]
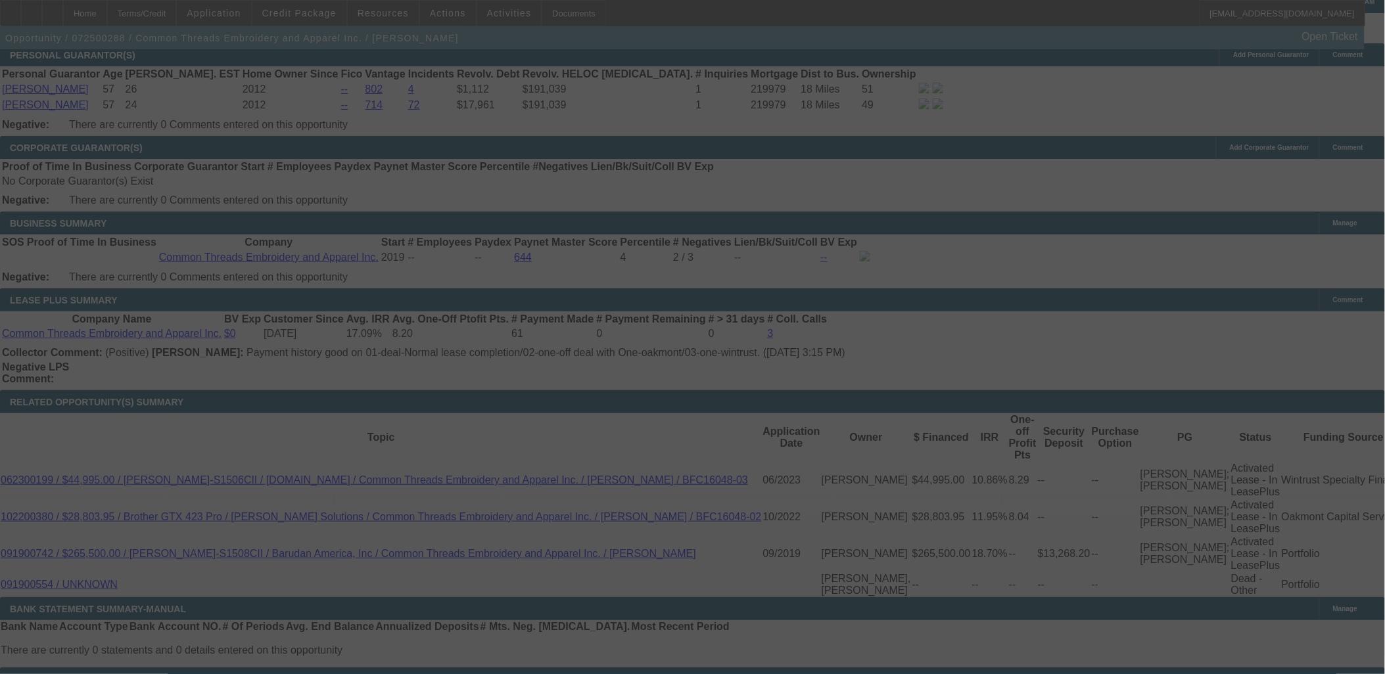
scroll to position [2104, 0]
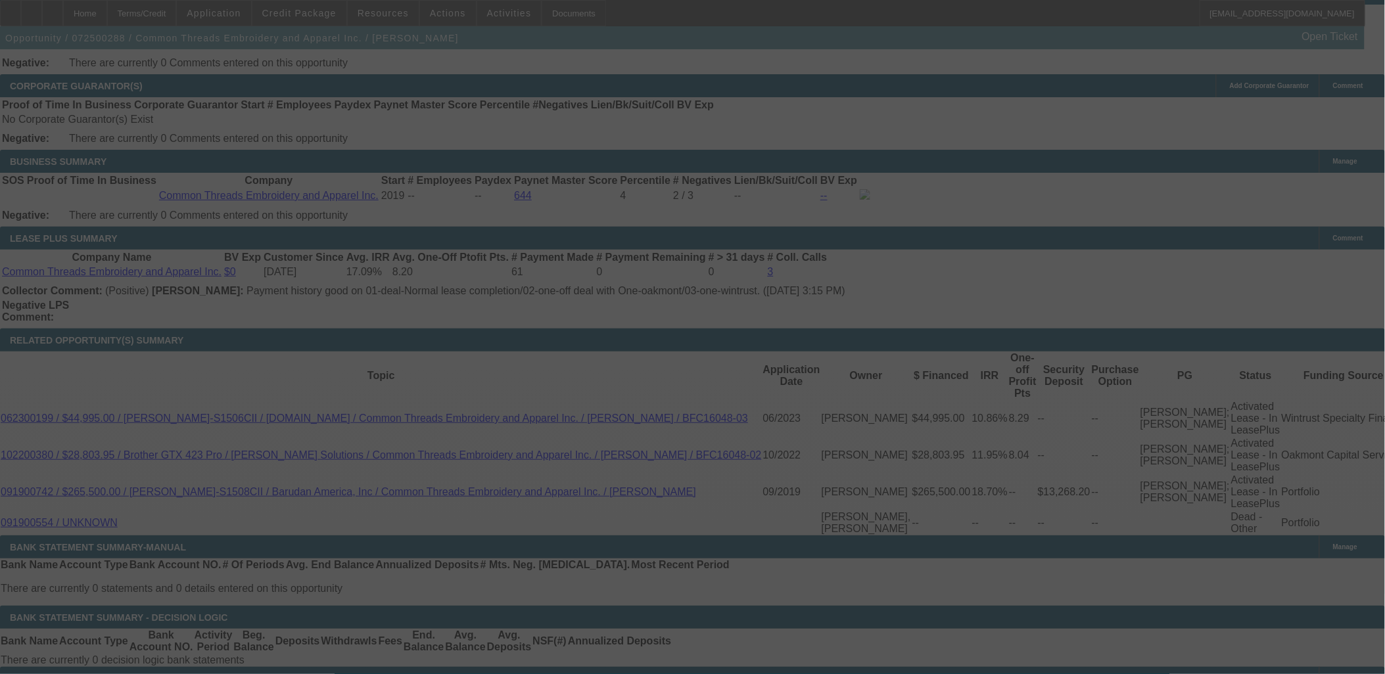
select select "0"
select select "2"
select select "0"
select select "6"
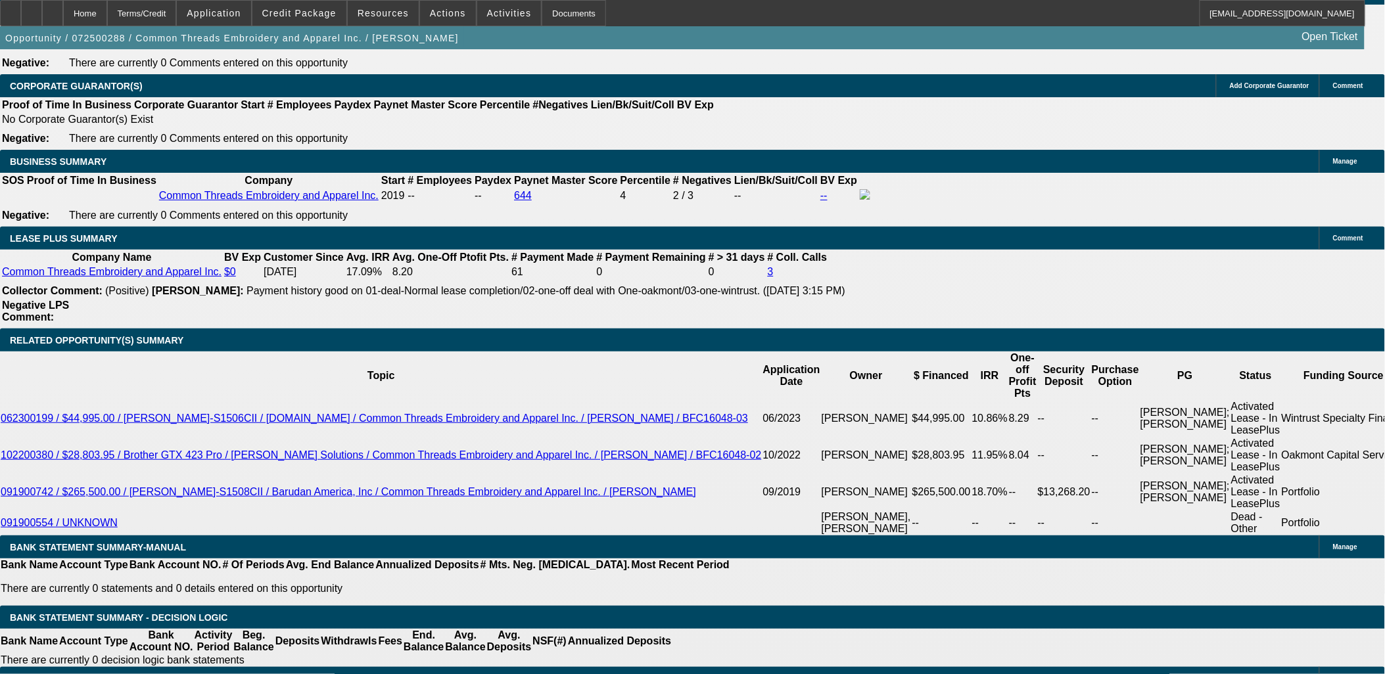
type input "11."
type input "UNKNOWN"
type input "11.8"
type input "$3,454.38"
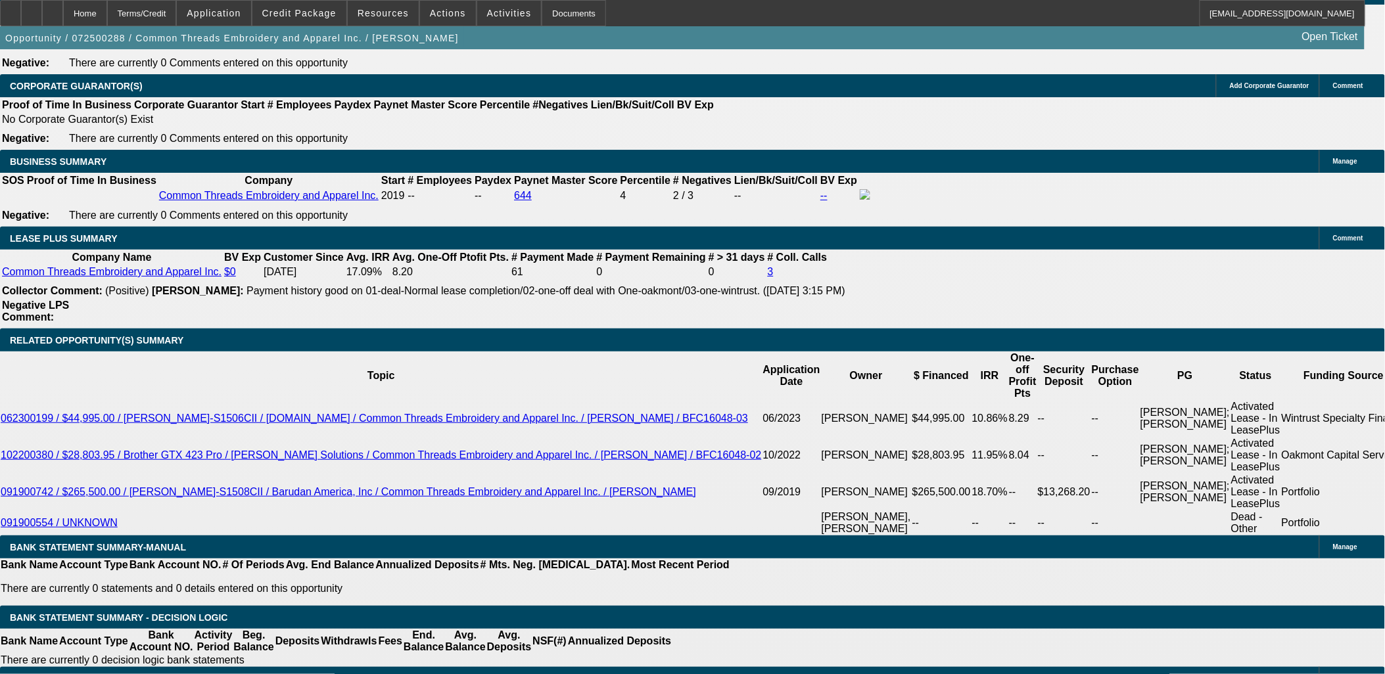
type input "$1,727.19"
type input "11.8"
type input "17"
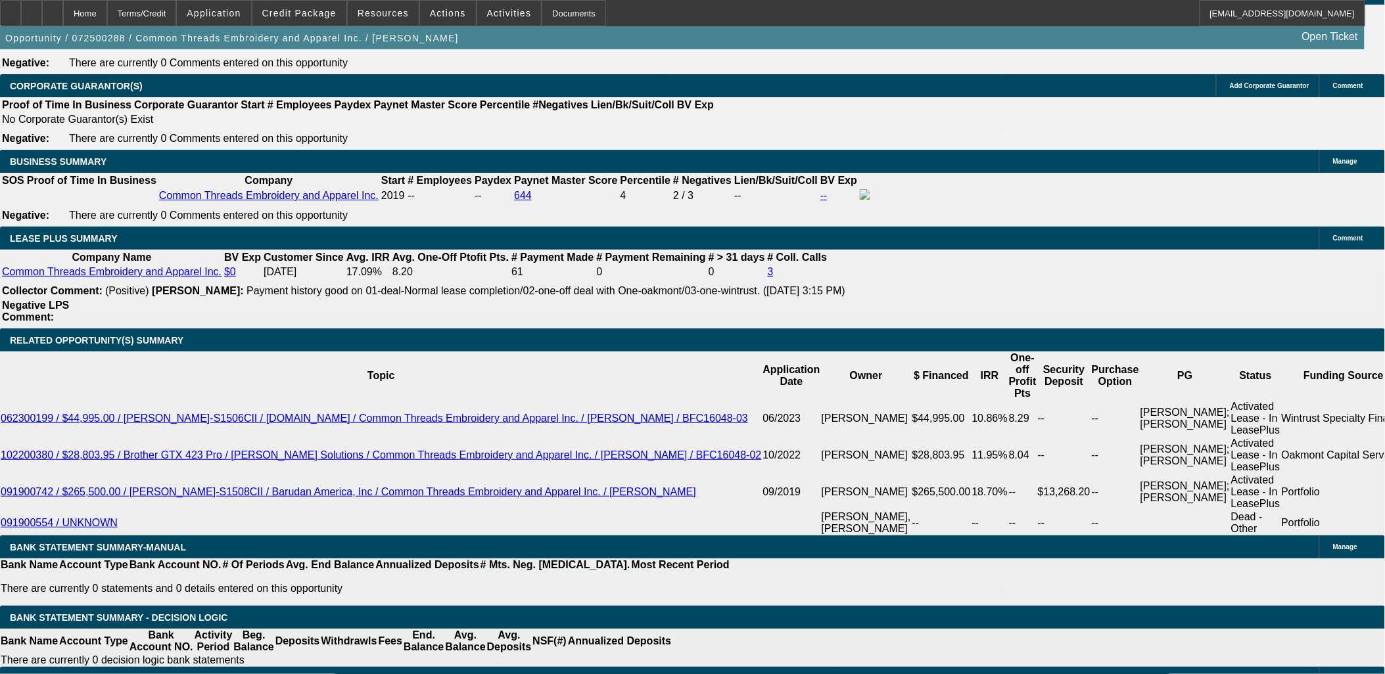
type input "$34.00"
type input "1729"
type input "$3,458.00"
type input "11.8"
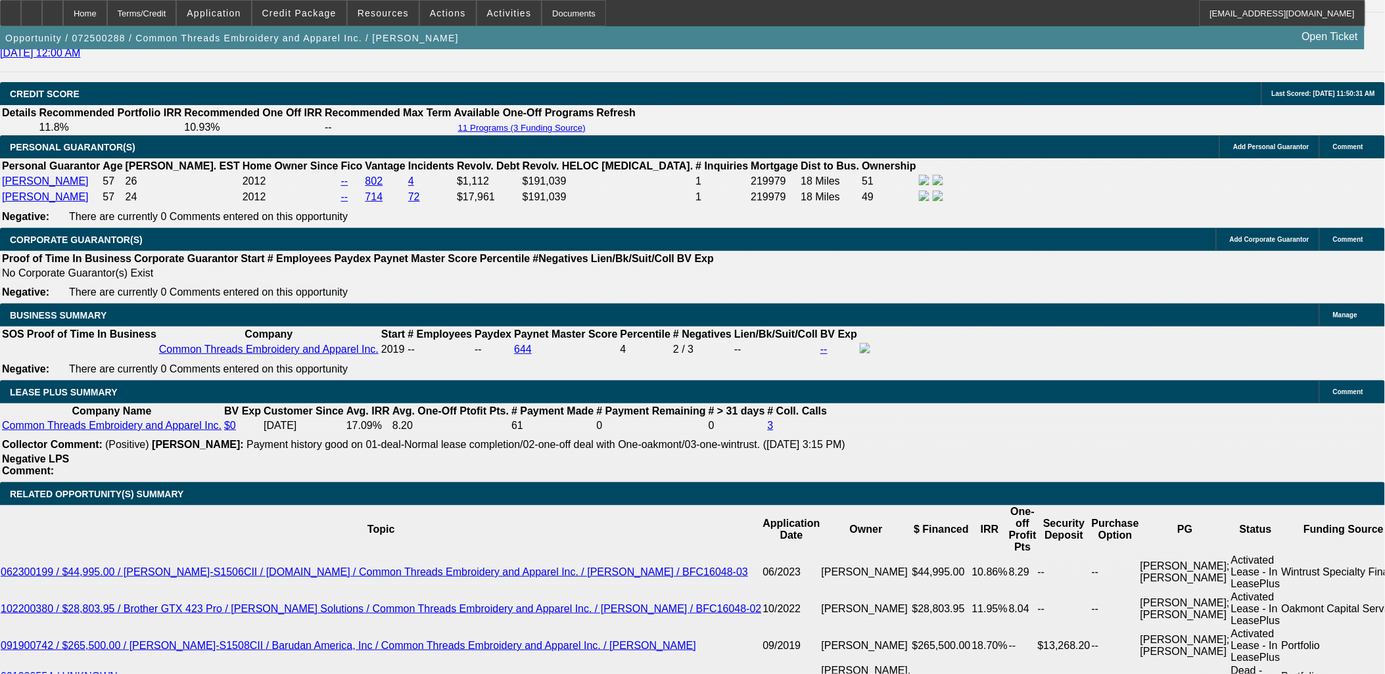
scroll to position [1884, 0]
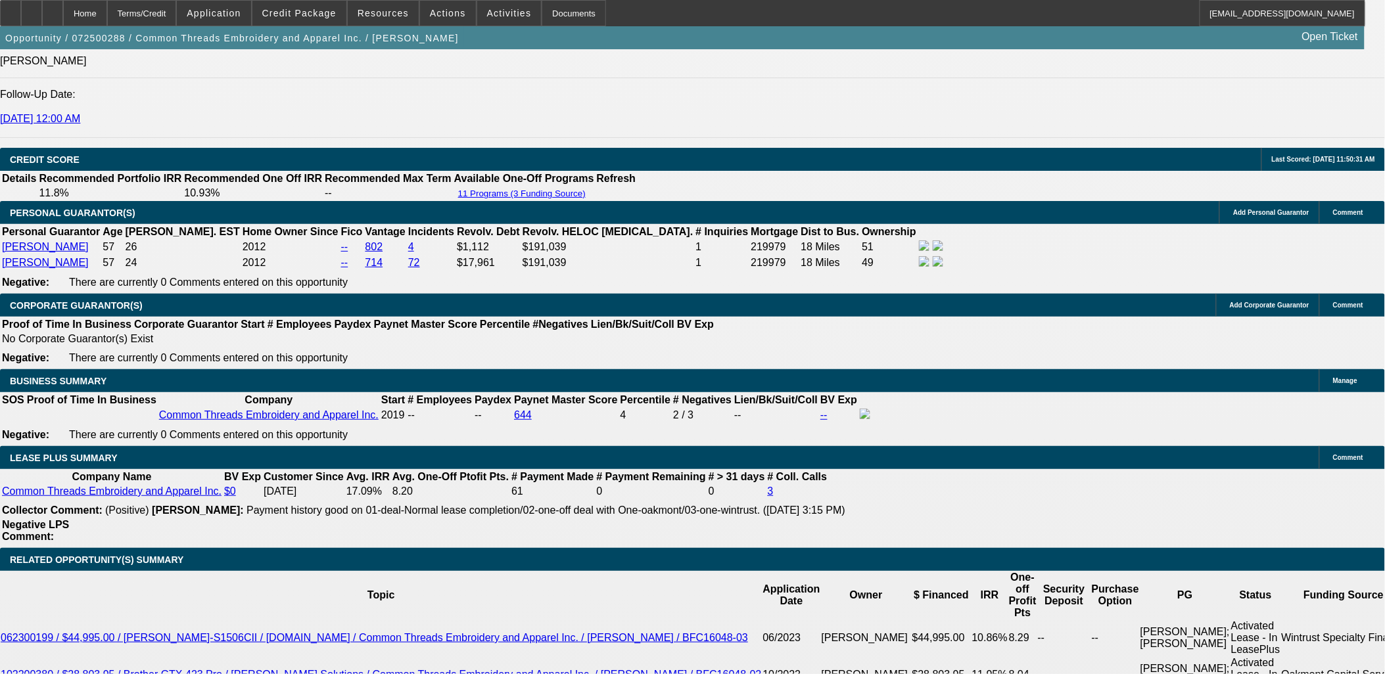
type input "$1,729.00"
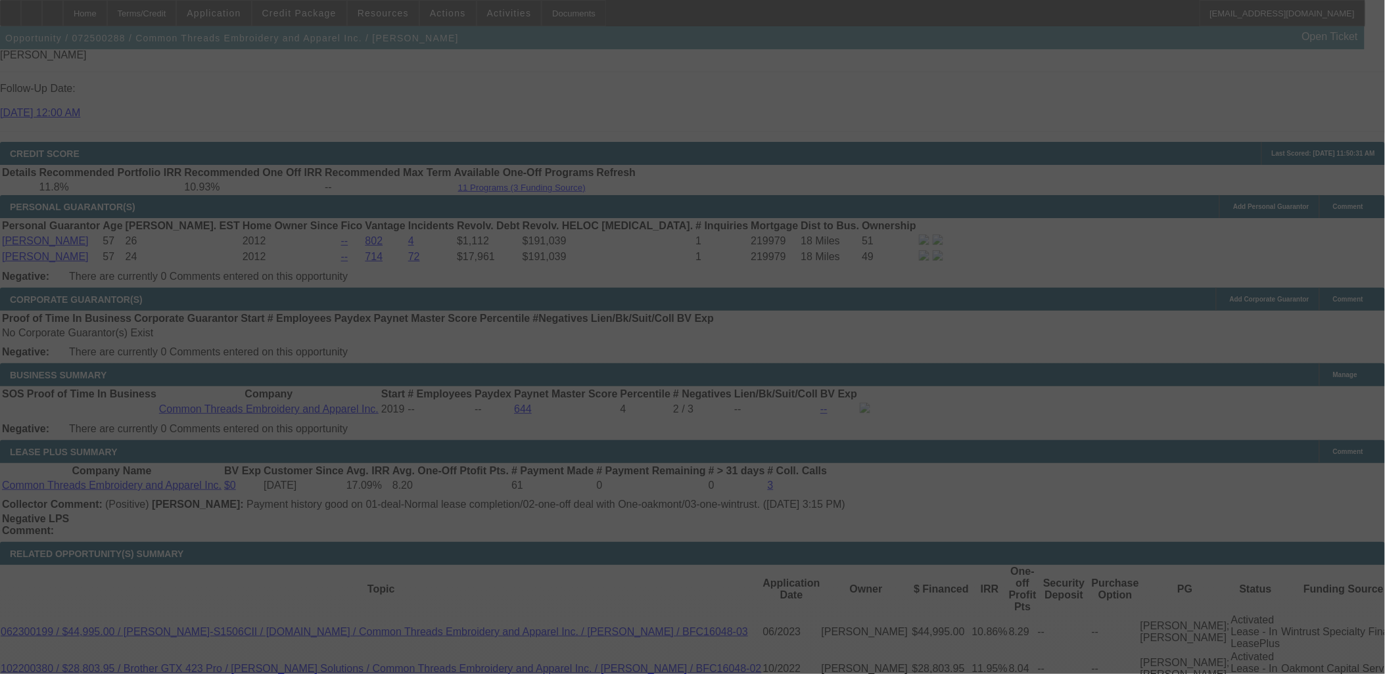
scroll to position [2104, 0]
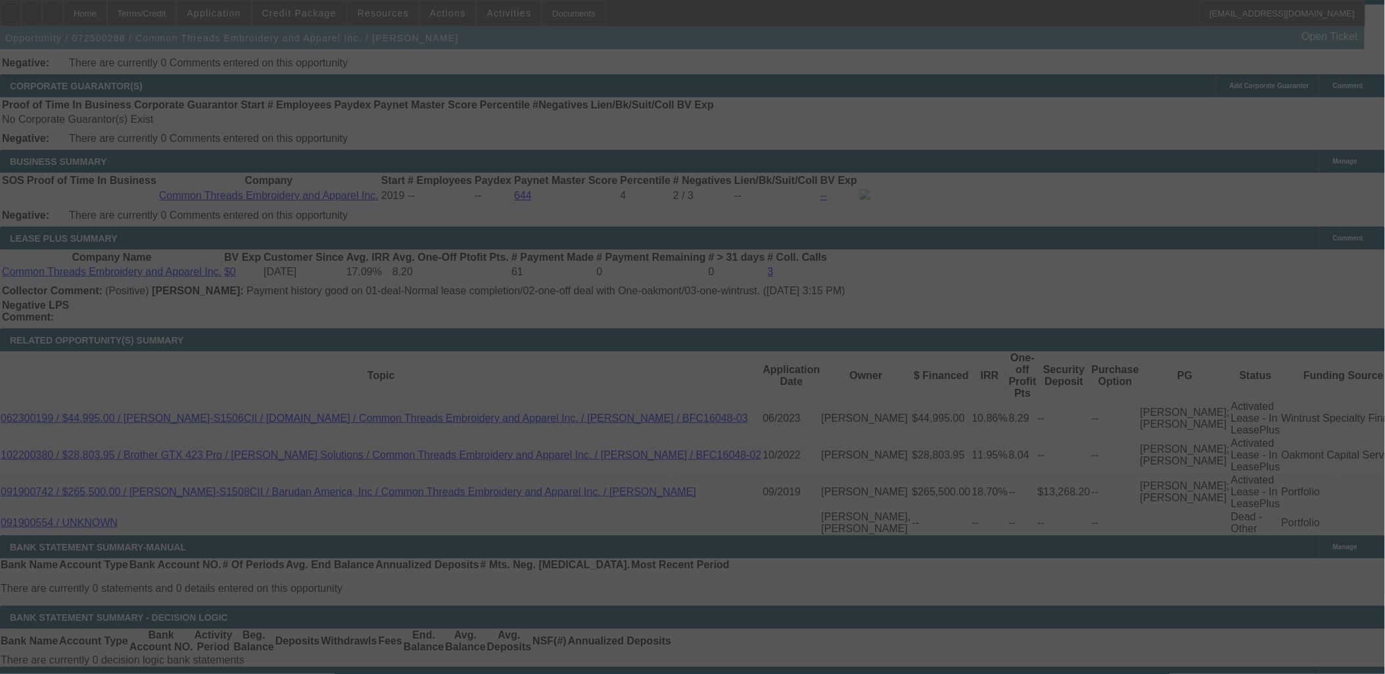
select select "0"
select select "2"
select select "0"
select select "6"
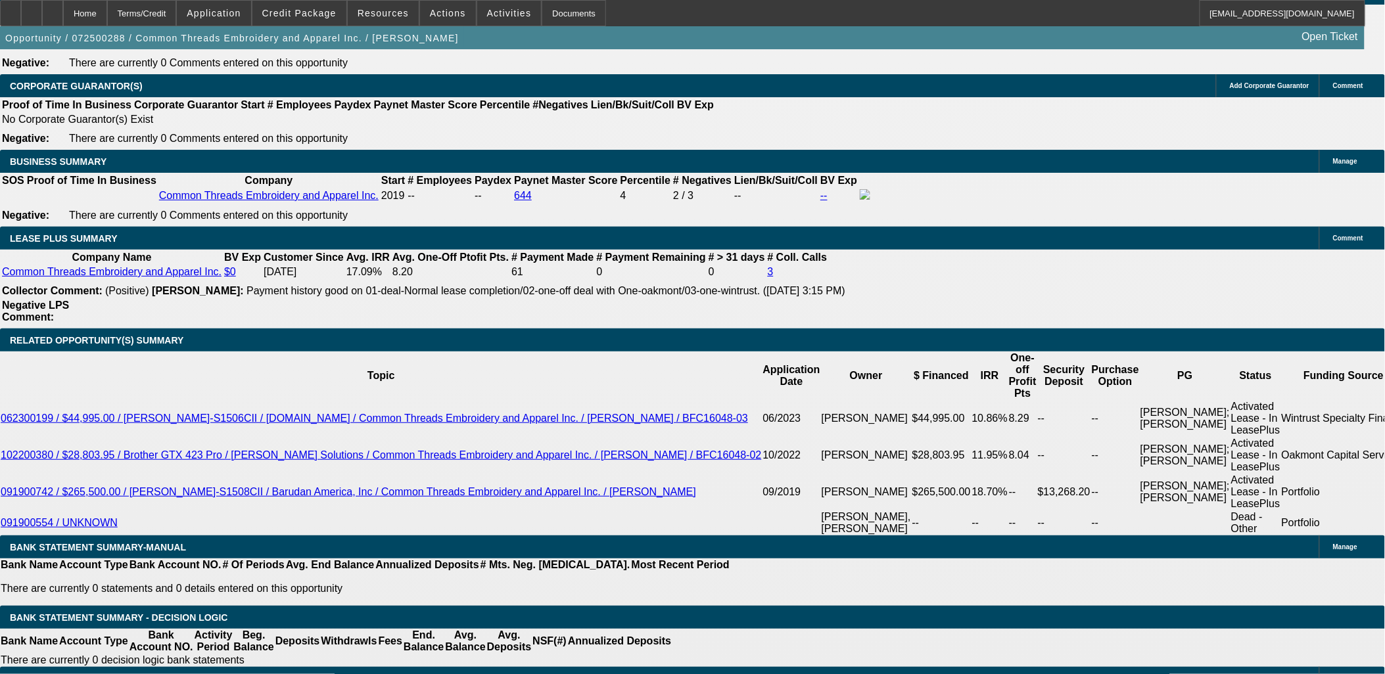
drag, startPoint x: 296, startPoint y: 352, endPoint x: 332, endPoint y: 351, distance: 36.2
type input "UNKNOWN"
type input "12"
type input "$2,666.62"
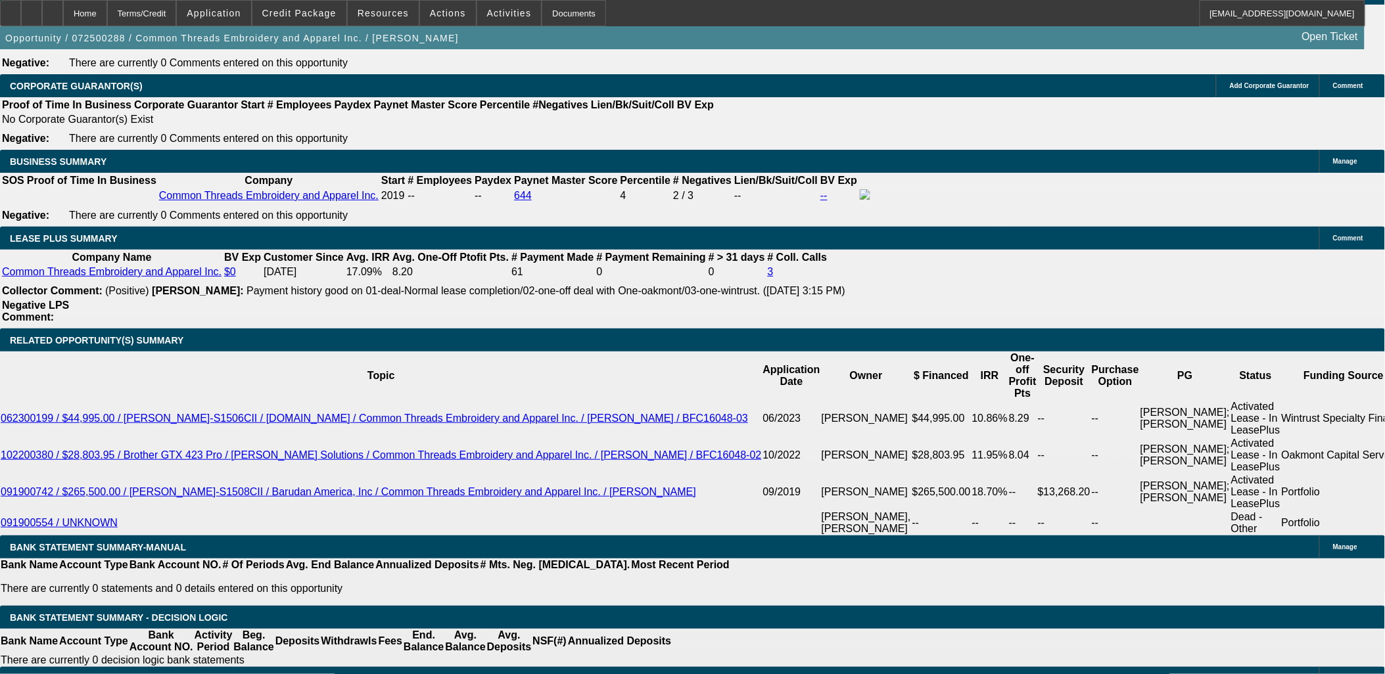
type input "$1,333.31"
type input "$3,470.14"
type input "$1,735.07"
type input "12.2"
type input "$3,485.92"
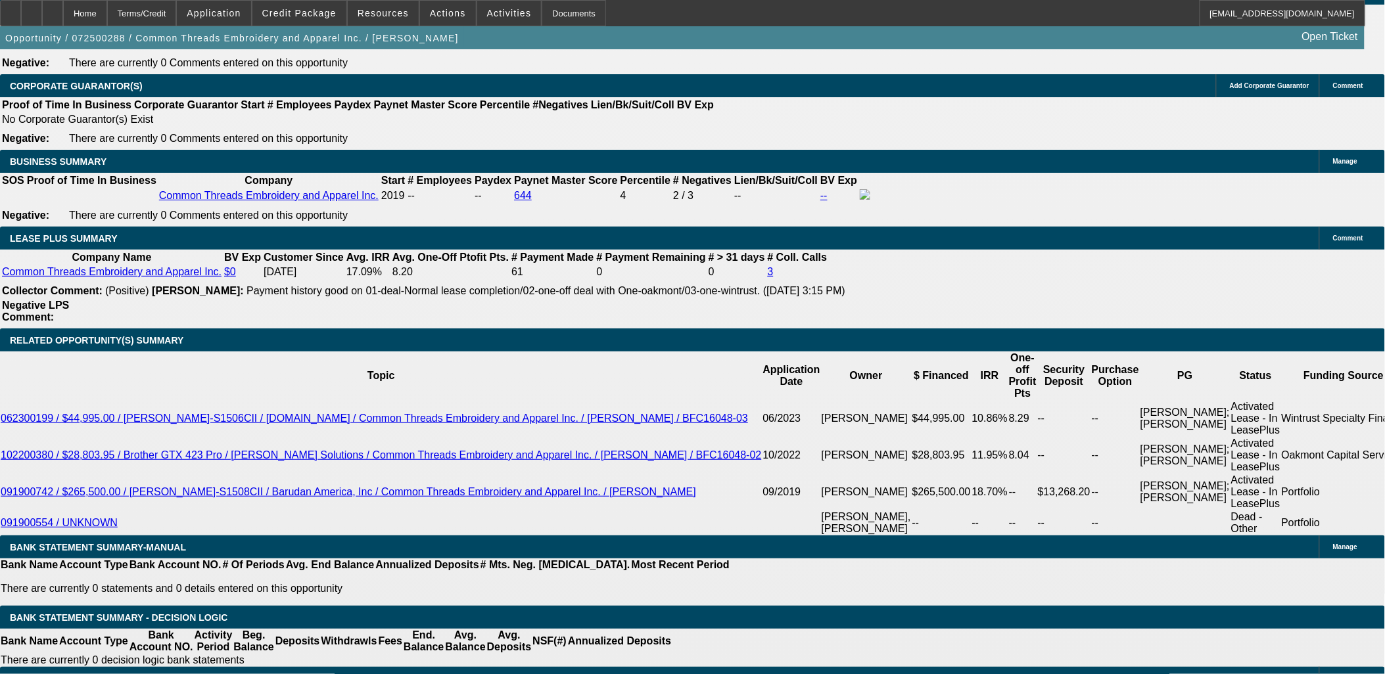
type input "$1,742.96"
type input "12.2"
type input "17"
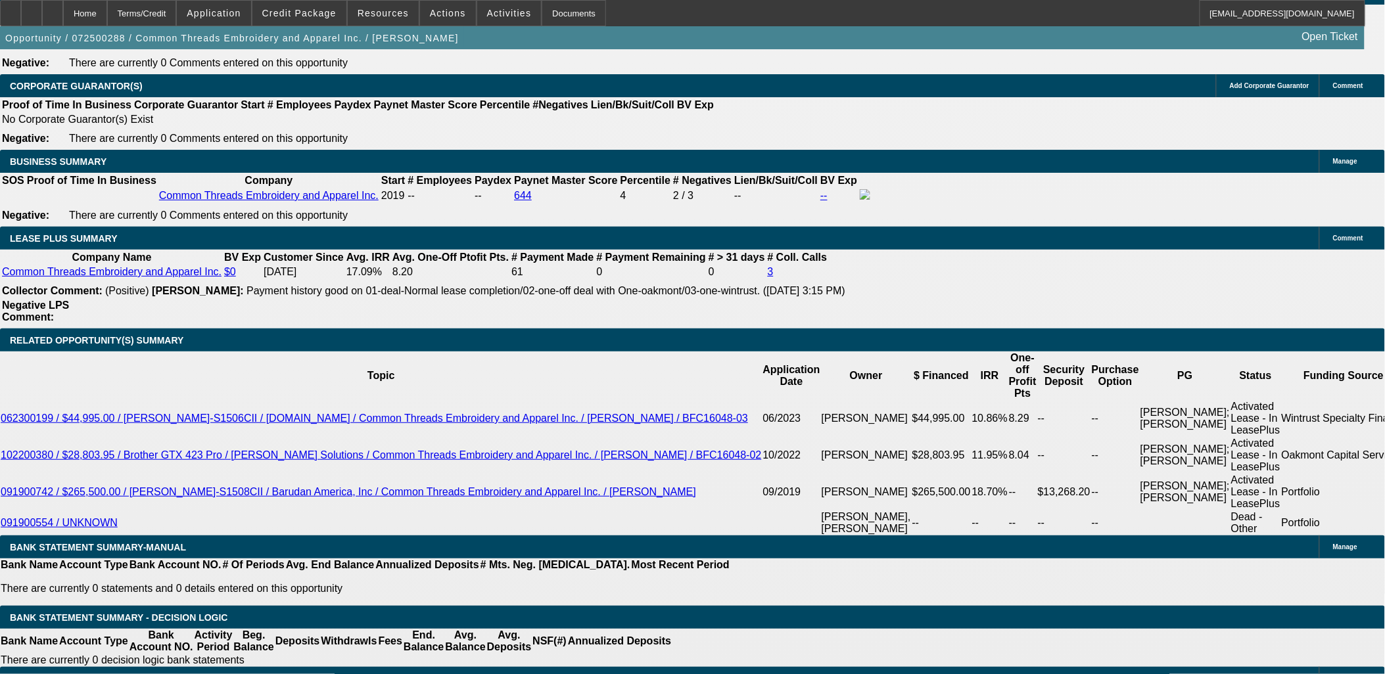
type input "$34.00"
type input "1744"
type input "$3,488.00"
type input "12.2"
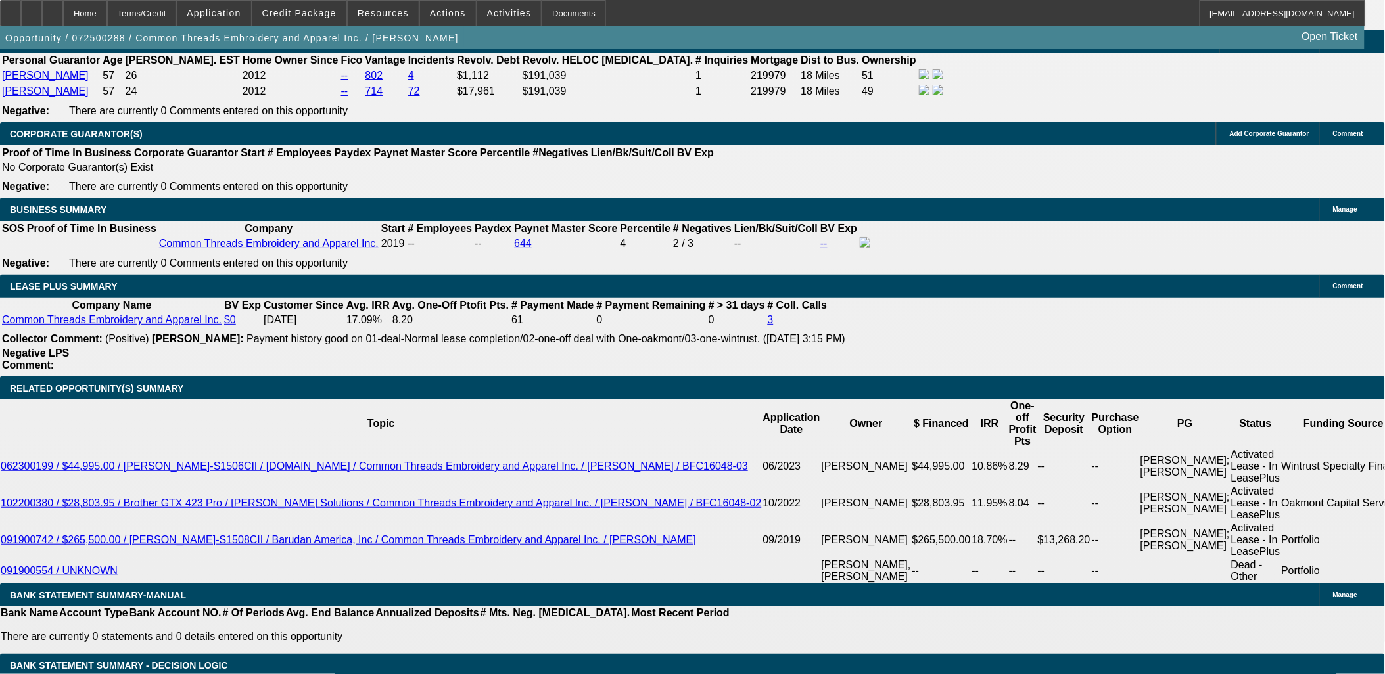
scroll to position [2030, 0]
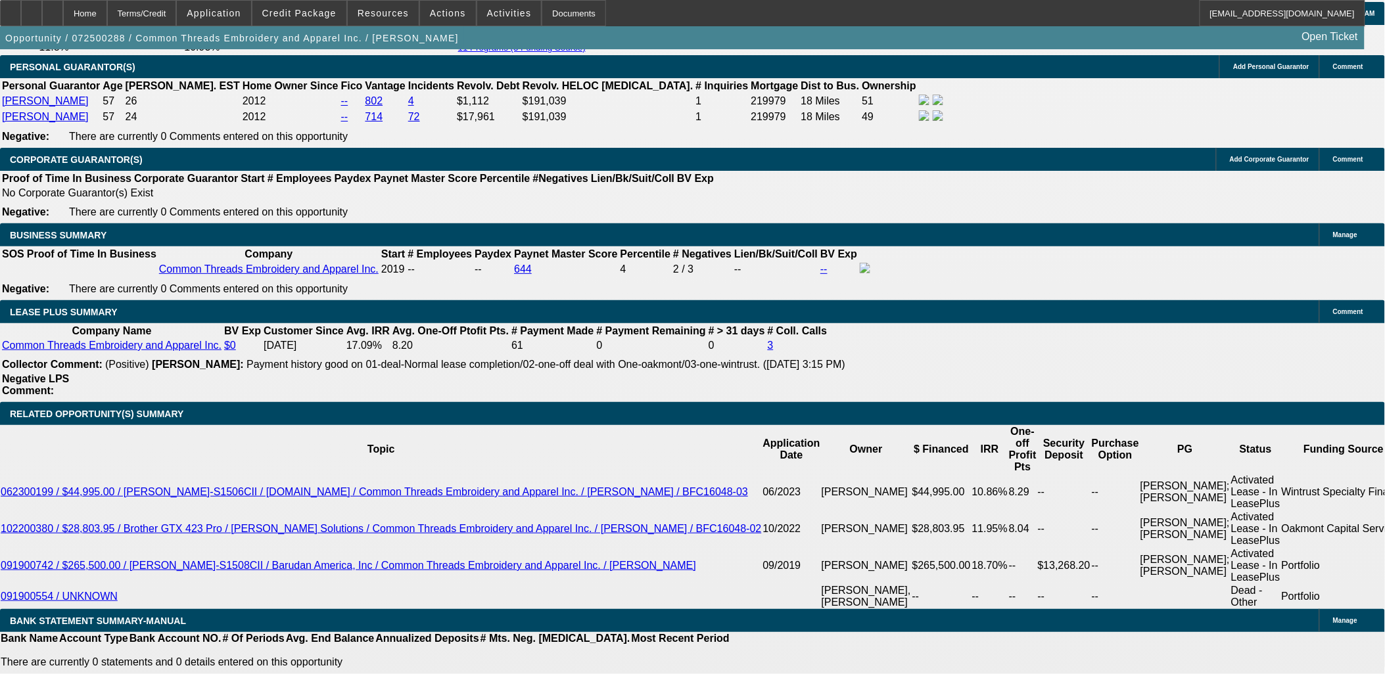
type input "$1,744.00"
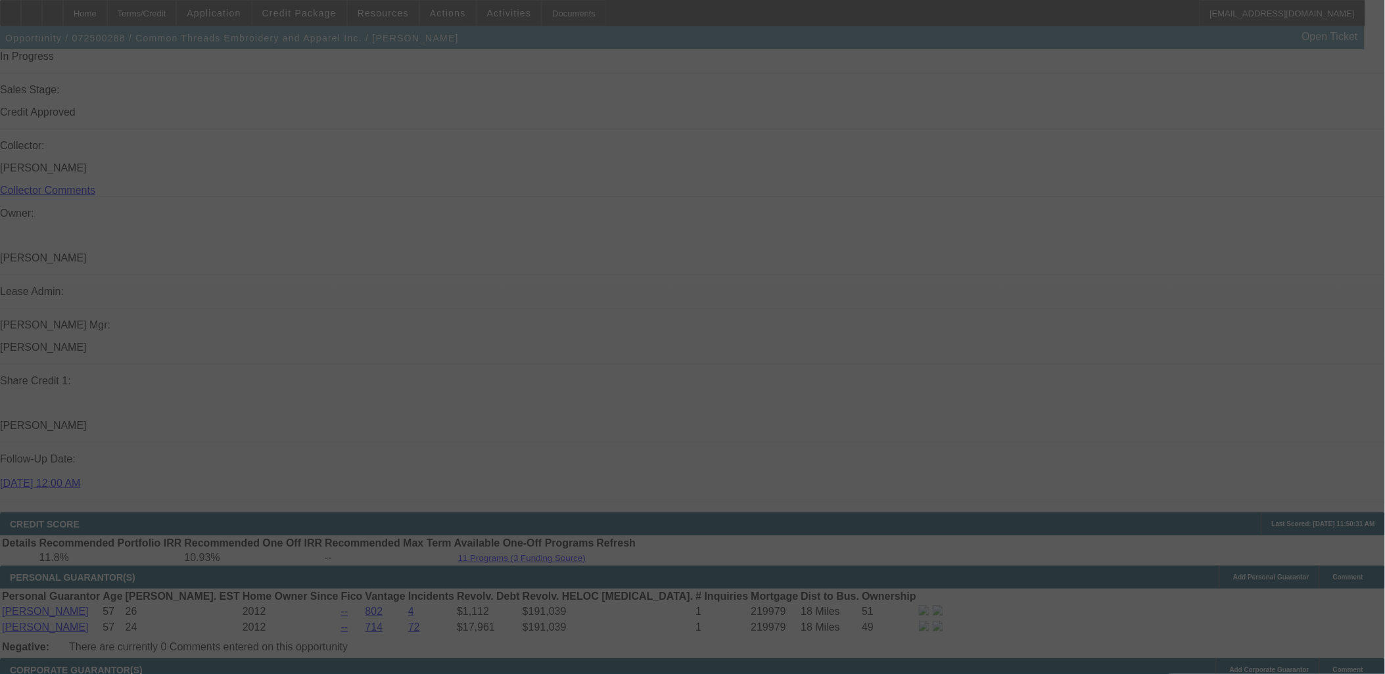
scroll to position [2104, 0]
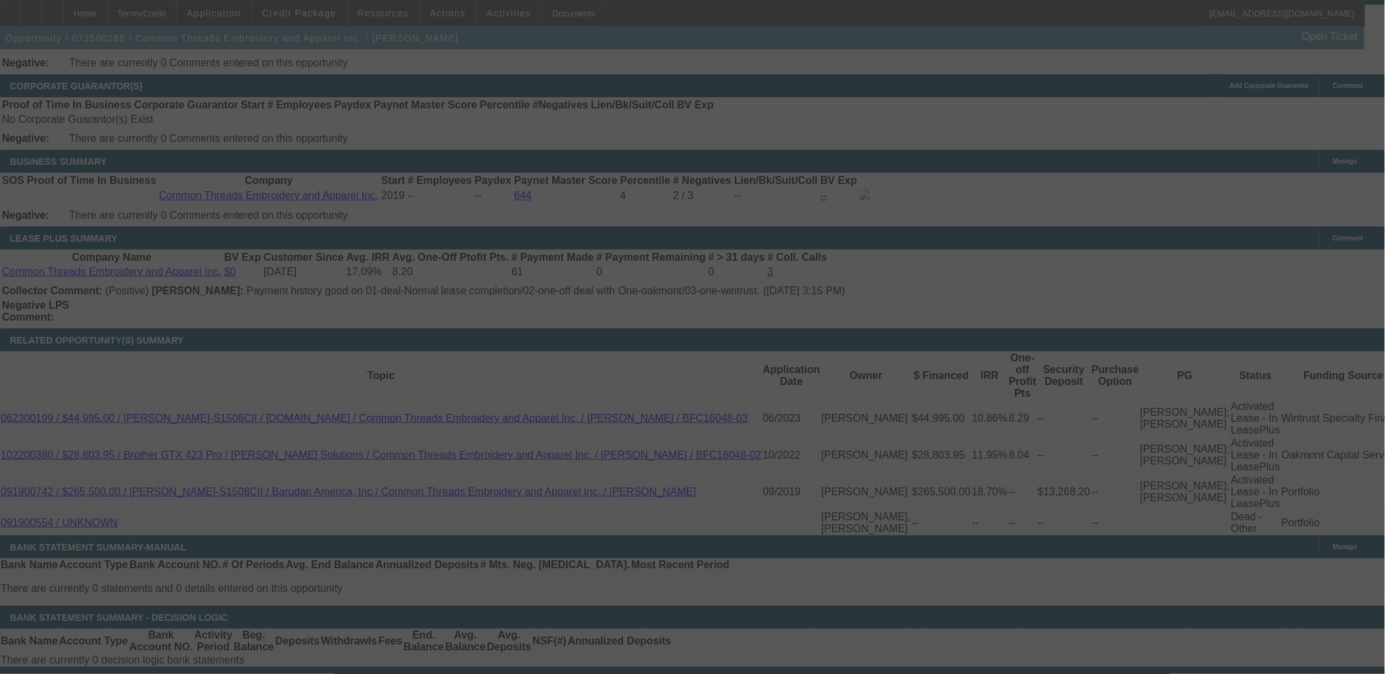
select select "0"
select select "2"
select select "0"
select select "6"
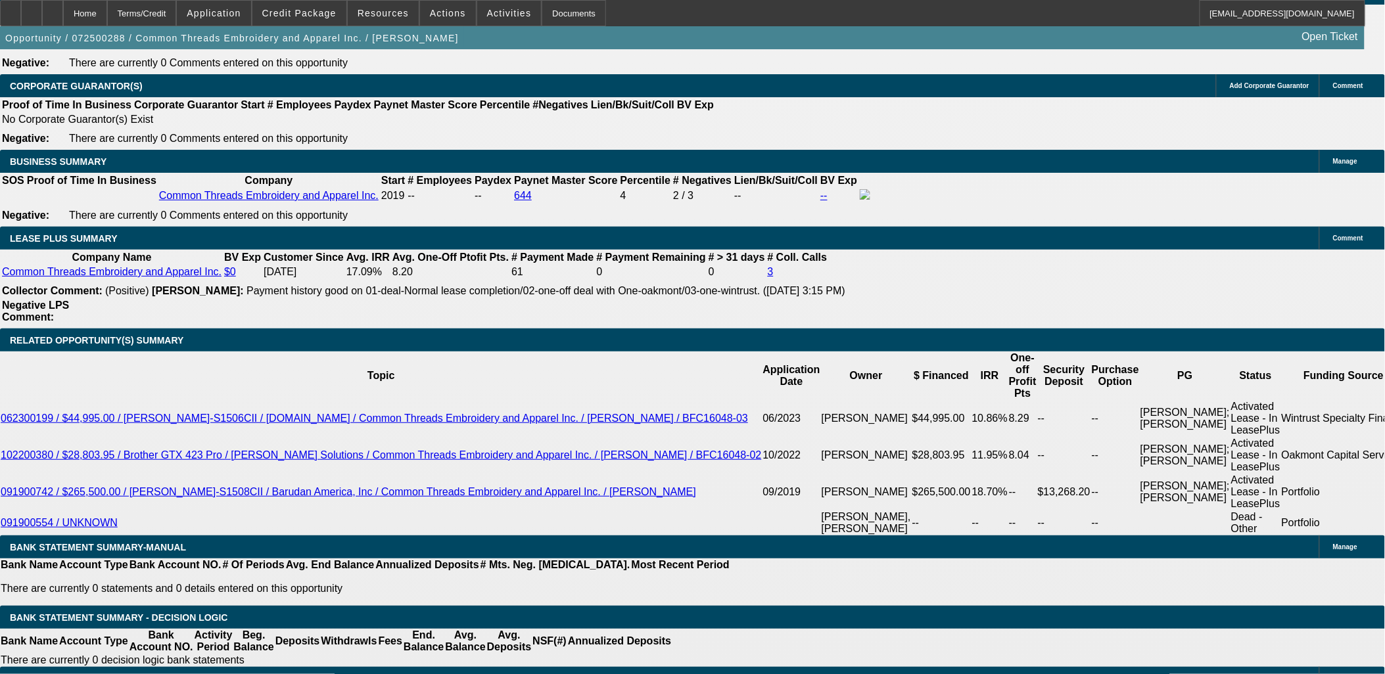
drag, startPoint x: 316, startPoint y: 350, endPoint x: 331, endPoint y: 352, distance: 15.8
type input "17419"
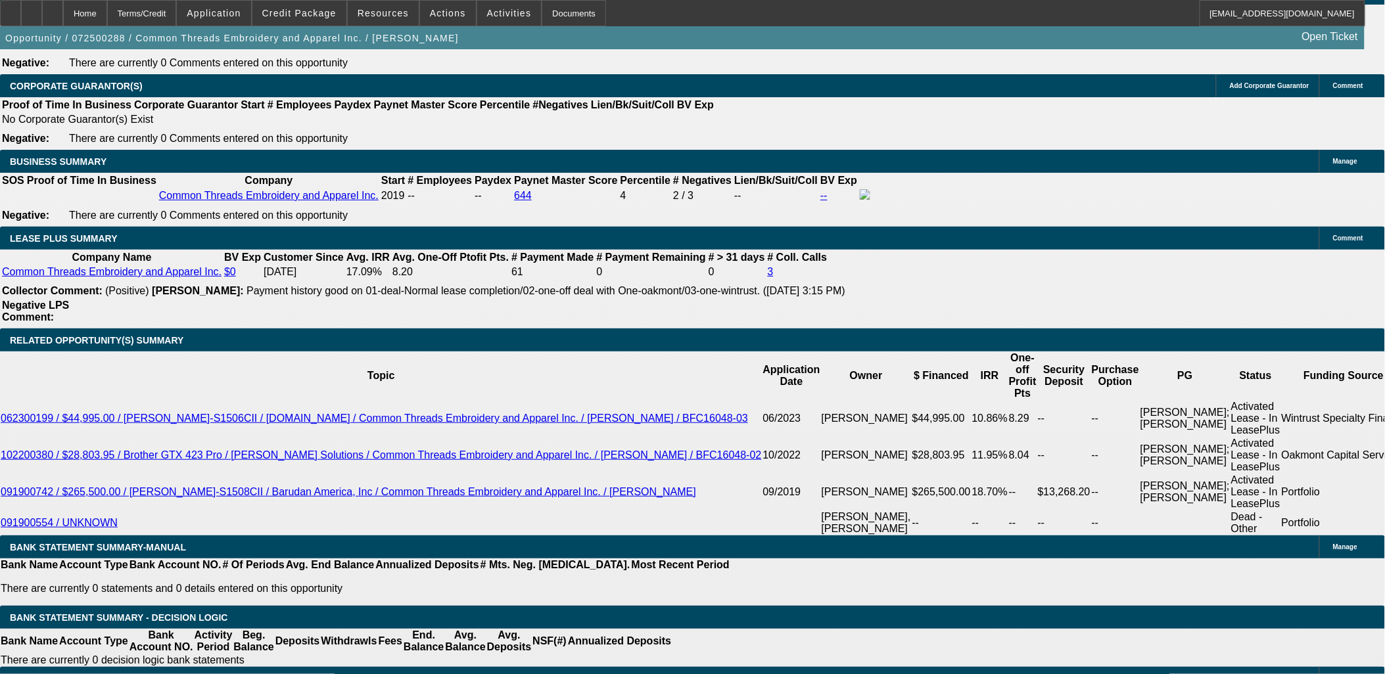
type input "$34,838.00"
type input "UNKNOWN"
type input "268"
type input "174"
type input "$348.00"
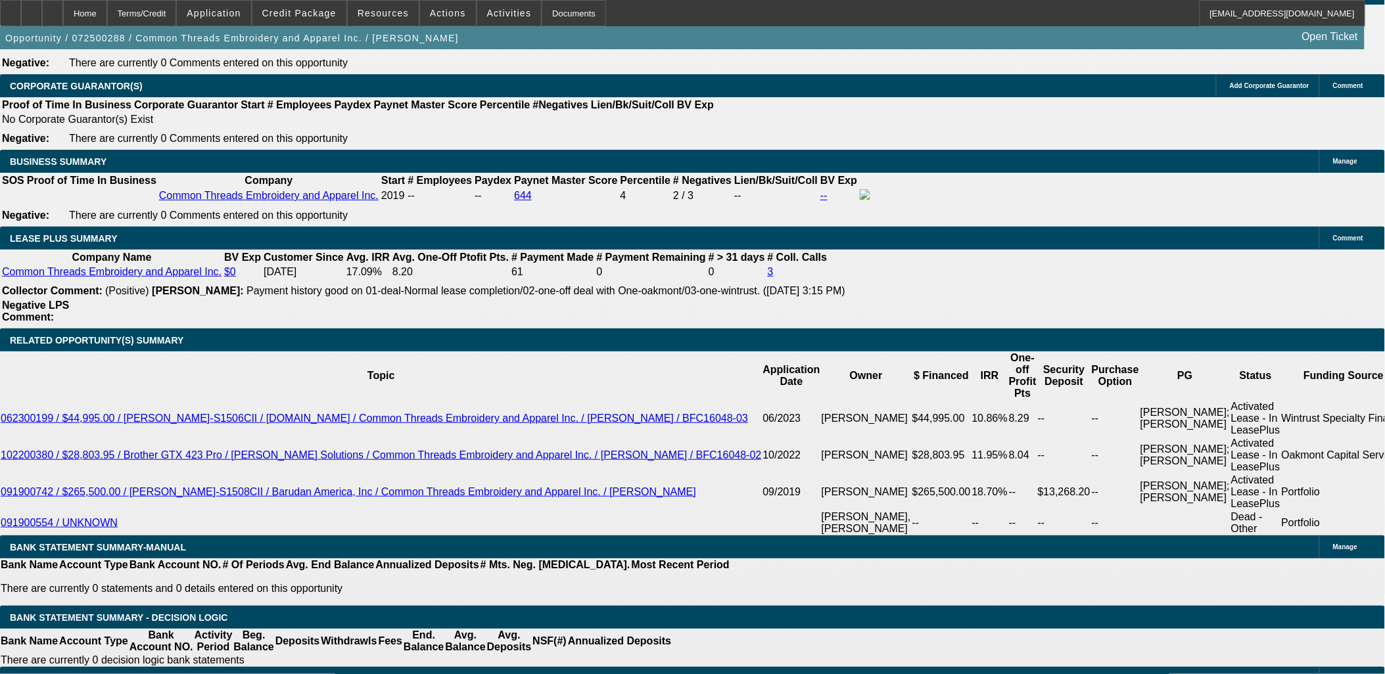
type input "12.2"
type input "1749"
type input "$3,498.00"
type input "12.4"
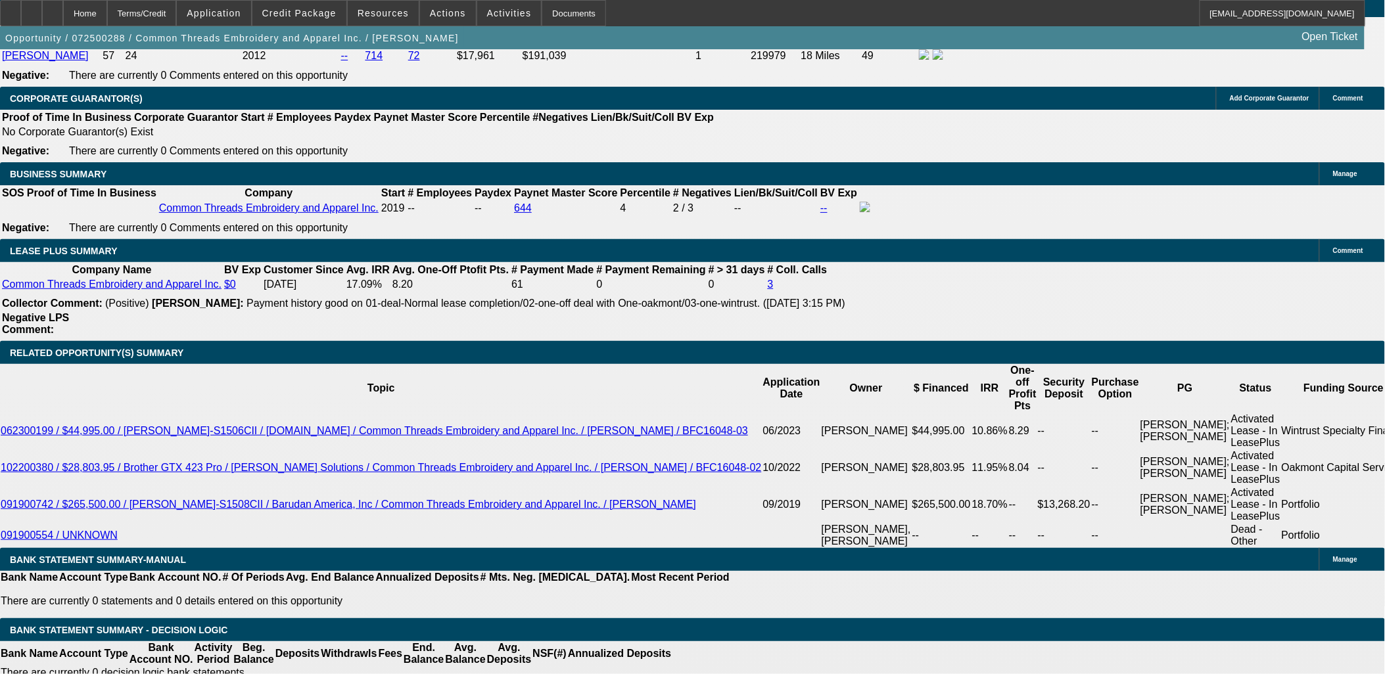
scroll to position [1884, 0]
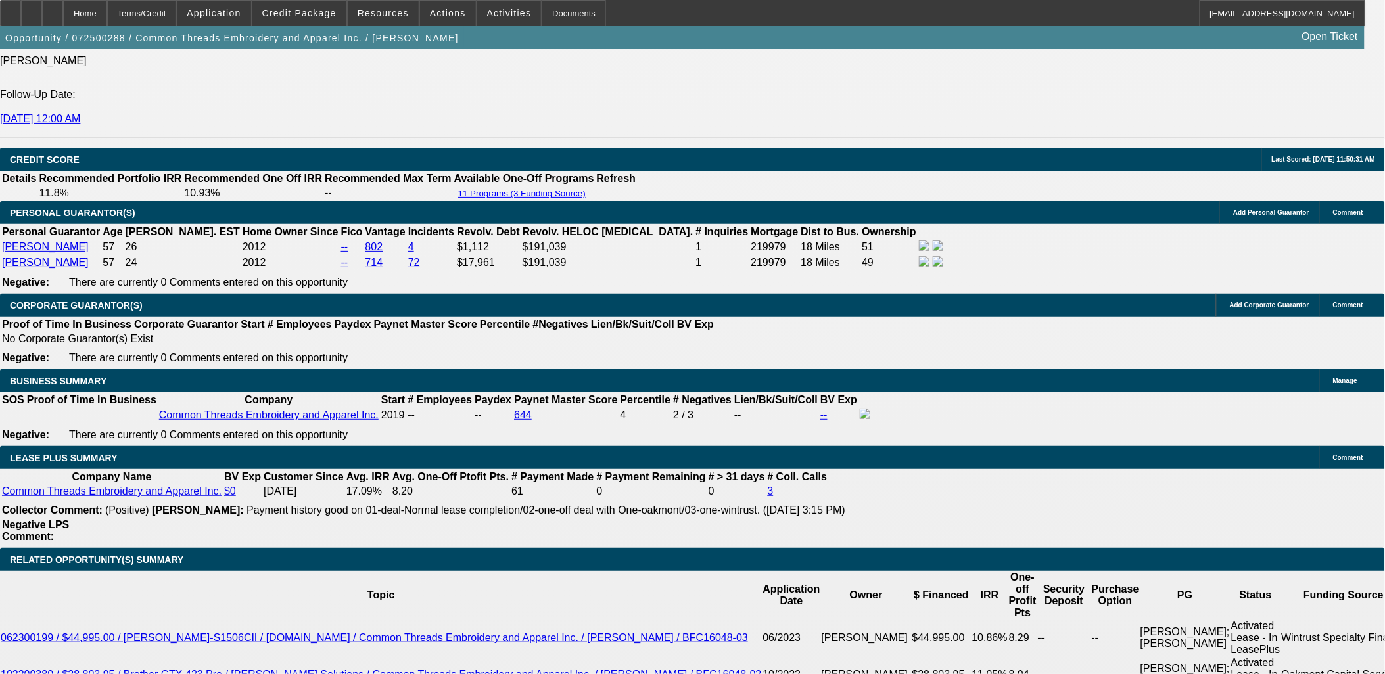
type input "$1,749.00"
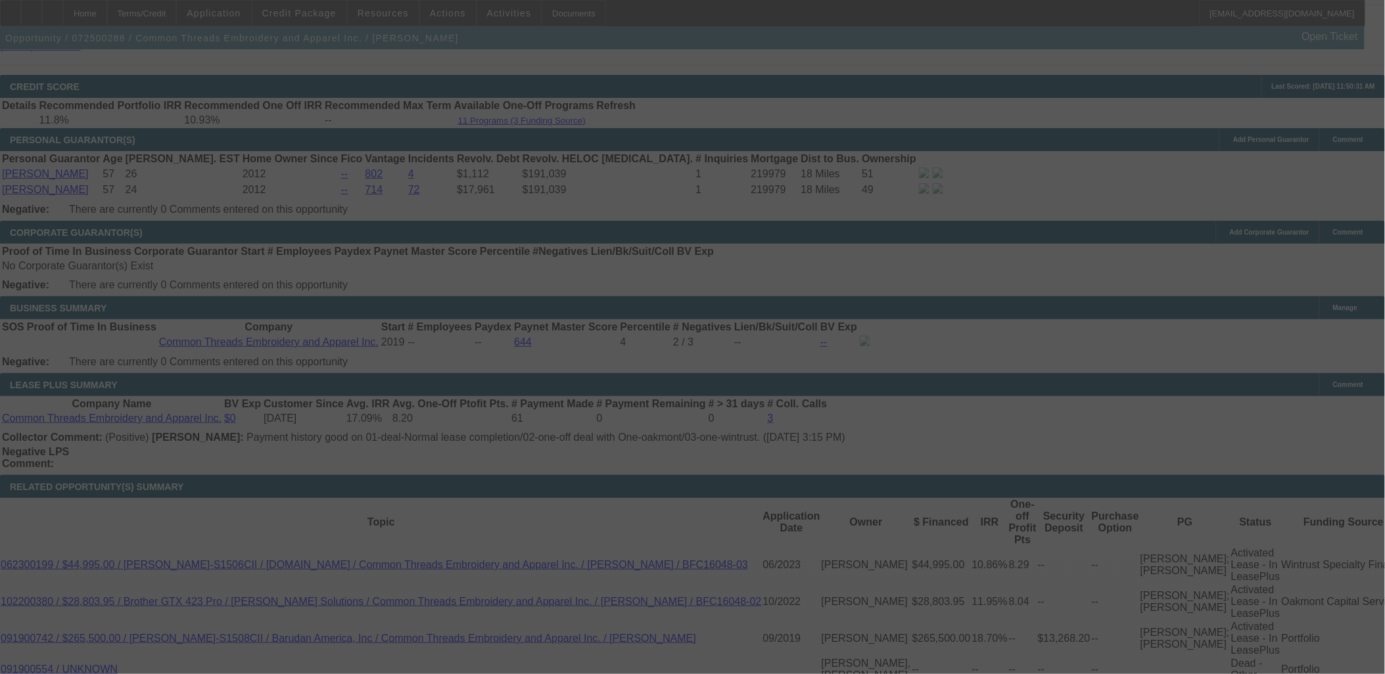
scroll to position [2104, 0]
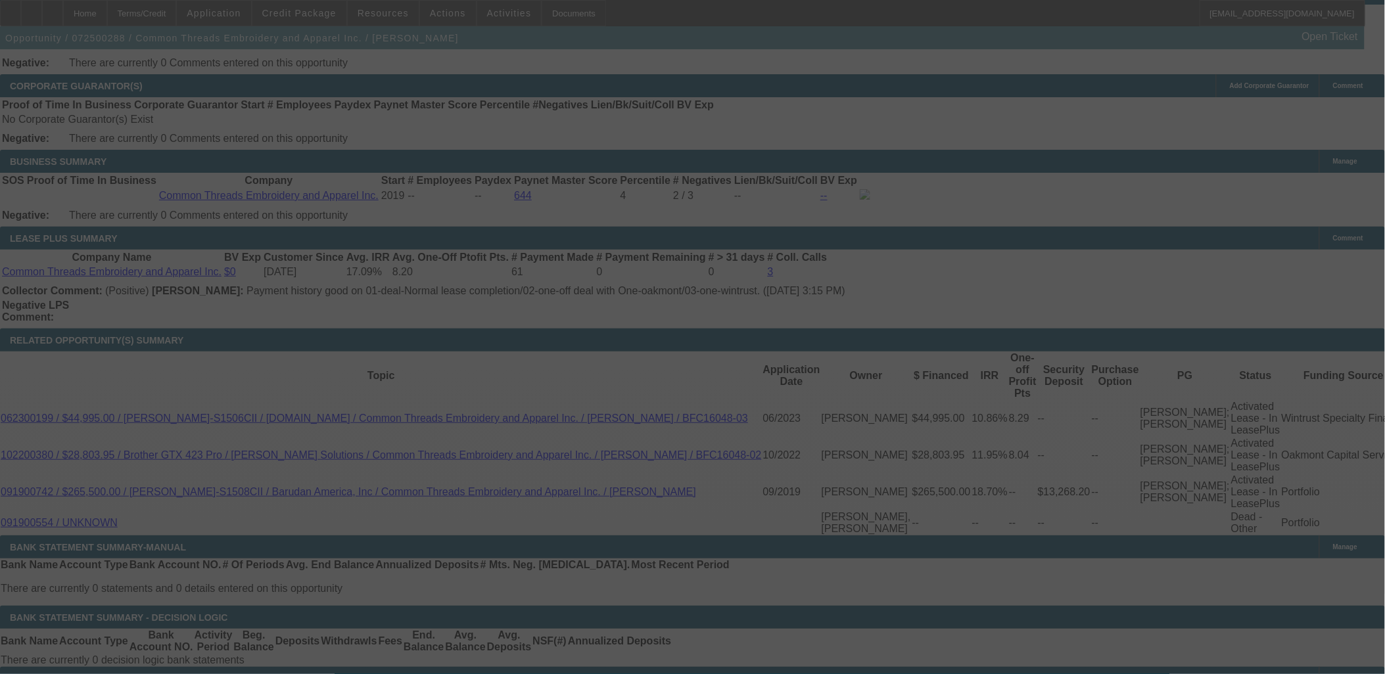
select select "0"
select select "2"
select select "0"
select select "6"
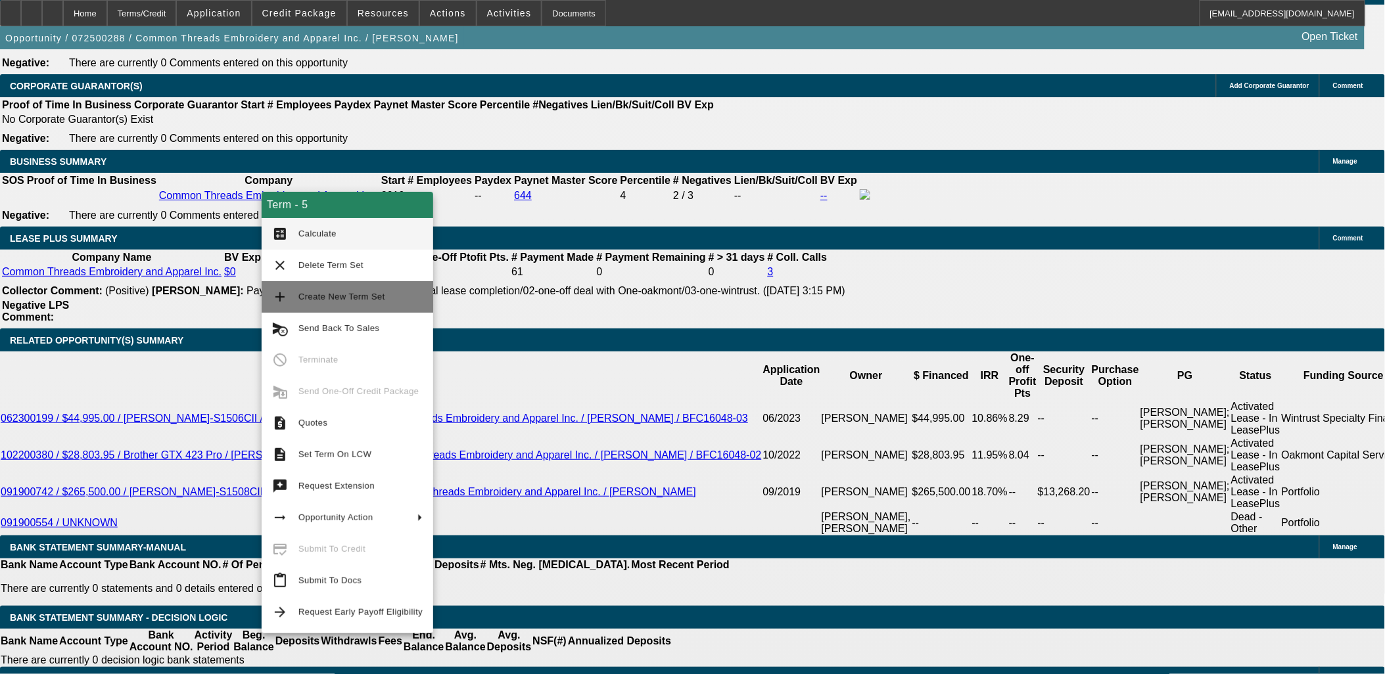
click at [314, 296] on span "Create New Term Set" at bounding box center [341, 297] width 87 height 10
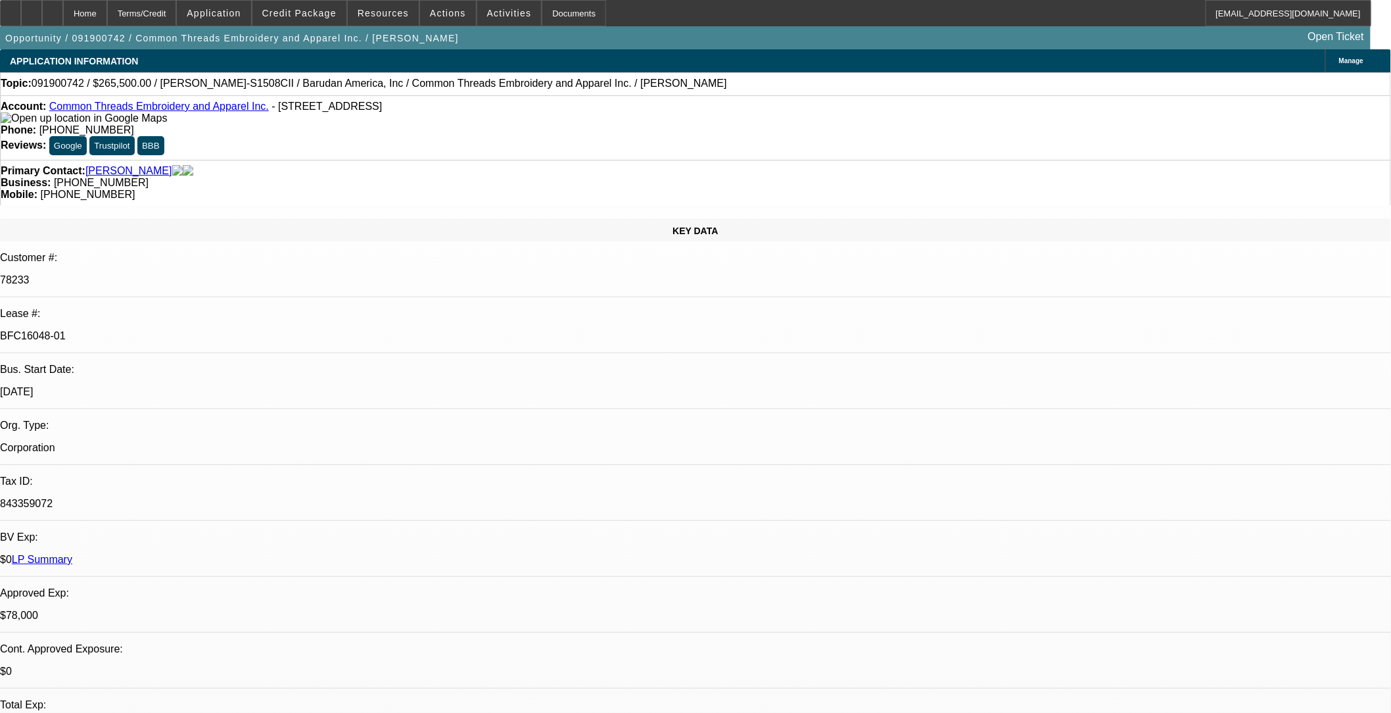
select select "0.1"
select select "2"
select select "0"
select select "0.1"
select select "2"
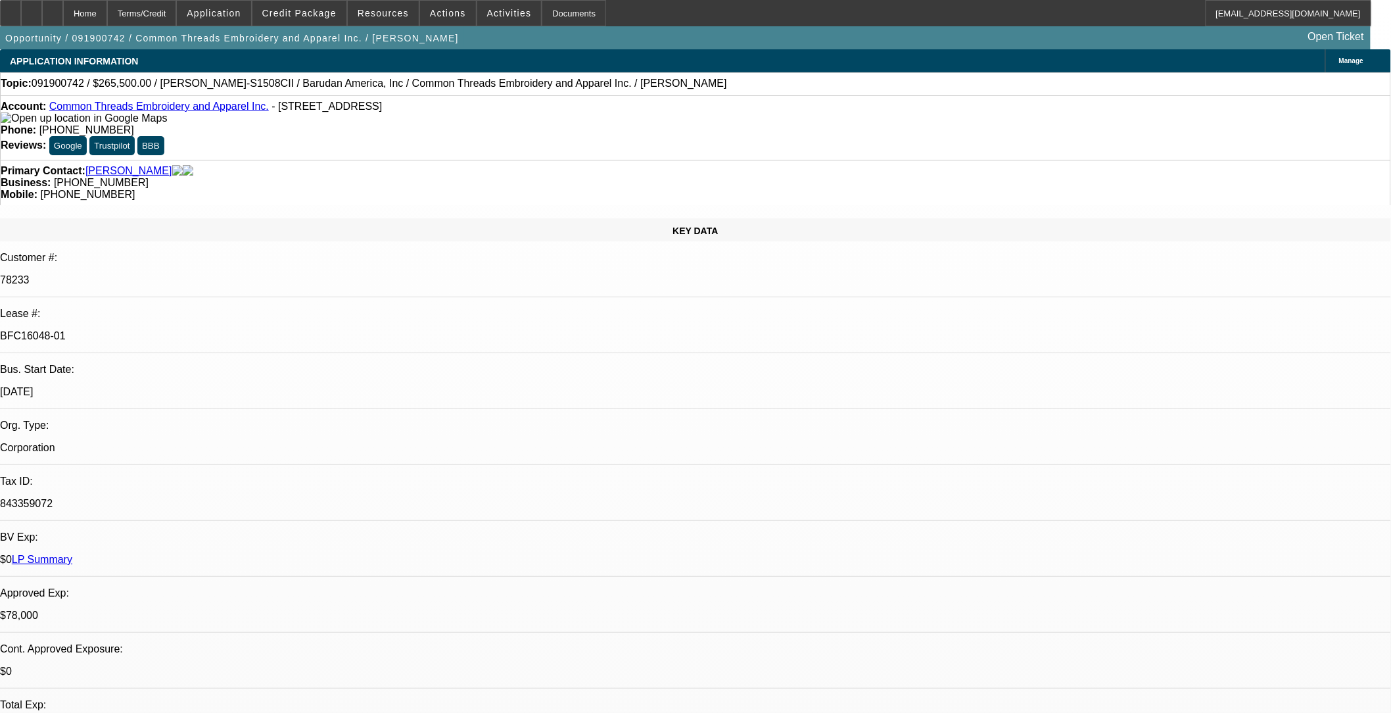
select select "0"
select select "0.1"
select select "2"
select select "0.1"
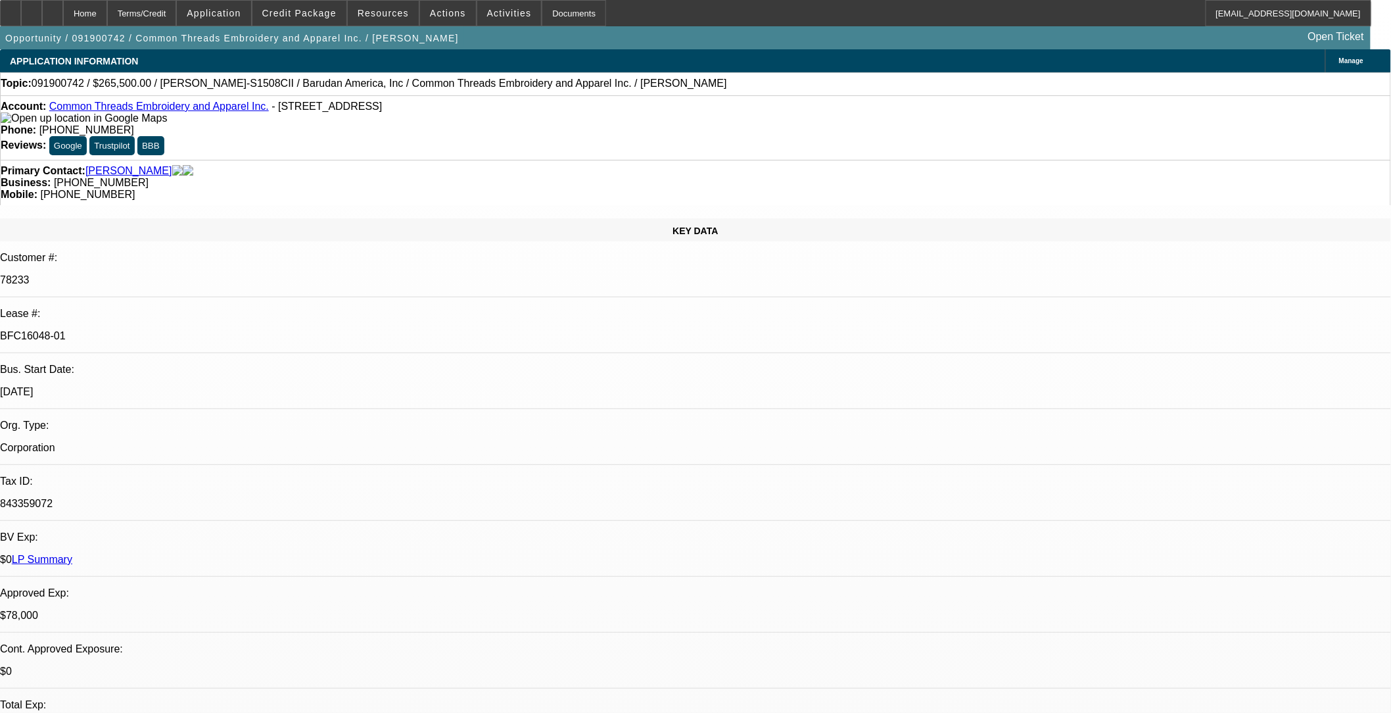
select select "2"
select select "0.1"
select select "1"
select select "2"
select select "6"
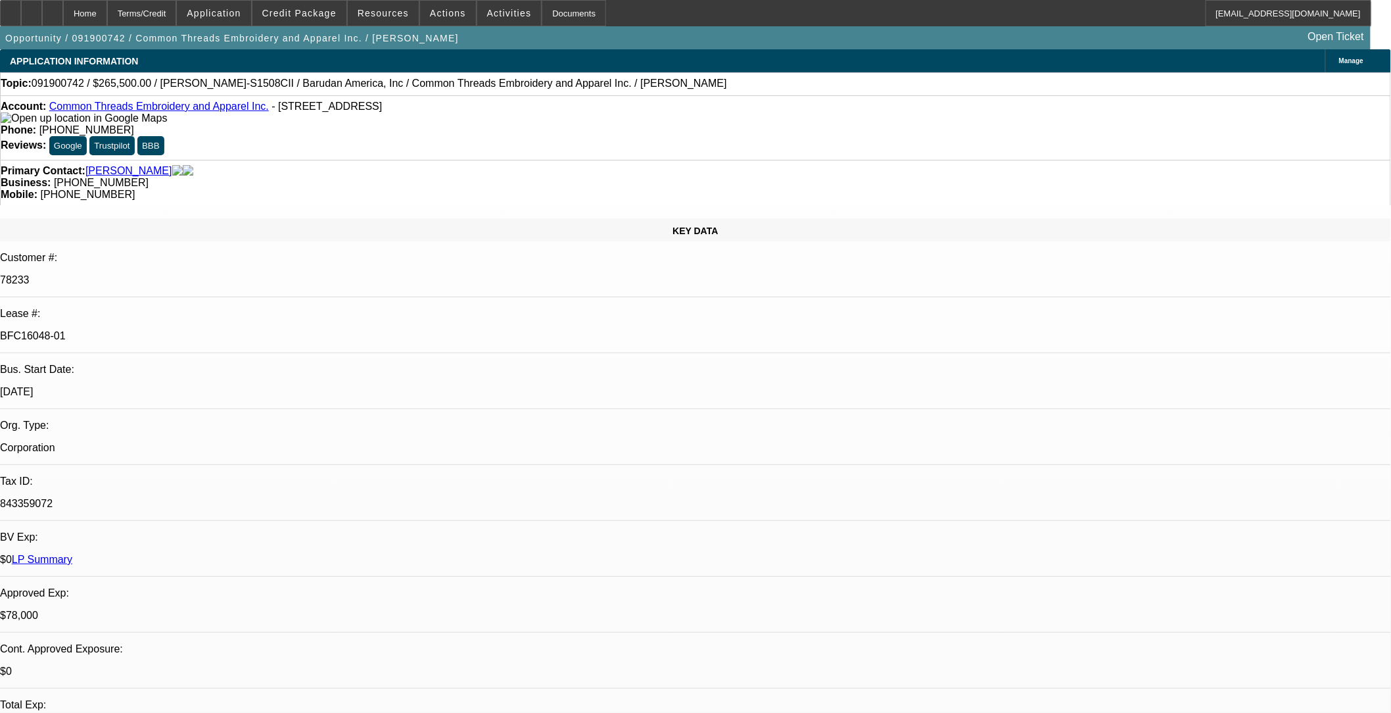
select select "1"
select select "2"
select select "6"
select select "1"
select select "2"
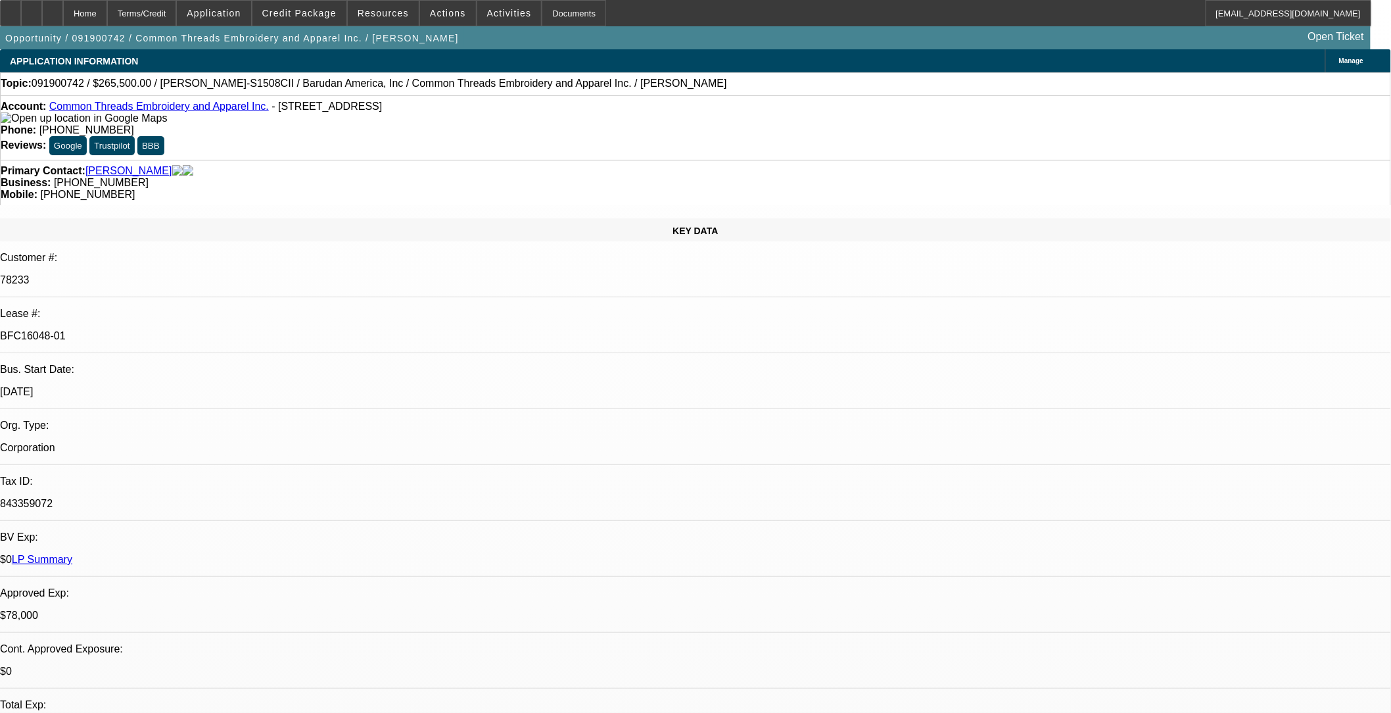
select select "4"
select select "1"
select select "2"
select select "4"
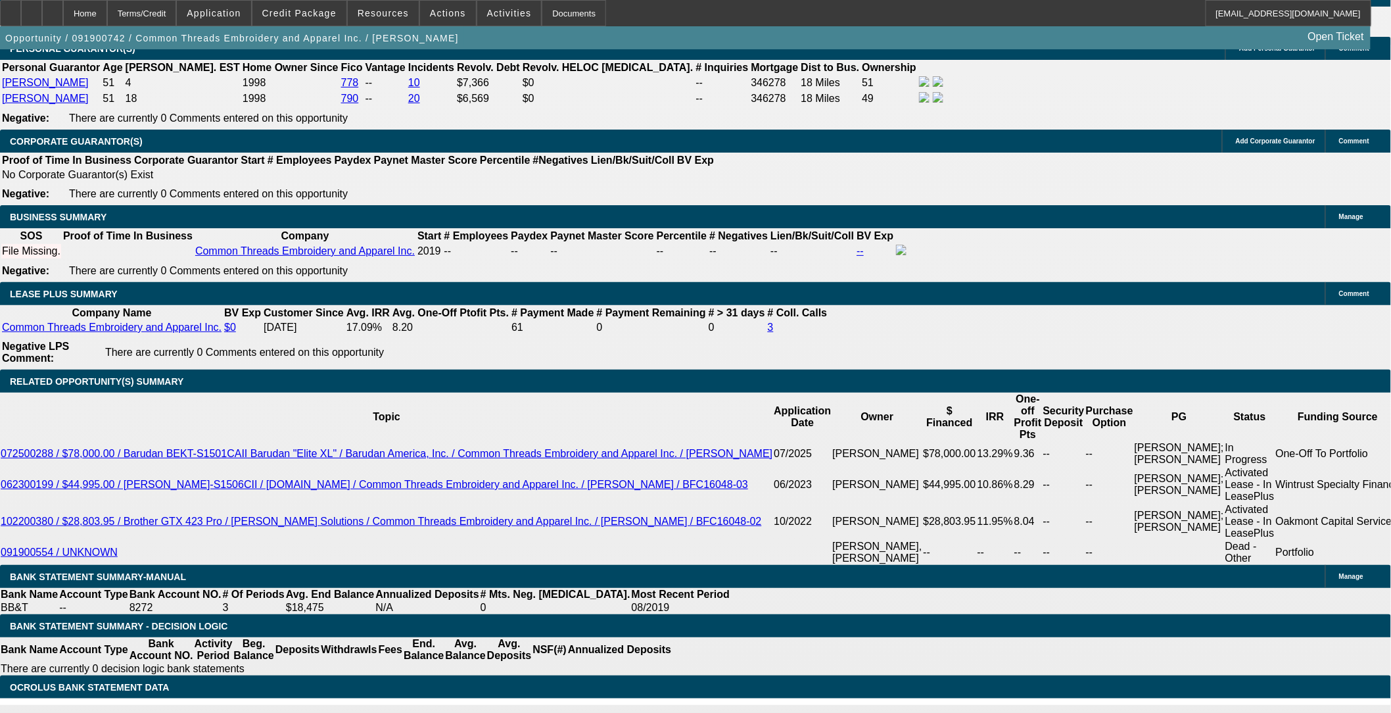
scroll to position [2118, 0]
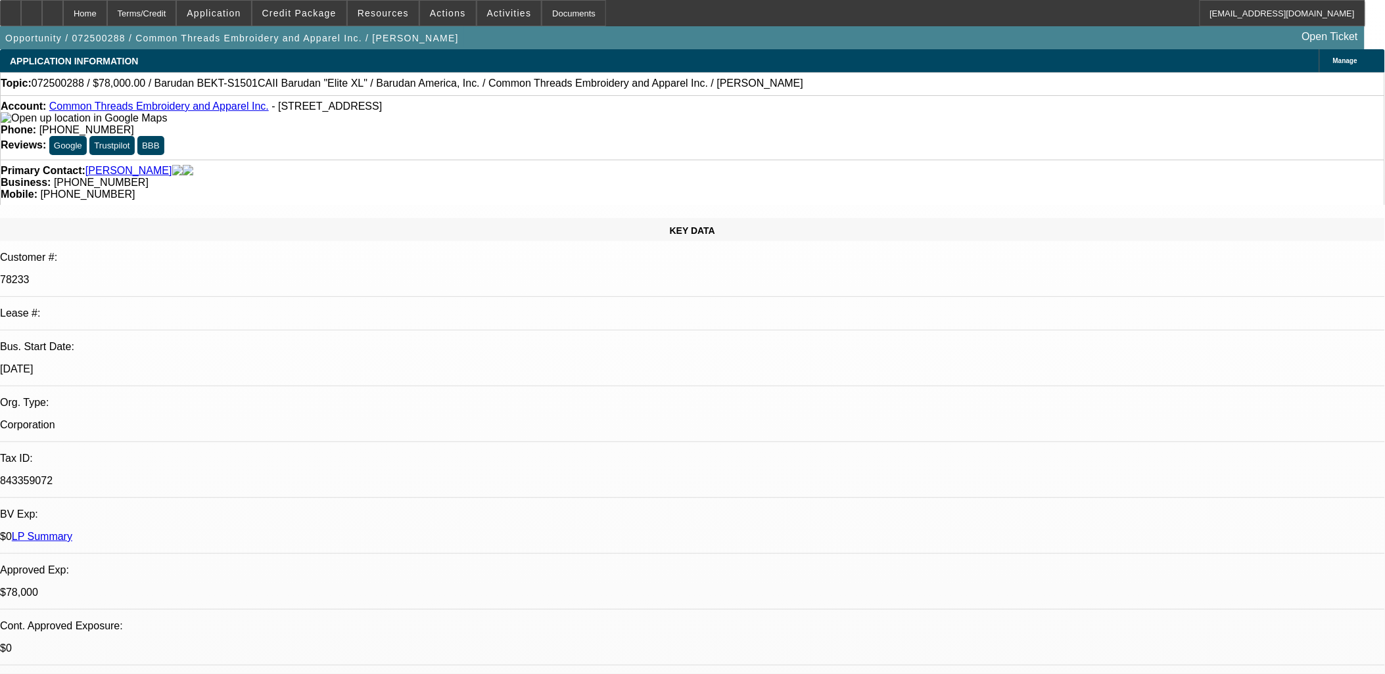
select select "0"
select select "2"
select select "0"
select select "2"
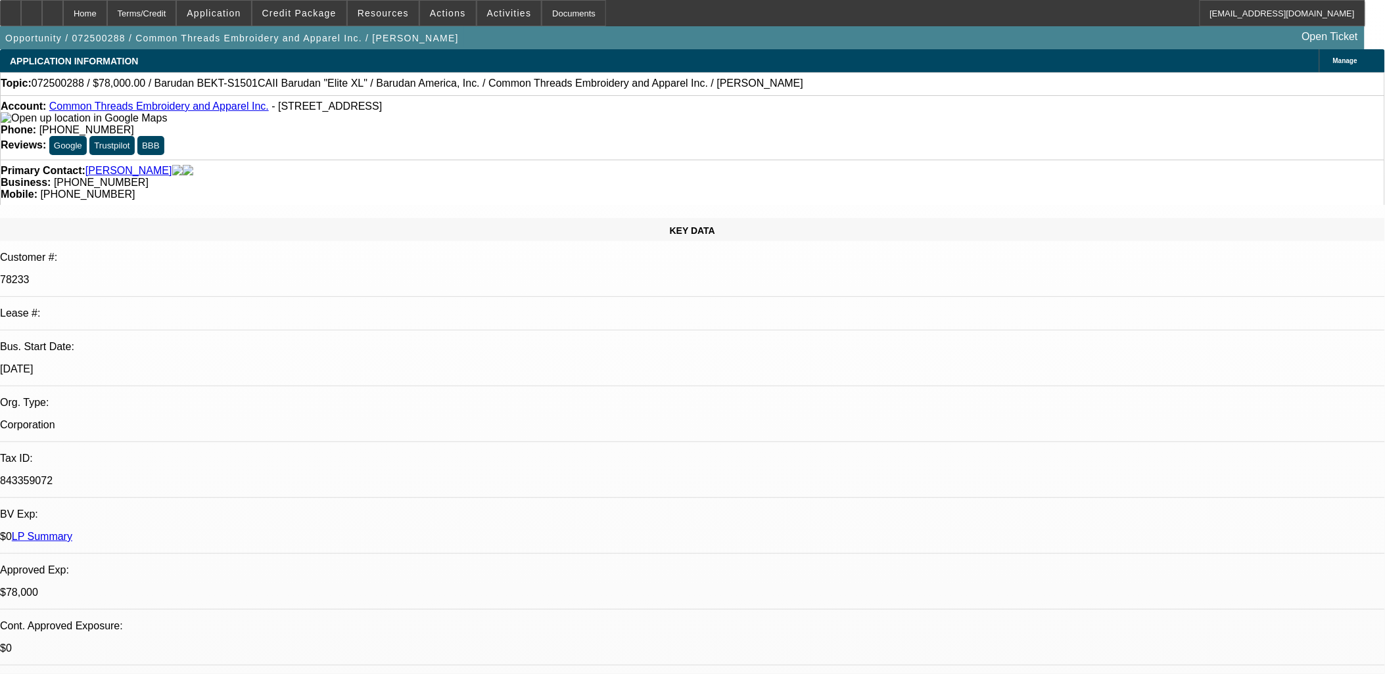
select select "0"
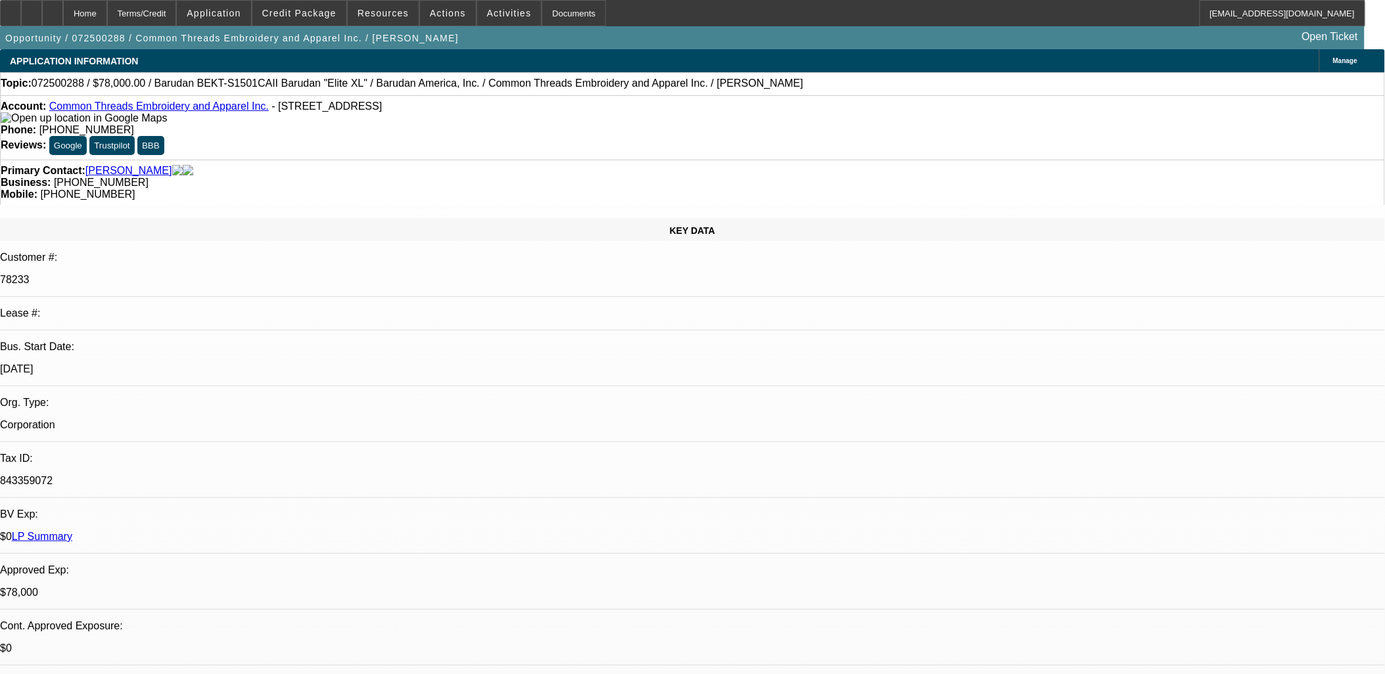
select select "0"
select select "1"
select select "2"
select select "6"
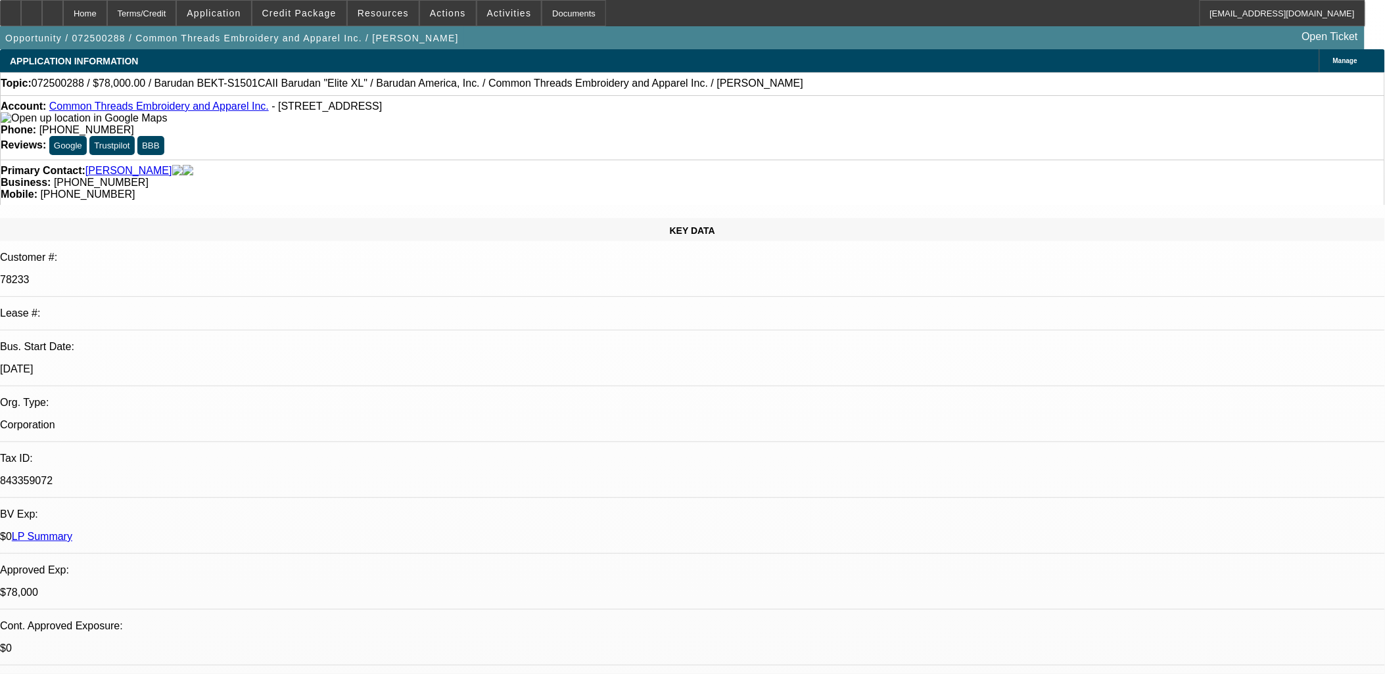
select select "1"
select select "2"
select select "6"
select select "1"
select select "2"
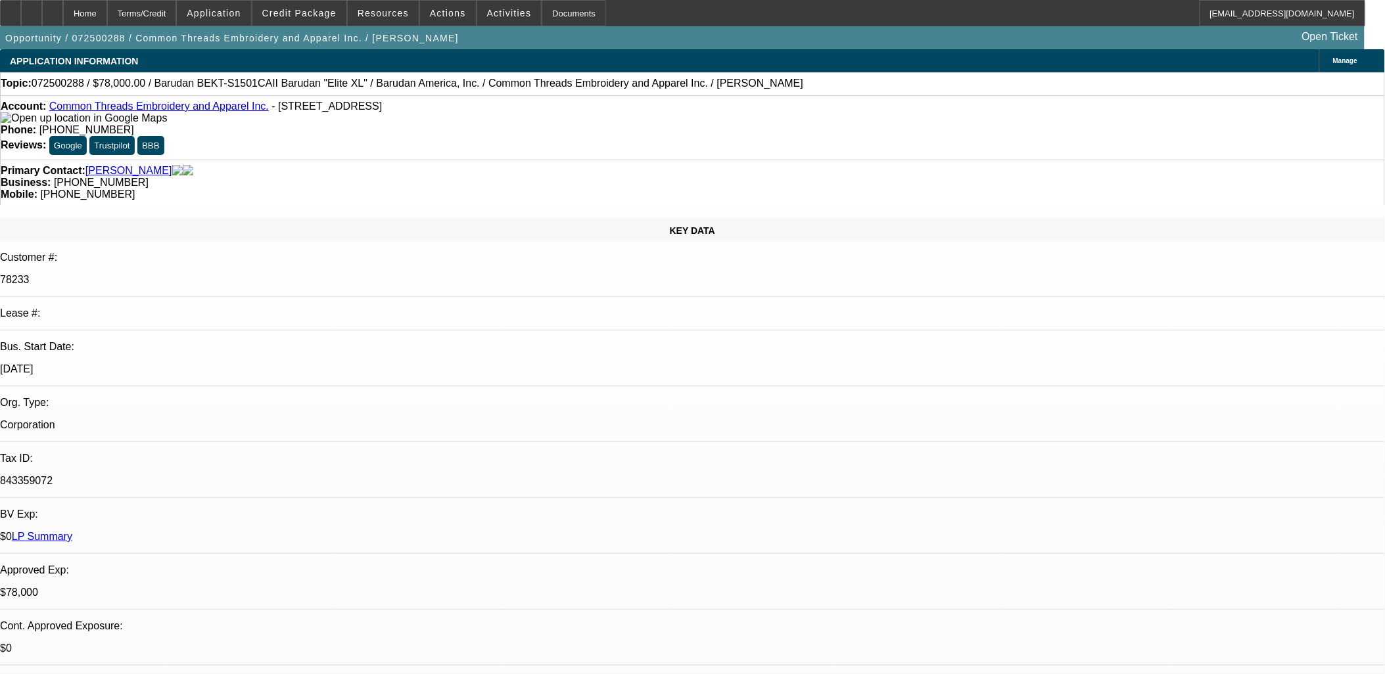
select select "6"
select select "1"
select select "3"
select select "6"
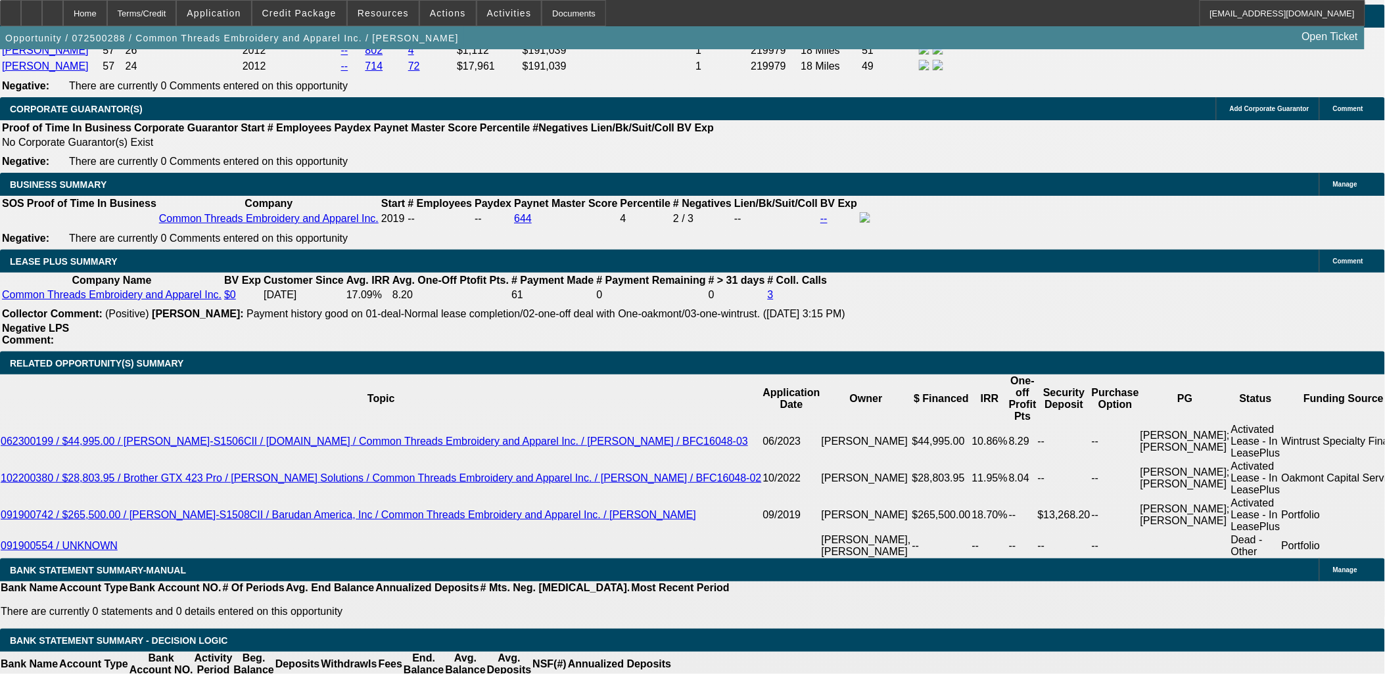
scroll to position [2191, 0]
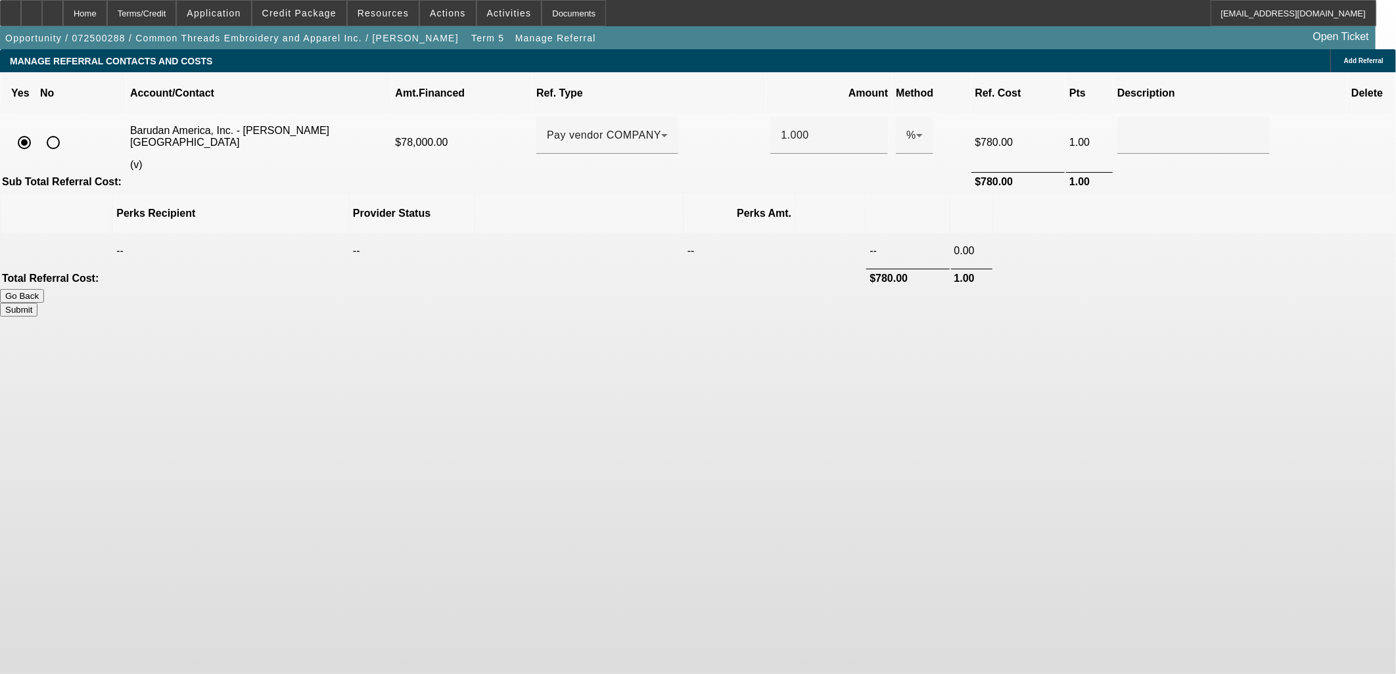
click at [66, 130] on input "radio" at bounding box center [53, 143] width 26 height 26
radio input "true"
click at [37, 303] on button "Submit" at bounding box center [18, 310] width 37 height 14
type input "0.000"
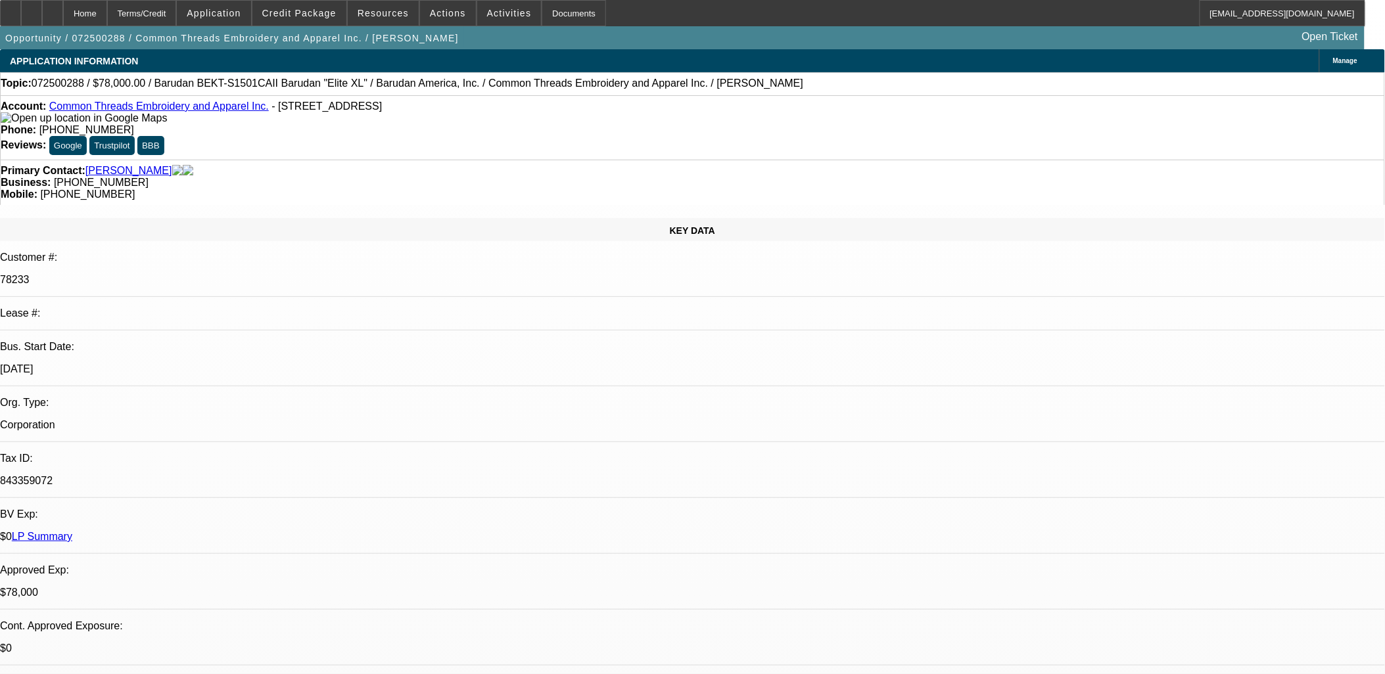
select select "0"
select select "2"
select select "0"
select select "6"
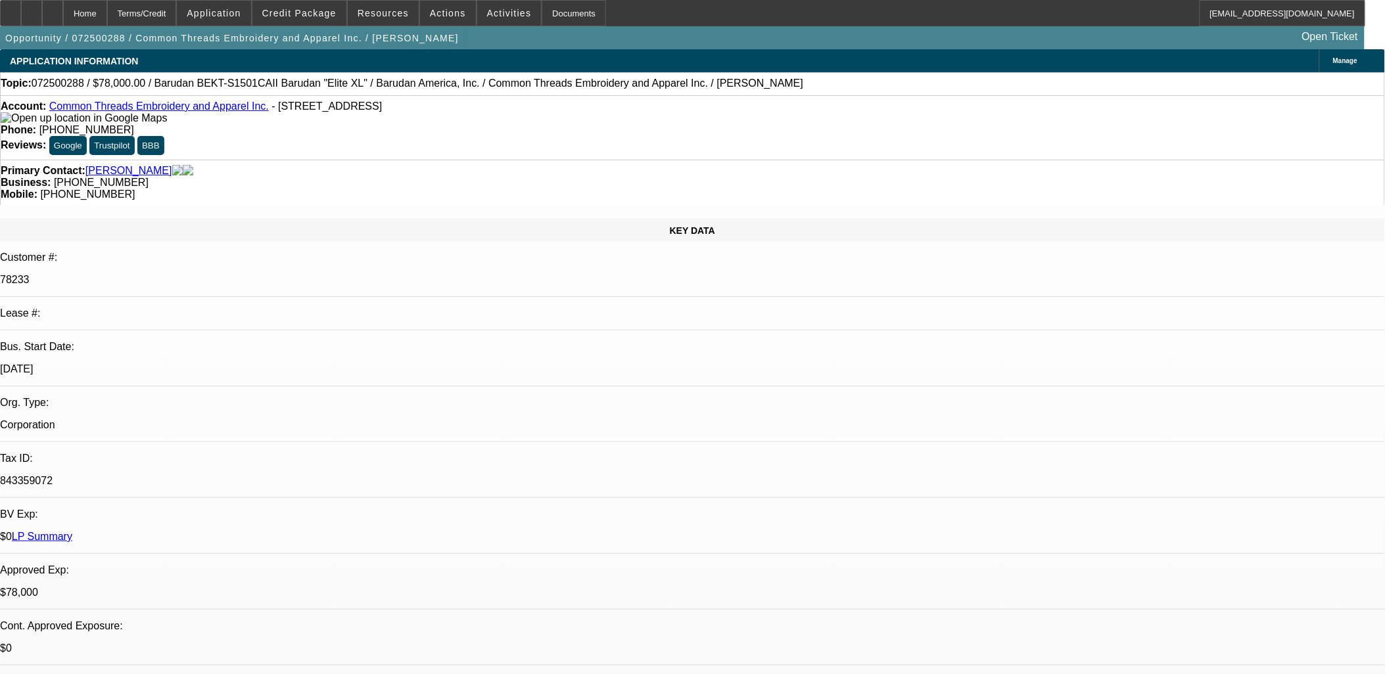
select select "0"
select select "2"
select select "0"
select select "6"
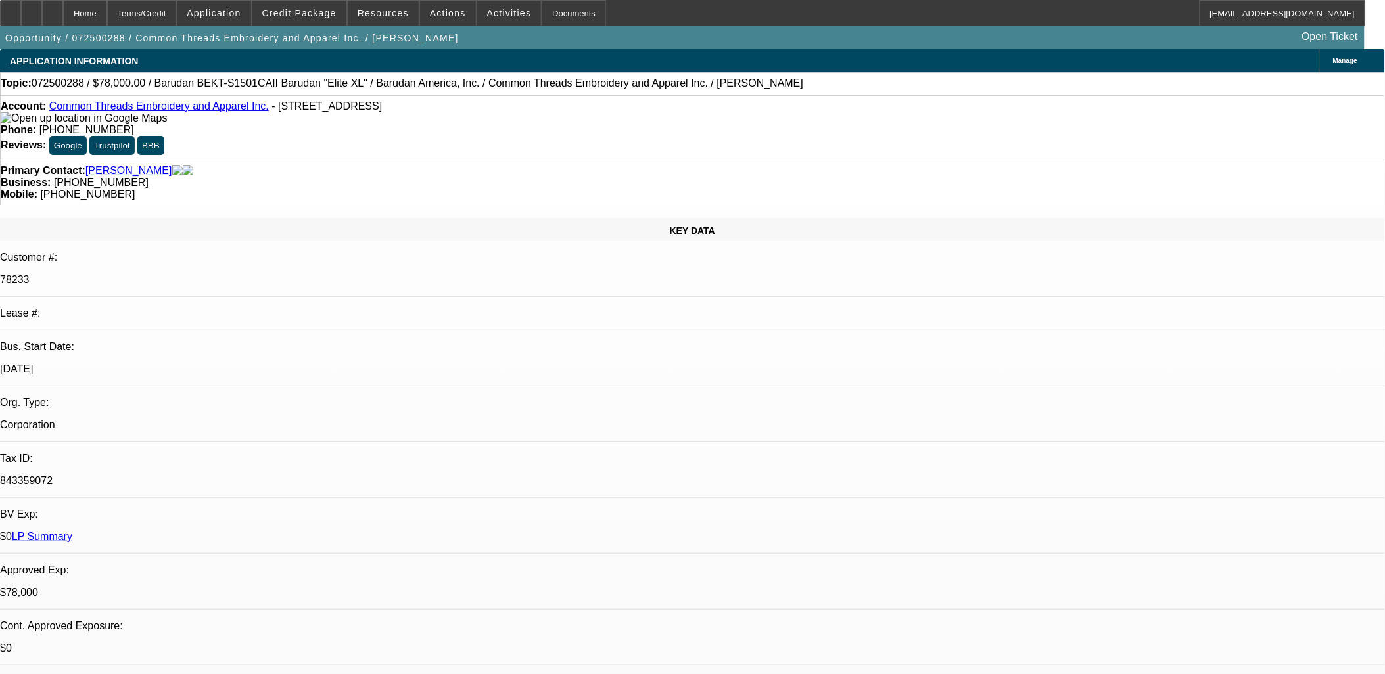
select select "0"
select select "2"
select select "0"
select select "6"
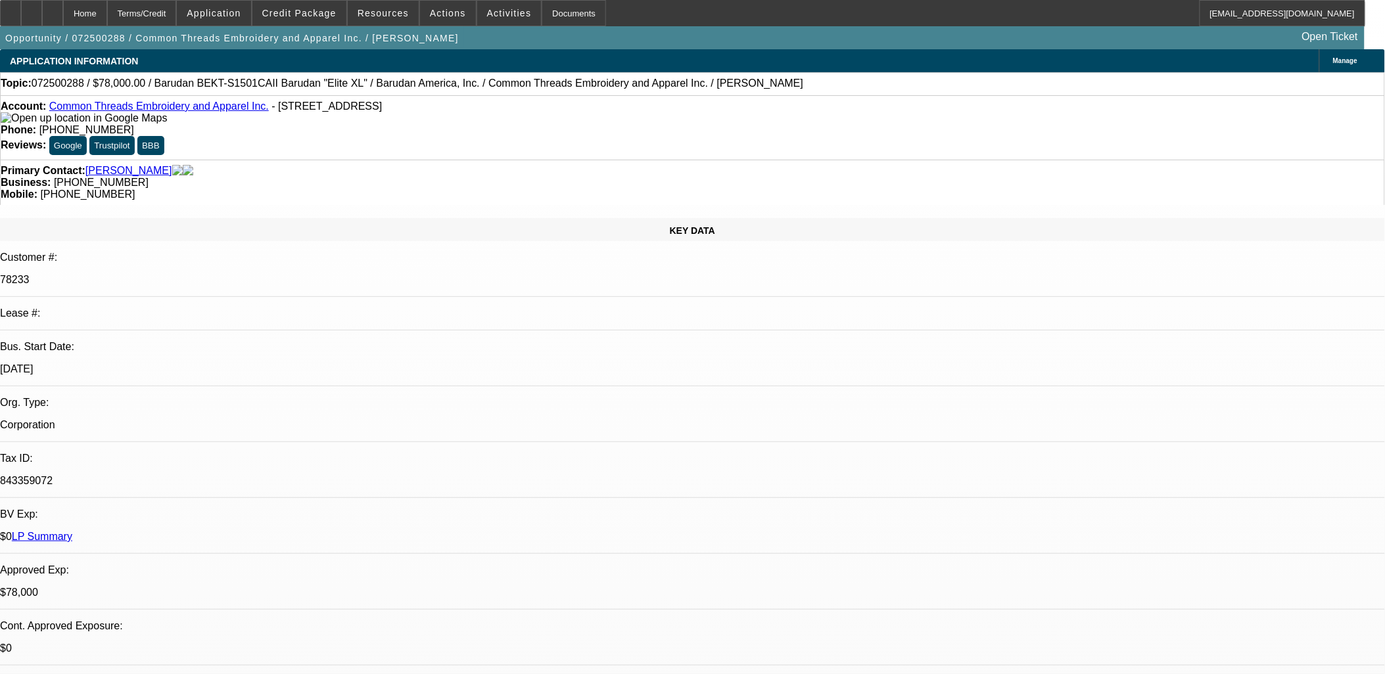
select select "0"
select select "3"
select select "0"
select select "6"
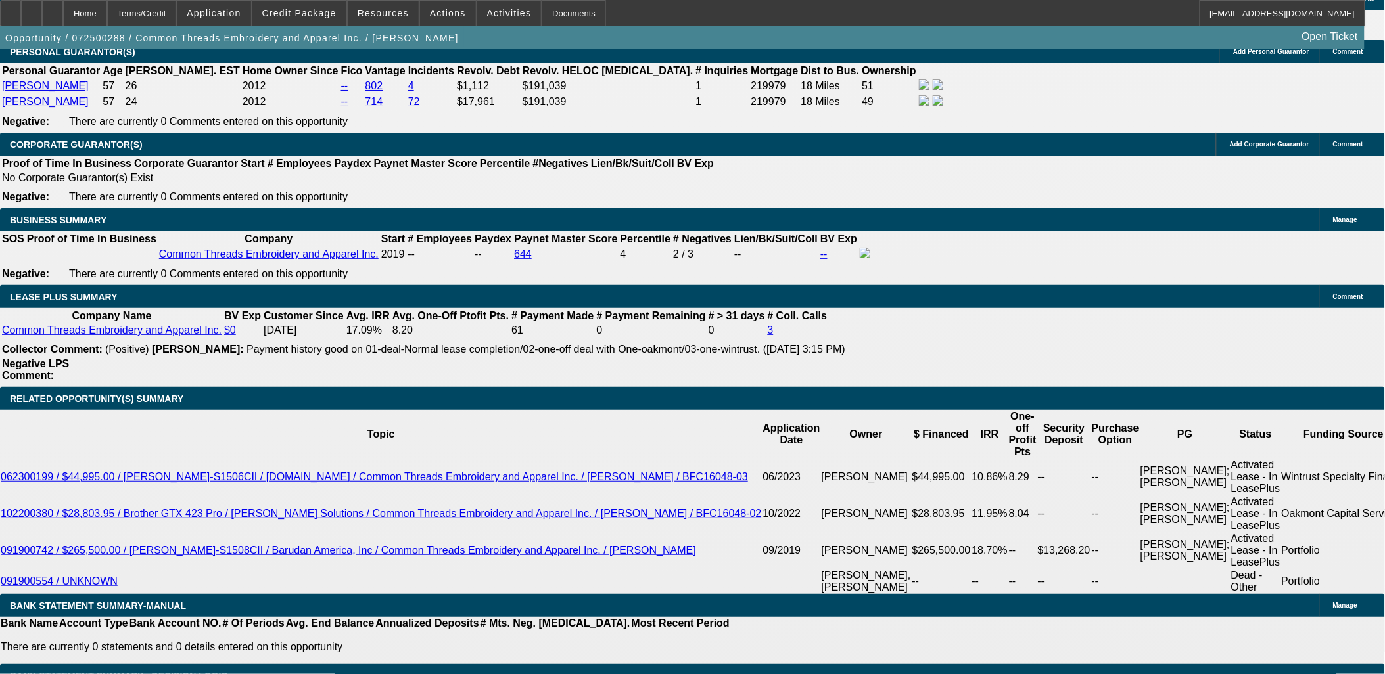
scroll to position [2085, 0]
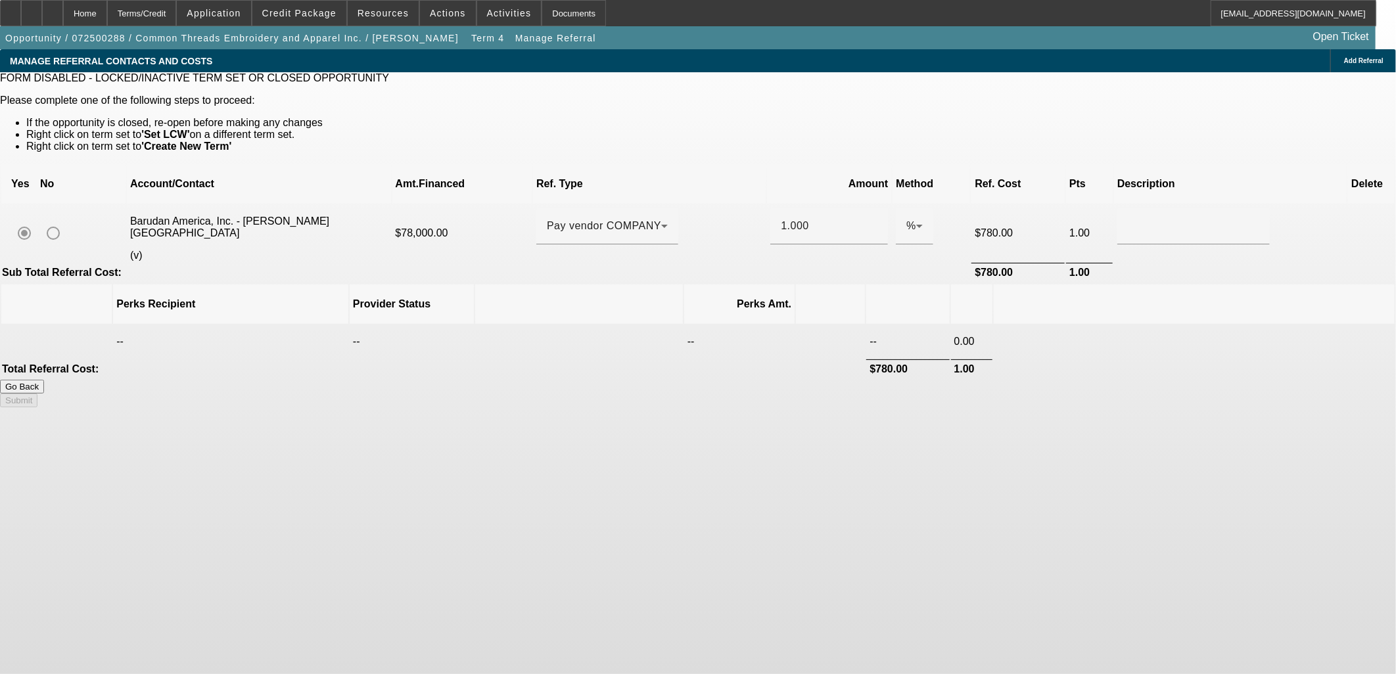
drag, startPoint x: 297, startPoint y: 199, endPoint x: 311, endPoint y: 200, distance: 13.9
click at [69, 220] on mat-radio-group at bounding box center [40, 233] width 58 height 26
click at [44, 380] on button "Go Back" at bounding box center [22, 387] width 44 height 14
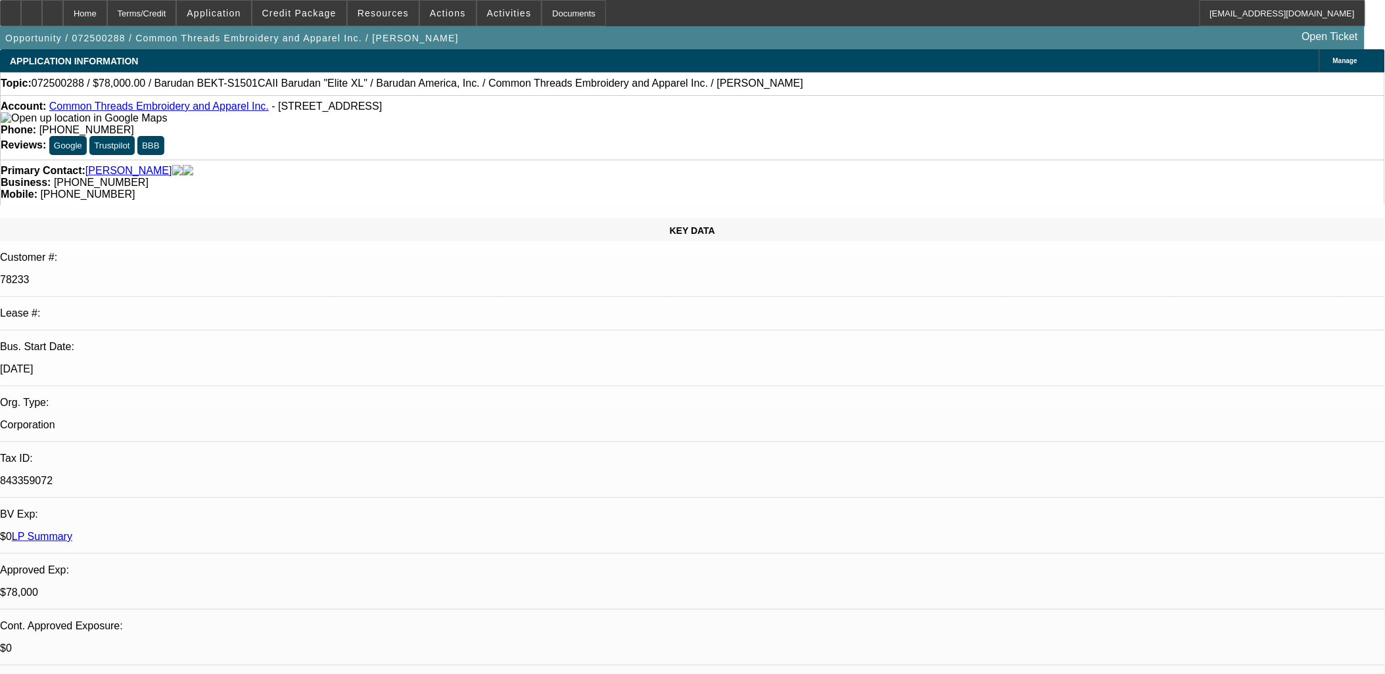
select select "0"
select select "2"
select select "0"
select select "6"
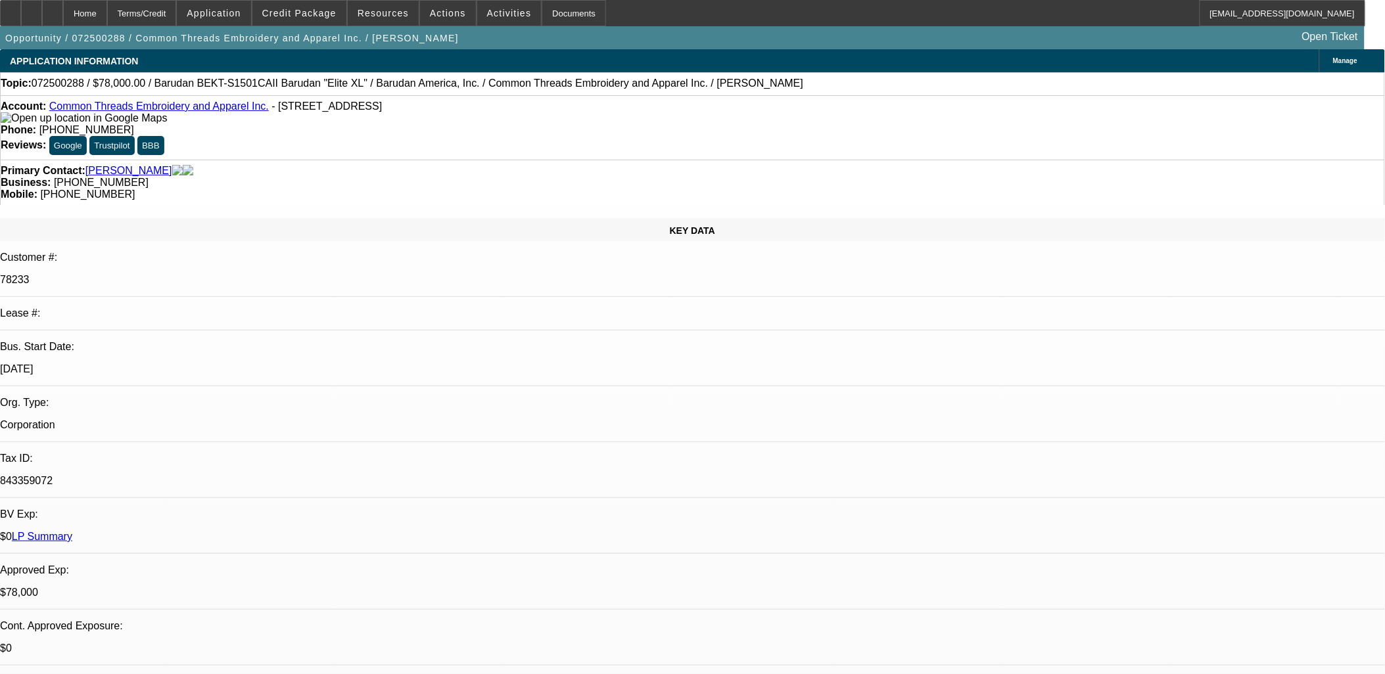
select select "0"
select select "2"
select select "0"
select select "6"
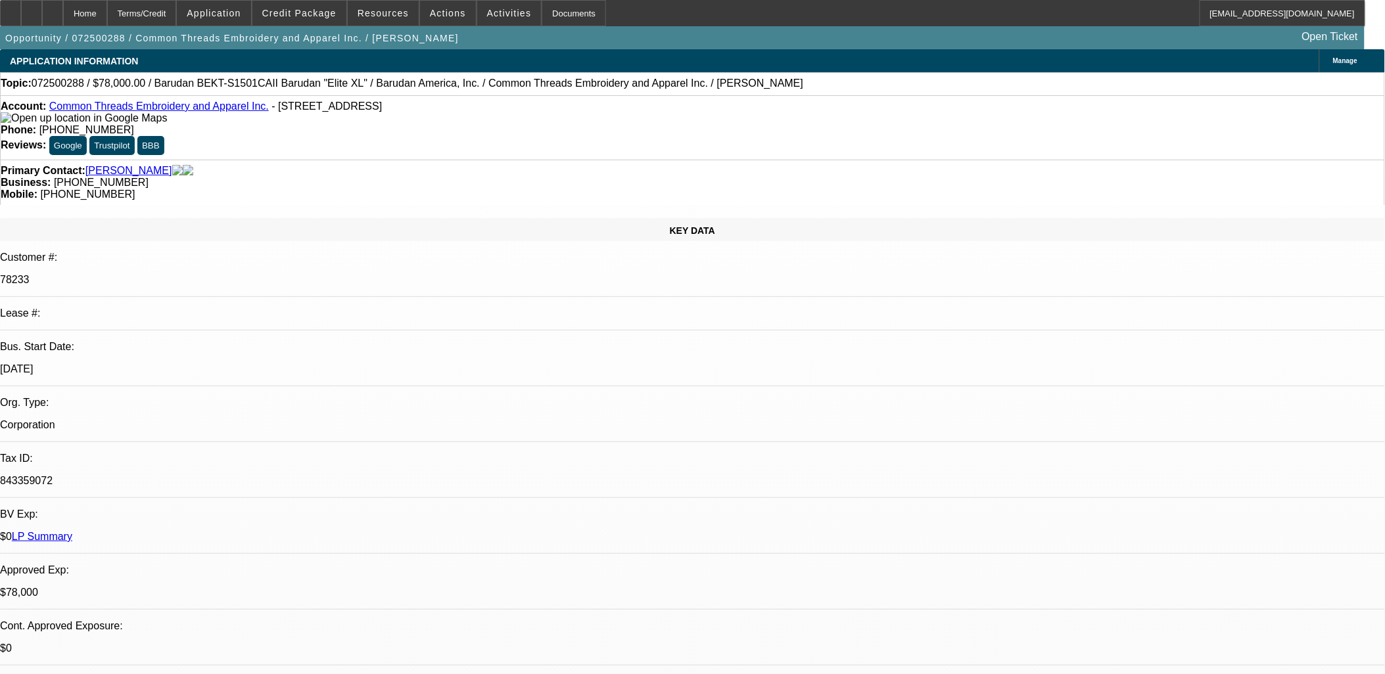
select select "0"
select select "2"
select select "0"
select select "6"
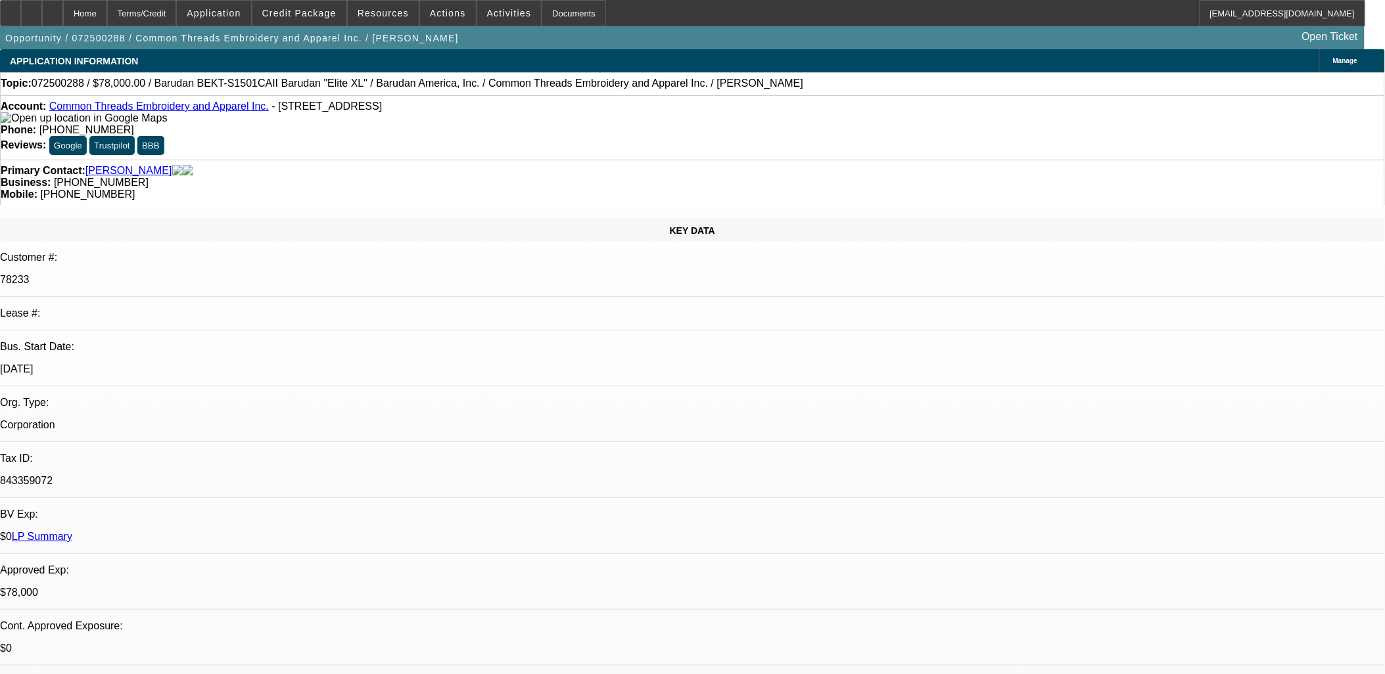
select select "0"
select select "3"
select select "0"
select select "6"
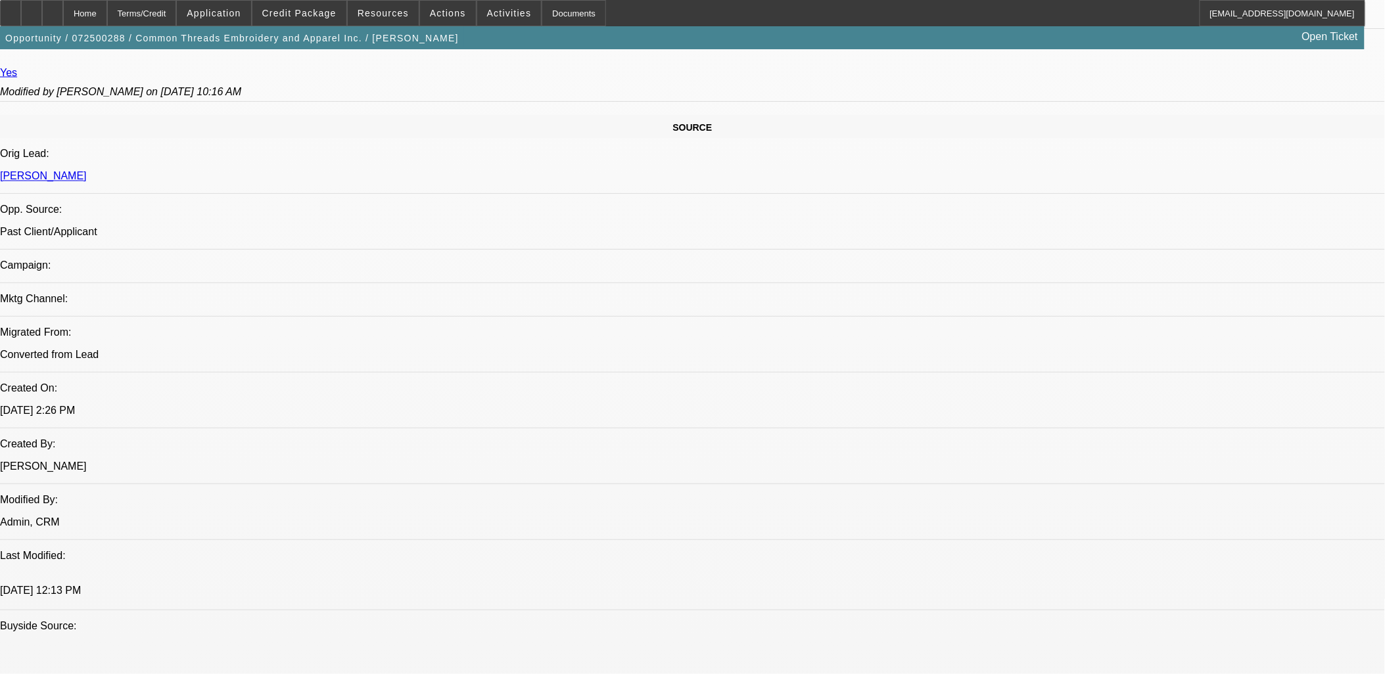
scroll to position [697, 0]
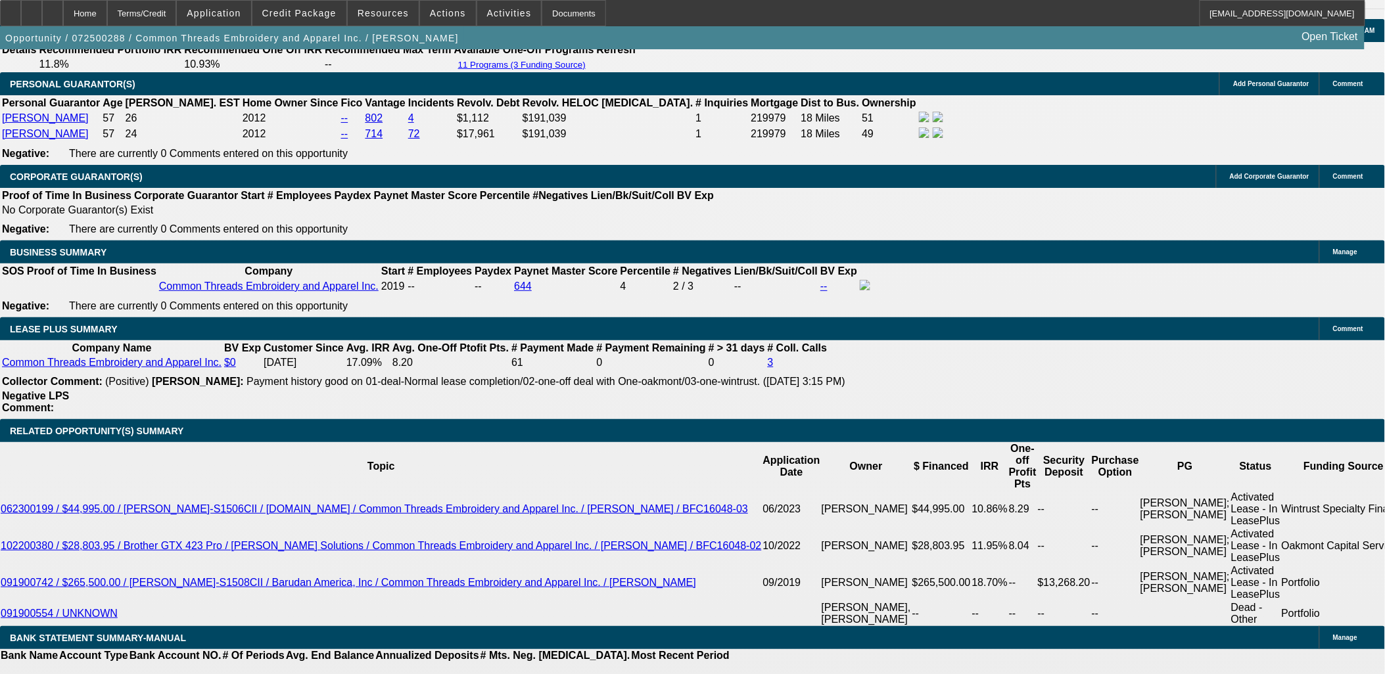
scroll to position [2012, 0]
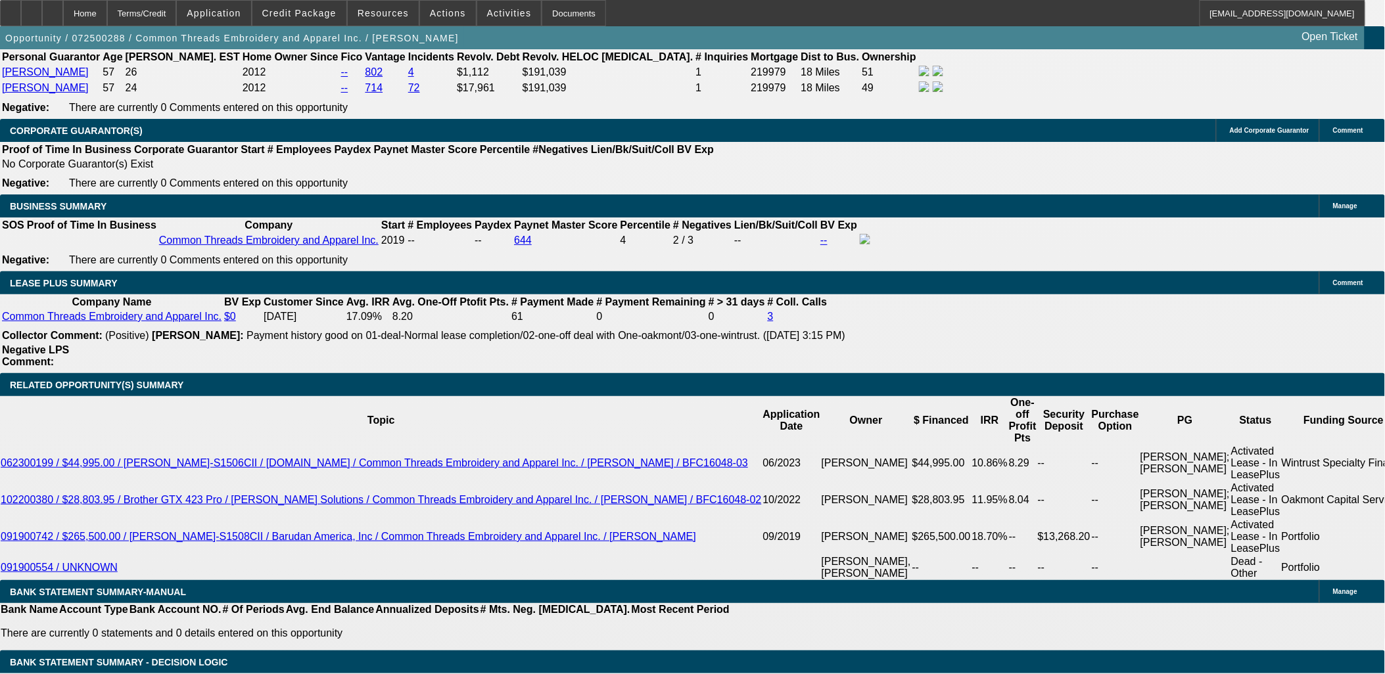
scroll to position [2085, 0]
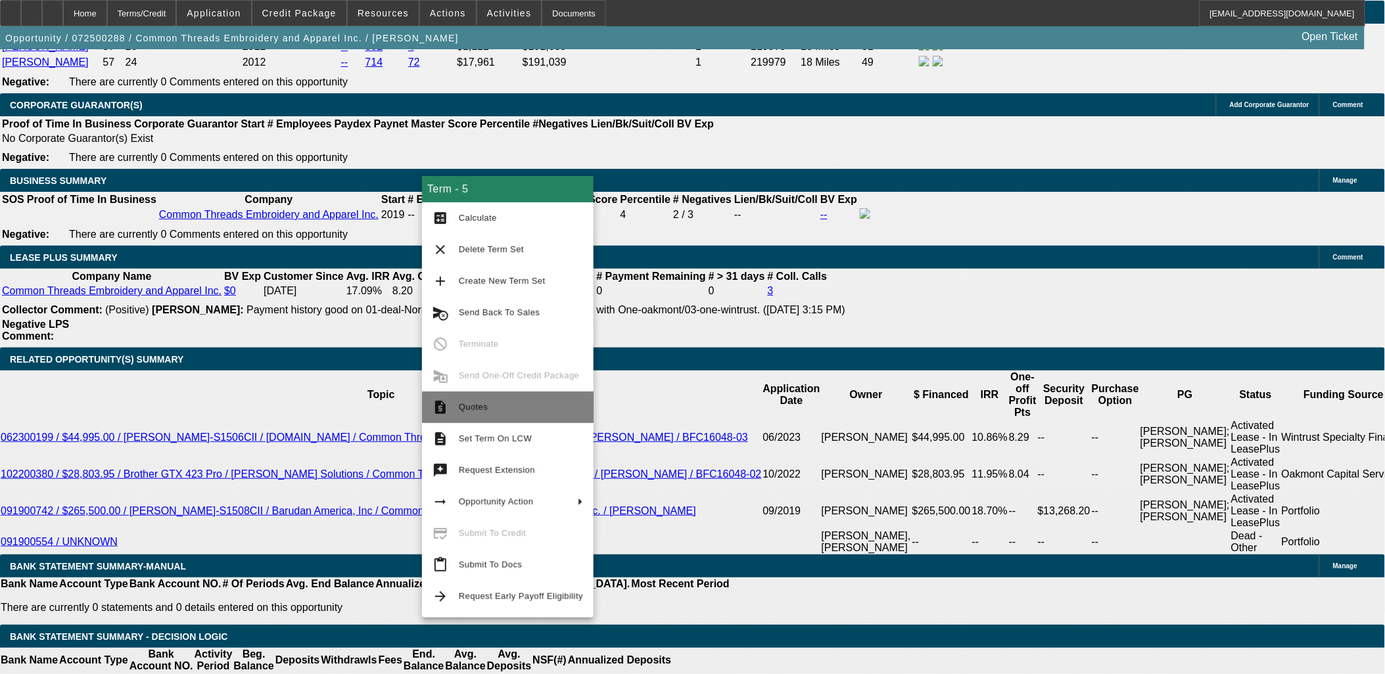
click at [461, 408] on span "Quotes" at bounding box center [473, 407] width 29 height 10
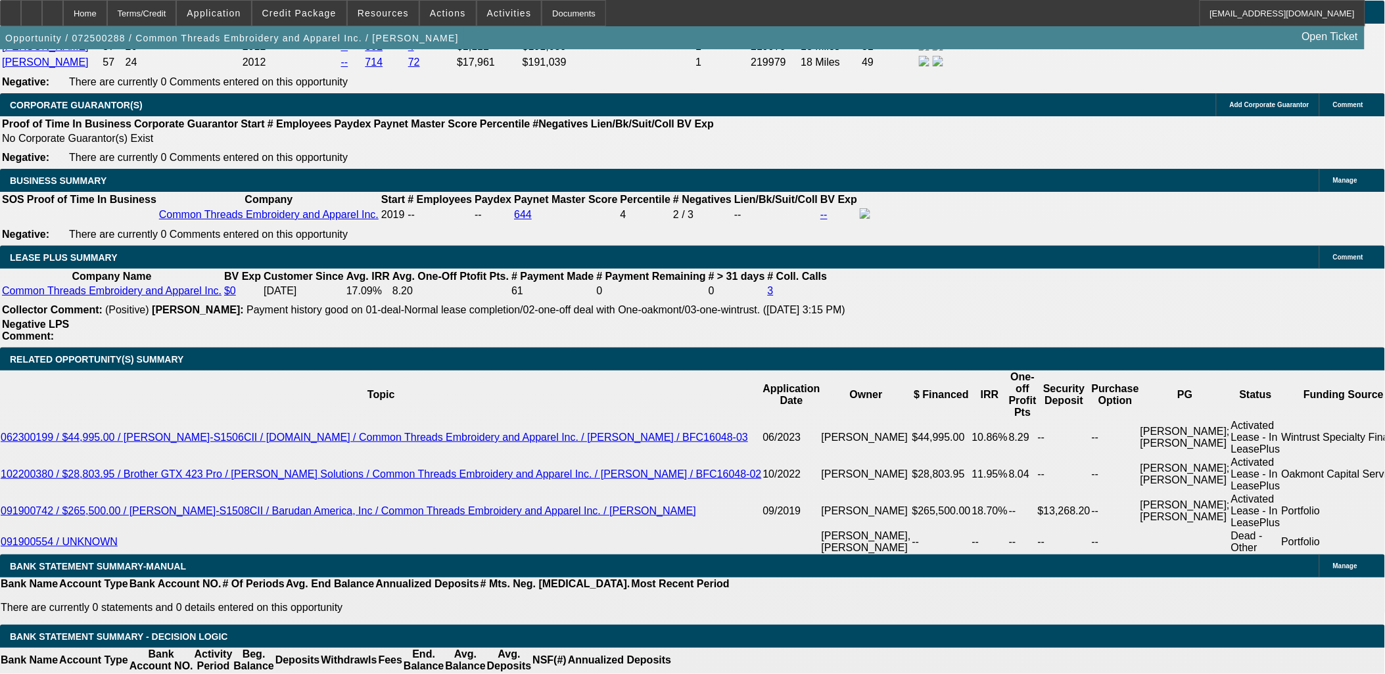
select select "1"
type input "$1,749.00"
type input "UNKNOWN"
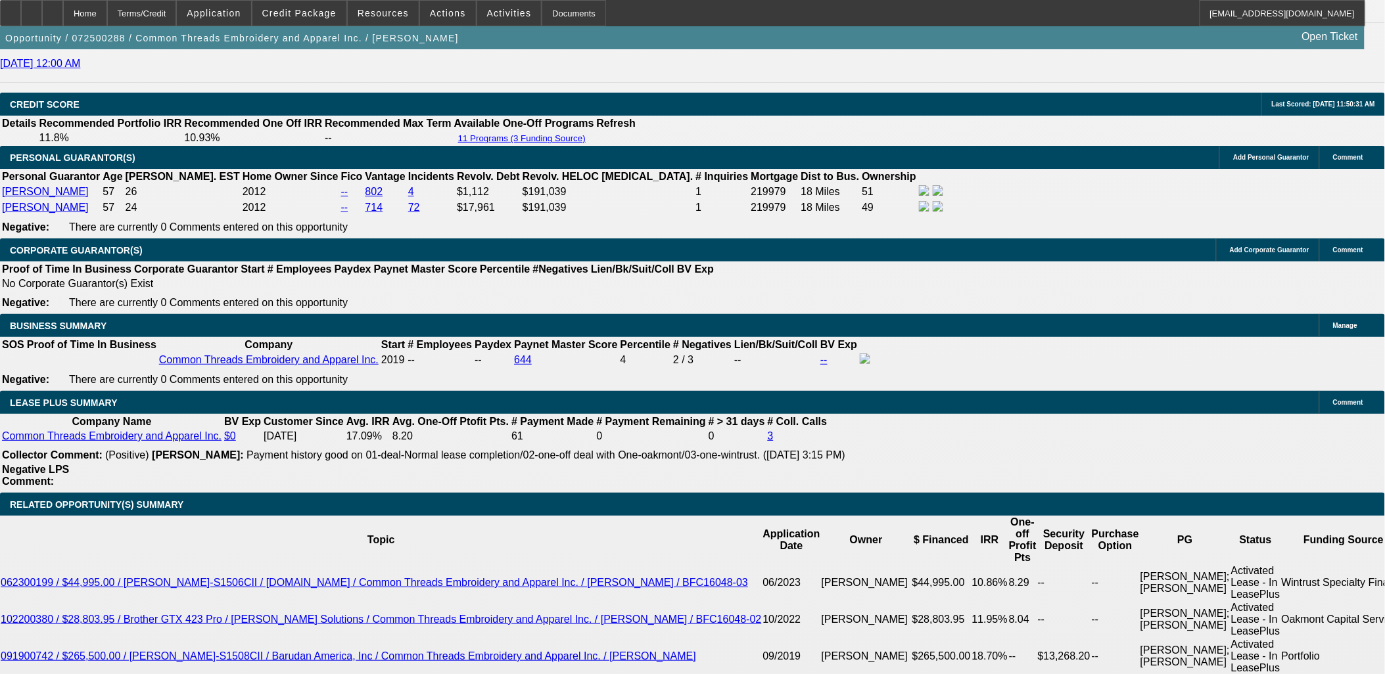
scroll to position [1938, 0]
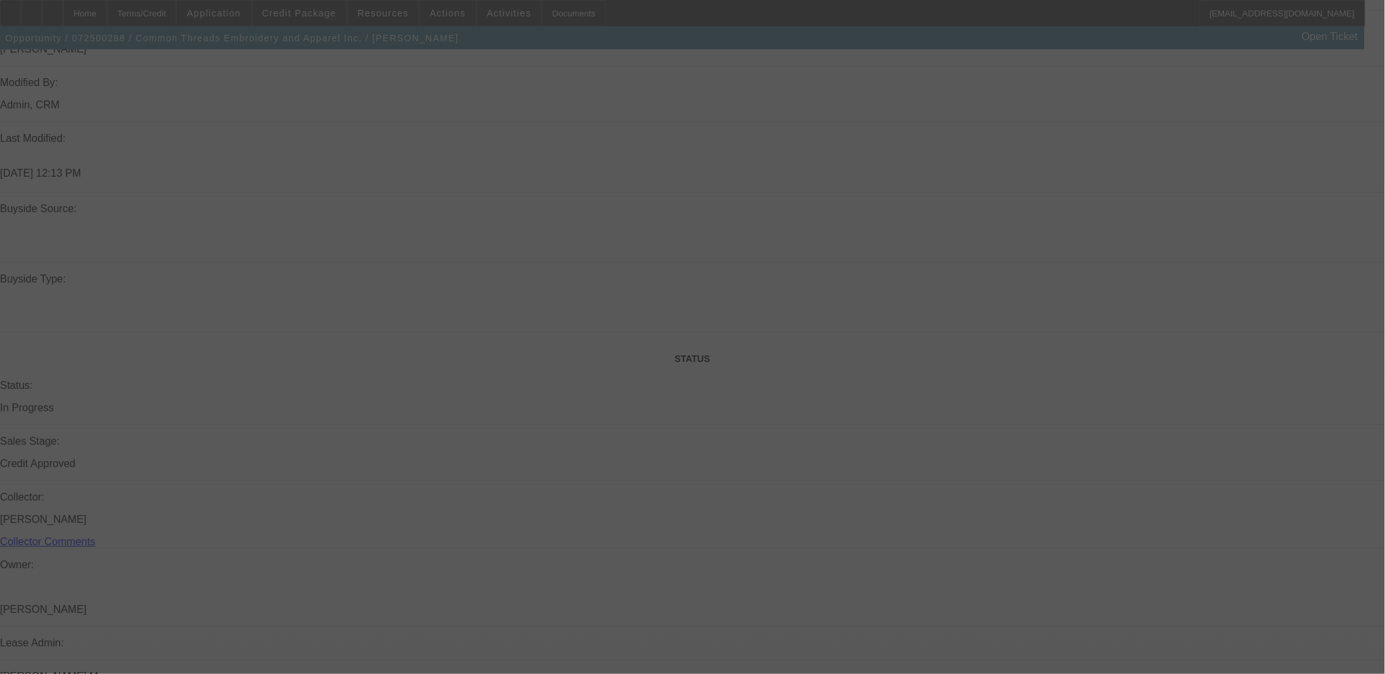
scroll to position [916, 0]
select select "0"
select select "2"
select select "0"
select select "6"
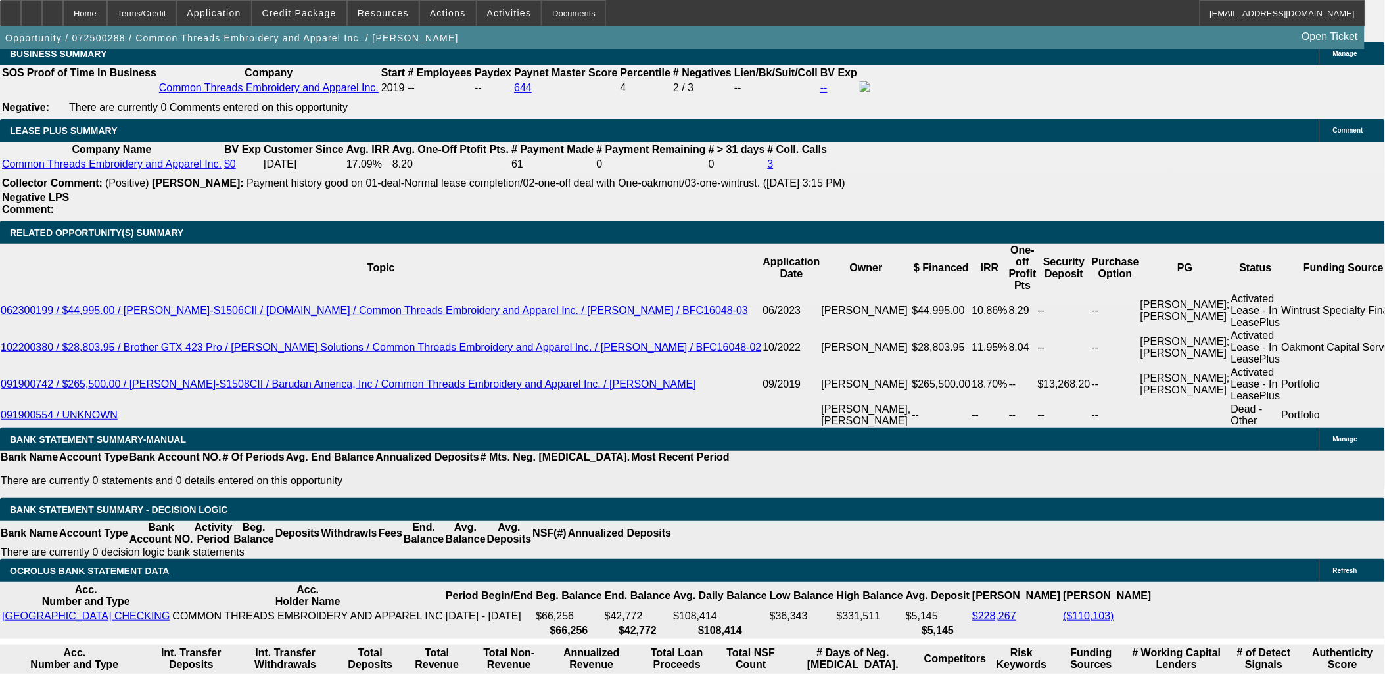
scroll to position [2231, 0]
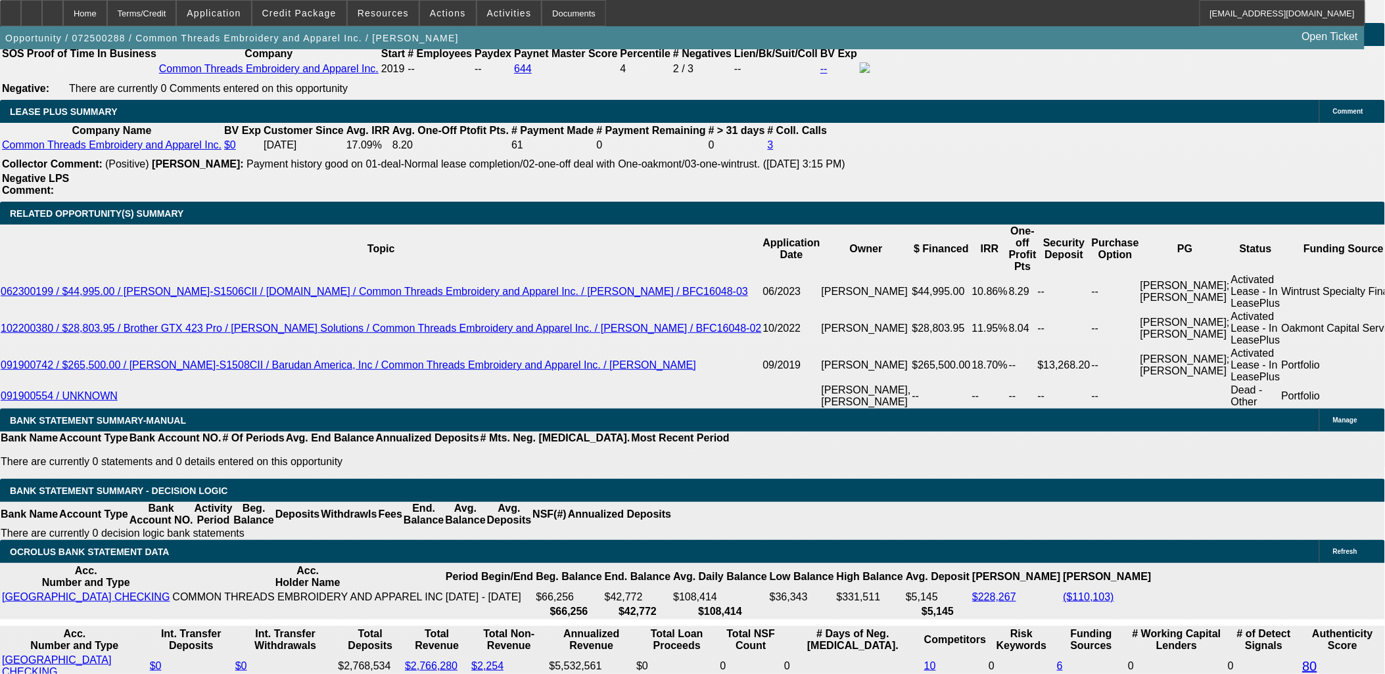
type input "UNKNOWN"
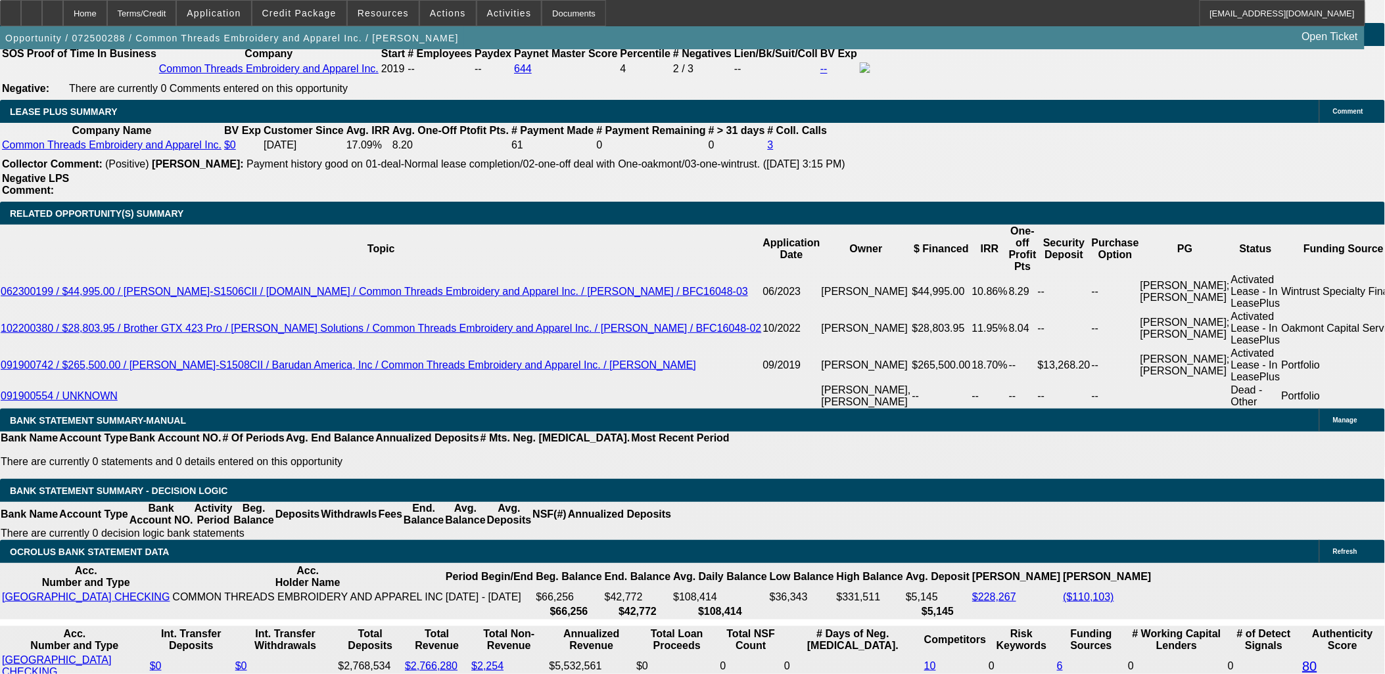
type input "12"
type input "$1,333.31"
type input "12."
type input "$1,735.07"
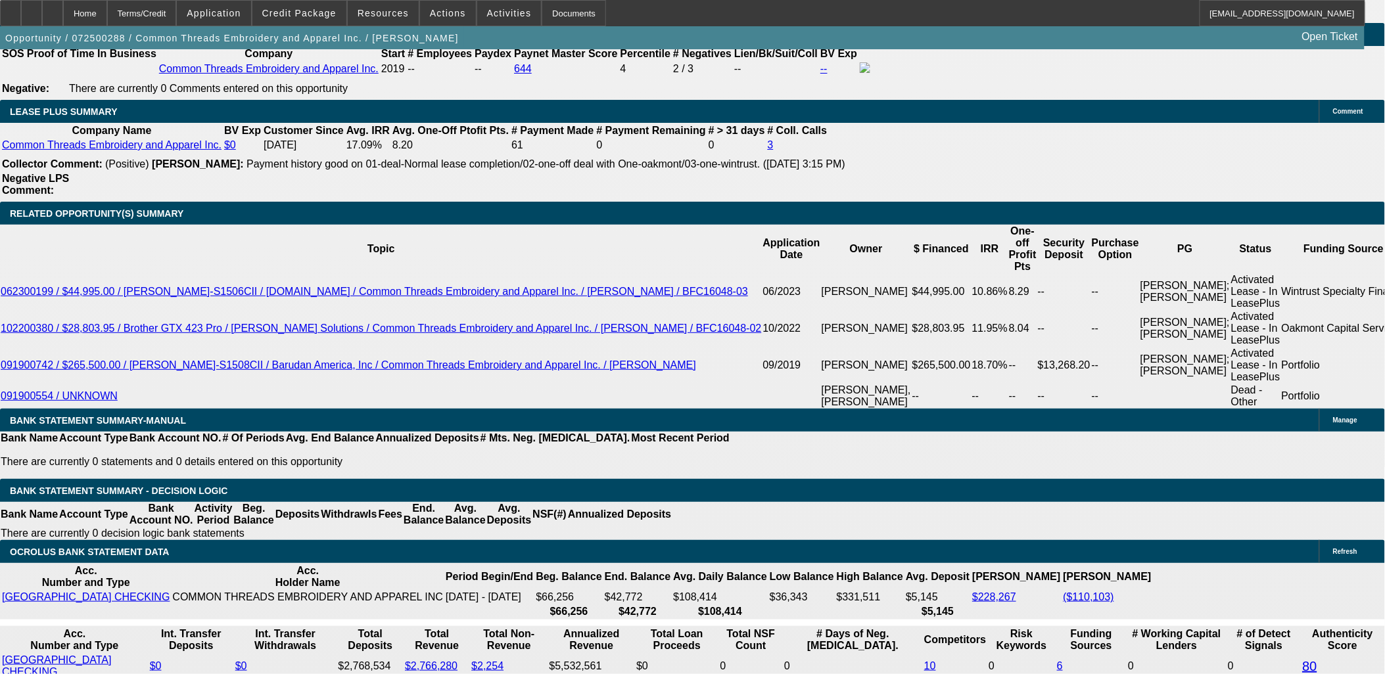
type input "$1,735.07"
type input "12.9"
type input "$1,770.75"
type input "12.9"
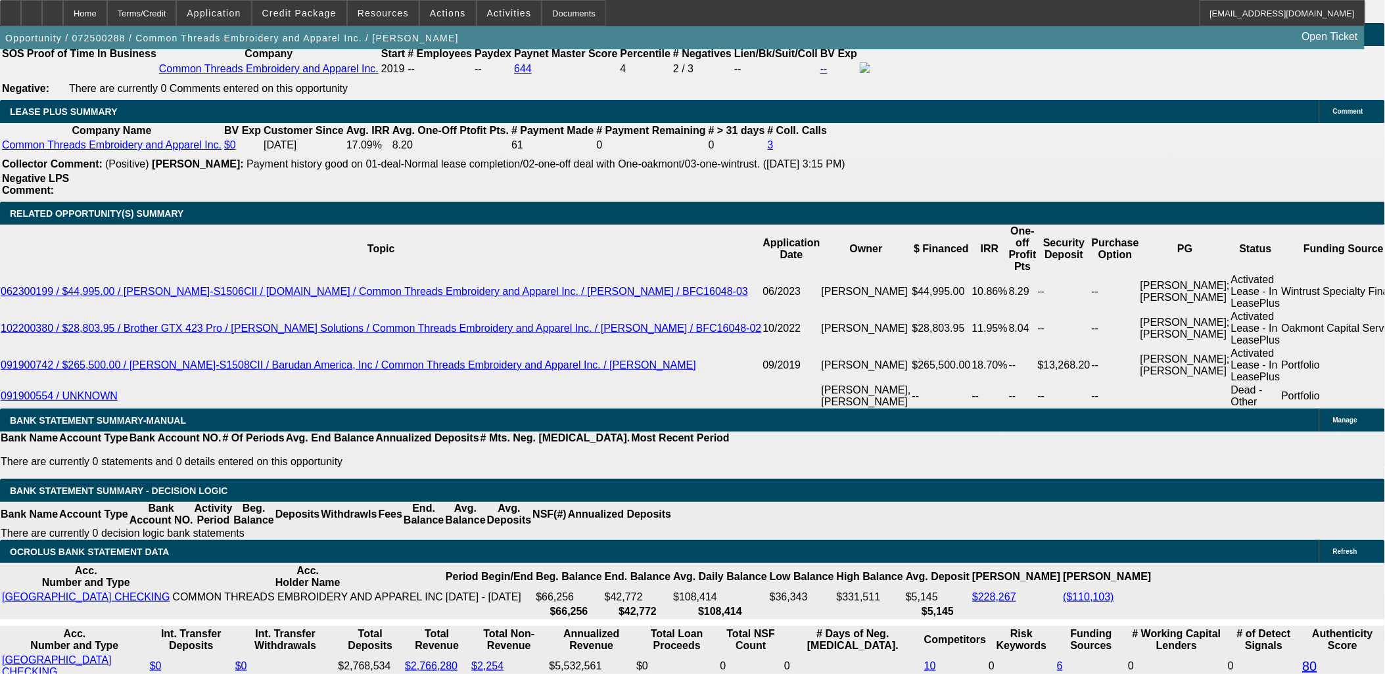
type input "17"
type input "$177.00"
type input "177"
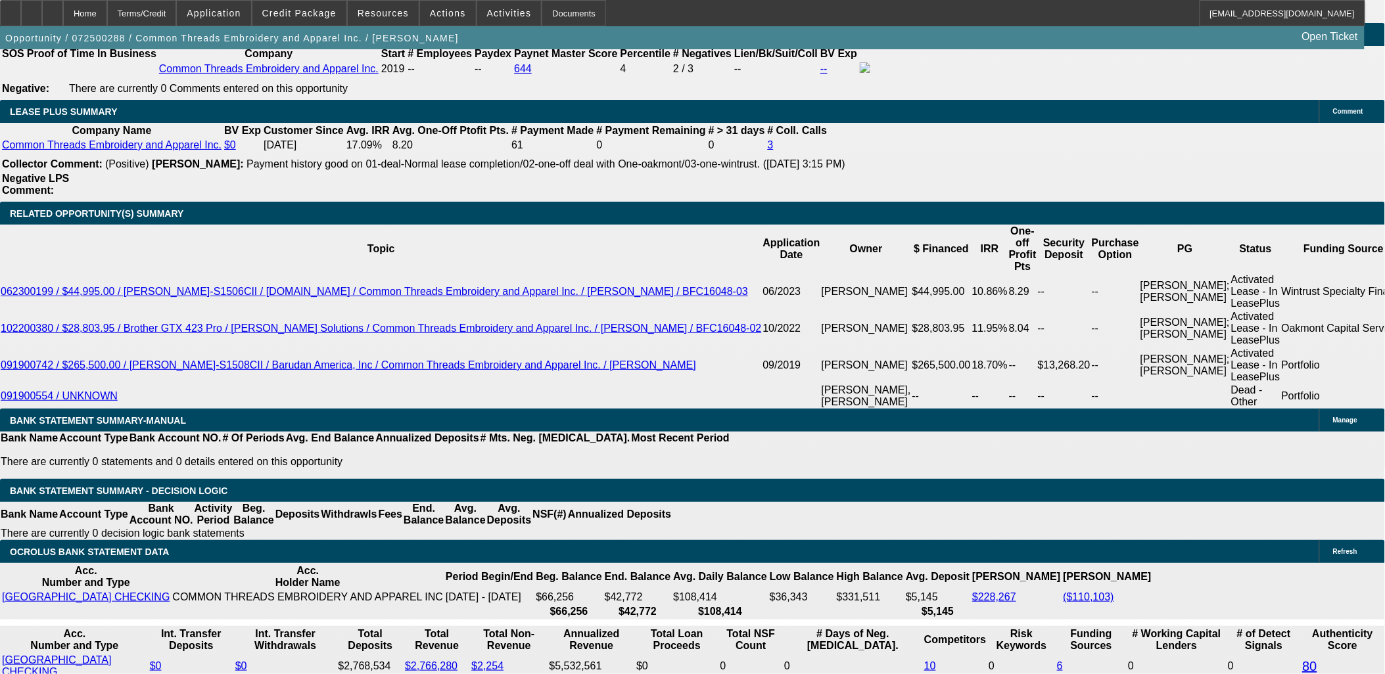
type input "1770"
type input "$1,770.00"
type input "12.9"
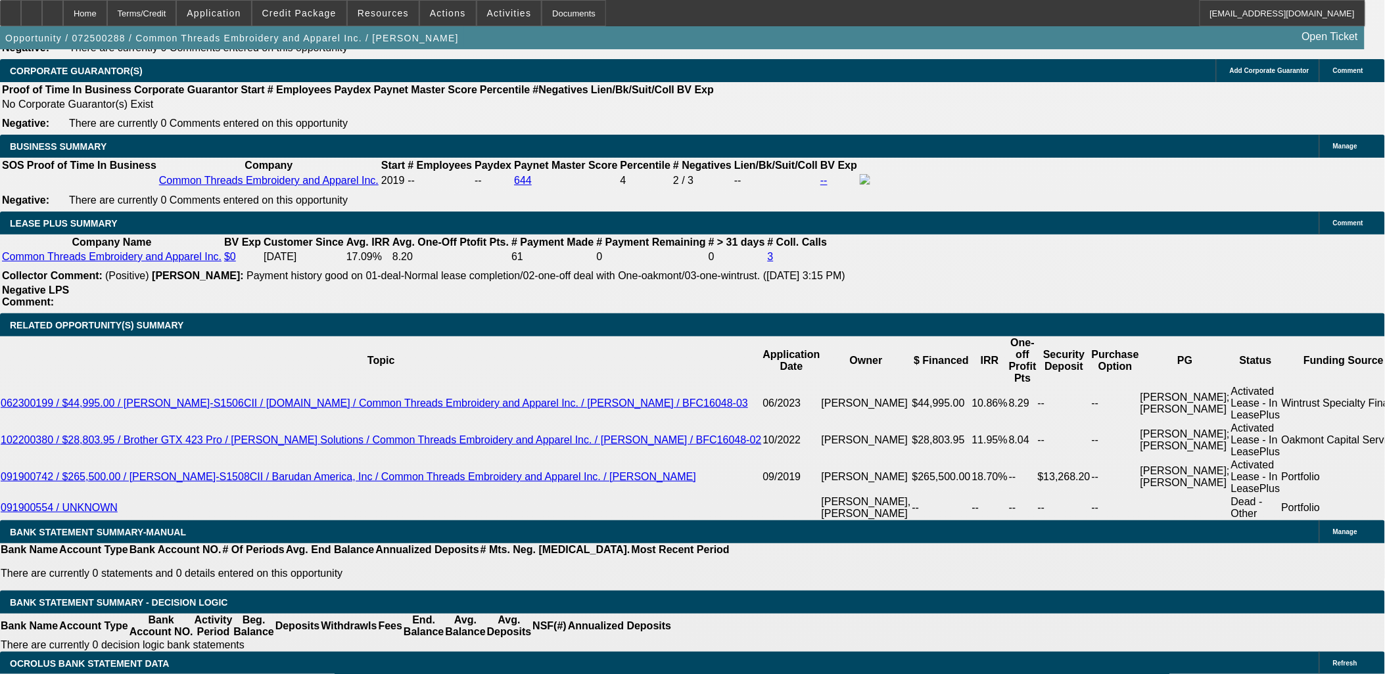
scroll to position [1938, 0]
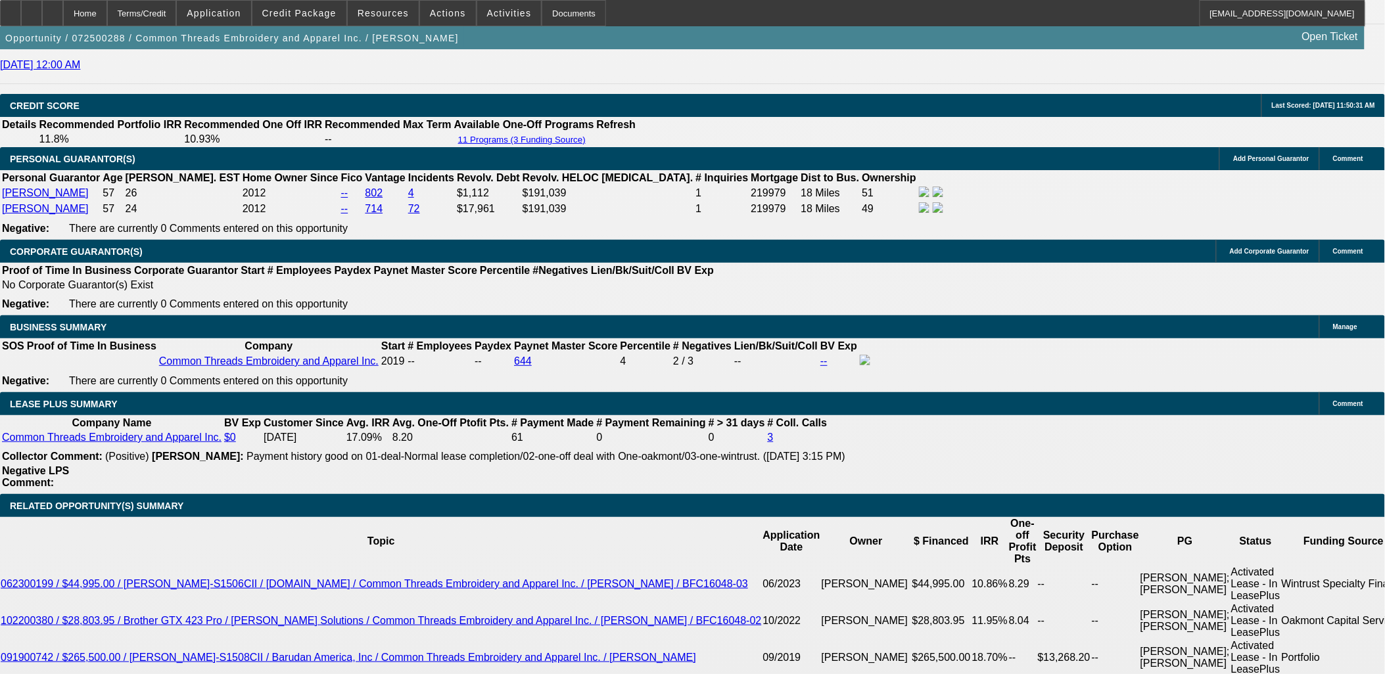
type input "$1,770.00"
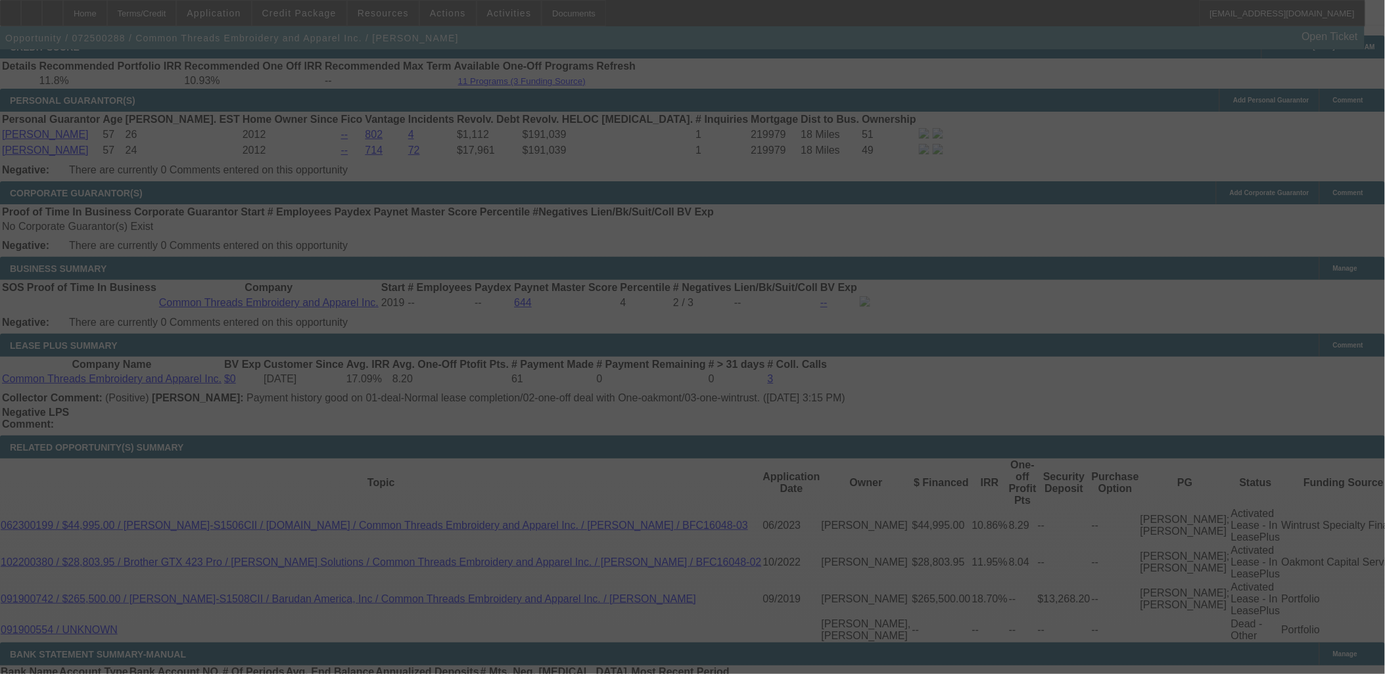
scroll to position [2085, 0]
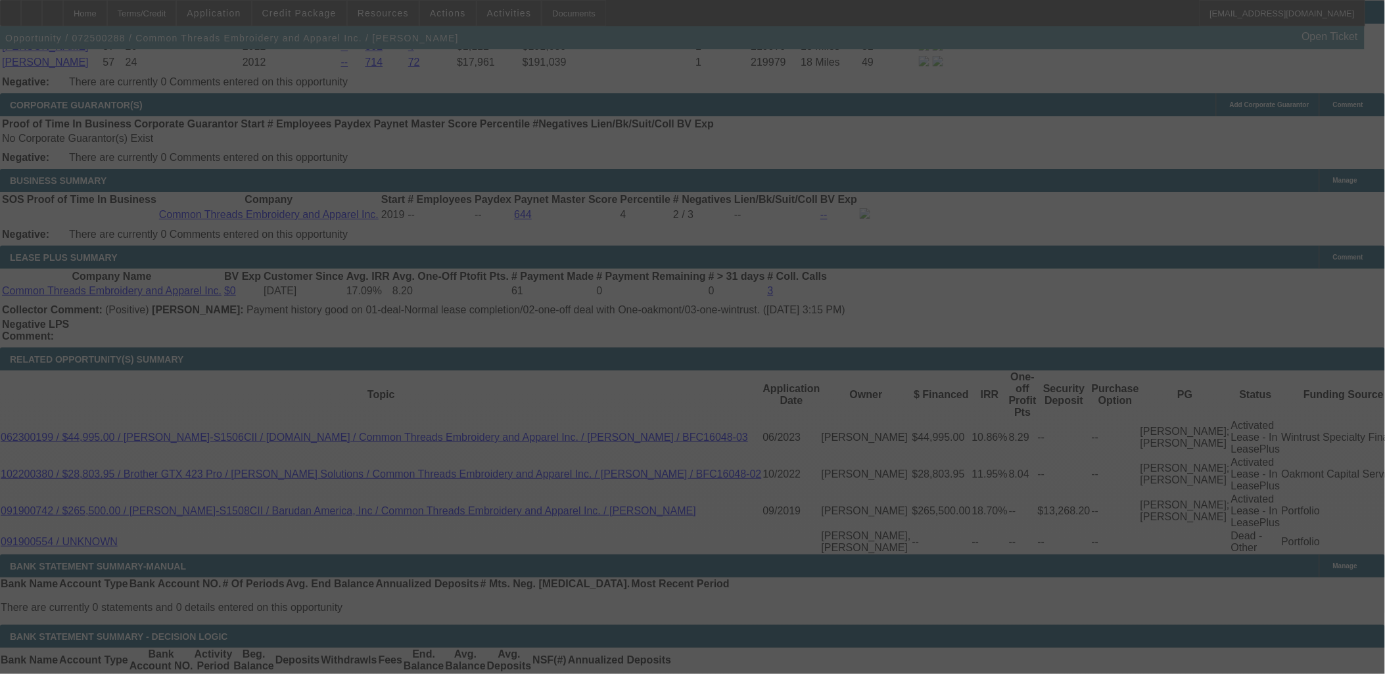
select select "0"
select select "2"
select select "0"
select select "6"
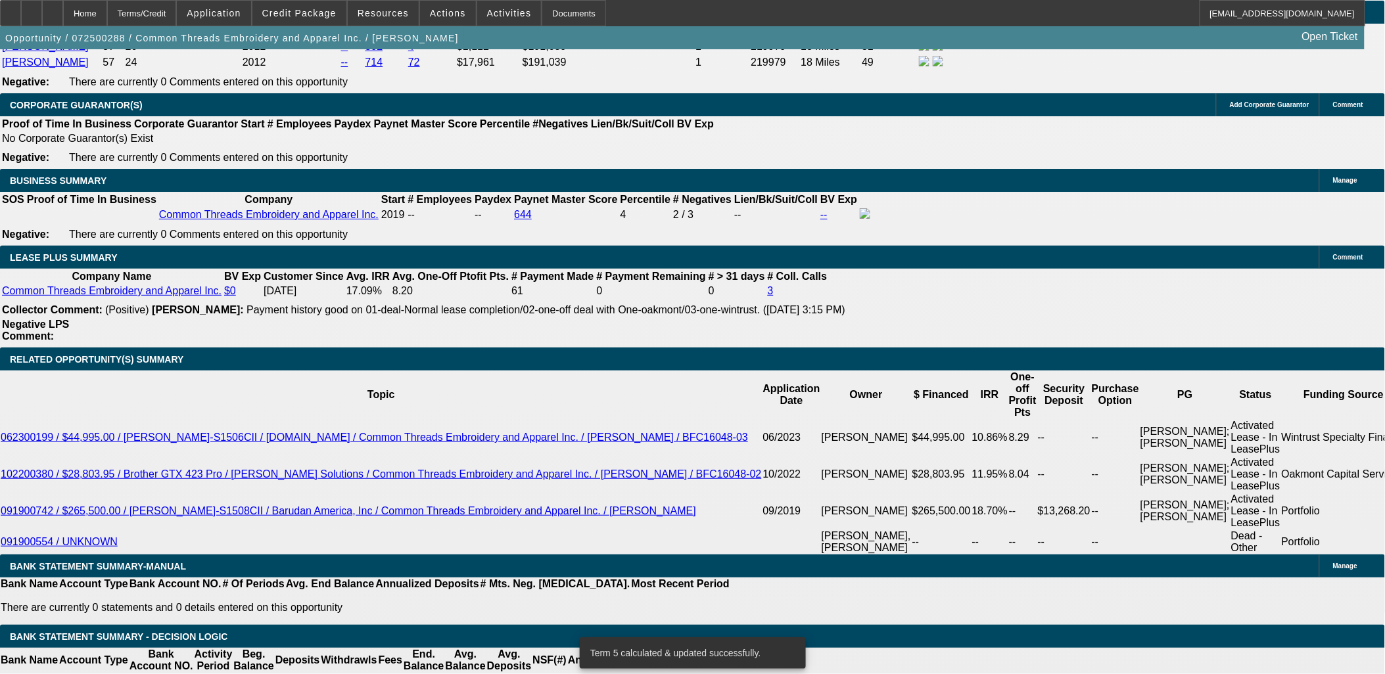
type input "17"
type input "$17.00"
type input "UNKNOWN"
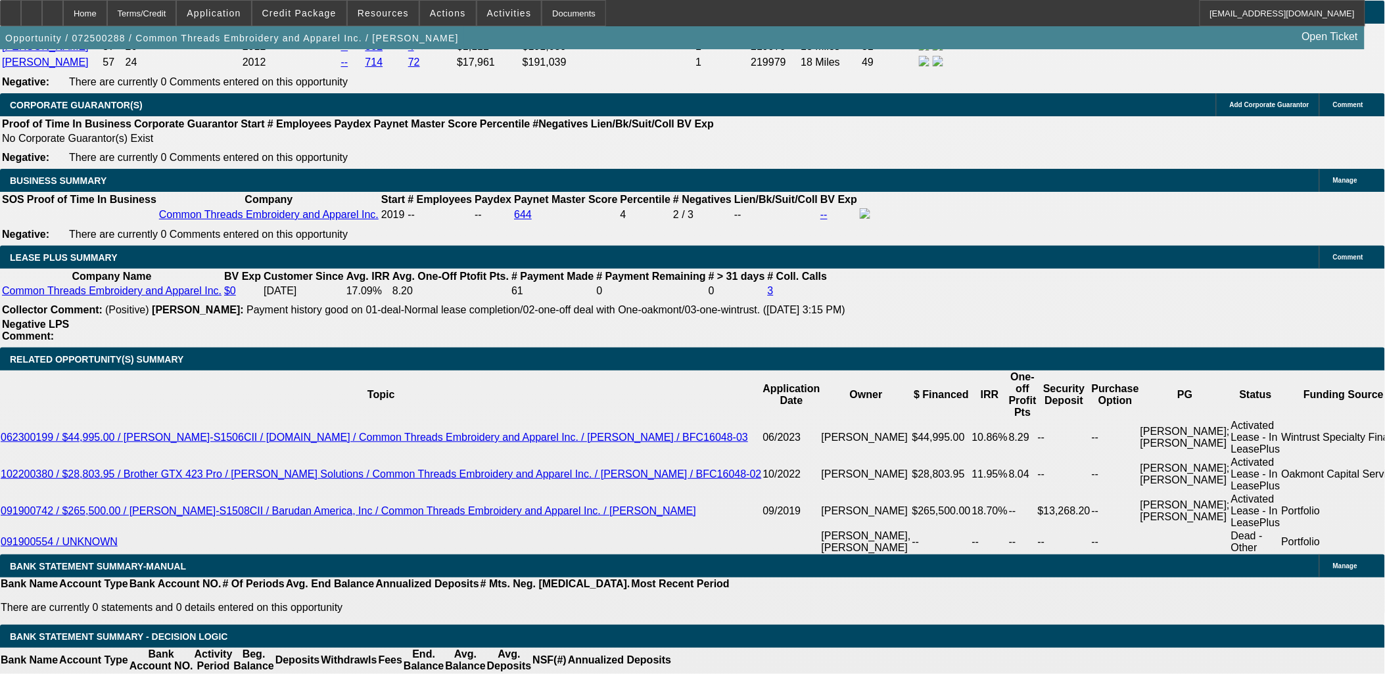
type input "1765"
type input "$1,765.00"
type input "12.8"
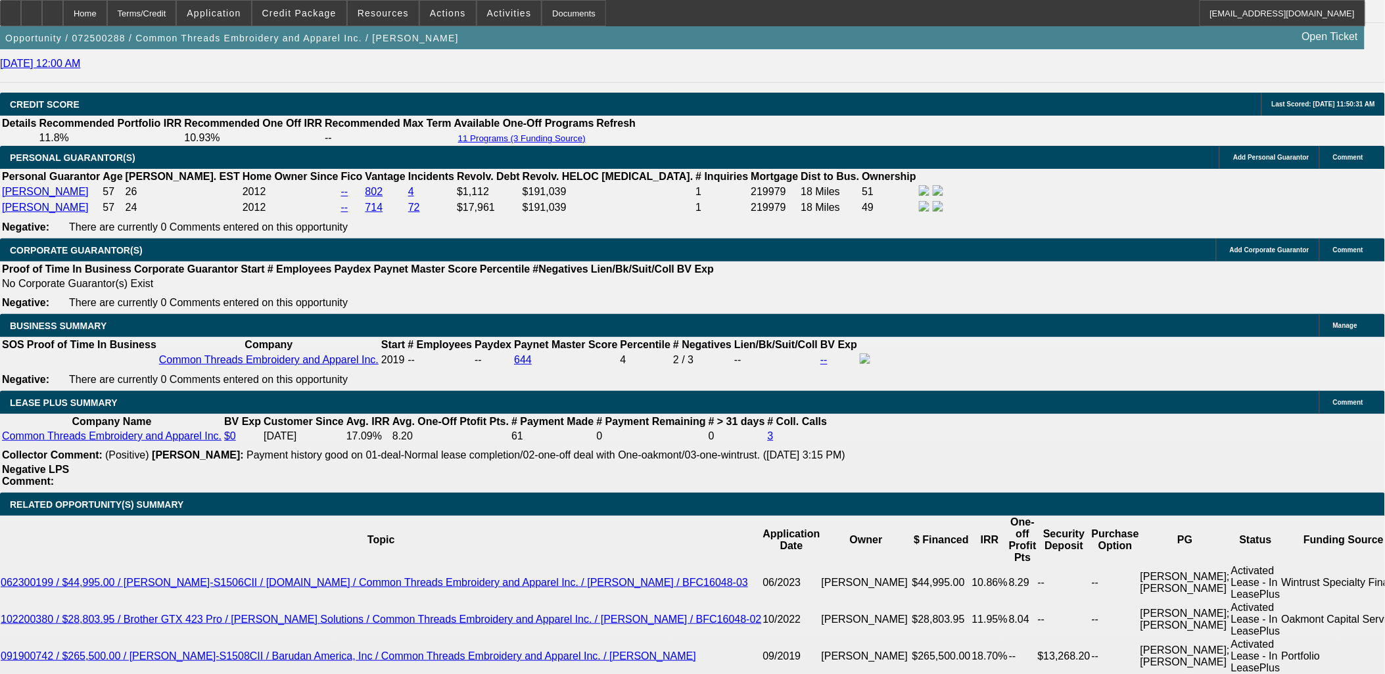
scroll to position [1938, 0]
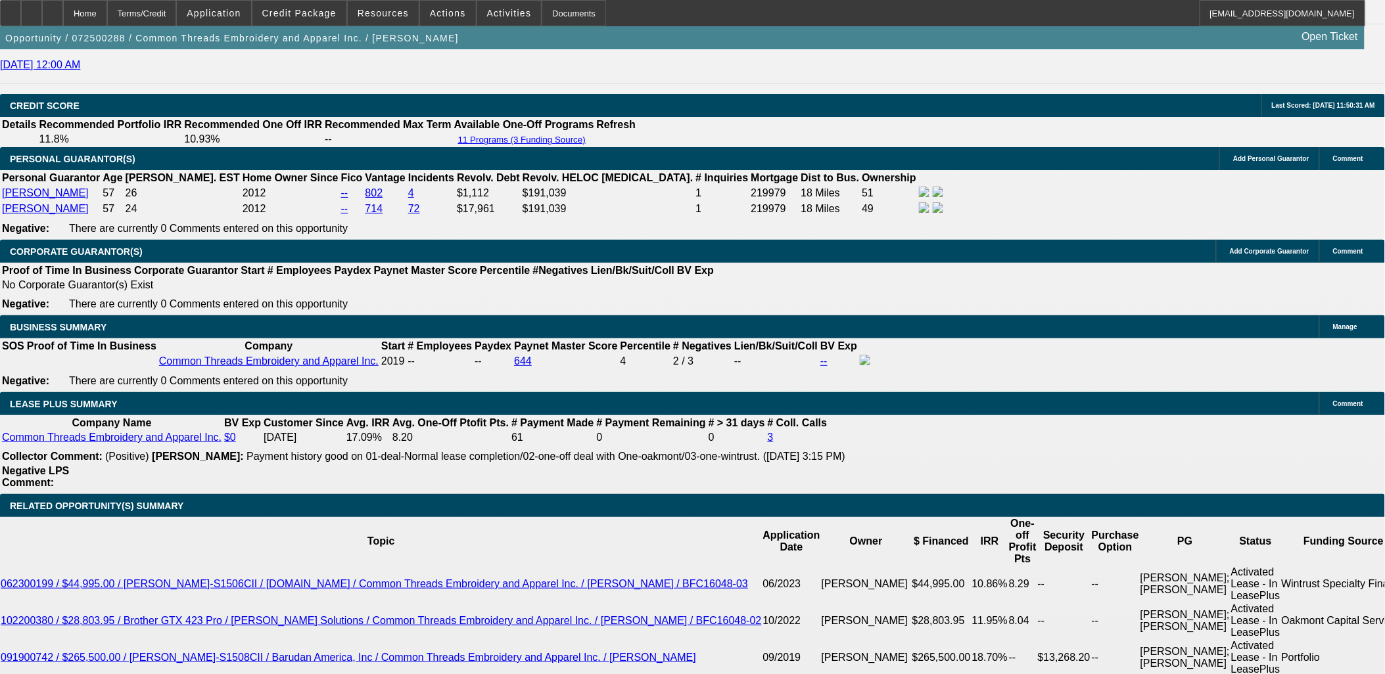
type input "$1,765.00"
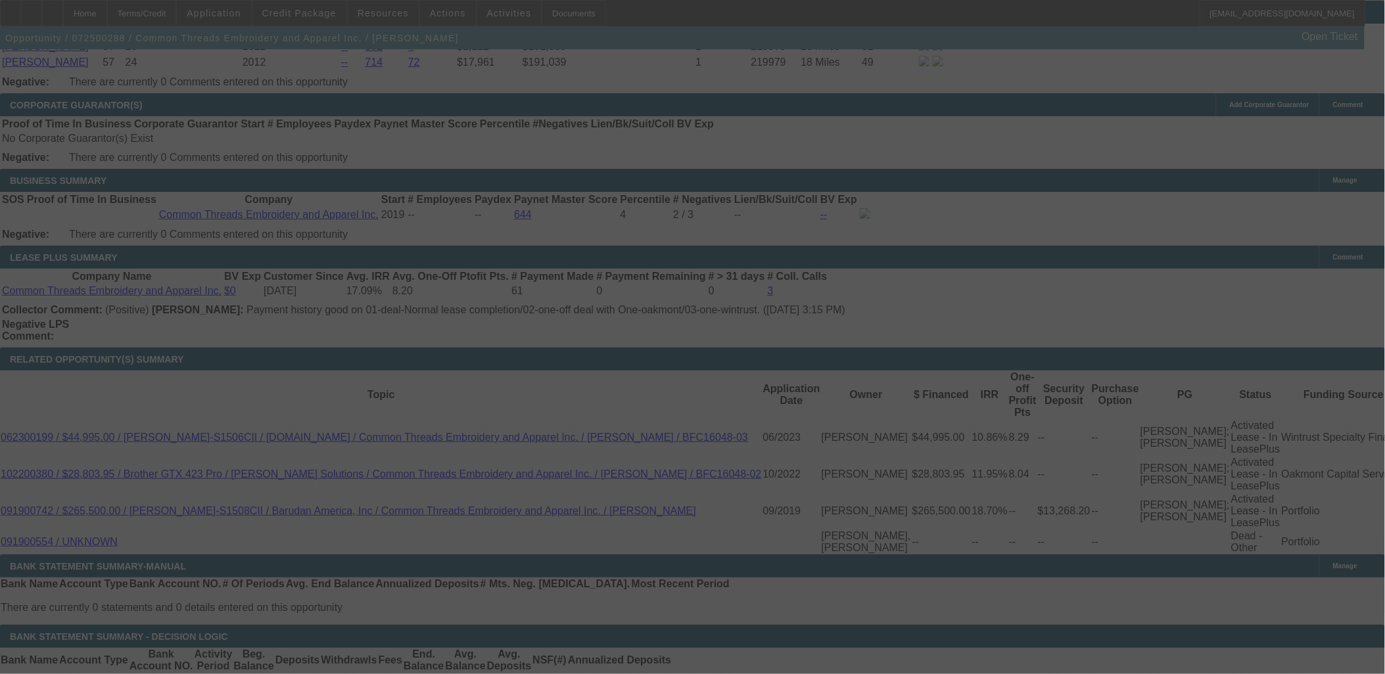
select select "0"
select select "2"
select select "0"
select select "6"
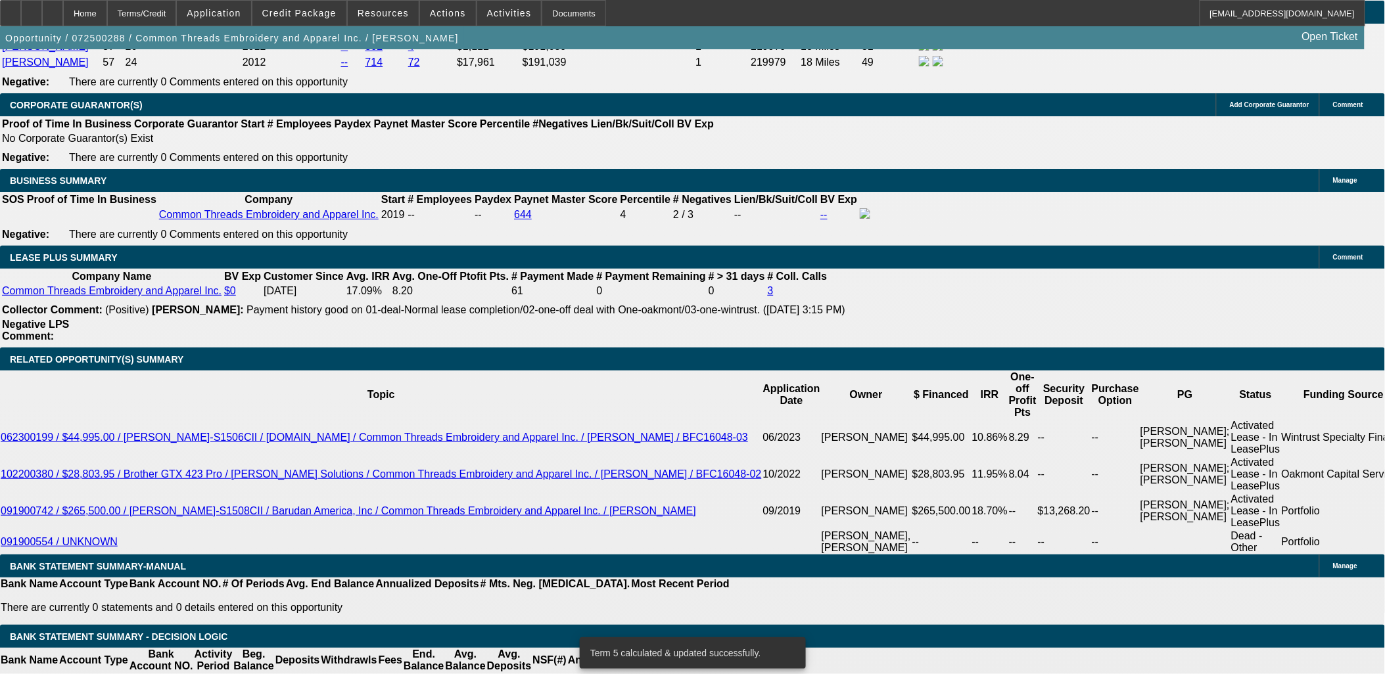
type input "1"
type input "$1.00"
type input "UNKNOWN"
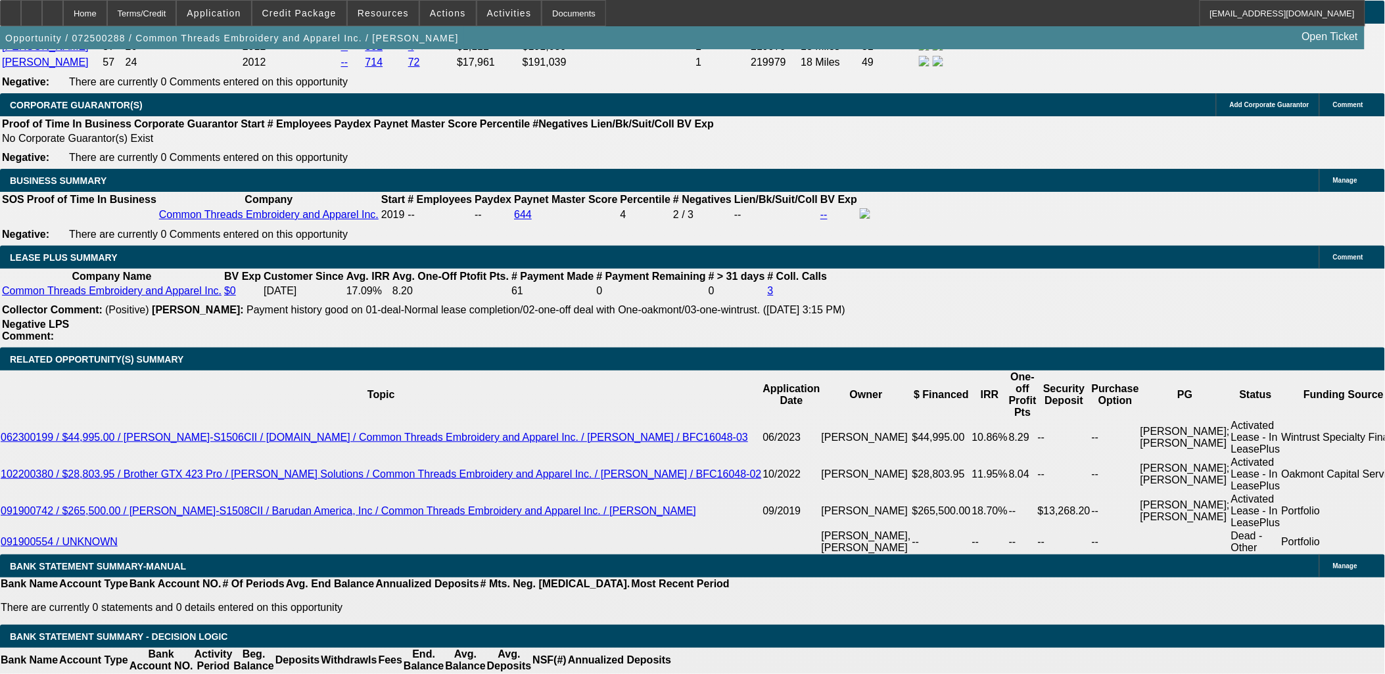
type input "1767"
type input "$1,767.00"
type input "12.8"
type input "1768"
type input "$1,768.00"
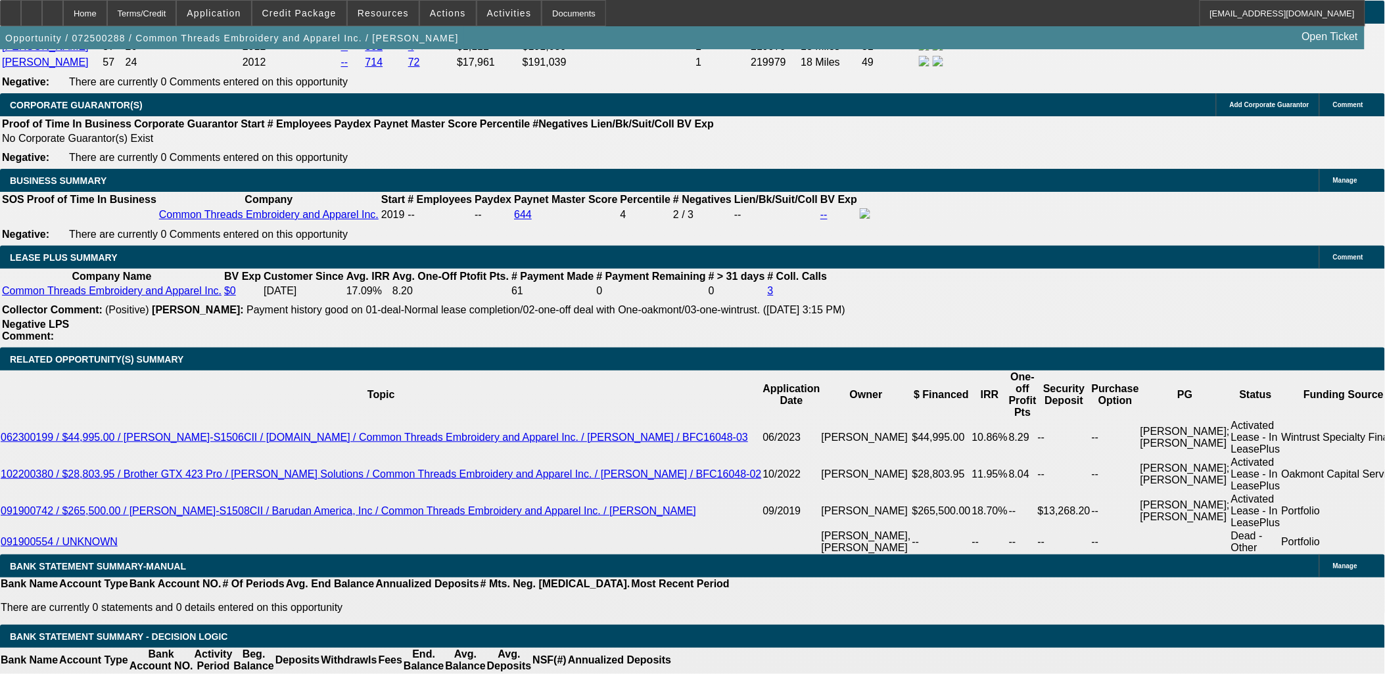
type input "12.8"
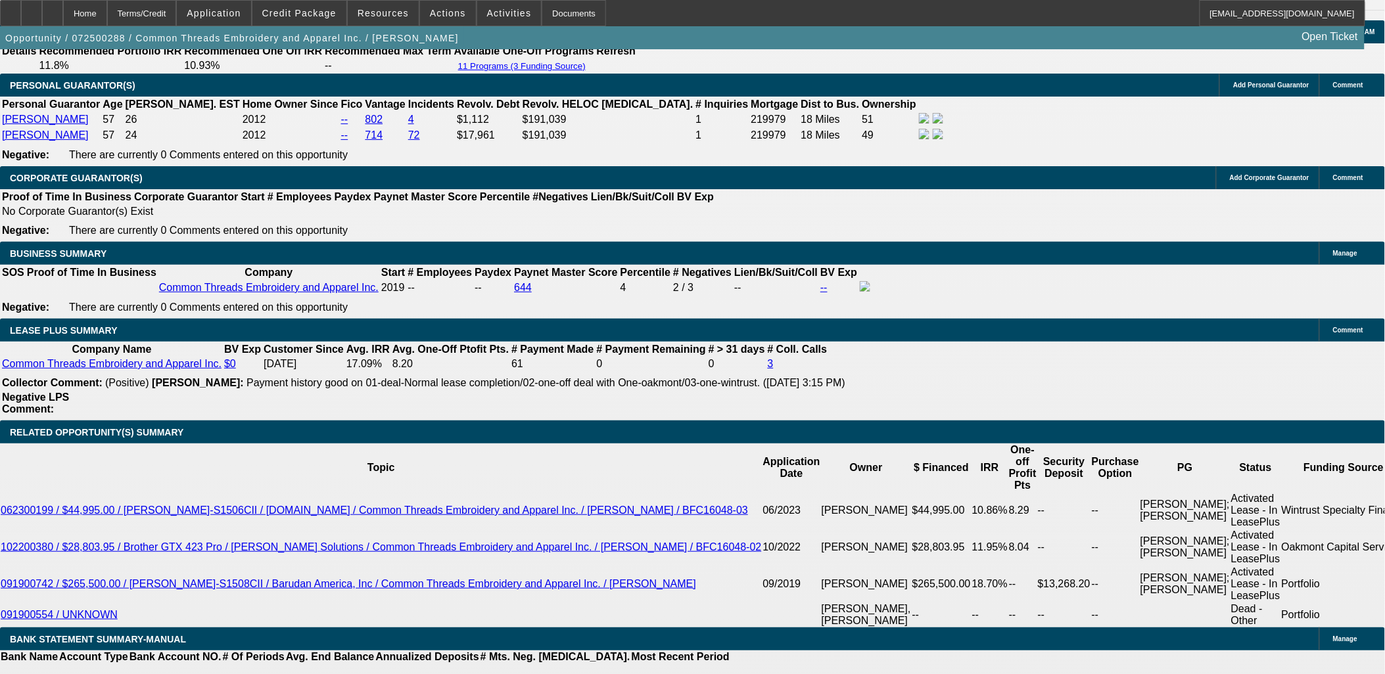
type input "$1,768.00"
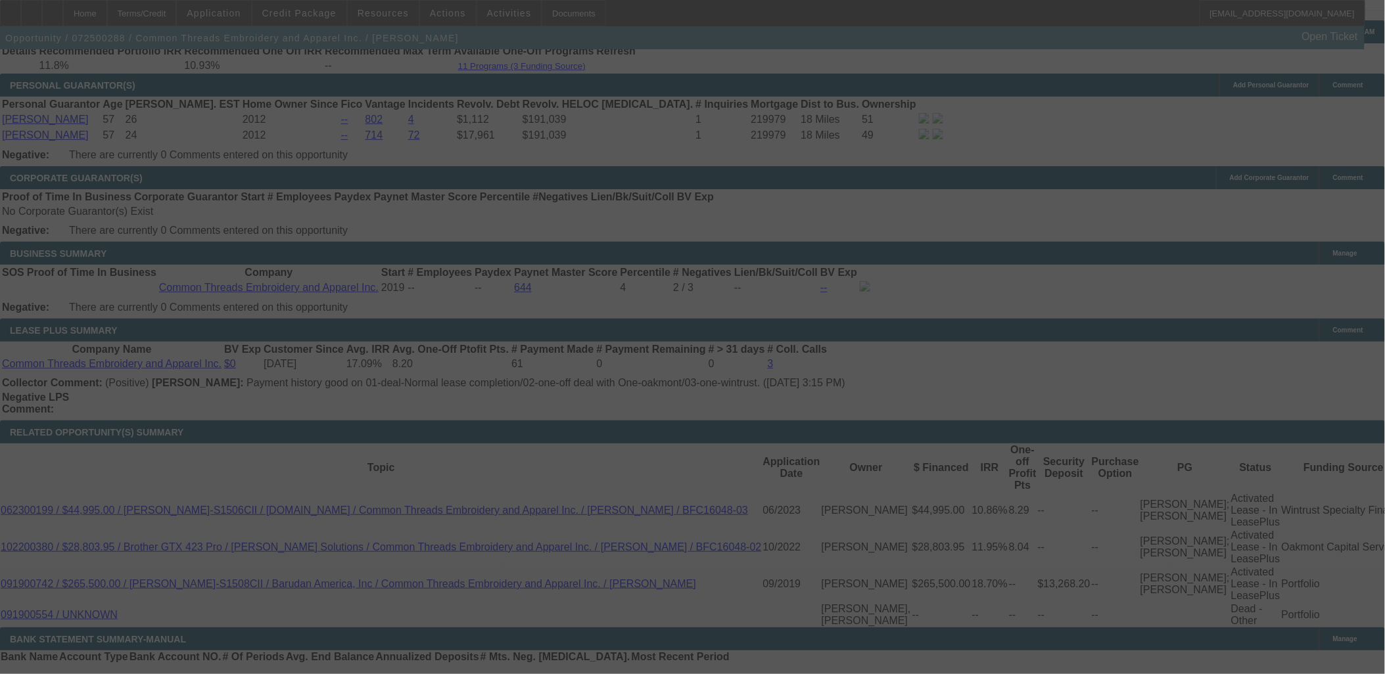
select select "0"
select select "2"
select select "0"
select select "6"
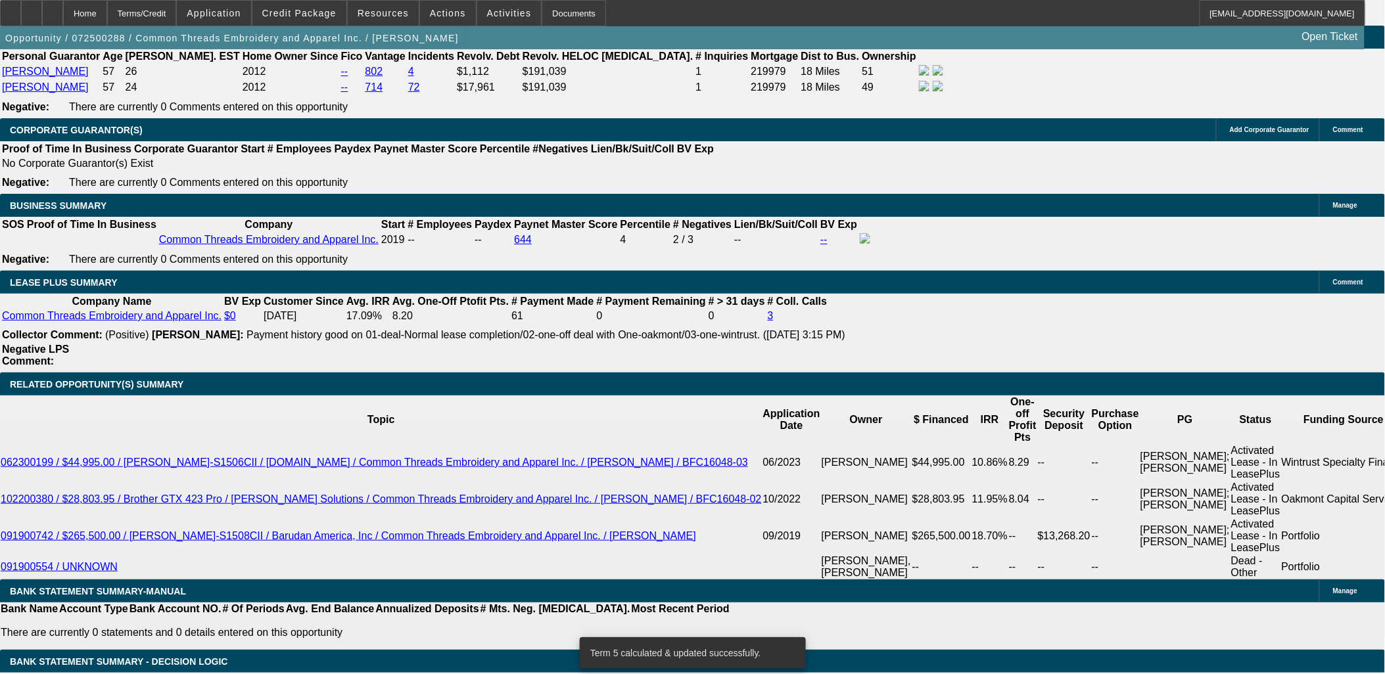
scroll to position [2085, 0]
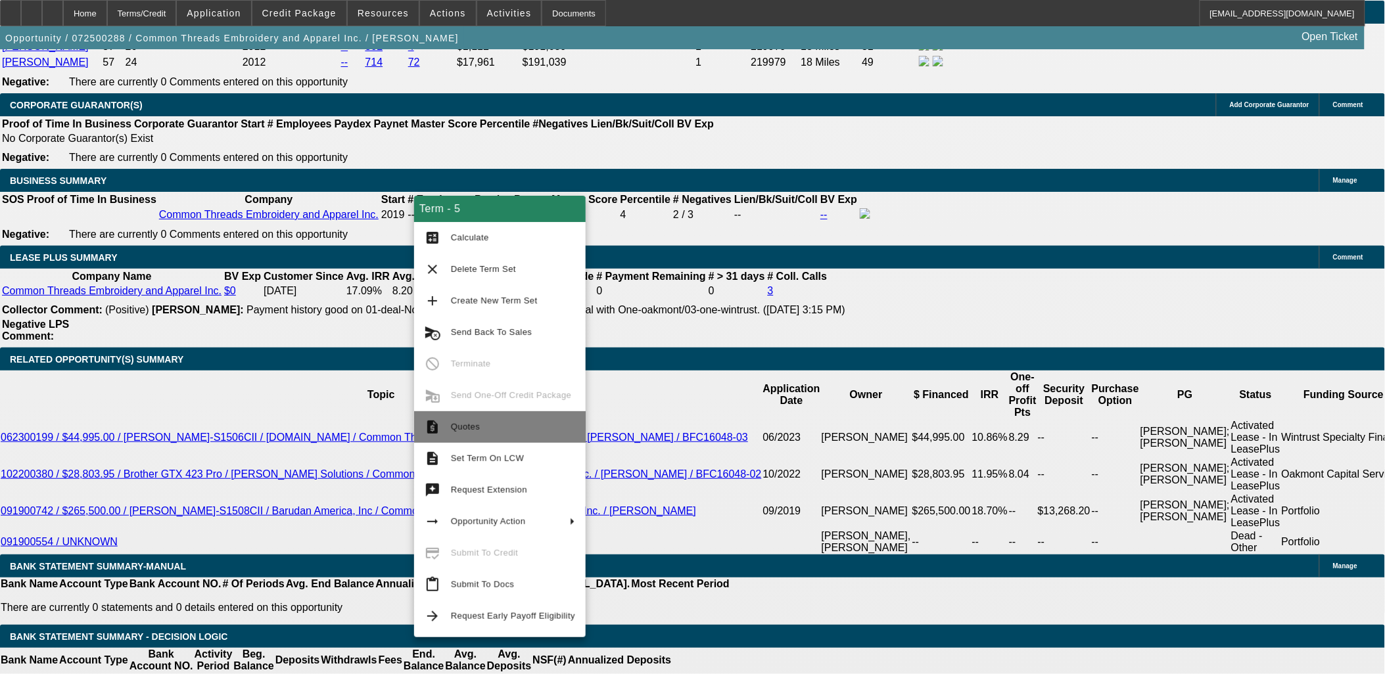
click at [469, 429] on span "Quotes" at bounding box center [465, 427] width 29 height 10
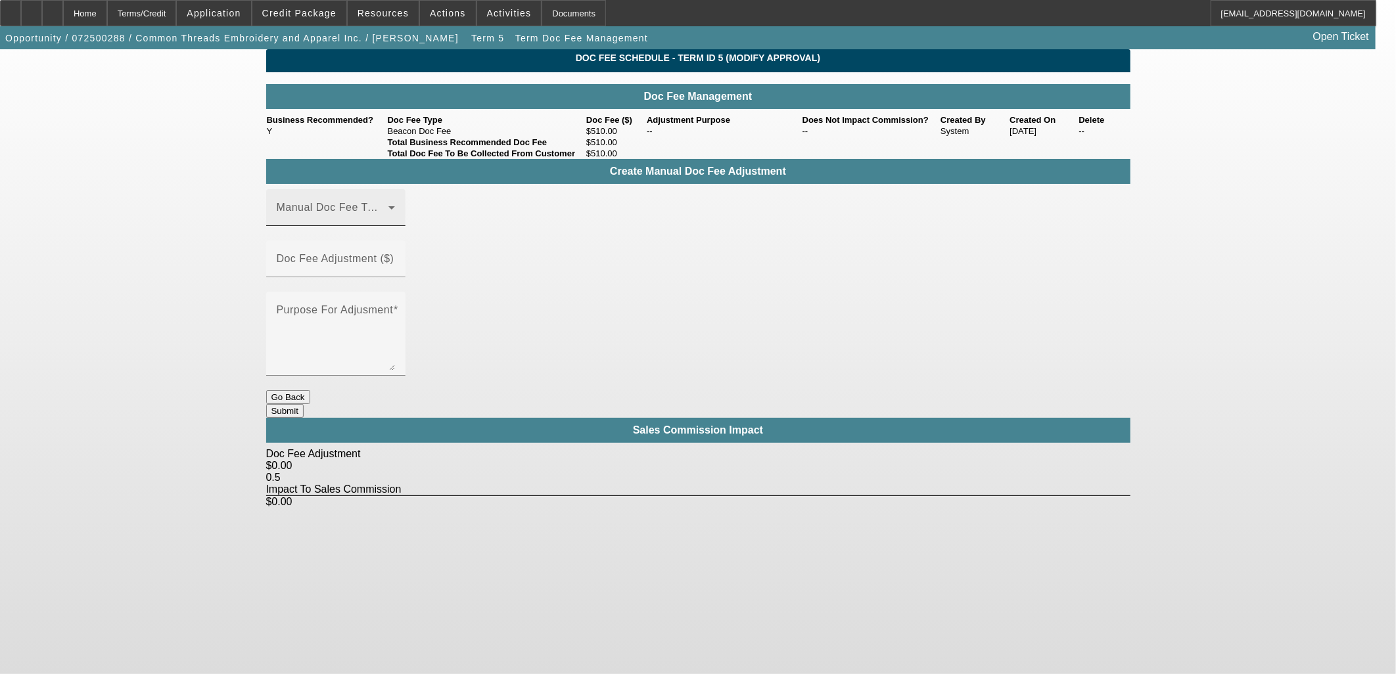
click at [385, 213] on span at bounding box center [387, 207] width 5 height 11
click at [375, 301] on mat-option "Beacon Doc Fee" at bounding box center [355, 293] width 176 height 32
click at [395, 263] on input "Doc Fee Adjustment ($)" at bounding box center [336, 264] width 118 height 16
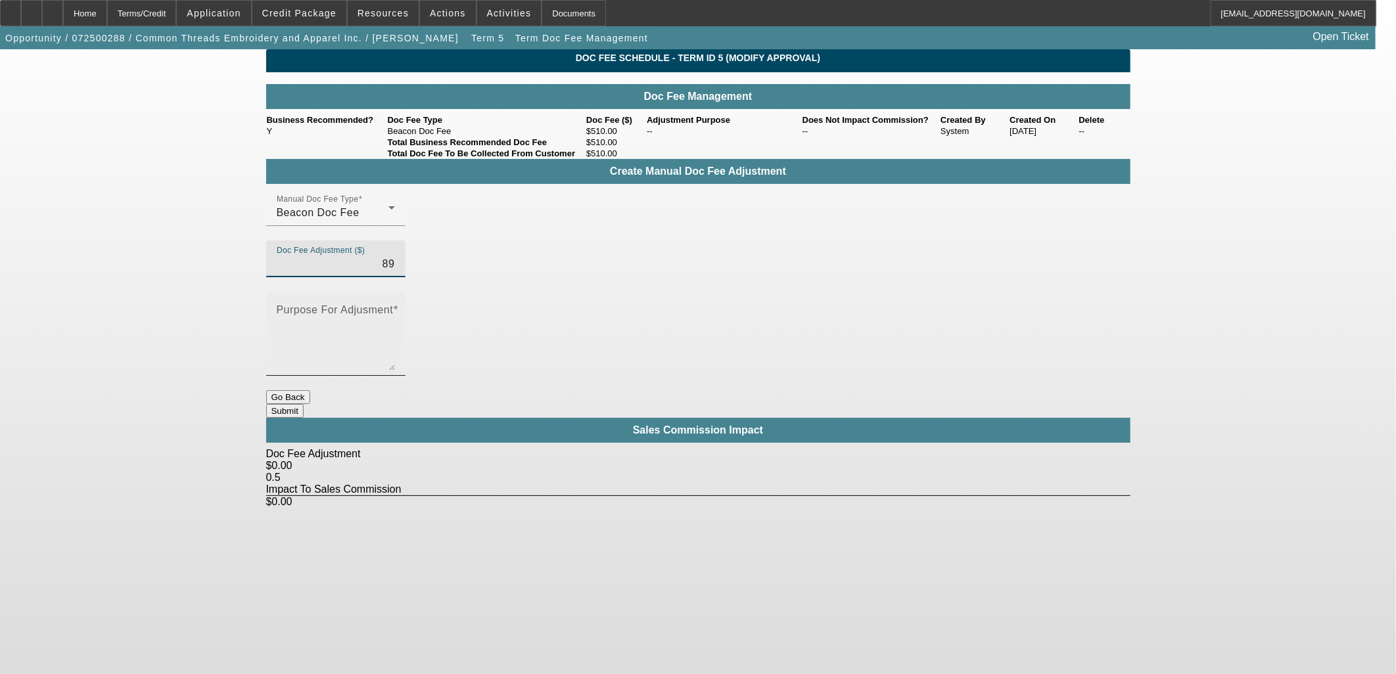
type input "$89.00"
click at [394, 304] on mat-label "Purpose For Adjusment" at bounding box center [335, 309] width 117 height 11
click at [395, 308] on textarea "Purpose For Adjusment" at bounding box center [336, 339] width 118 height 63
type textarea "up"
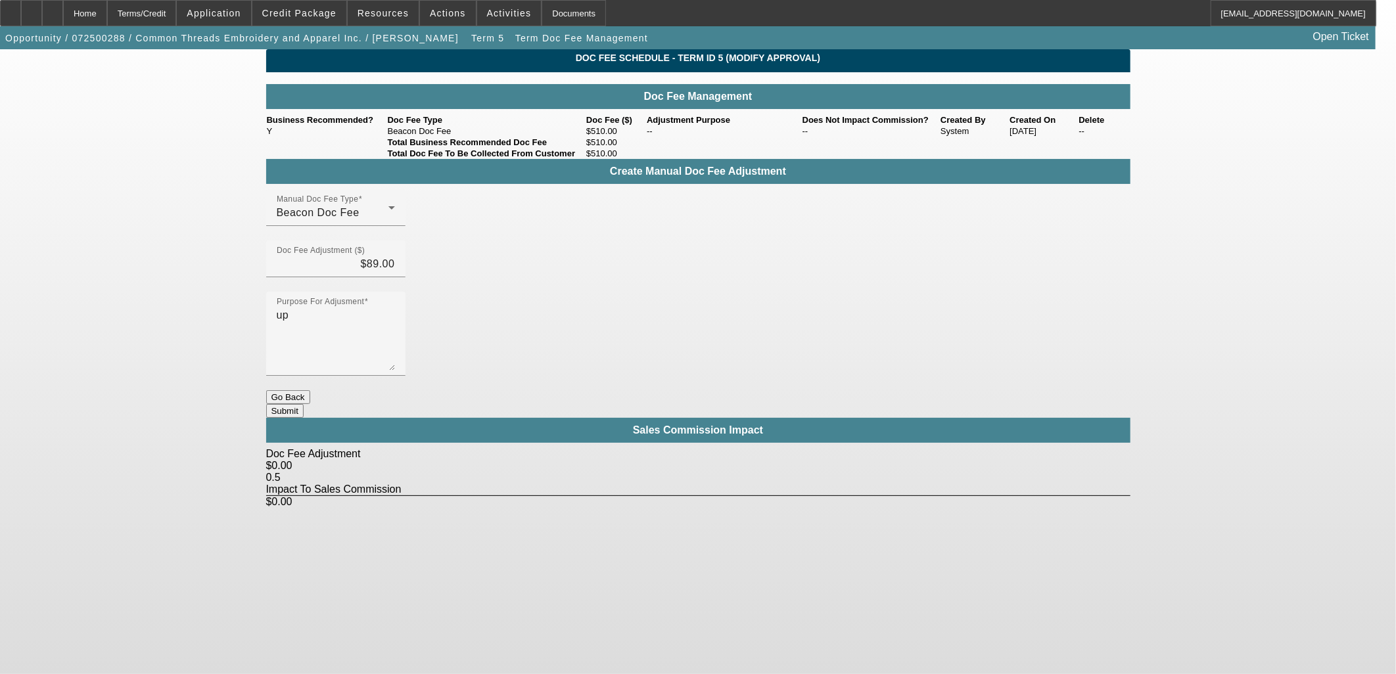
click at [304, 404] on button "Submit" at bounding box center [284, 411] width 37 height 14
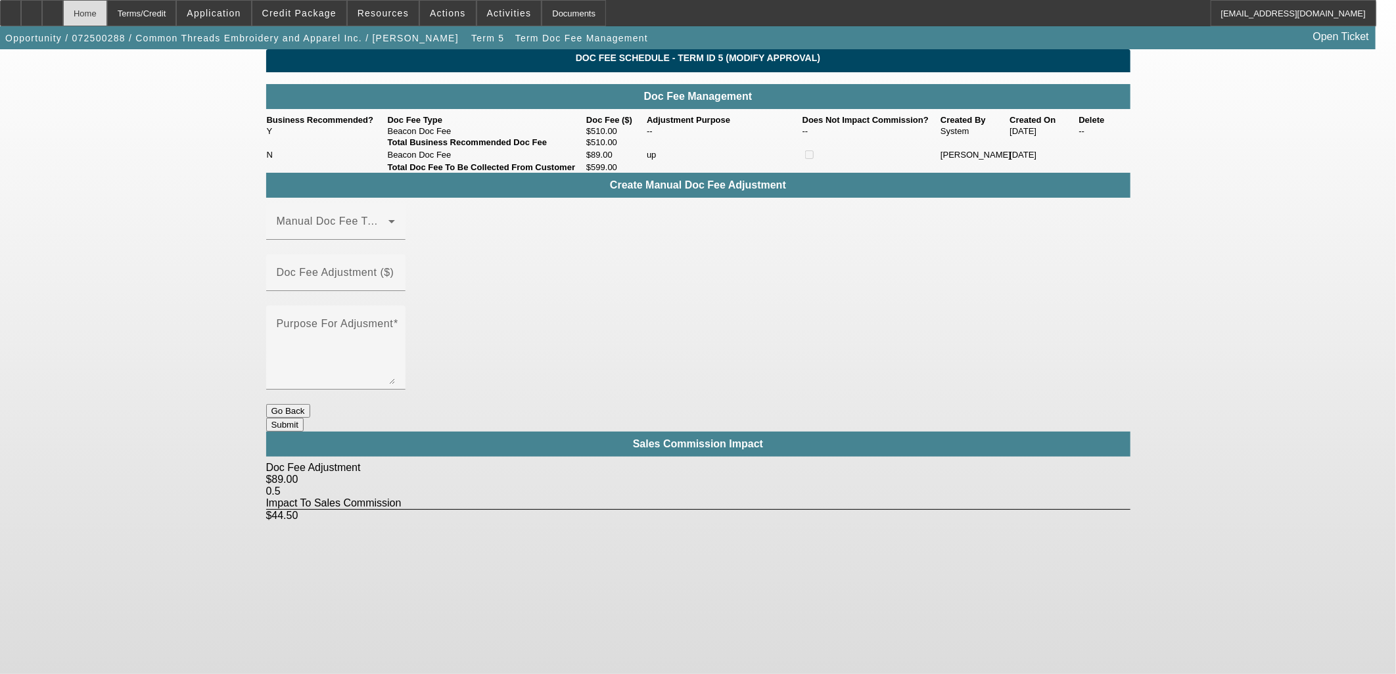
click at [107, 7] on div "Home" at bounding box center [85, 13] width 44 height 26
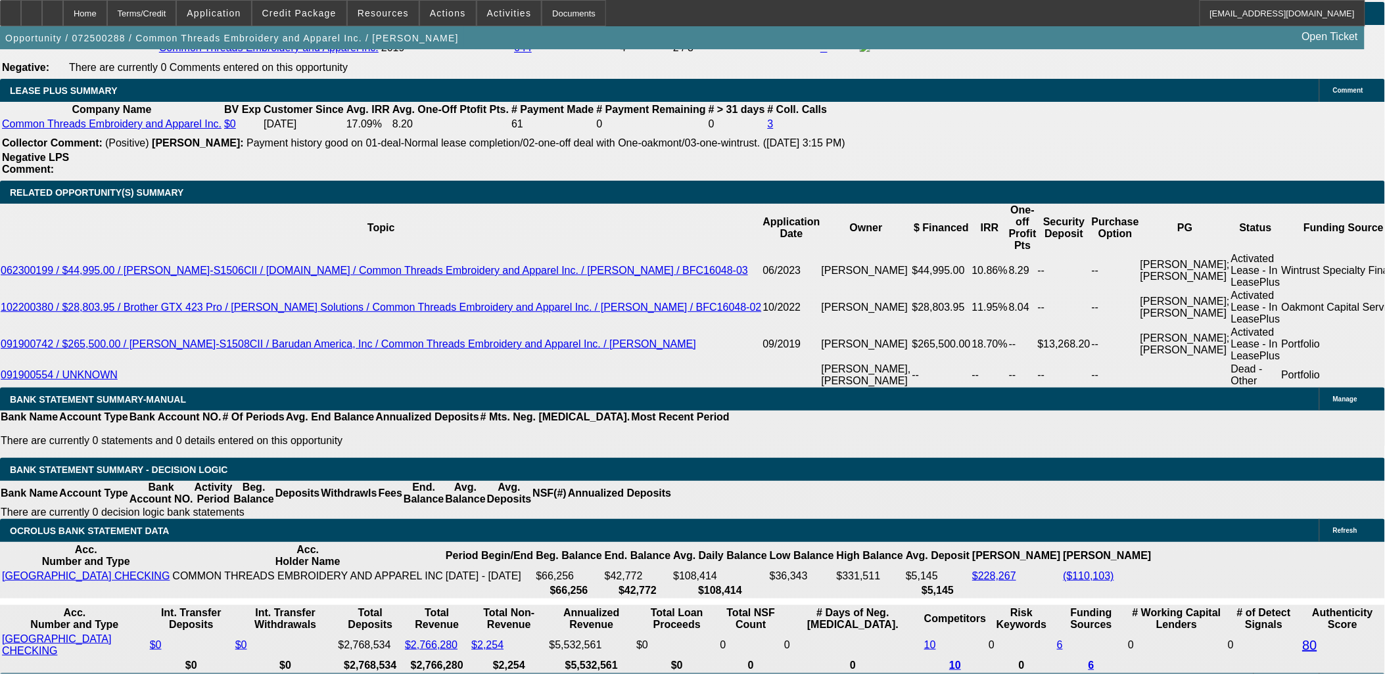
select select "0"
select select "2"
select select "0"
select select "6"
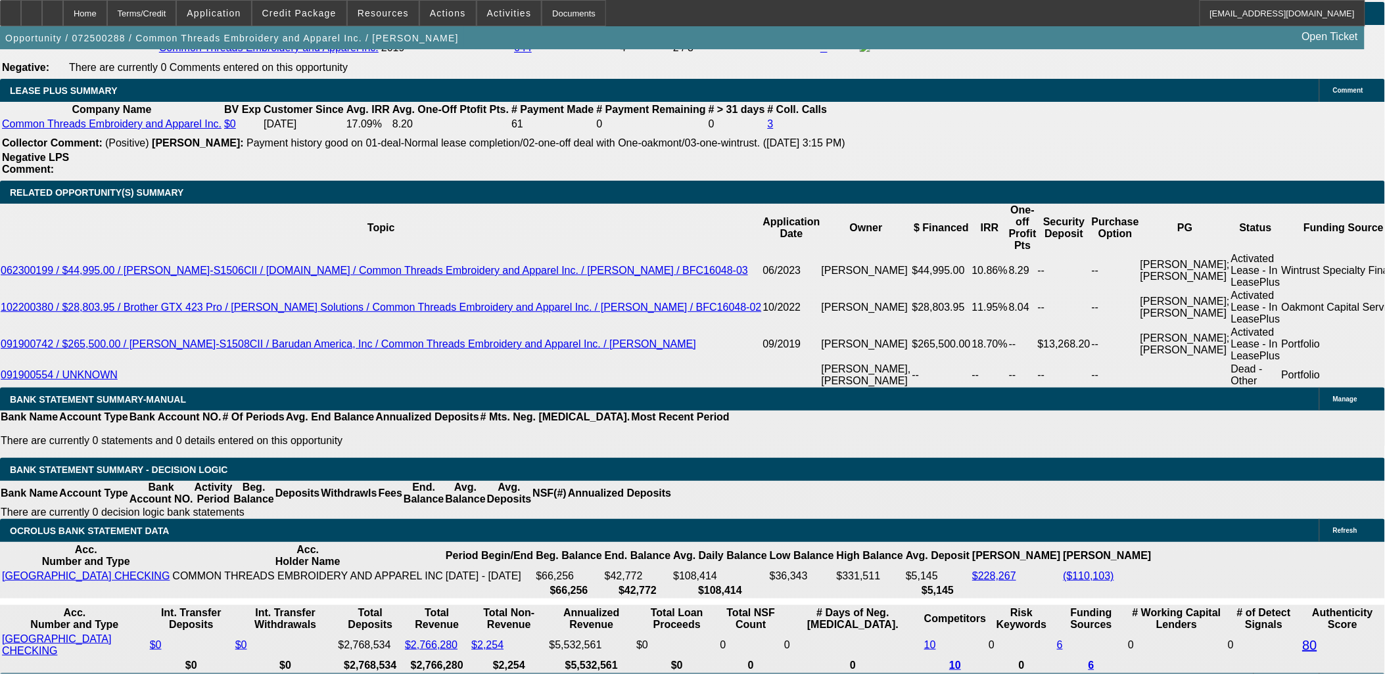
select select "0"
select select "2"
select select "0"
select select "6"
select select "0"
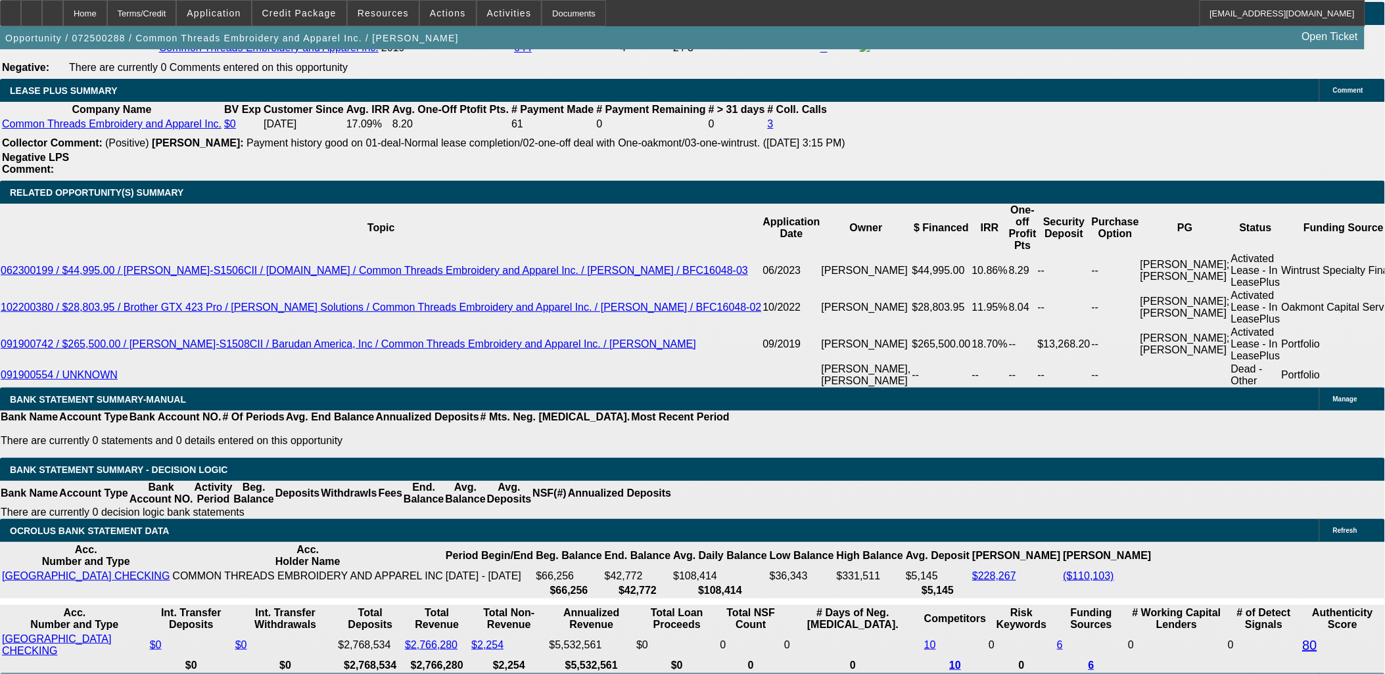
select select "0"
select select "2"
select select "0"
select select "6"
select select "0"
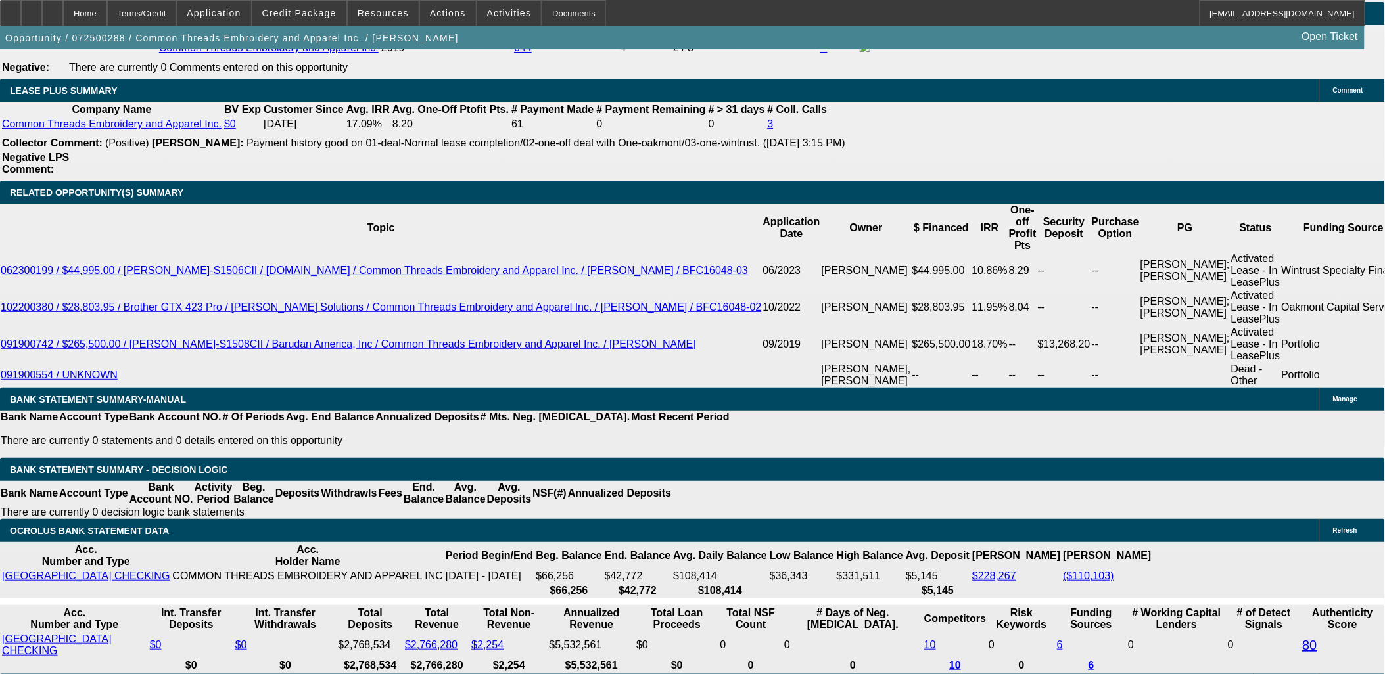
select select "0"
select select "3"
select select "0"
select select "6"
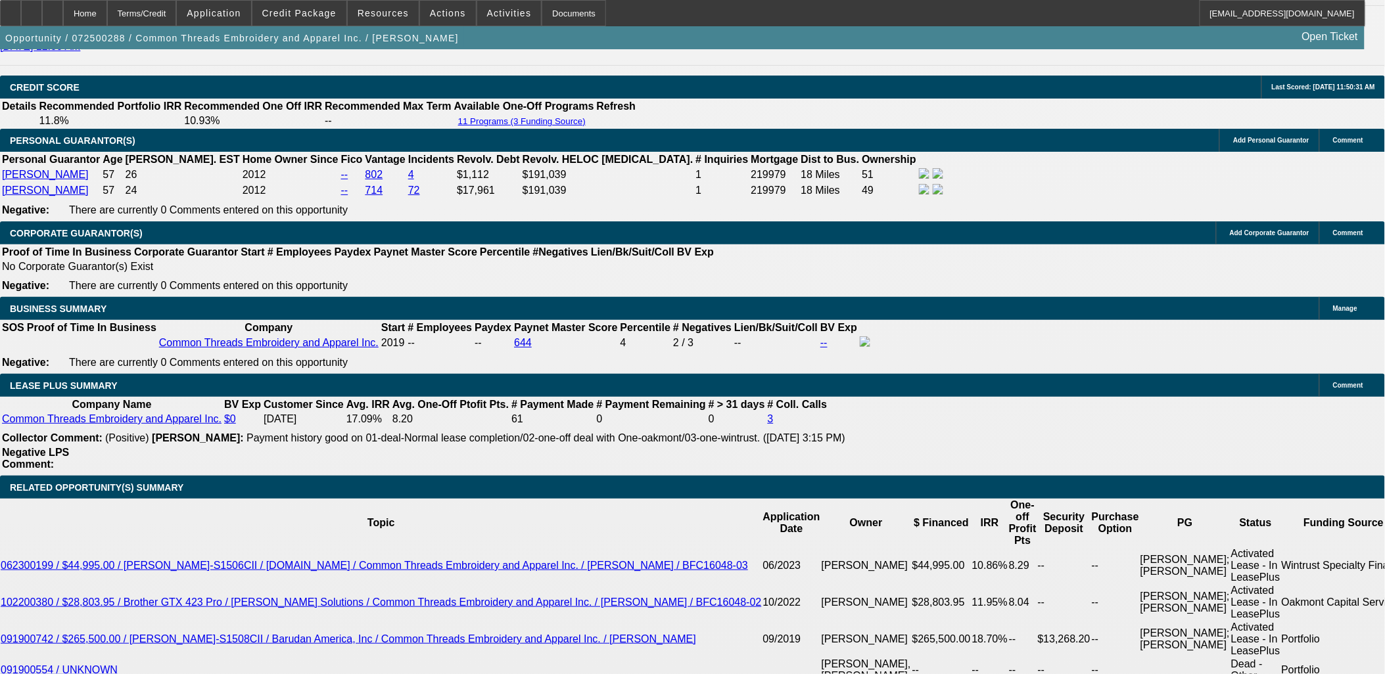
scroll to position [1954, 0]
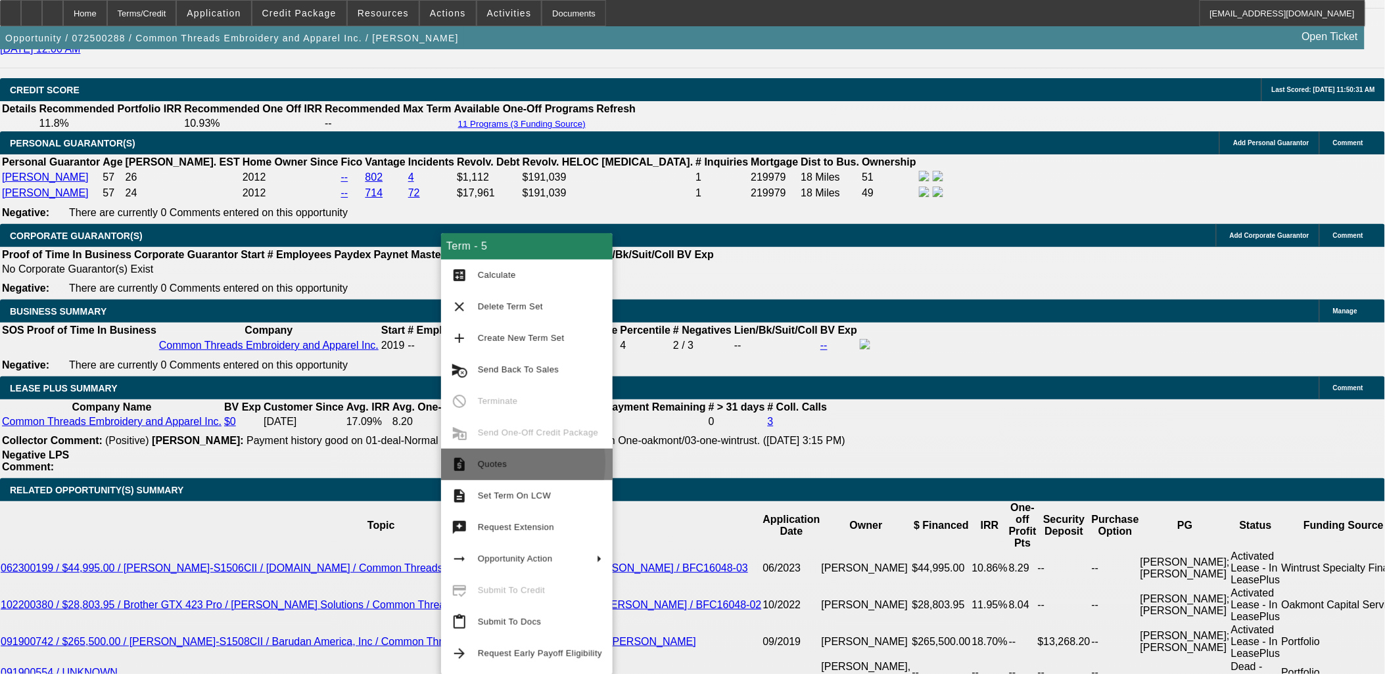
click at [480, 463] on span "Quotes" at bounding box center [492, 465] width 29 height 10
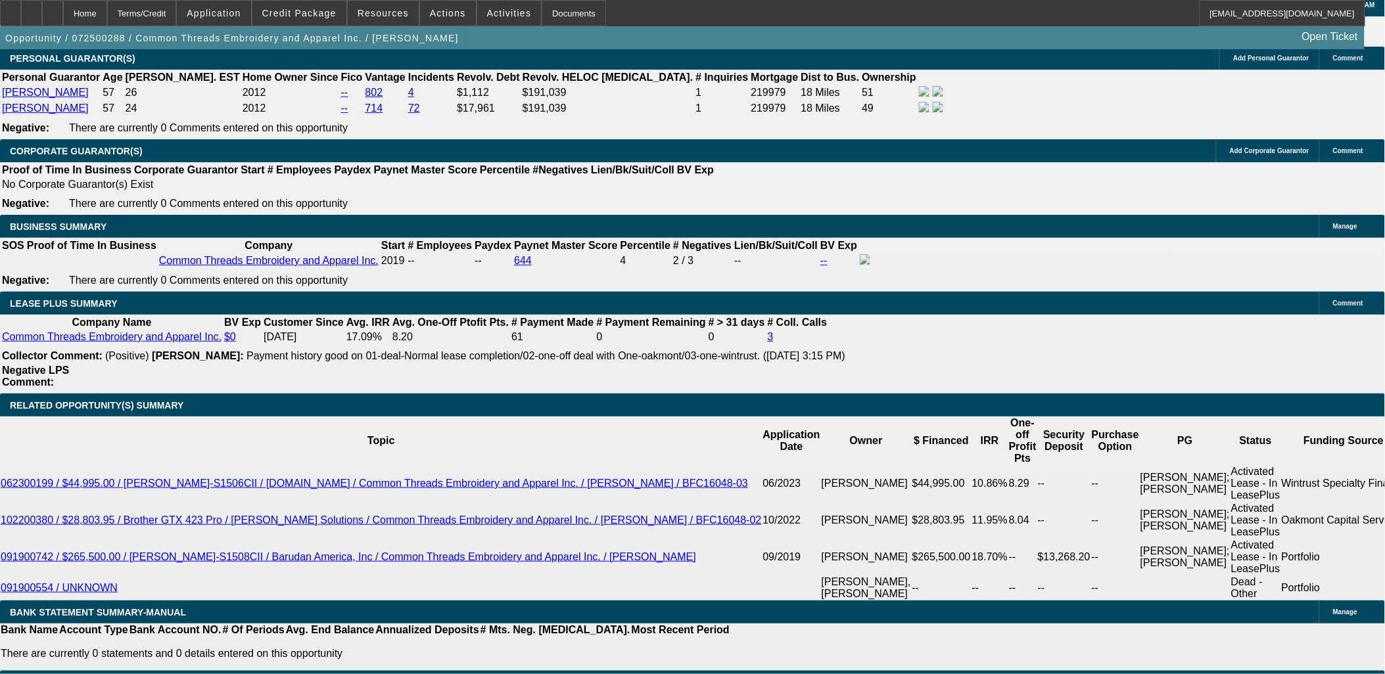
scroll to position [2173, 0]
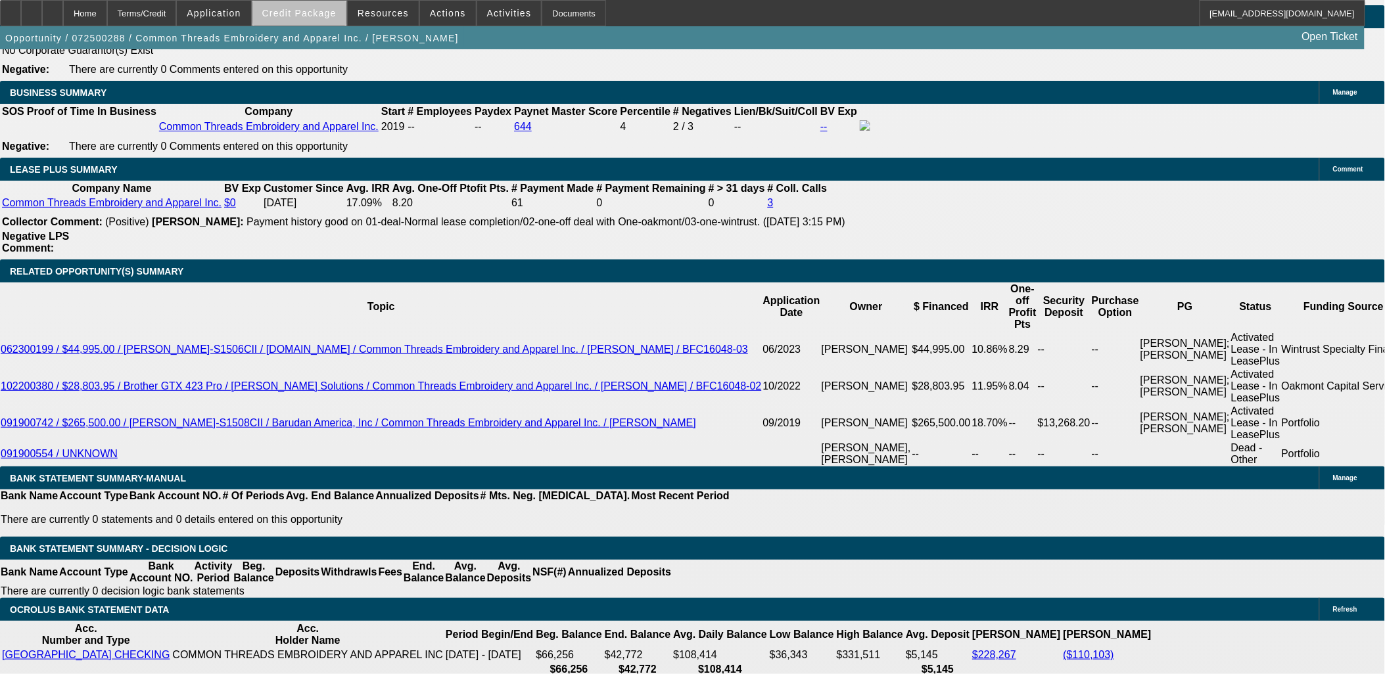
click at [322, 14] on span "Credit Package" at bounding box center [299, 13] width 74 height 11
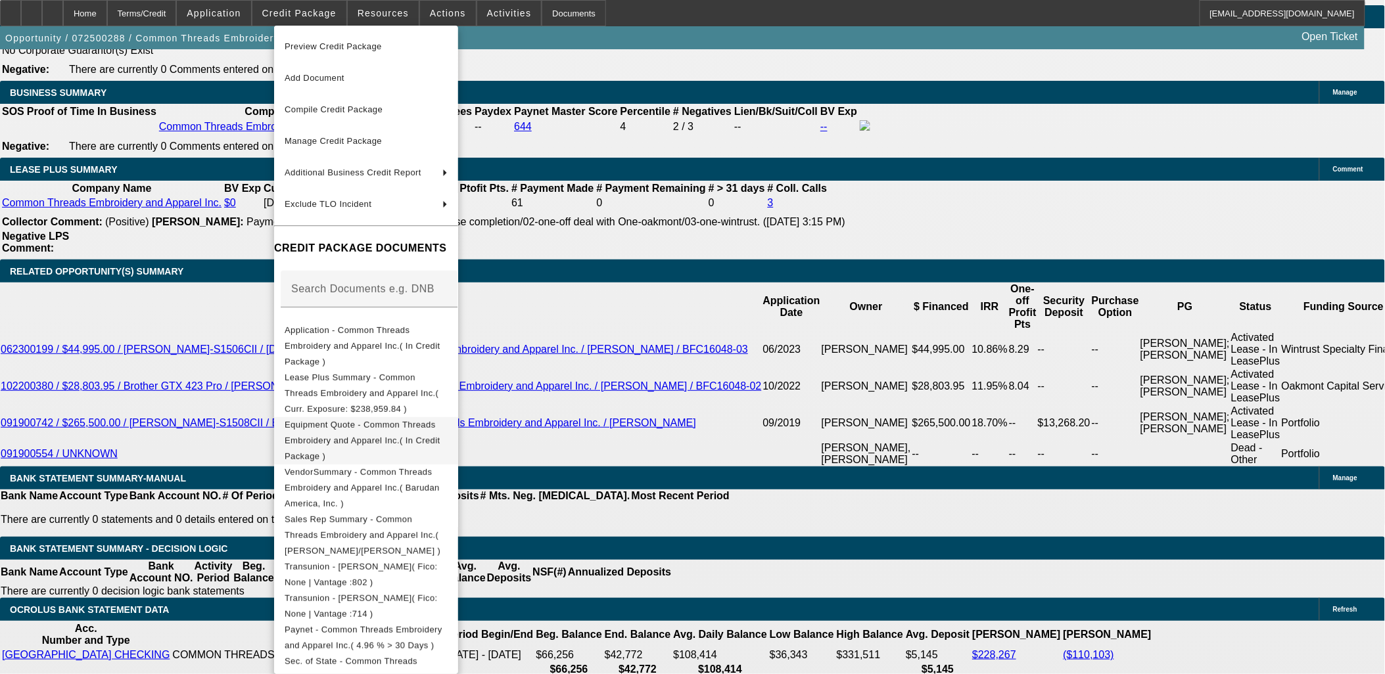
click at [346, 419] on span "Equipment Quote - Common Threads Embroidery and Apparel Inc.( In Credit Package…" at bounding box center [363, 439] width 156 height 41
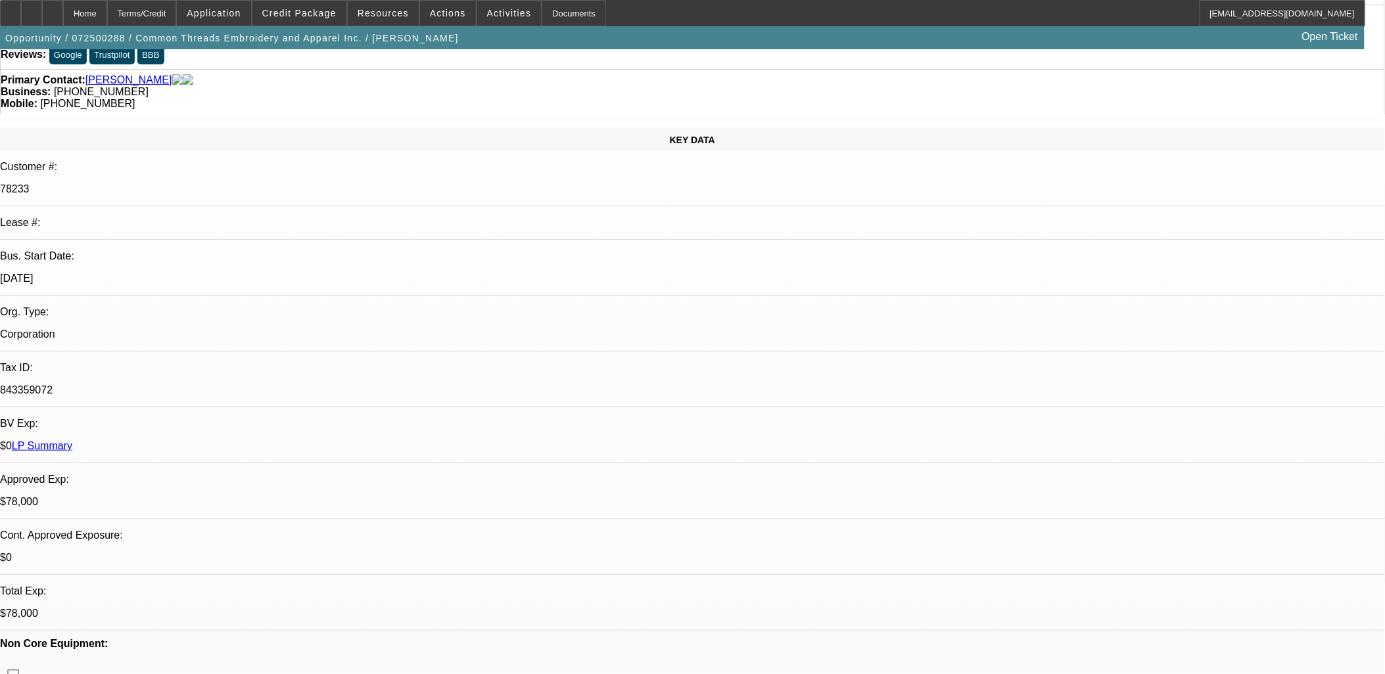
scroll to position [0, 0]
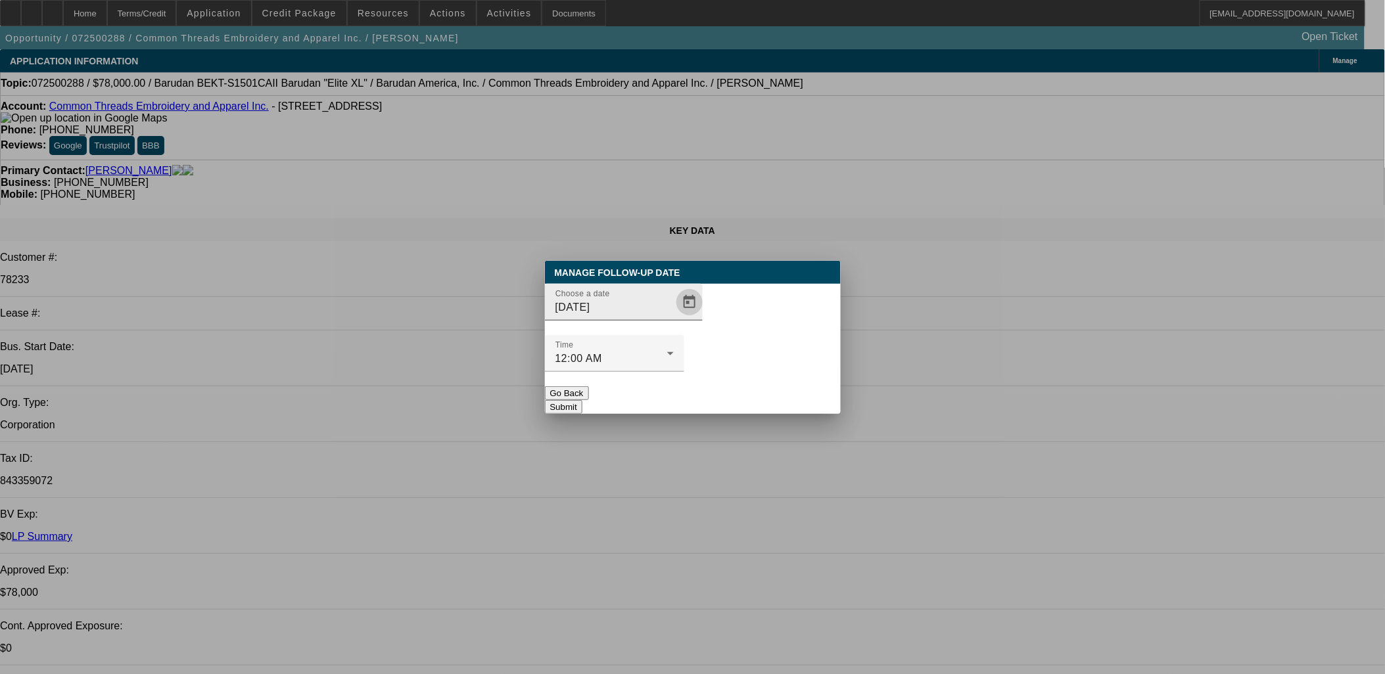
click at [674, 318] on span "Open calendar" at bounding box center [690, 303] width 32 height 32
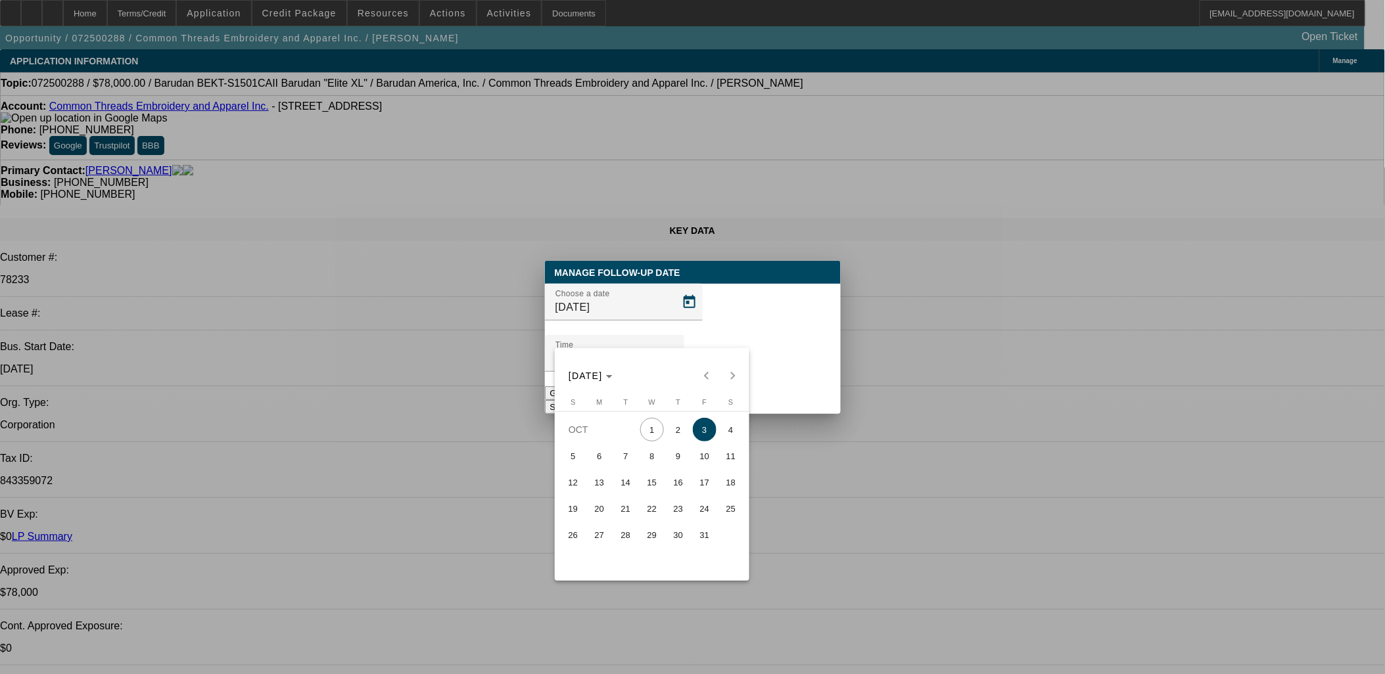
click at [673, 432] on span "2" at bounding box center [679, 430] width 24 height 24
type input "10/2/2025"
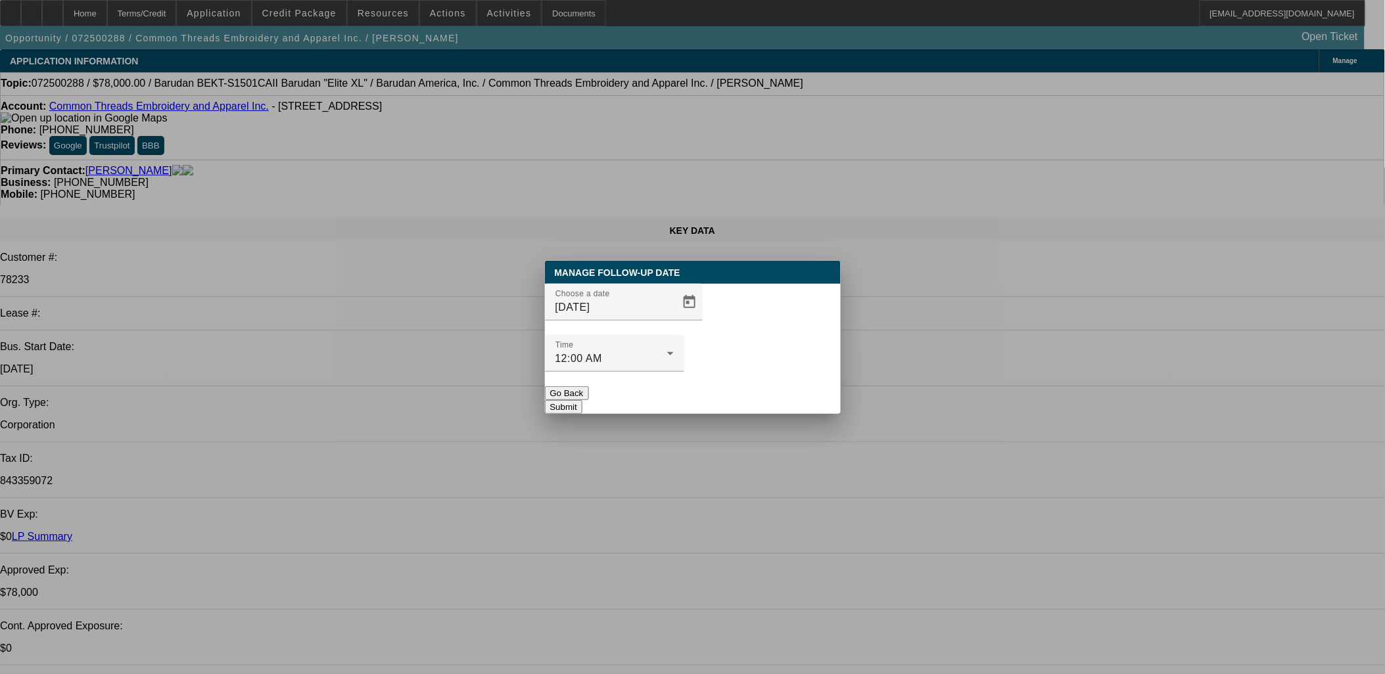
click at [582, 400] on button "Submit" at bounding box center [563, 407] width 37 height 14
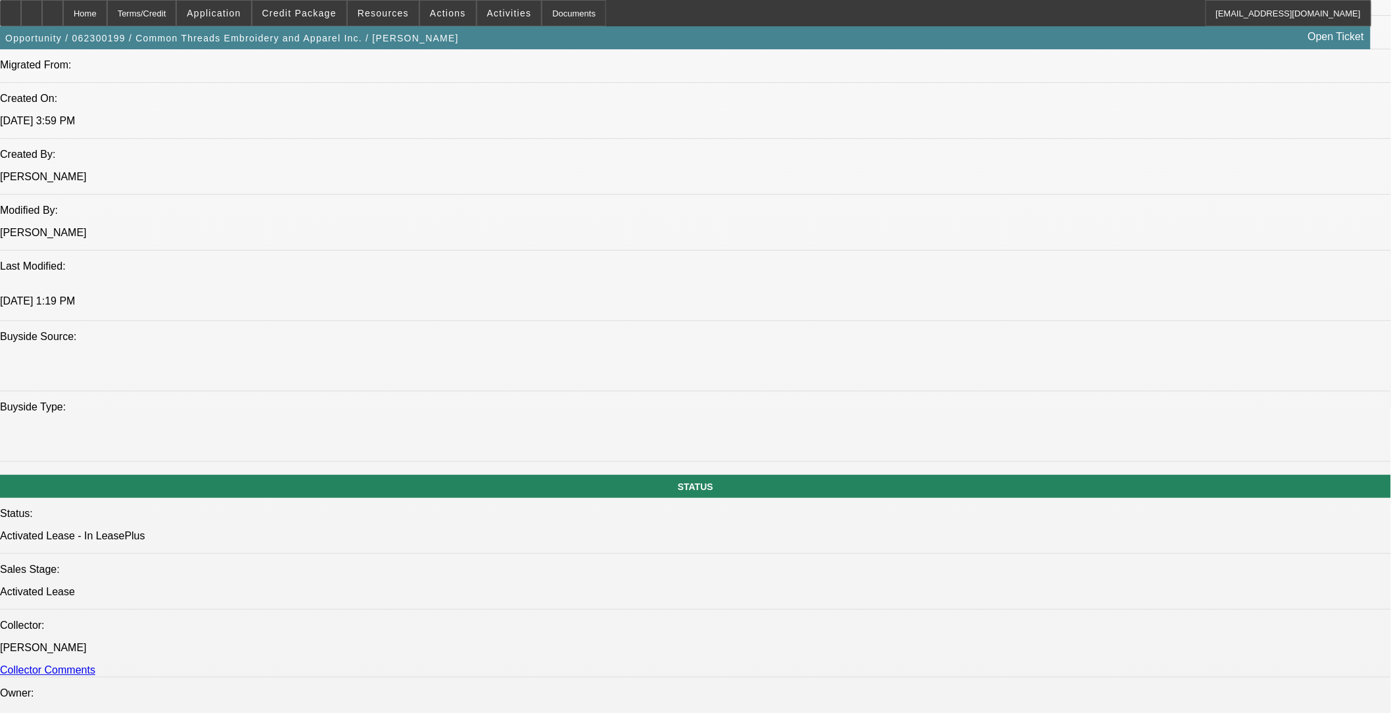
select select "0"
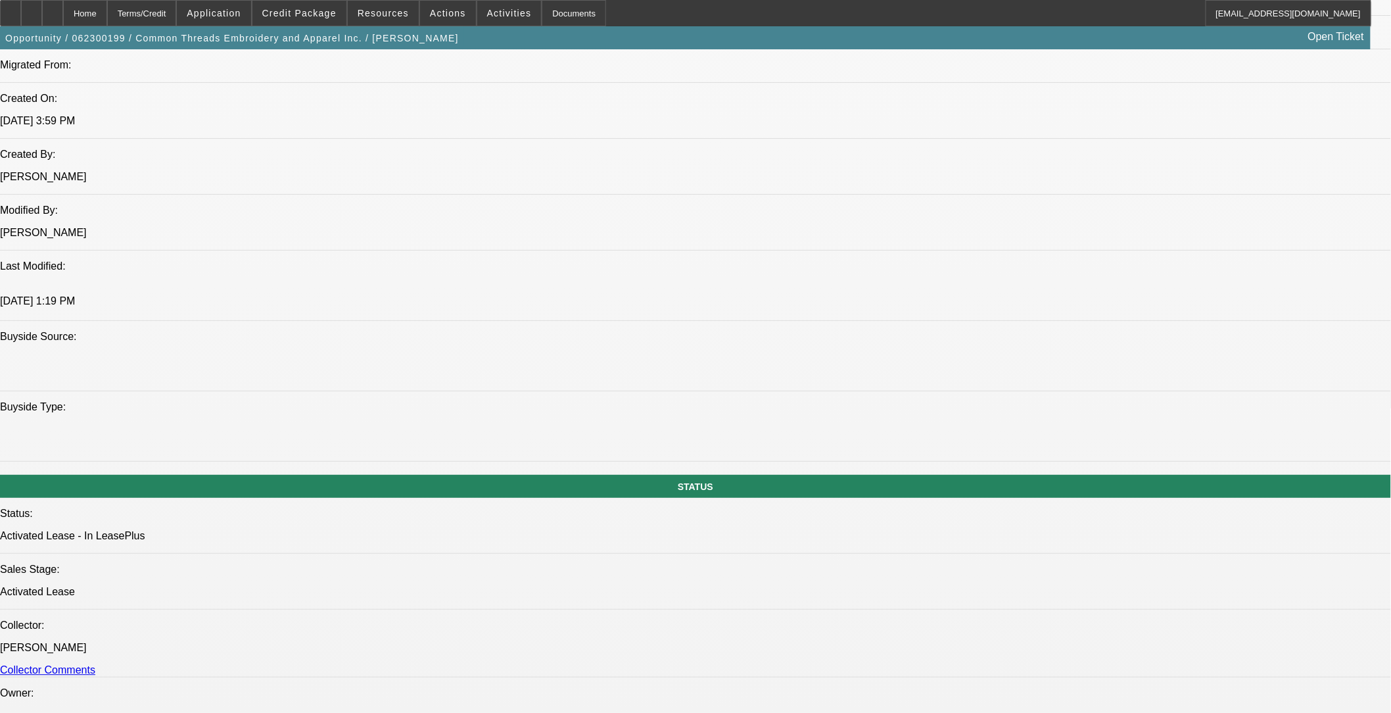
select select "0"
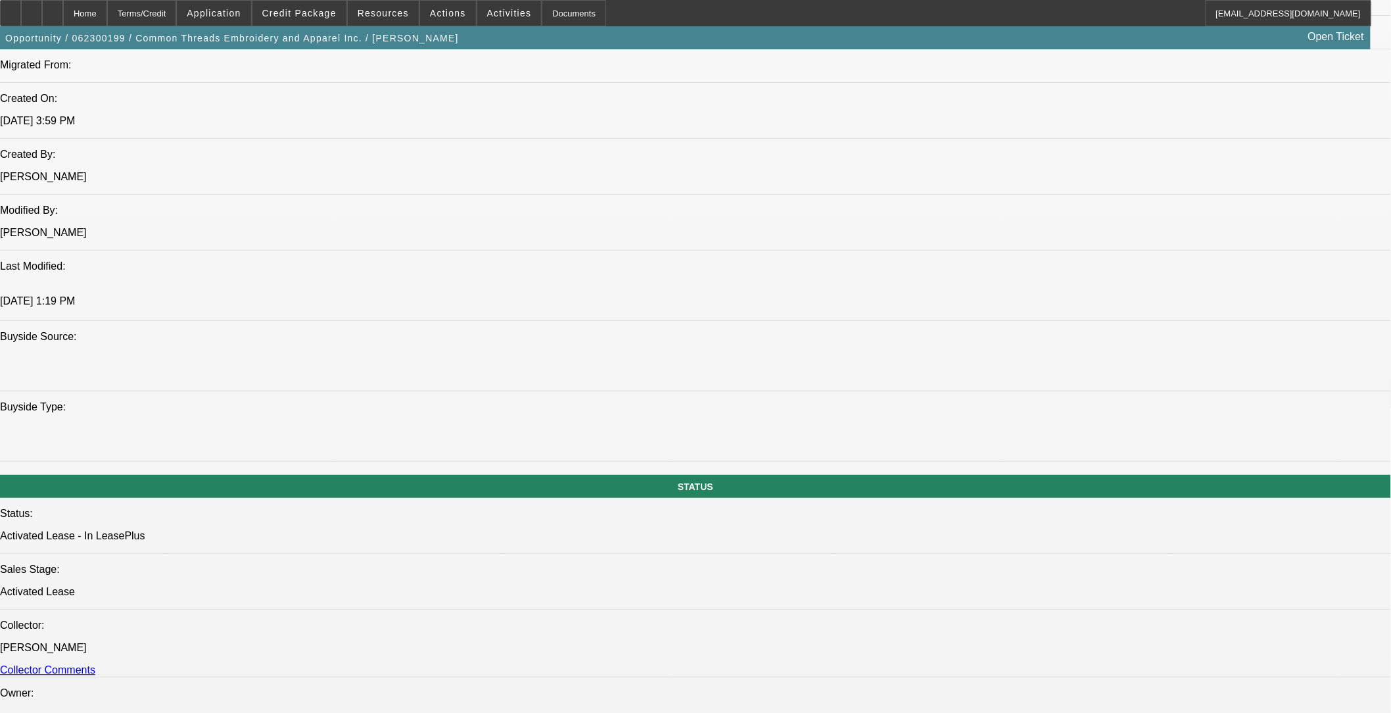
select select "0"
select select "1"
select select "2"
select select "6"
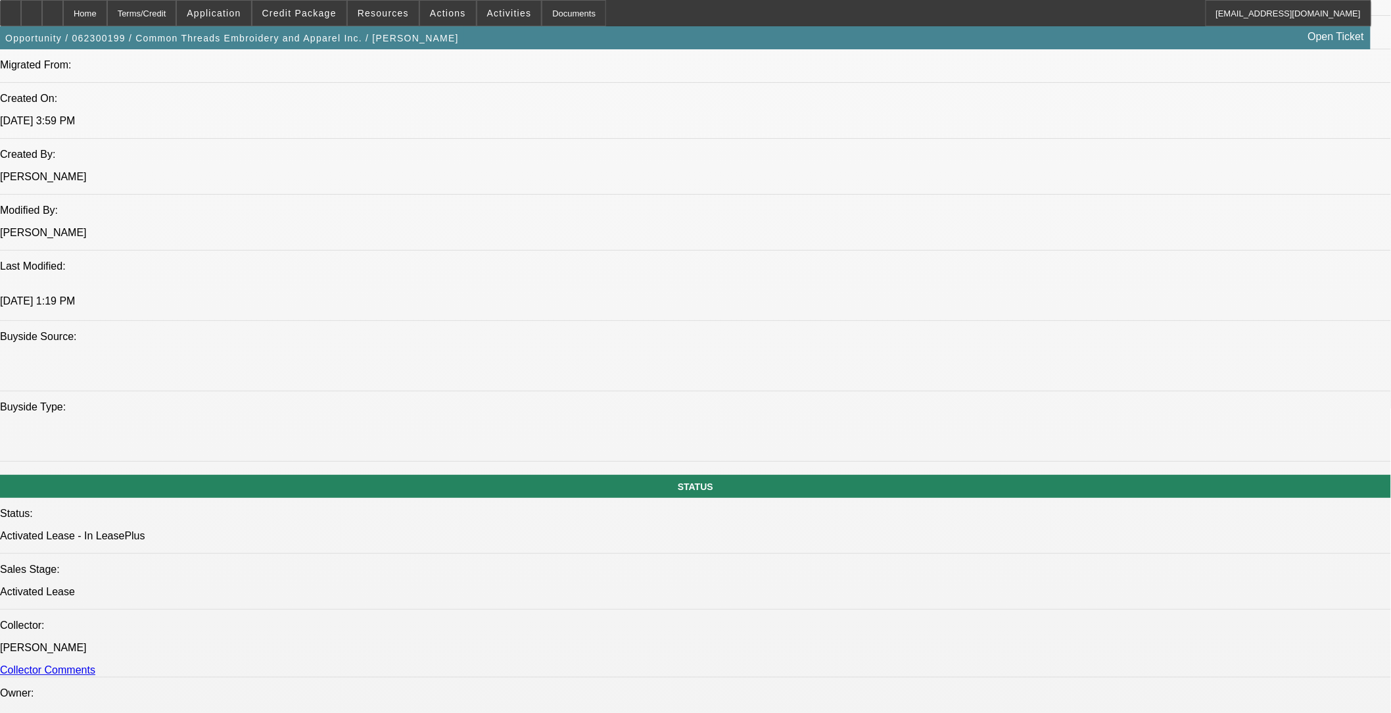
select select "1"
select select "2"
select select "6"
select select "1"
select select "2"
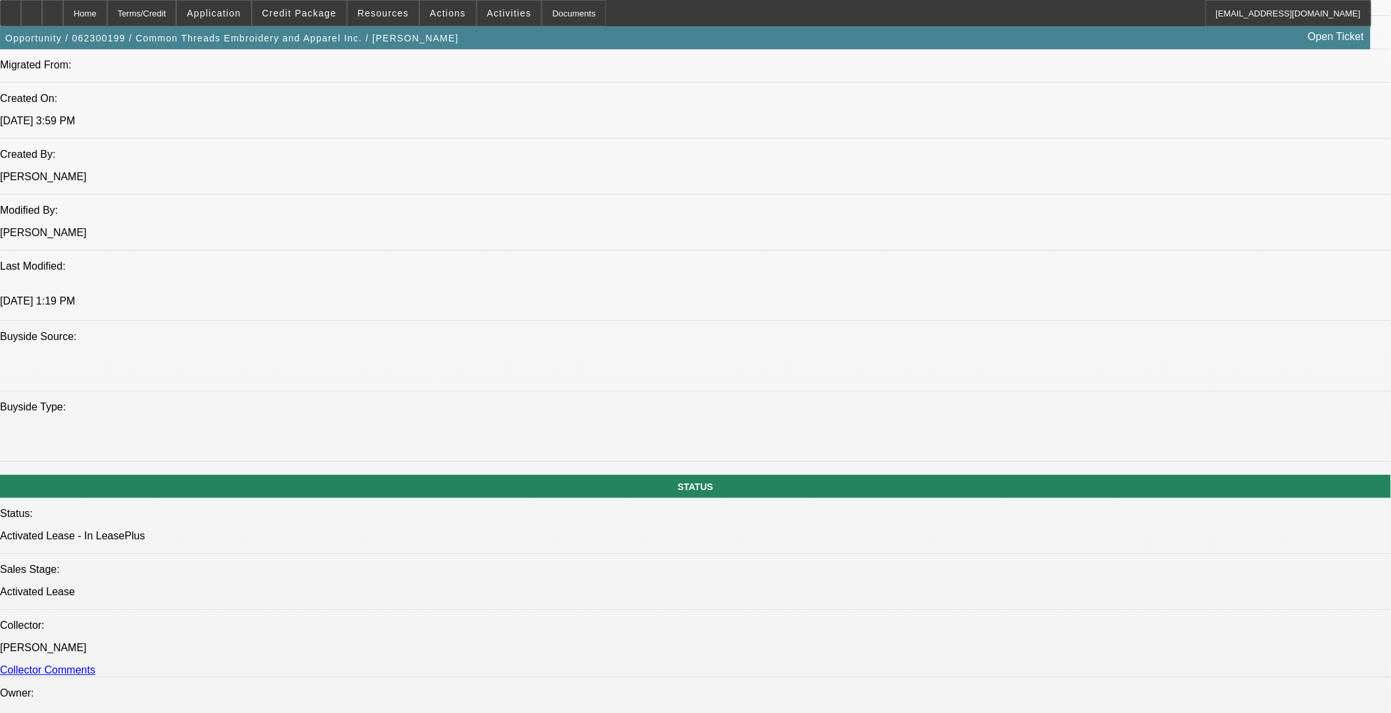
select select "6"
select select "1"
select select "2"
select select "6"
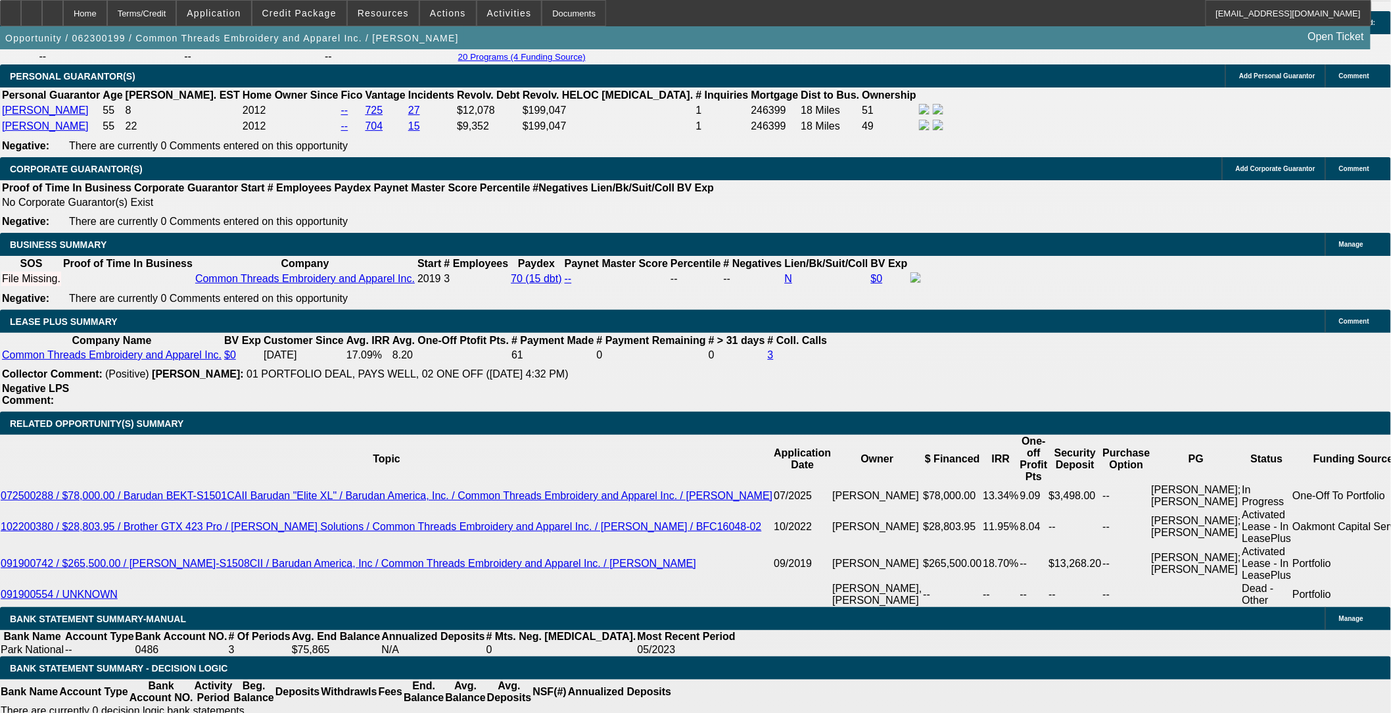
scroll to position [2006, 0]
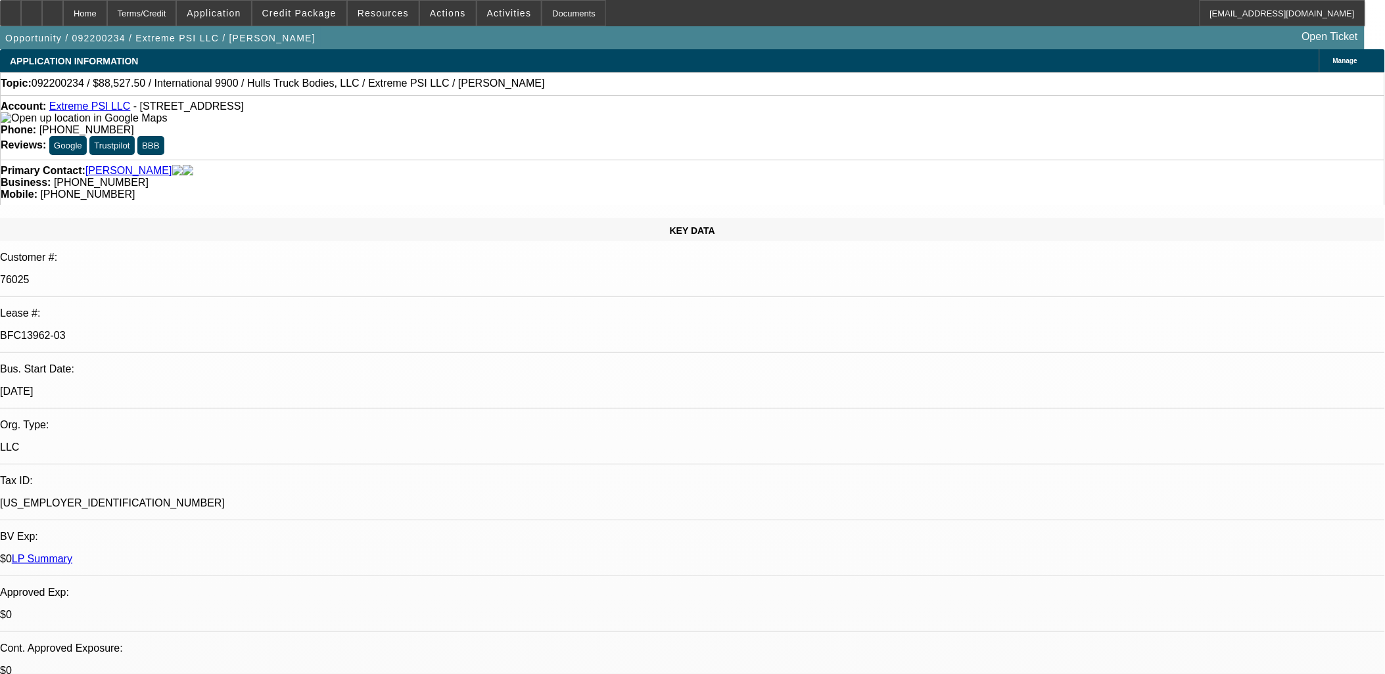
select select "0"
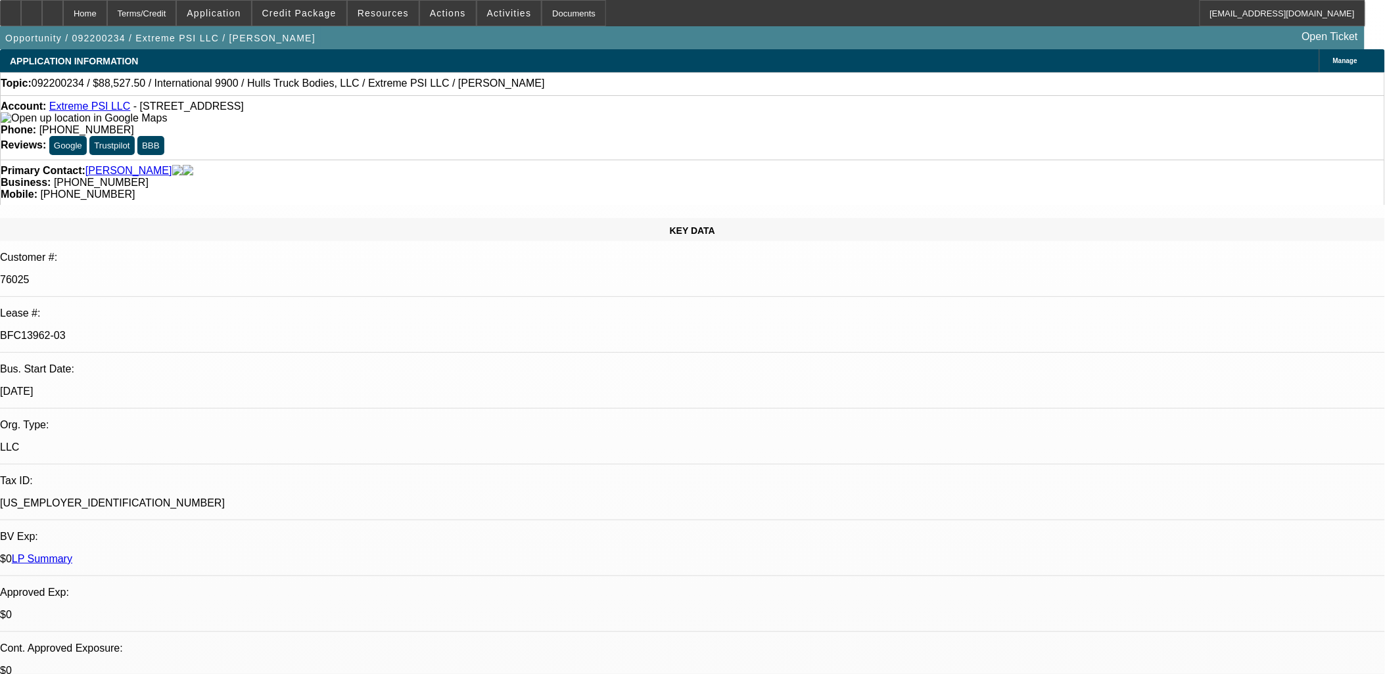
select select "0"
select select "0.1"
select select "0"
select select "0.1"
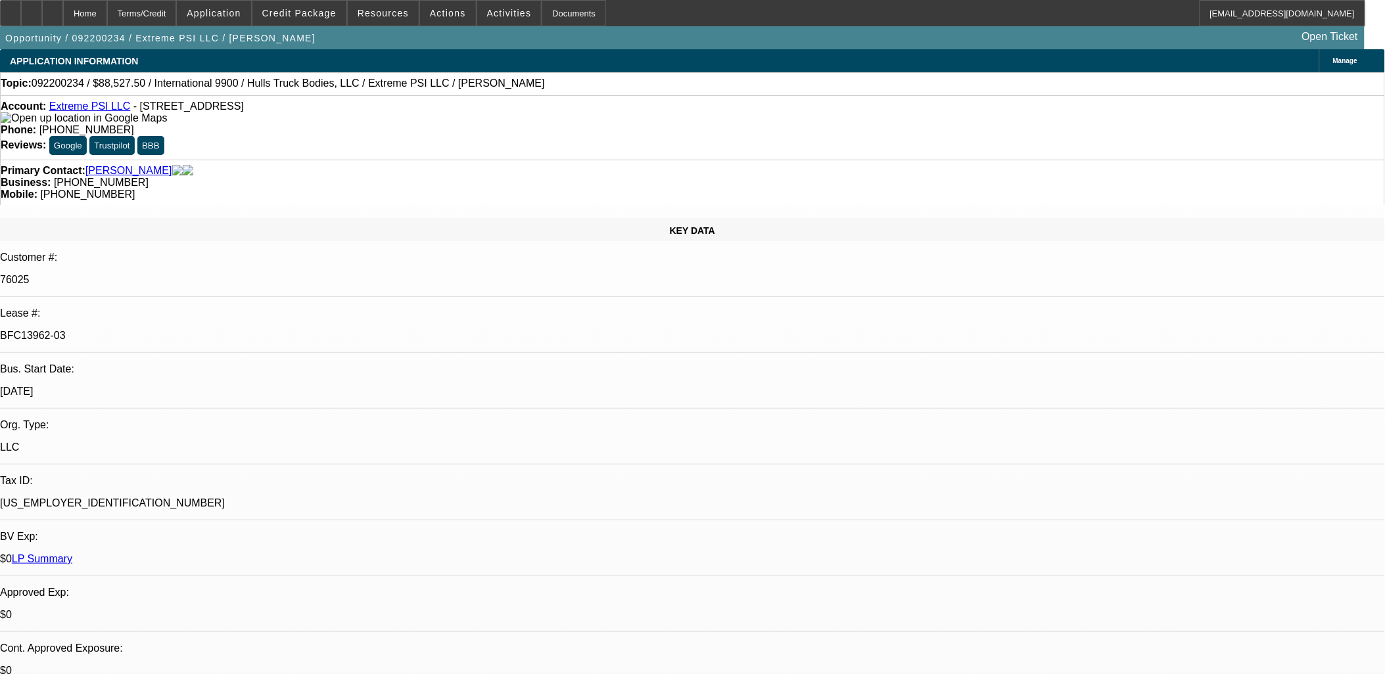
select select "0"
select select "1"
select select "2"
select select "6"
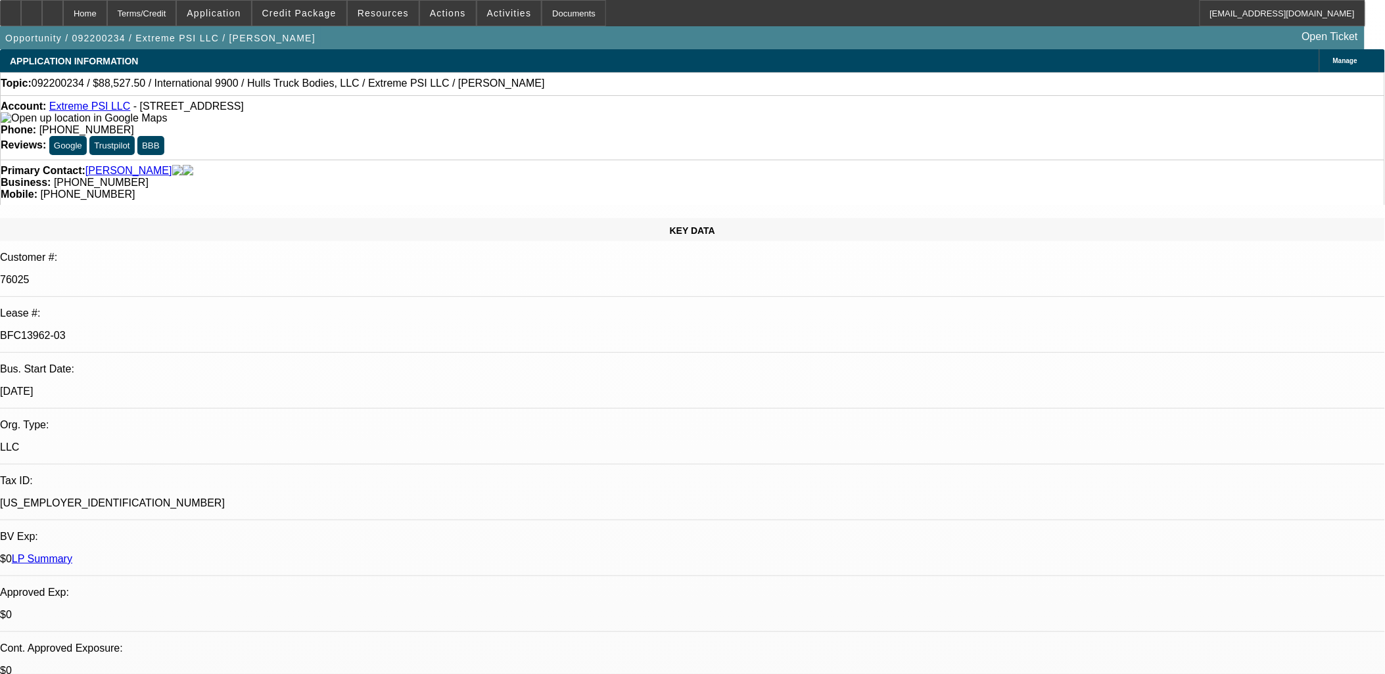
select select "1"
select select "2"
select select "6"
select select "1"
select select "2"
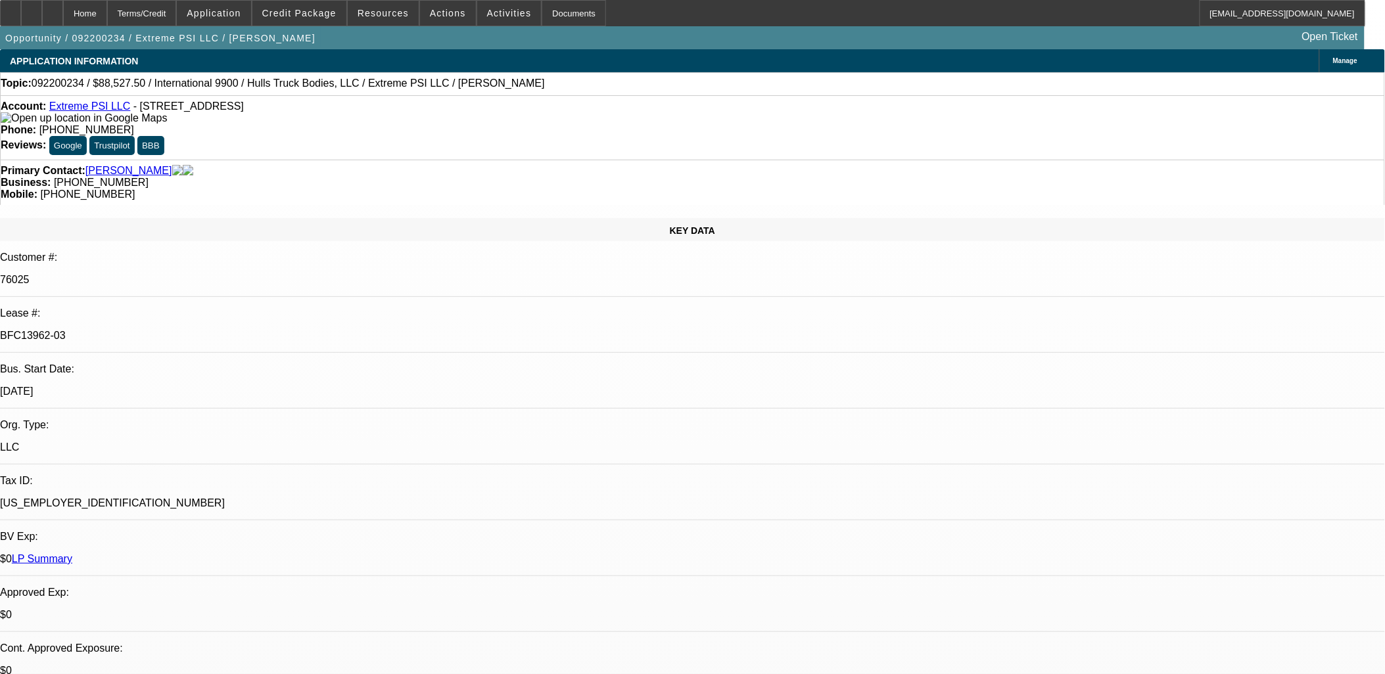
select select "6"
select select "1"
select select "2"
select select "6"
click at [72, 554] on link "LP Summary" at bounding box center [42, 559] width 60 height 11
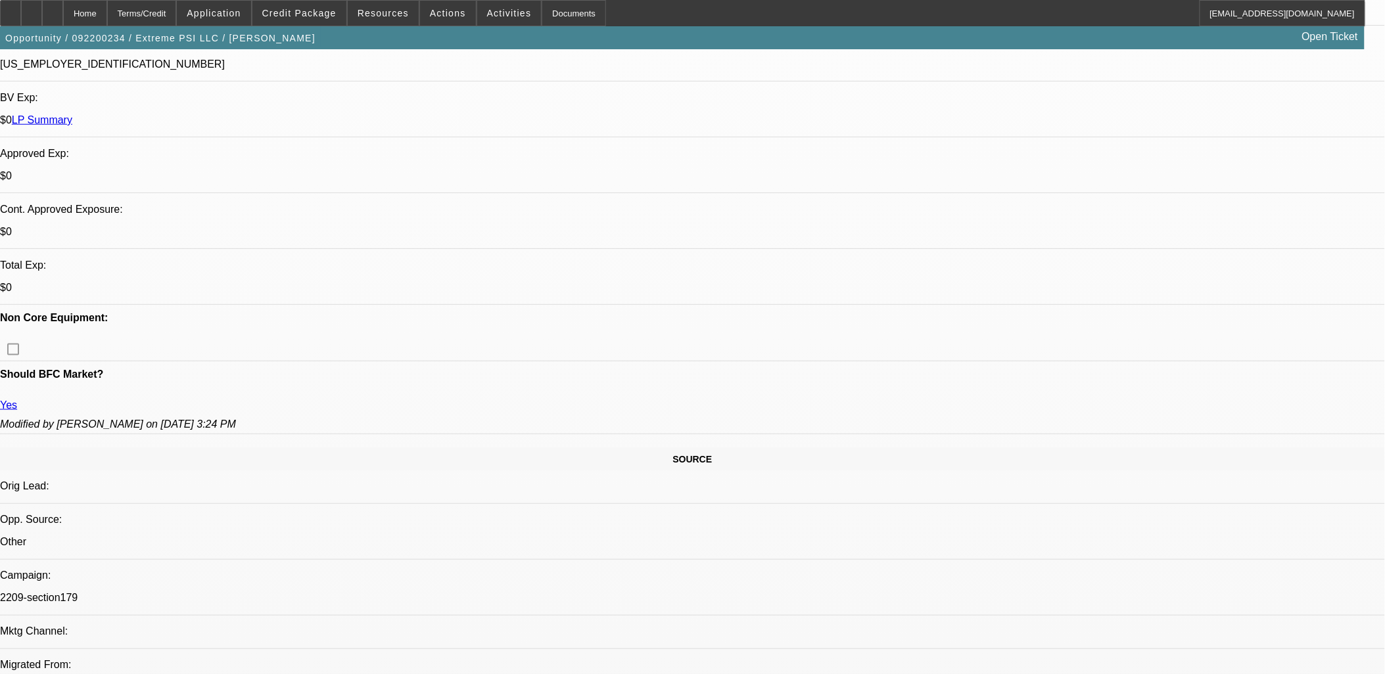
scroll to position [876, 0]
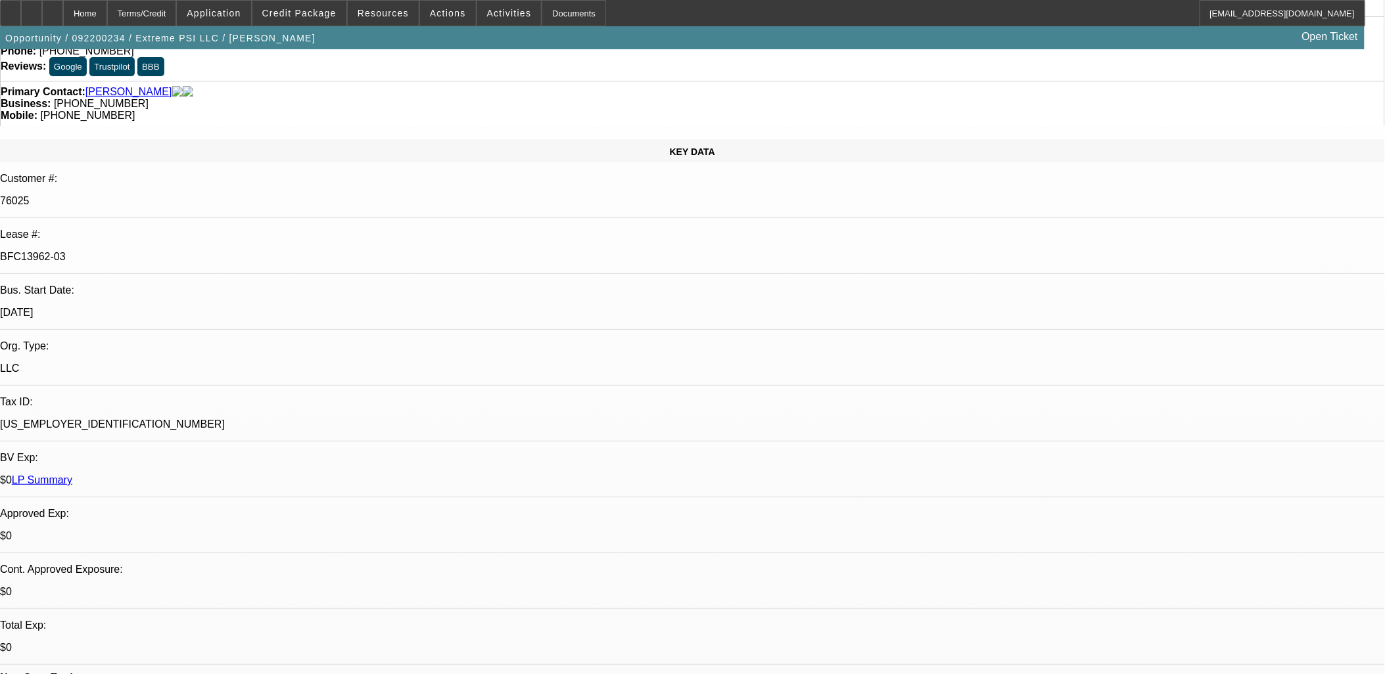
scroll to position [0, 0]
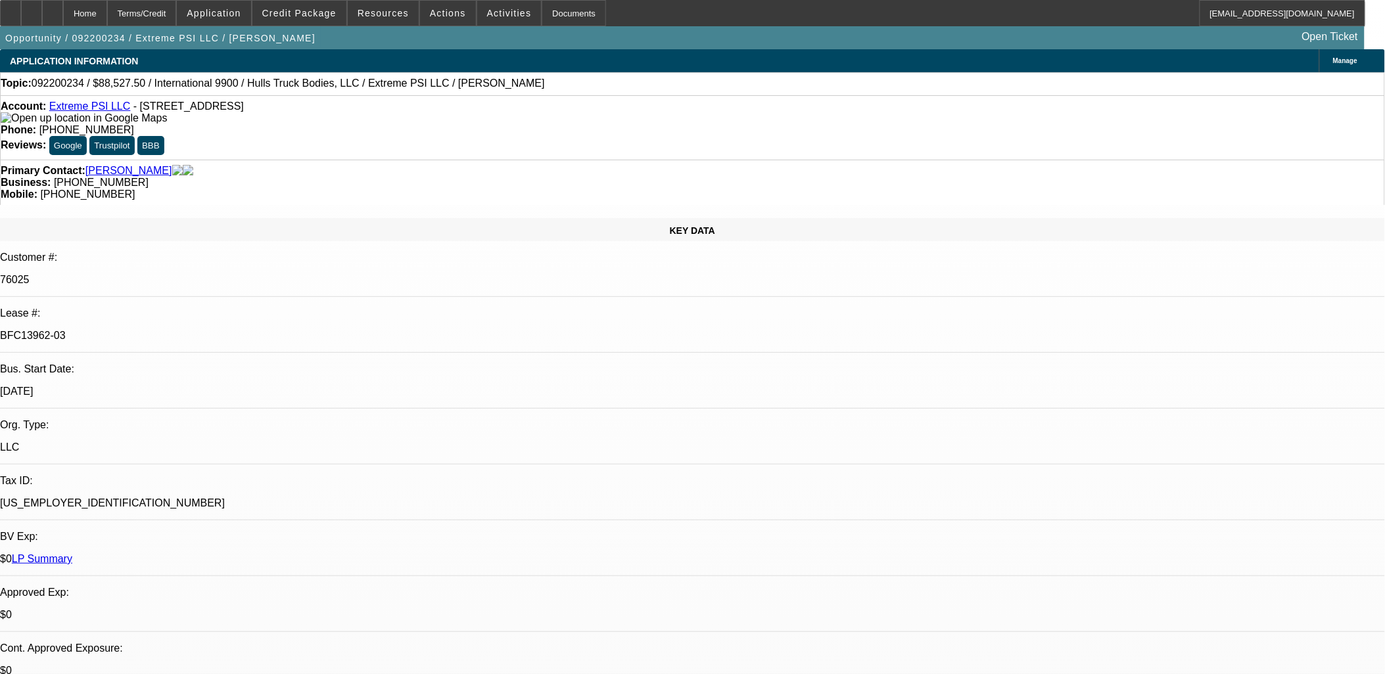
click at [221, 330] on p "BFC13962-03" at bounding box center [692, 336] width 1385 height 12
copy div "BFC13962-03"
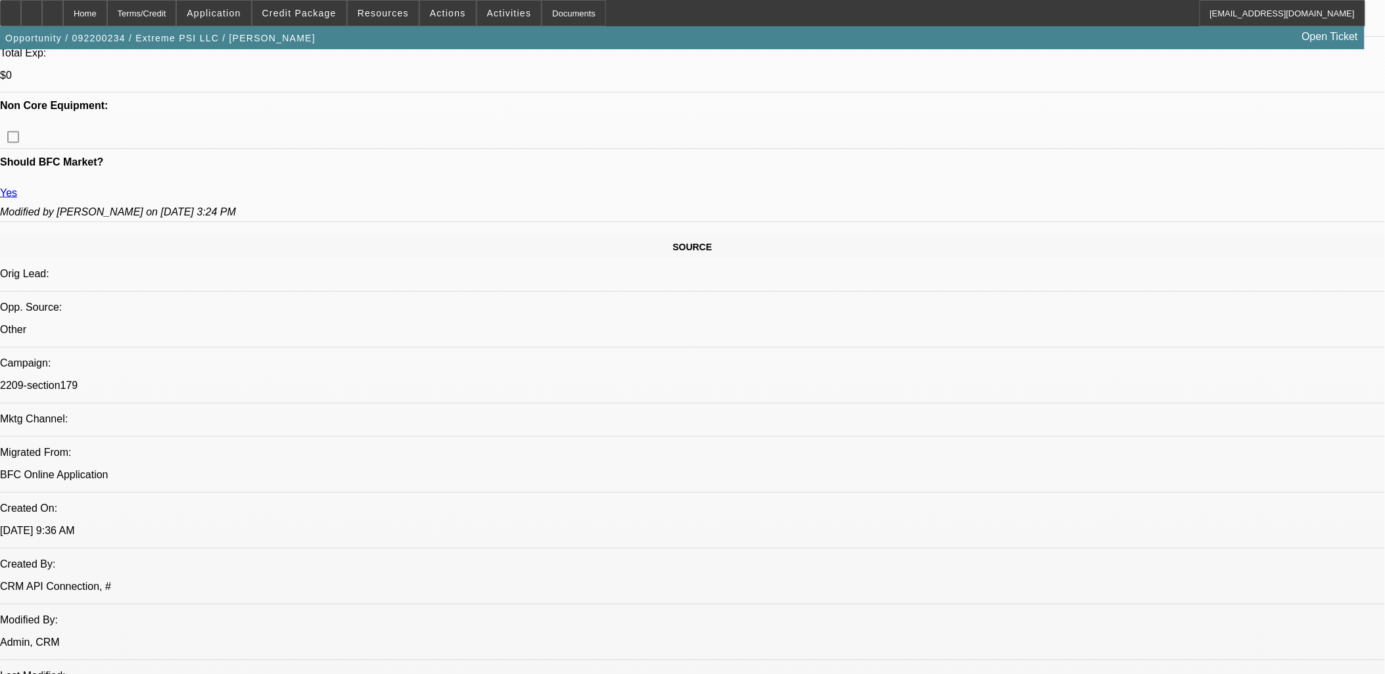
scroll to position [657, 0]
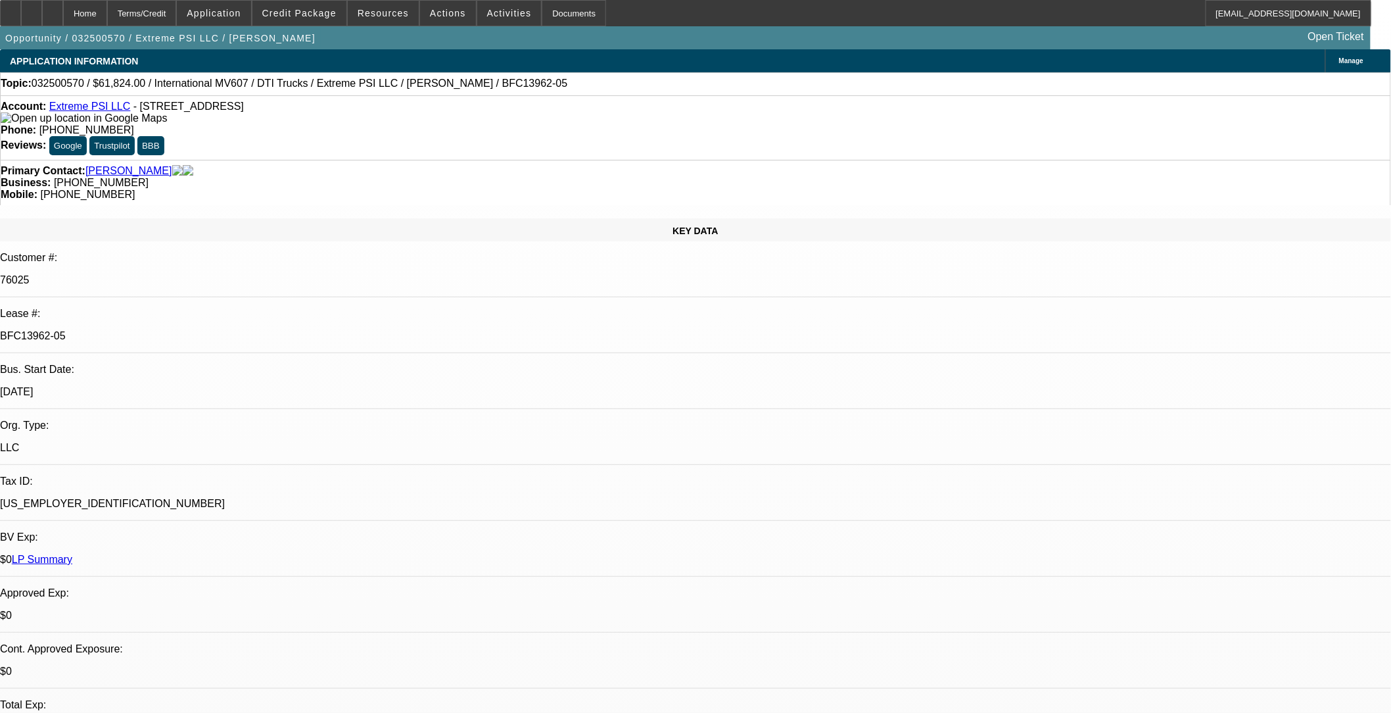
select select "0"
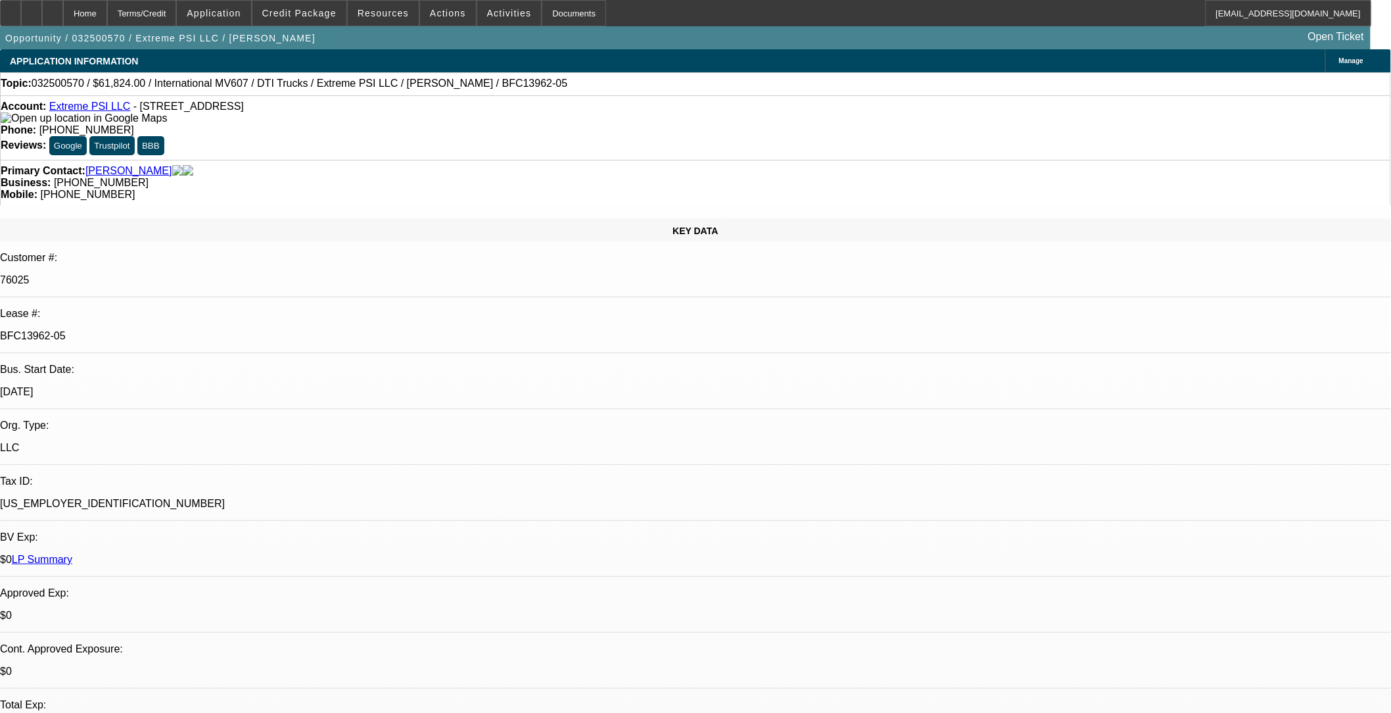
select select "0"
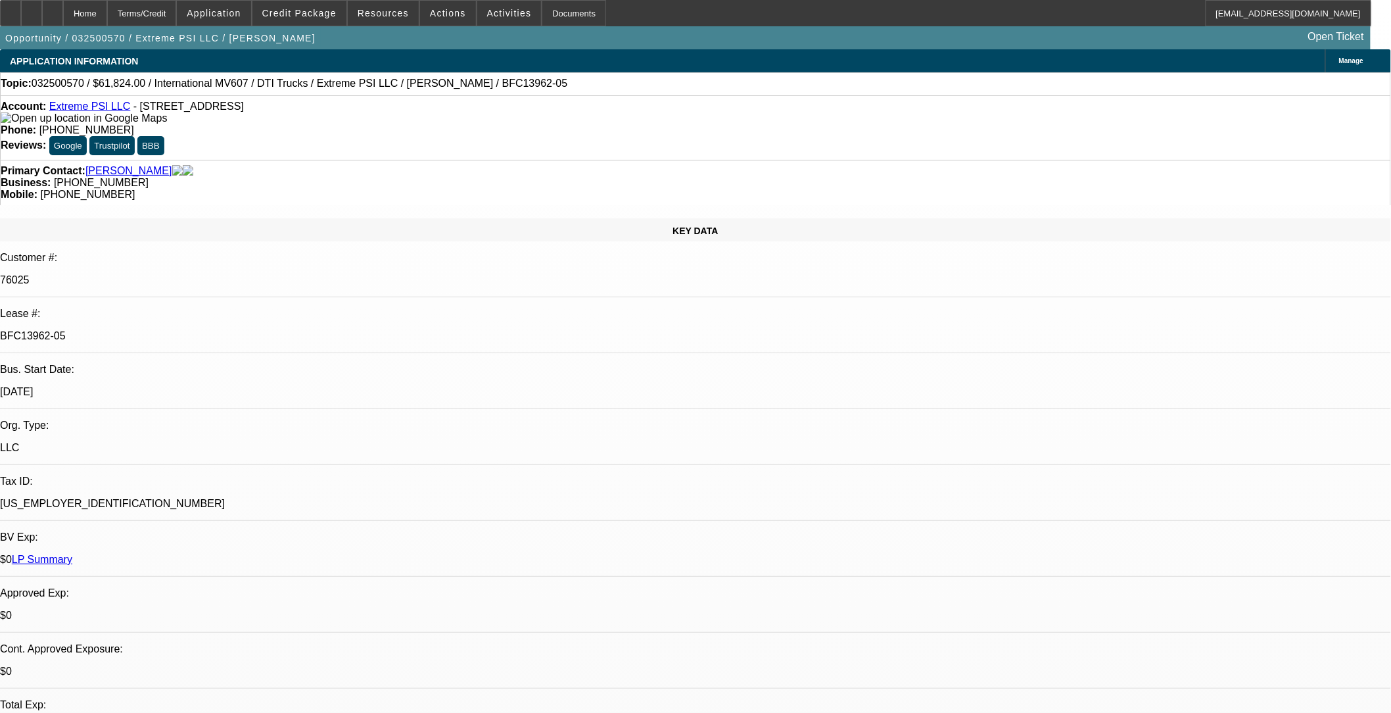
select select "0"
select select "1"
select select "3"
select select "6"
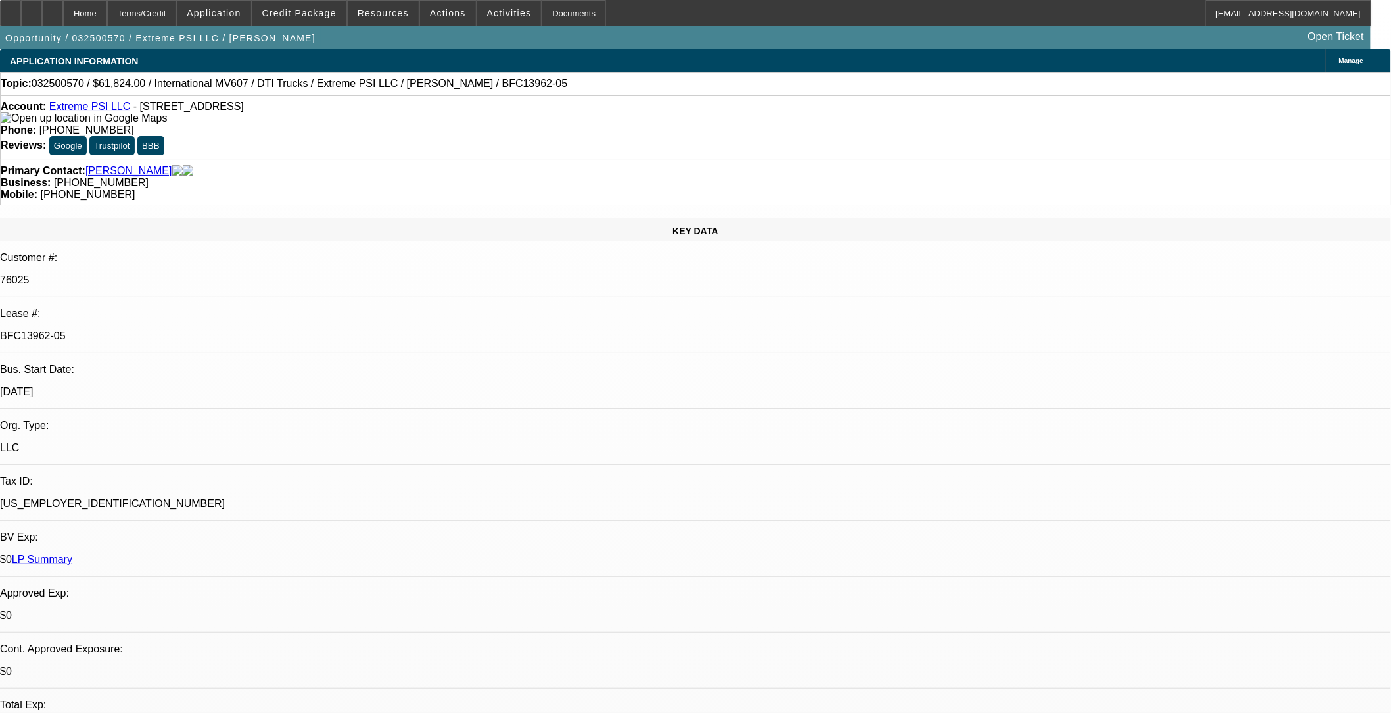
select select "1"
select select "3"
select select "6"
select select "1"
select select "3"
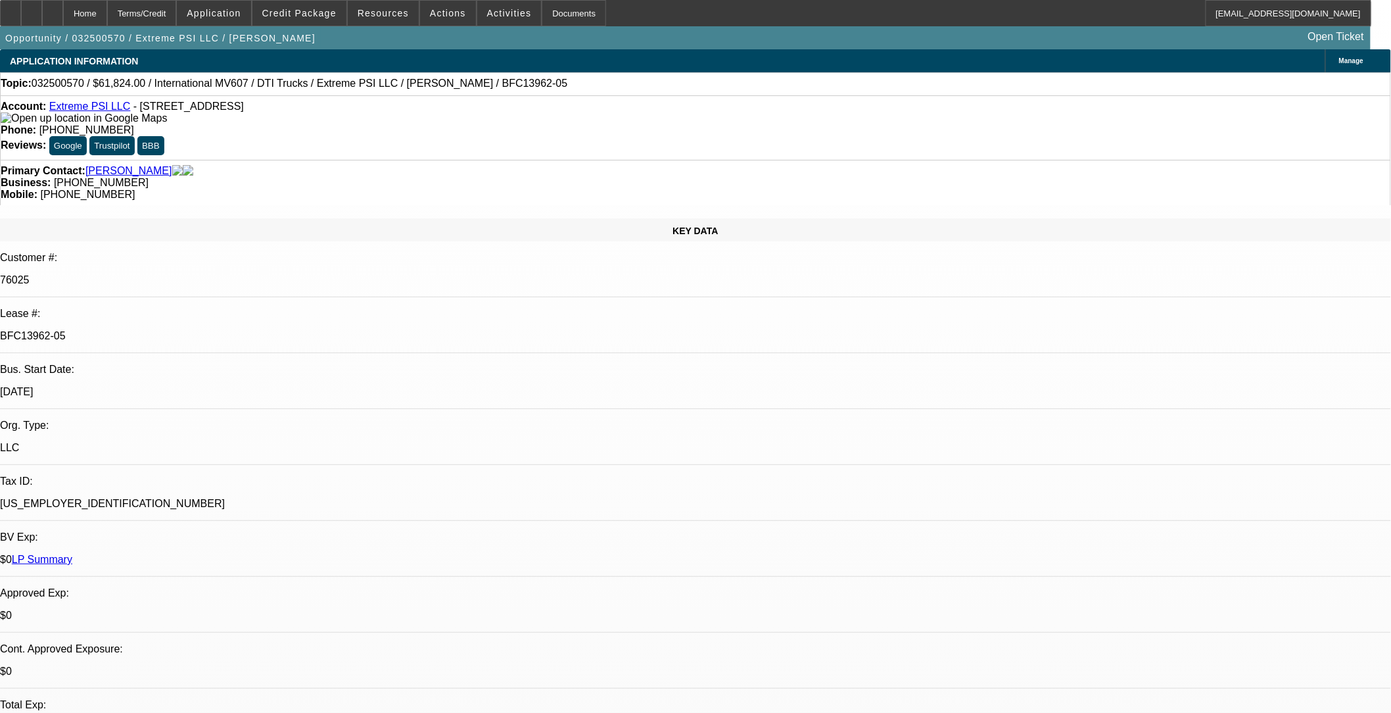
select select "6"
select select "1"
select select "2"
select select "6"
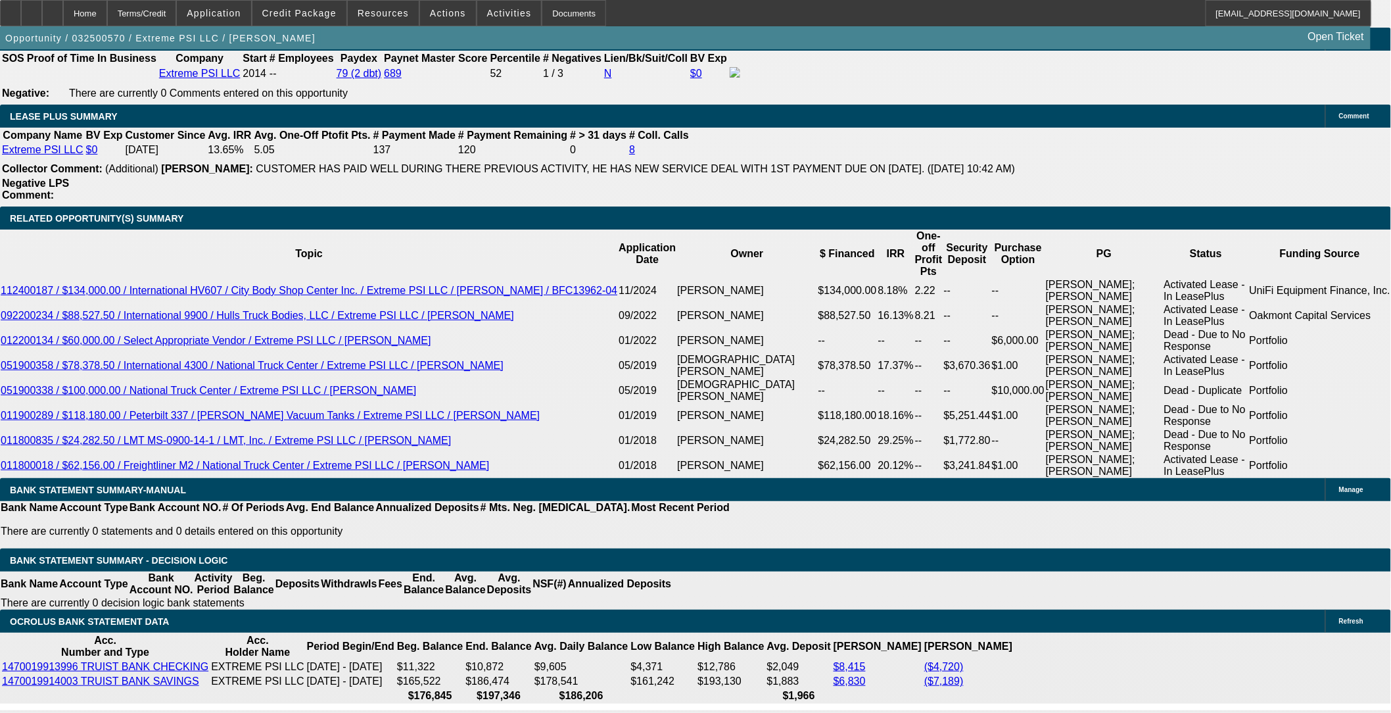
scroll to position [2483, 0]
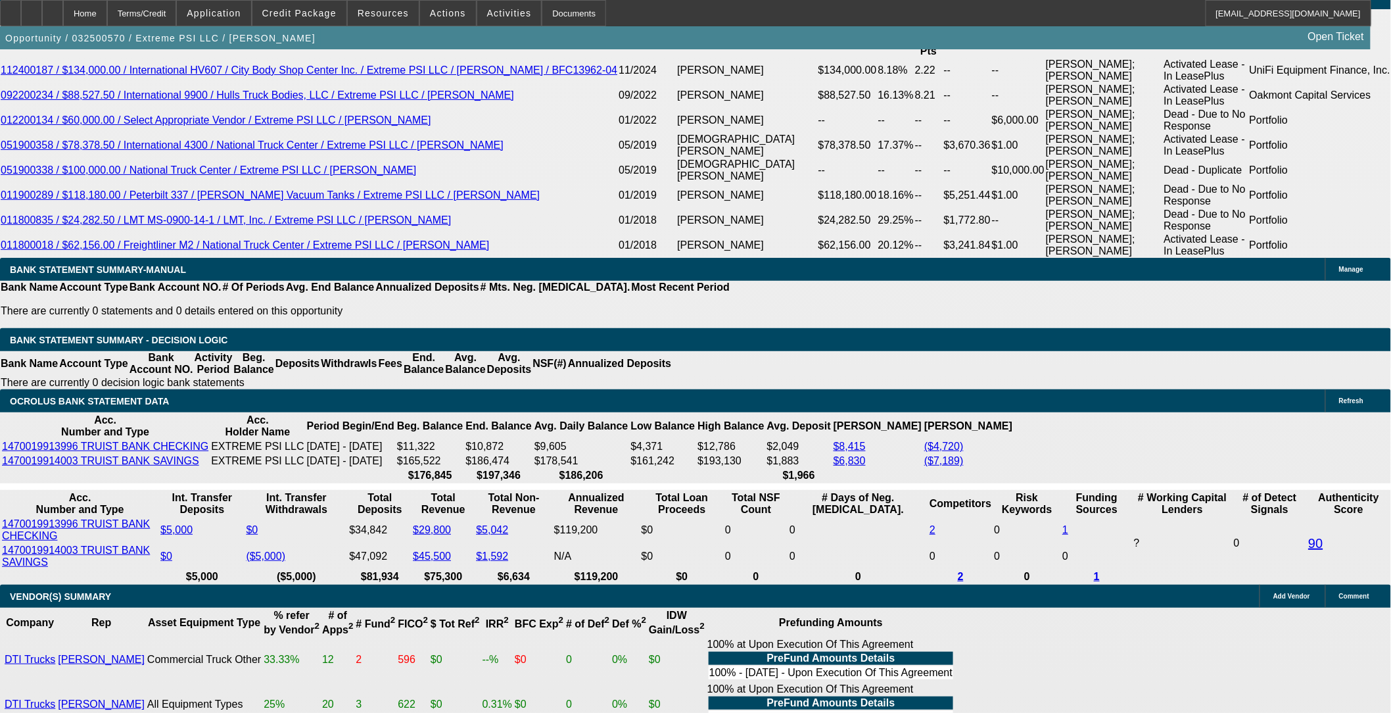
type input "early"
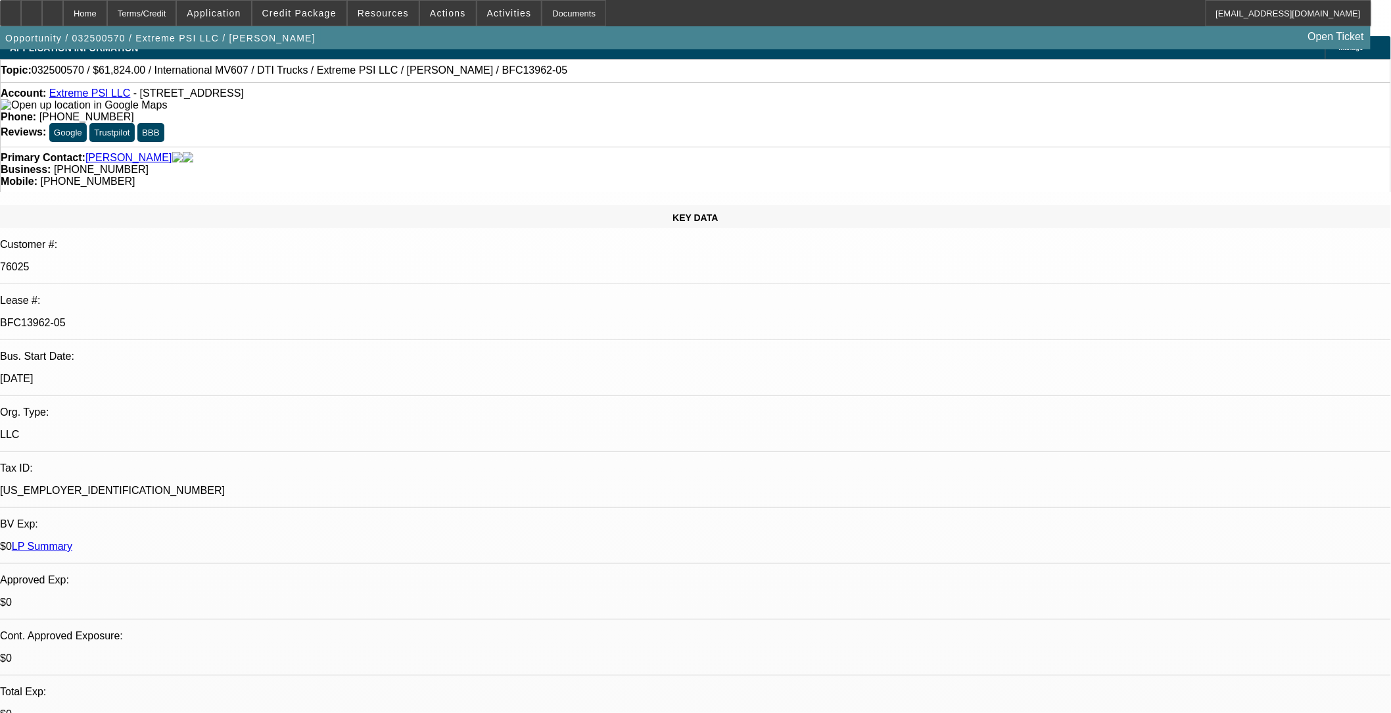
scroll to position [0, 0]
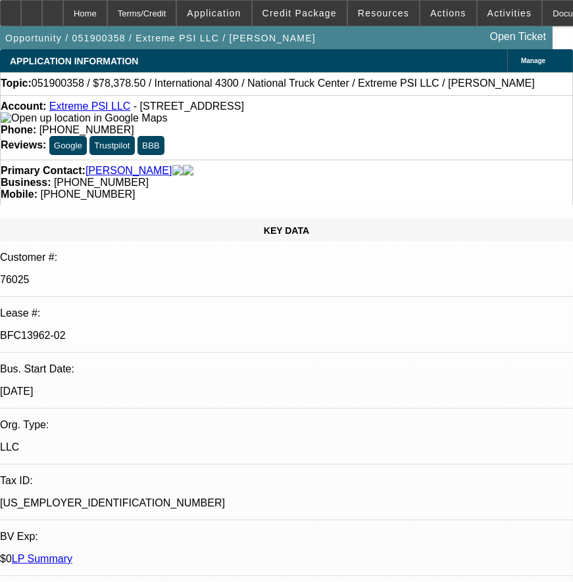
select select "0"
select select "2"
select select "0"
select select "2"
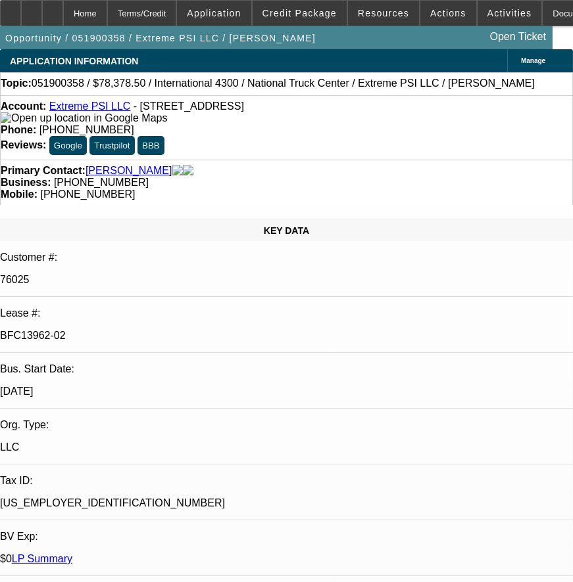
select select "0"
select select "2"
select select "0"
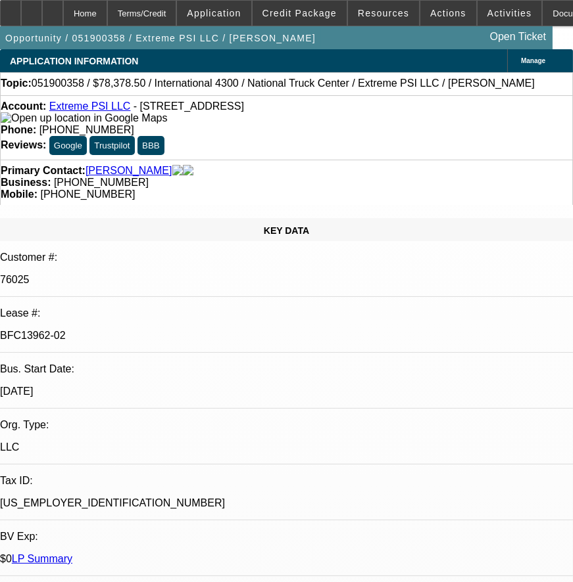
select select "2"
select select "0"
select select "1"
select select "2"
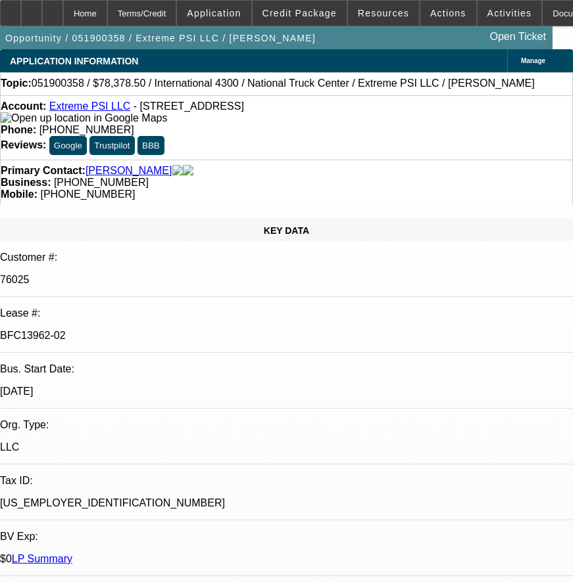
select select "1"
select select "2"
select select "1"
select select "2"
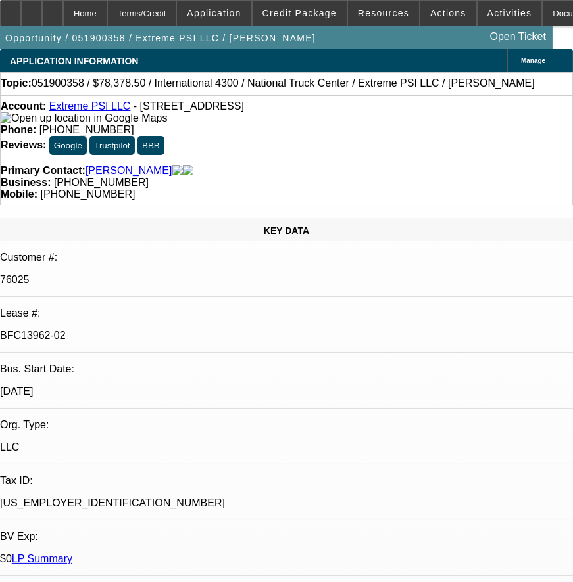
select select "2"
select select "1"
select select "2"
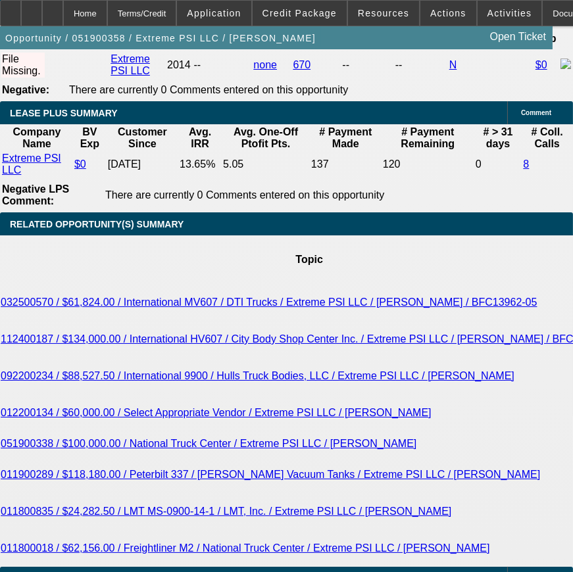
scroll to position [2630, 0]
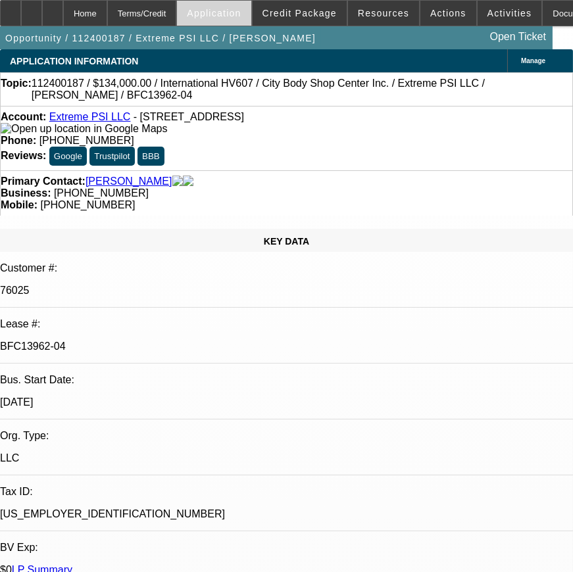
select select "0"
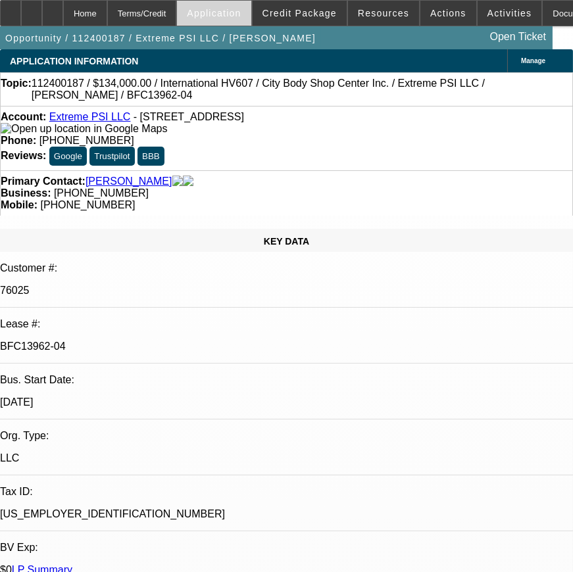
select select "0"
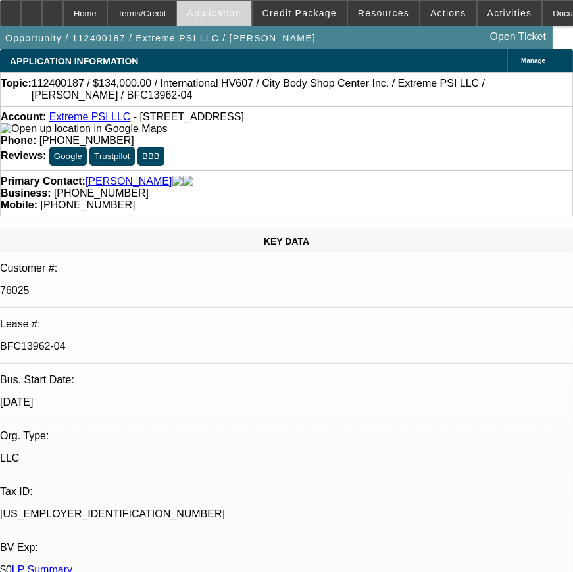
select select "0"
select select "1"
select select "2"
select select "6"
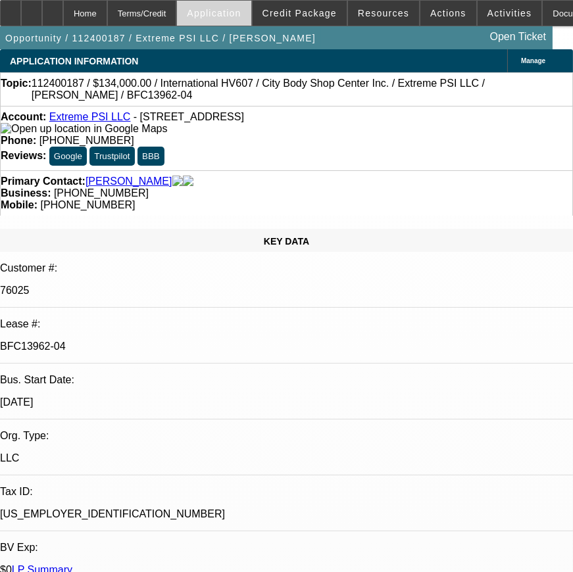
select select "1"
select select "2"
select select "6"
select select "1"
select select "2"
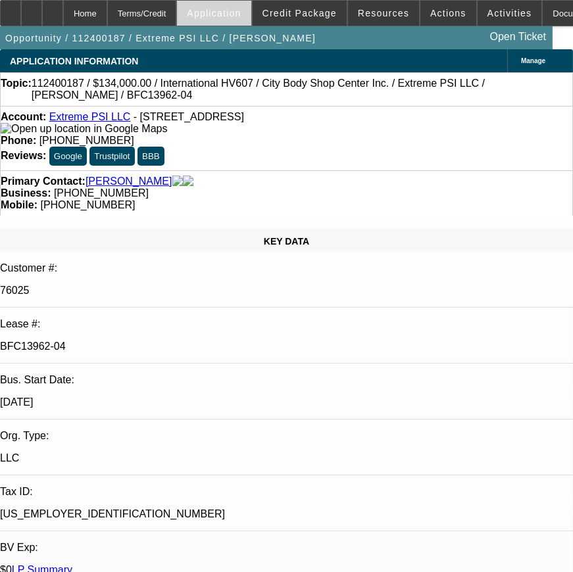
select select "6"
select select "1"
select select "2"
select select "6"
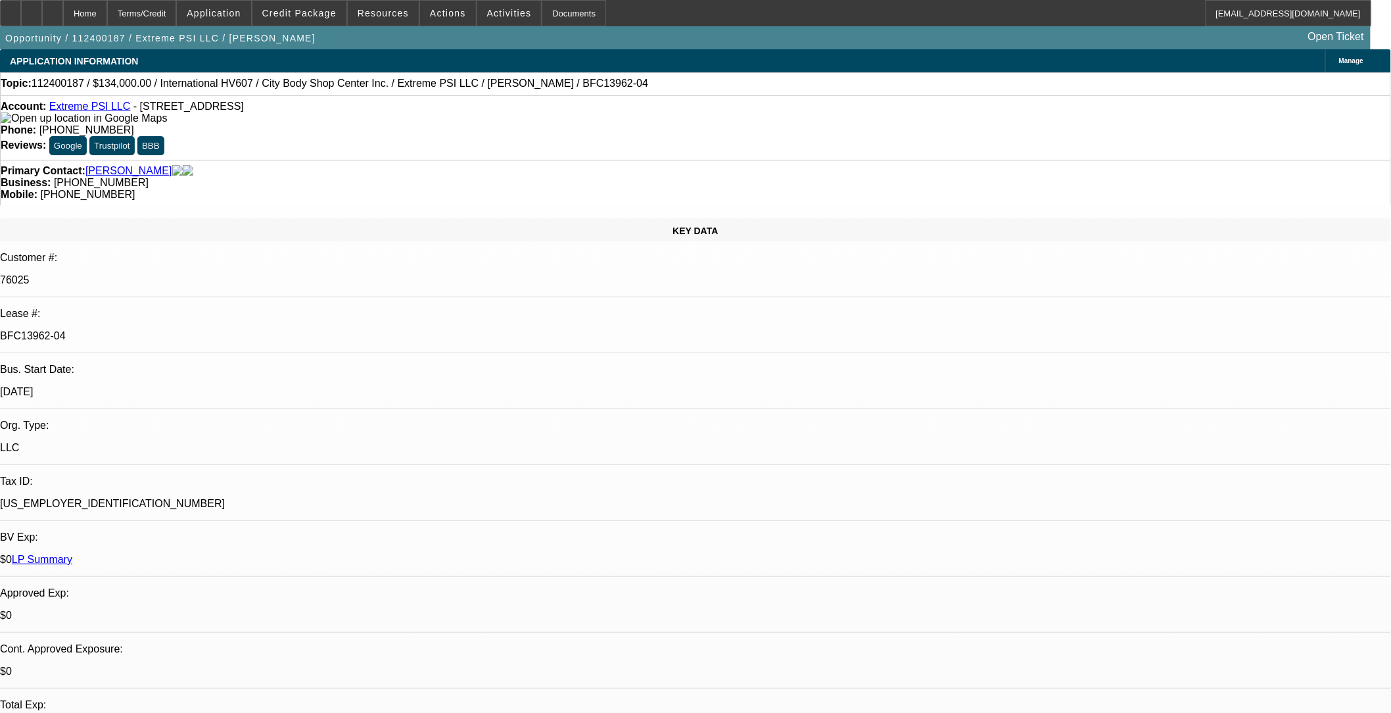
type input "e"
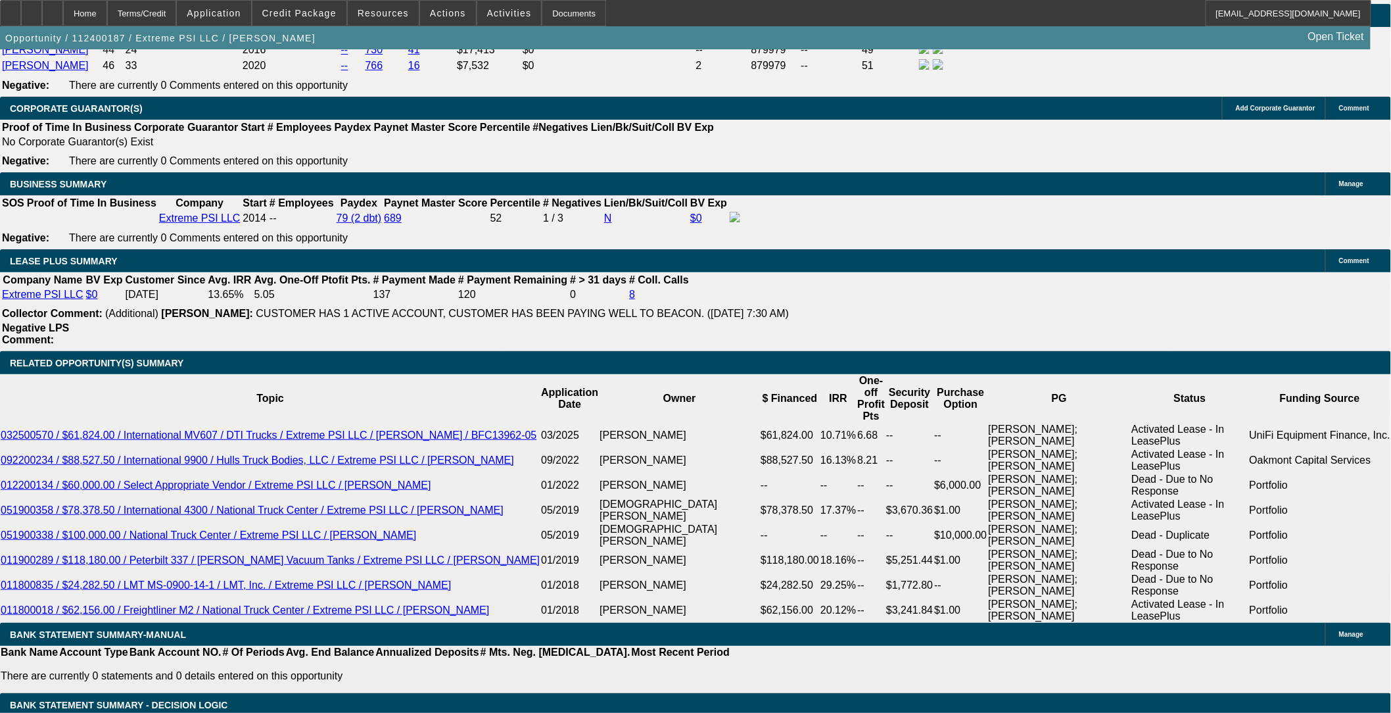
scroll to position [73, 0]
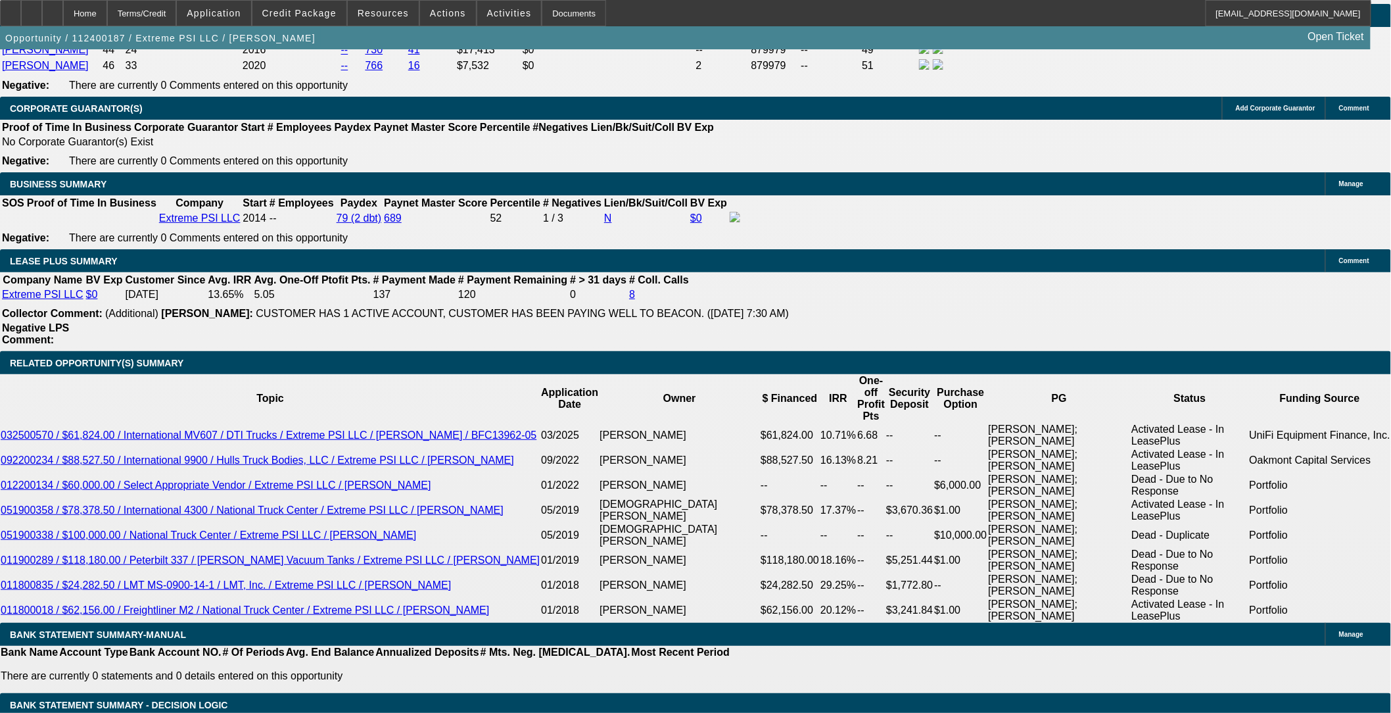
scroll to position [1972, 0]
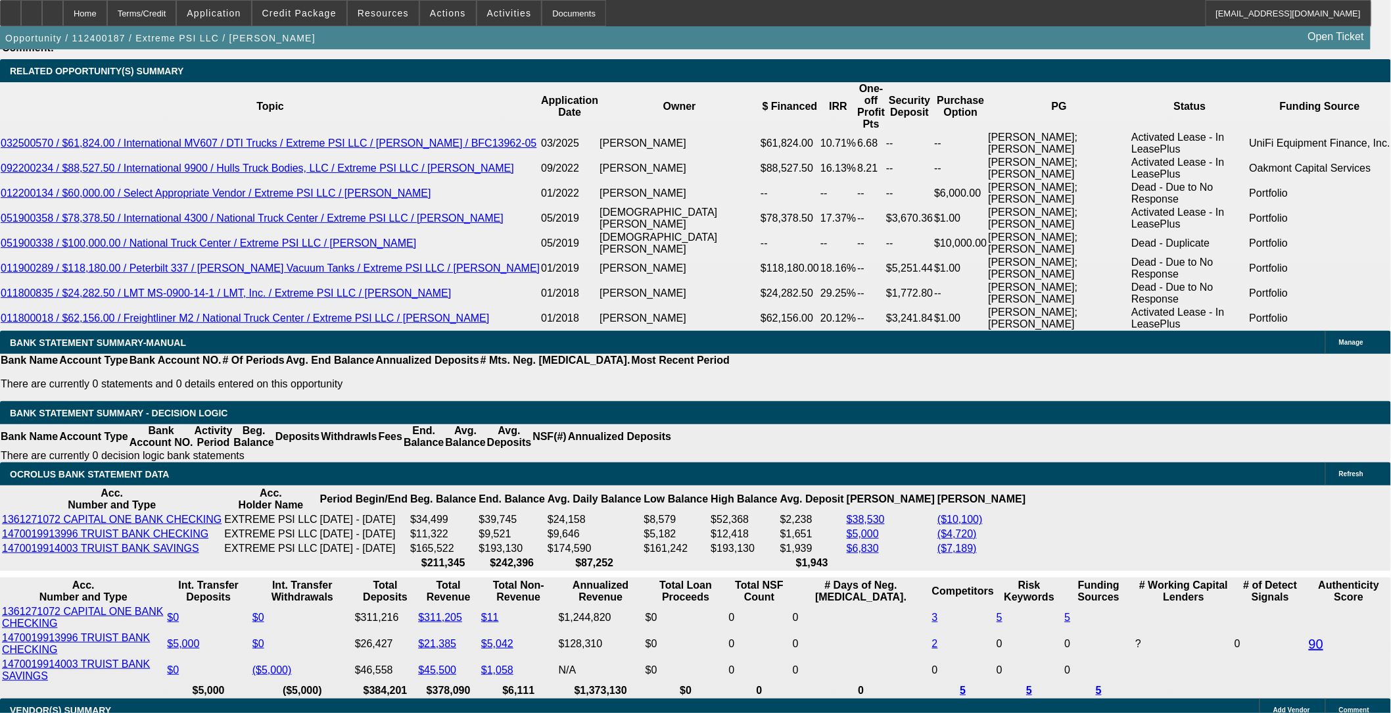
scroll to position [2483, 0]
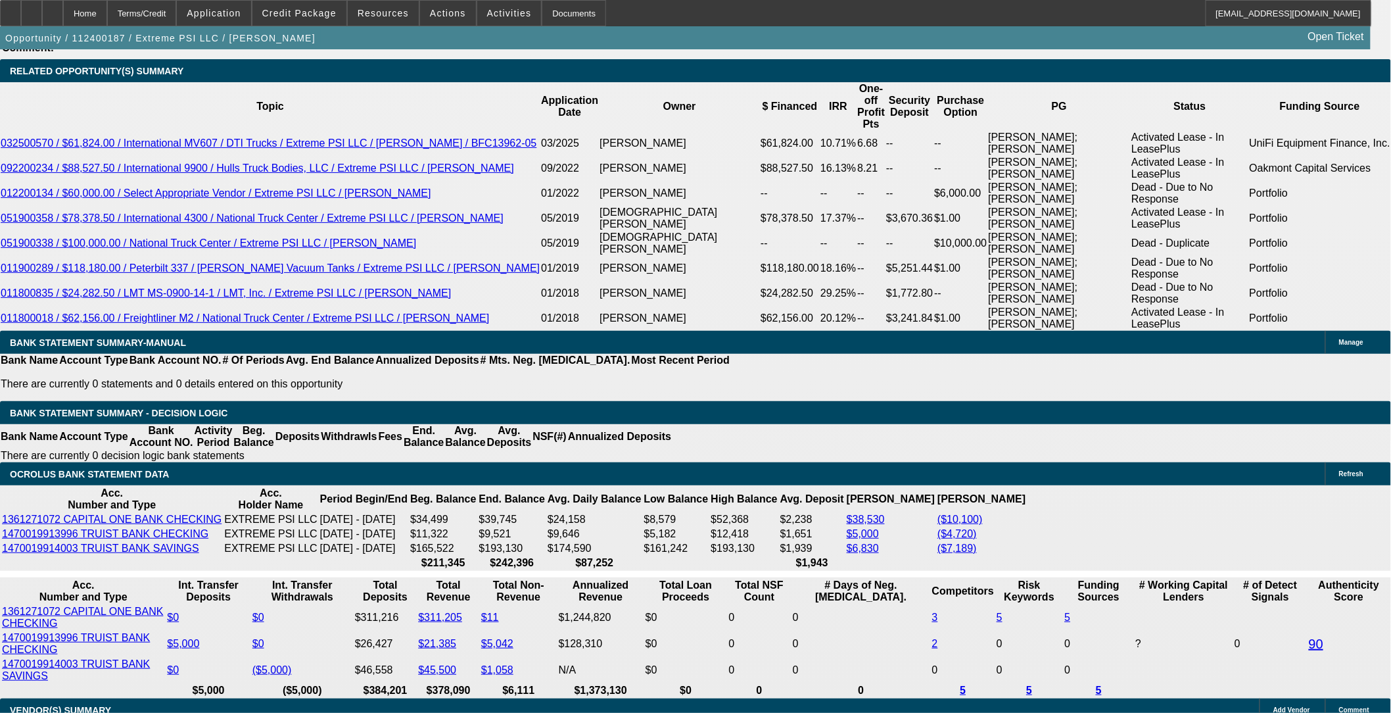
scroll to position [2849, 0]
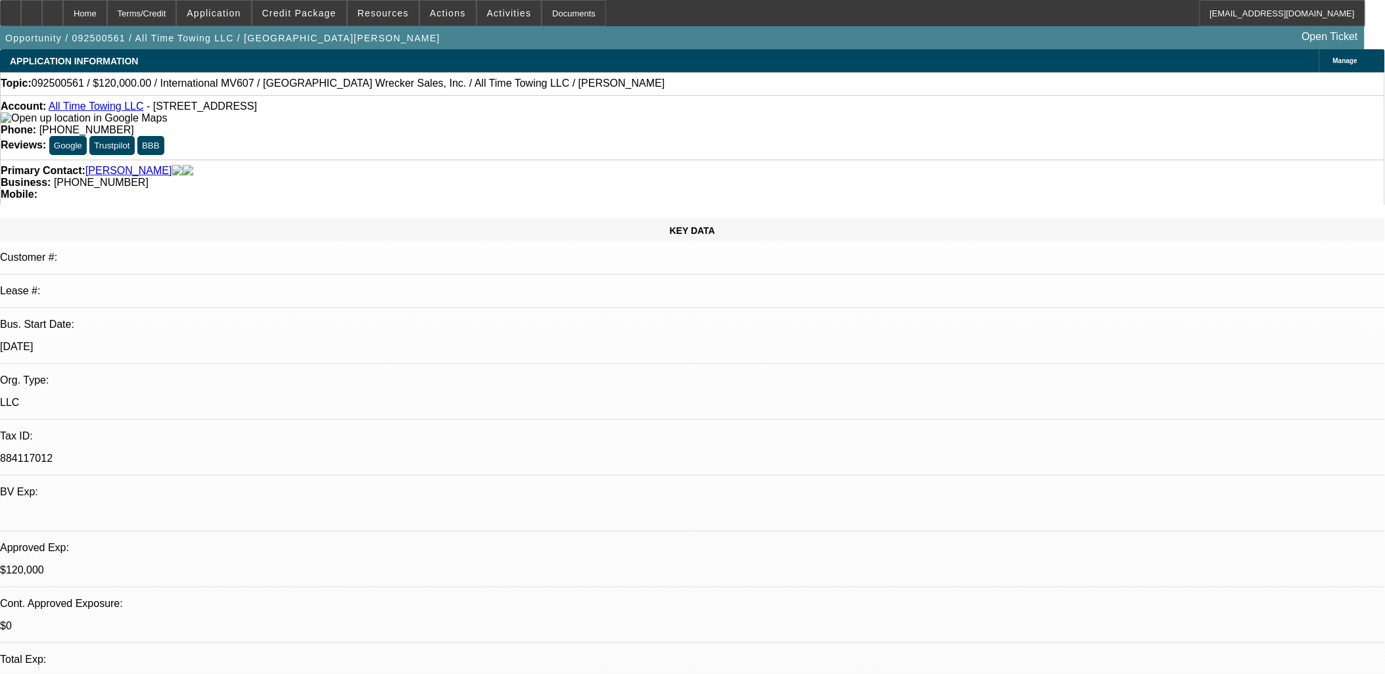
select select "0"
select select "2"
select select "0"
select select "2"
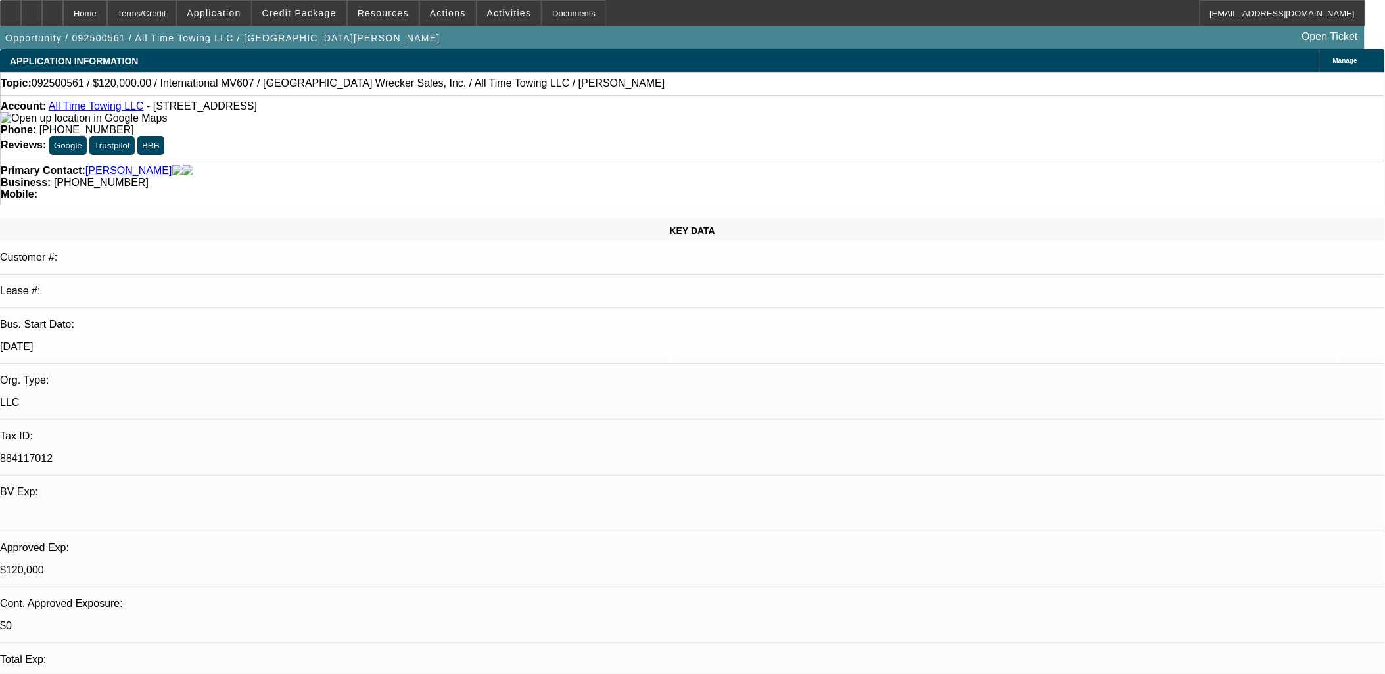
select select "0"
select select "0.1"
select select "2"
select select "0"
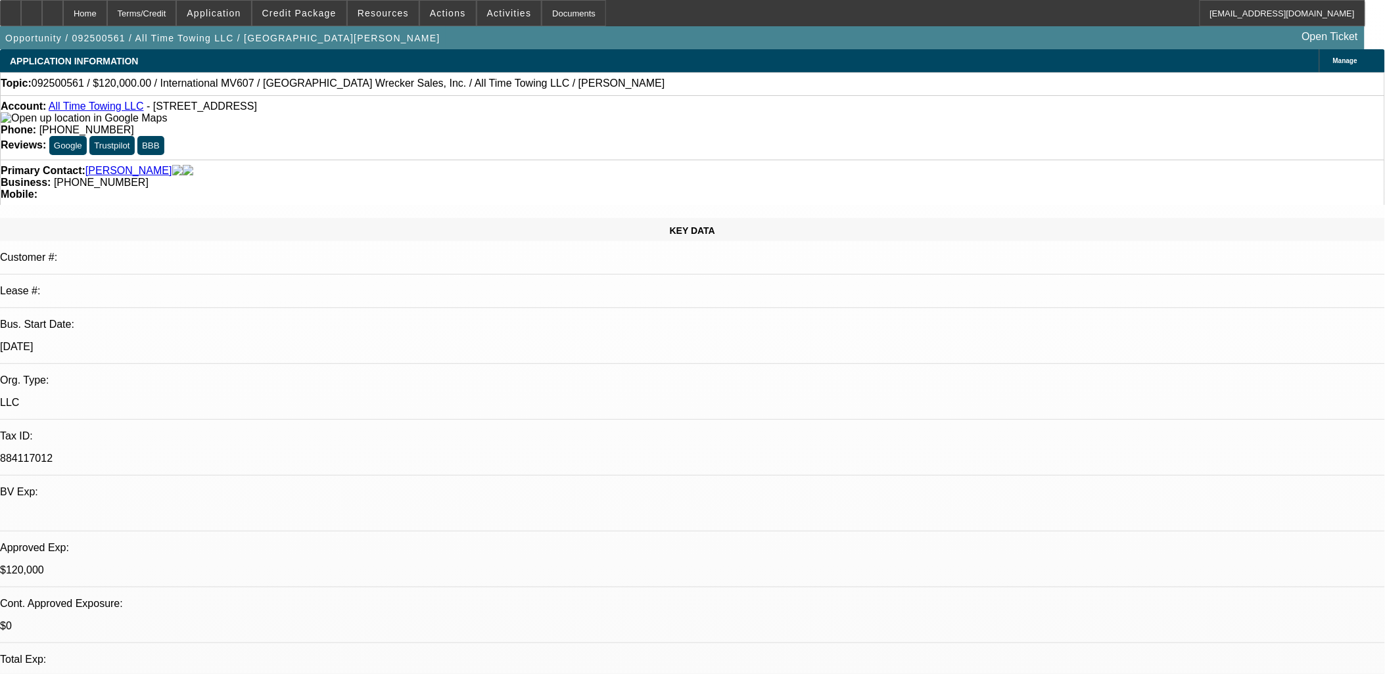
select select "0"
select select "1"
select select "2"
select select "6"
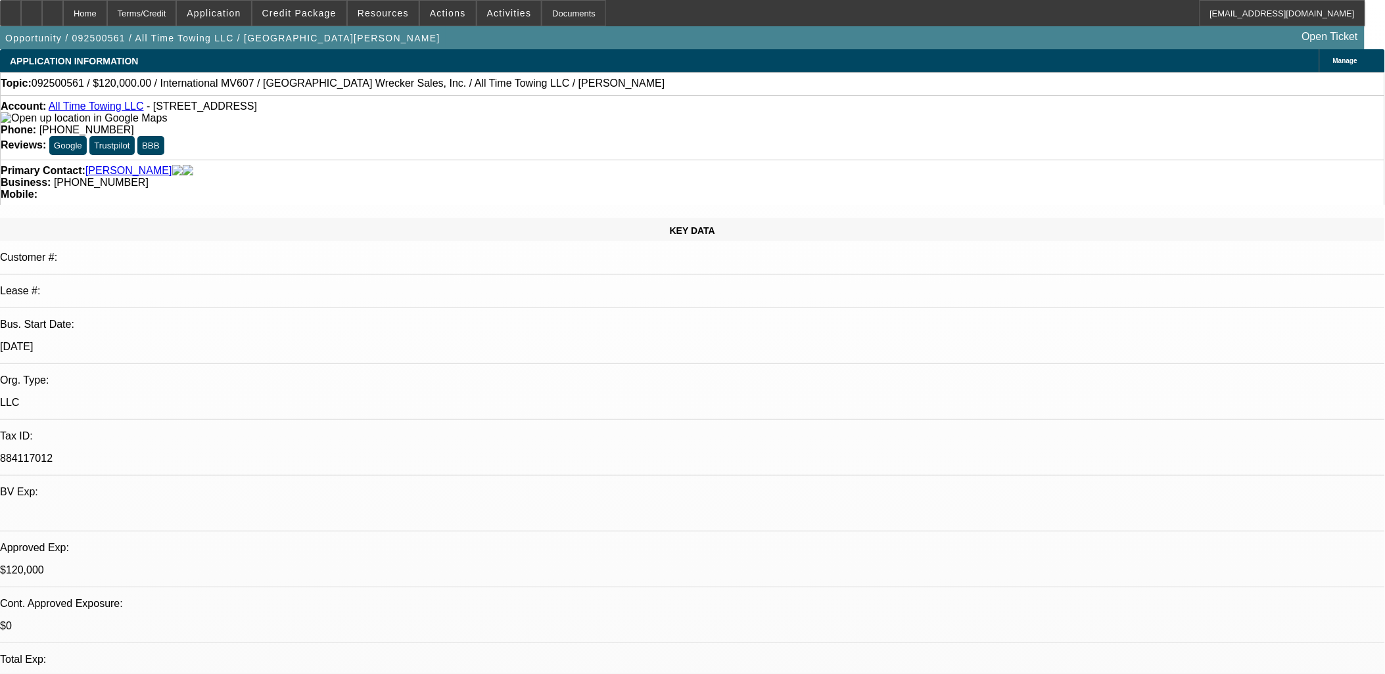
select select "1"
select select "2"
select select "6"
select select "1"
select select "2"
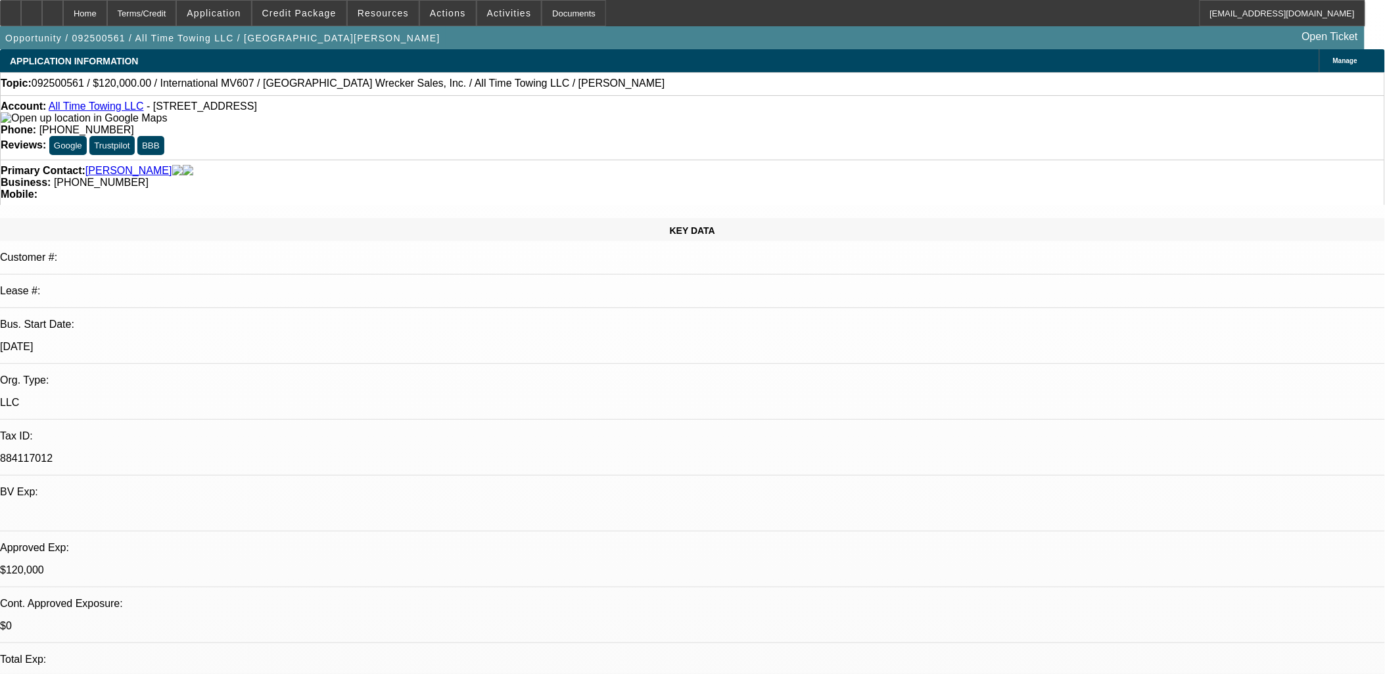
select select "6"
select select "1"
select select "2"
select select "6"
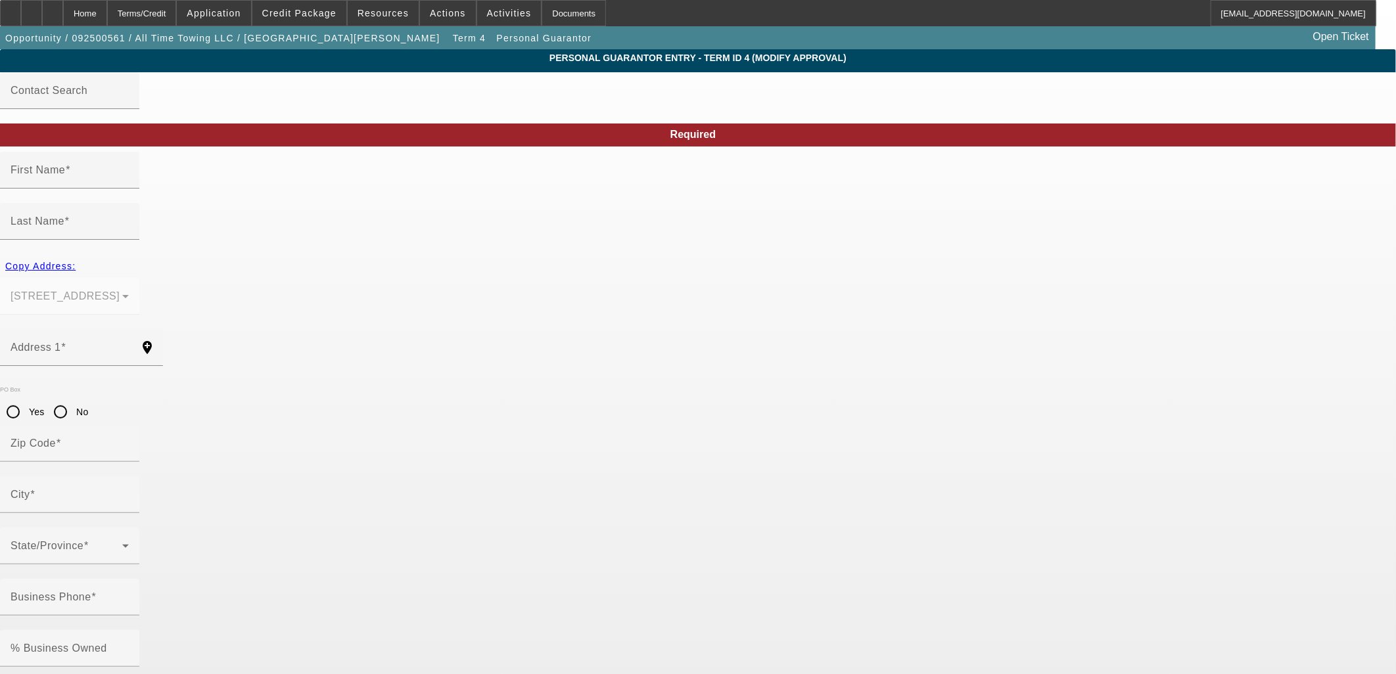
type input "[PERSON_NAME]"
type input "[STREET_ADDRESS]"
radio input "true"
type input "49548"
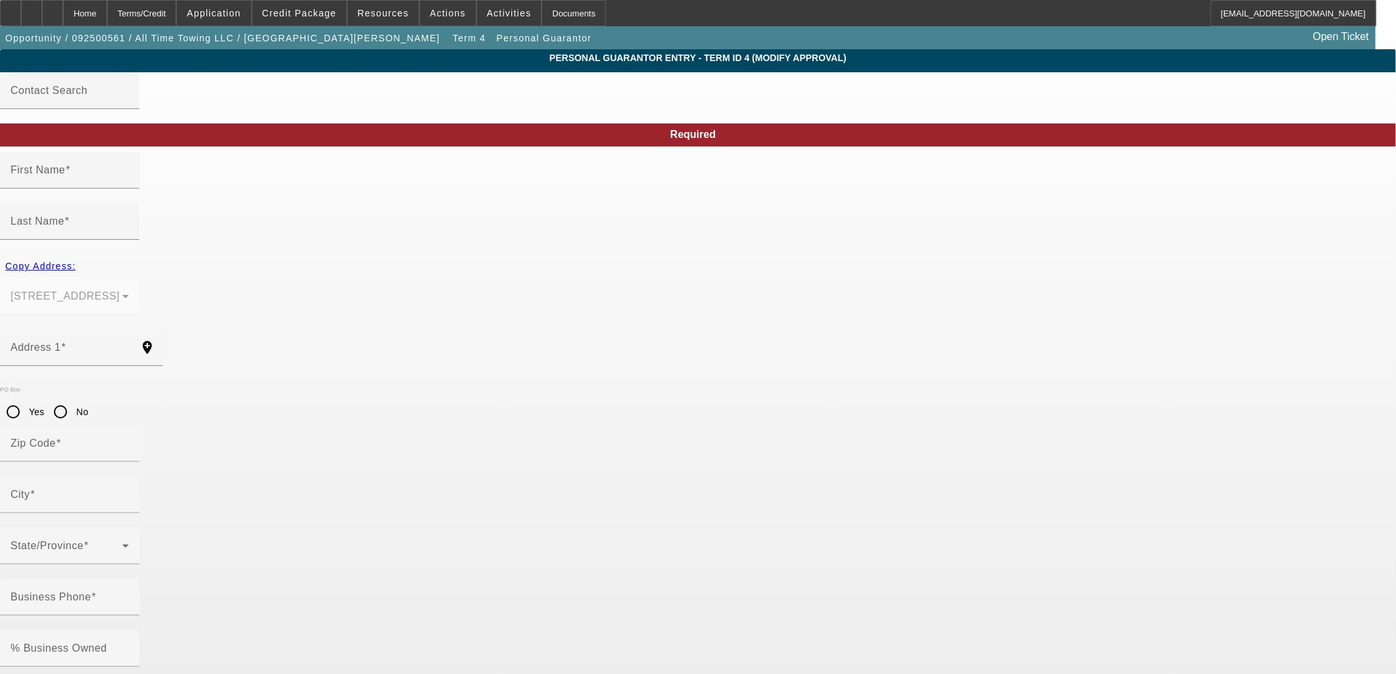
type input "[GEOGRAPHIC_DATA]"
type input "[PHONE_NUMBER]"
type input "100"
type input "366-84-3184"
type input "[EMAIL_ADDRESS][DOMAIN_NAME]"
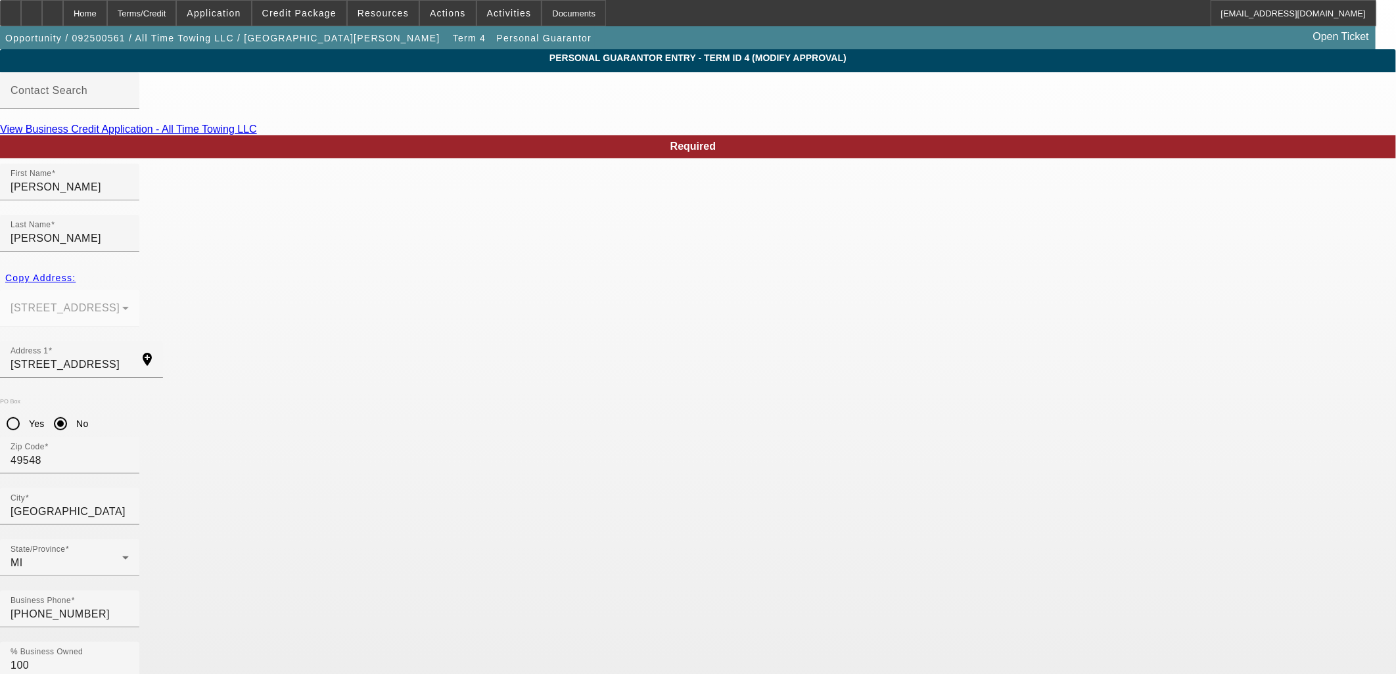
click at [107, 18] on div "Home" at bounding box center [85, 13] width 44 height 26
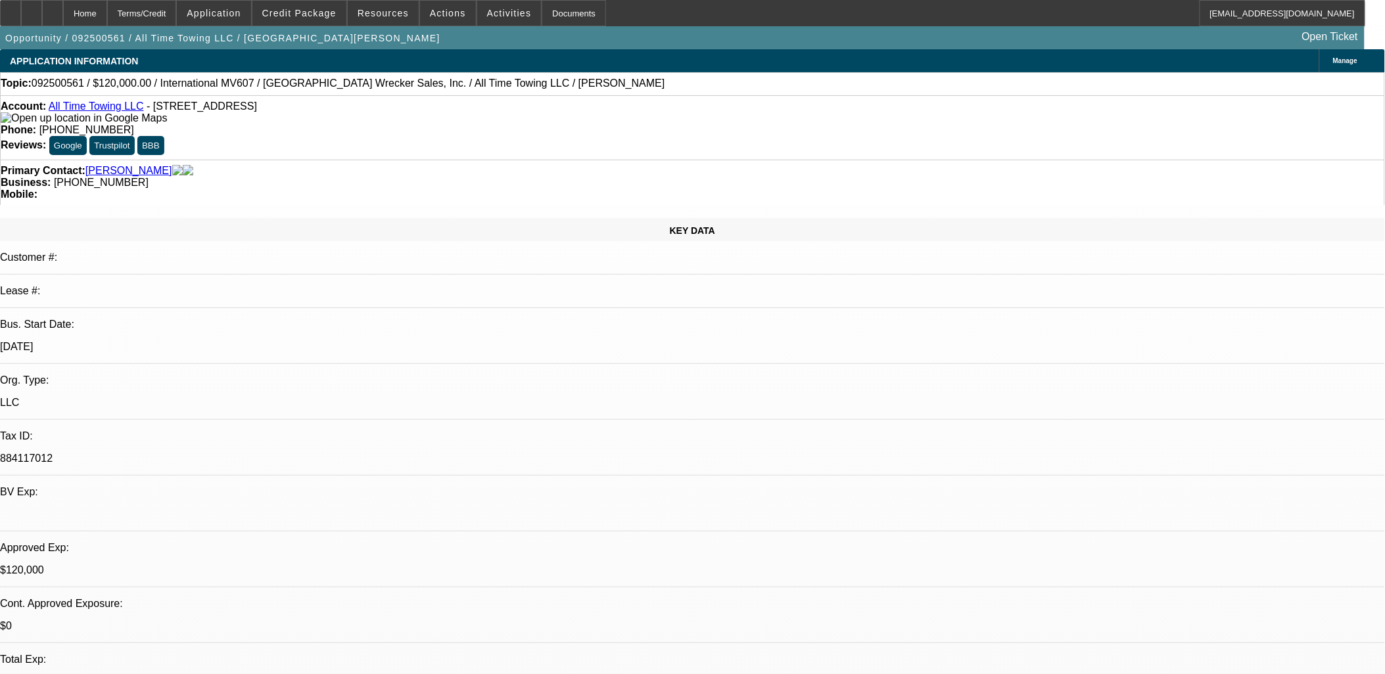
select select "0"
select select "2"
select select "0"
select select "6"
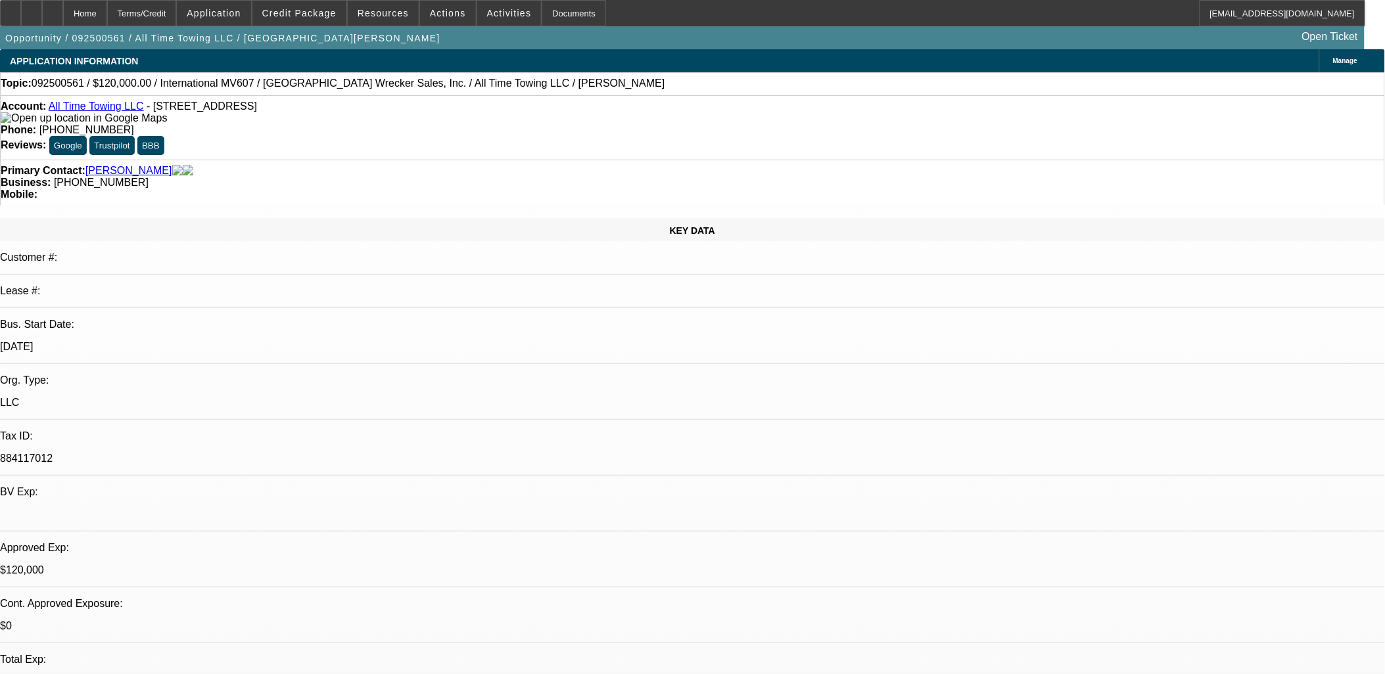
select select "0"
select select "2"
select select "0"
select select "6"
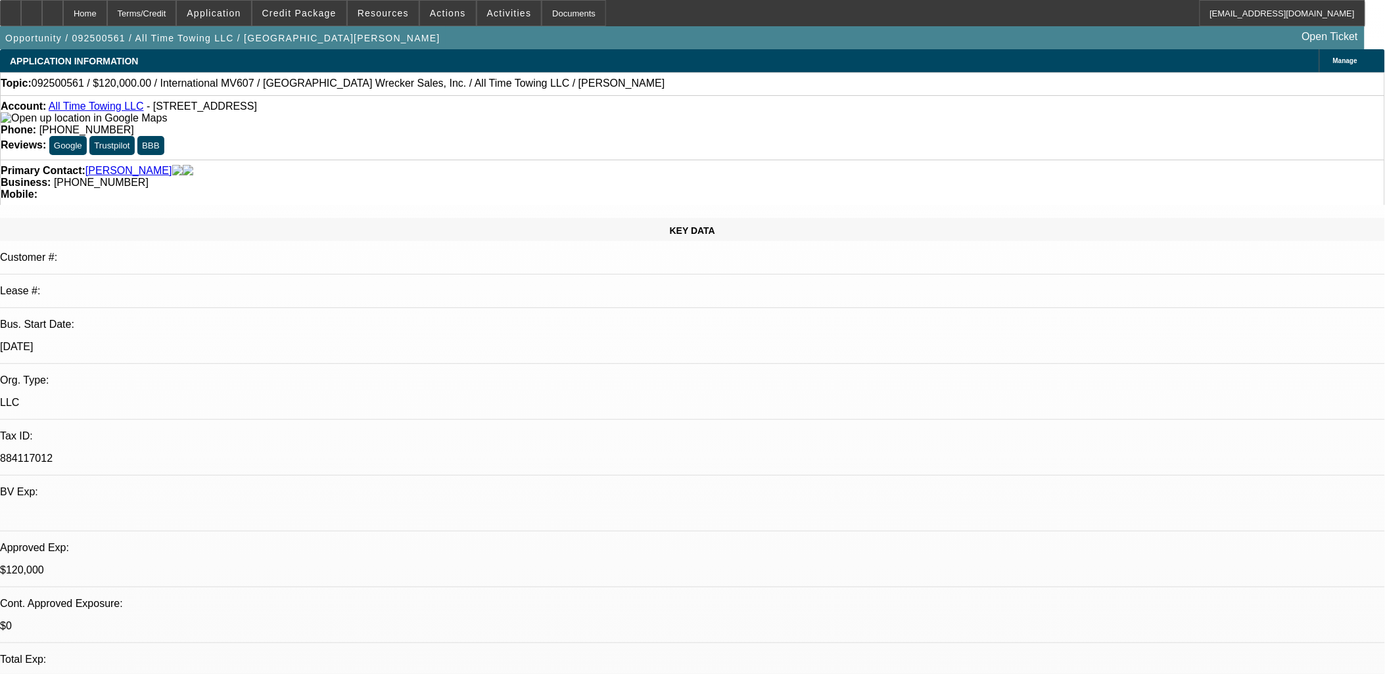
select select "0.1"
select select "2"
select select "0"
select select "6"
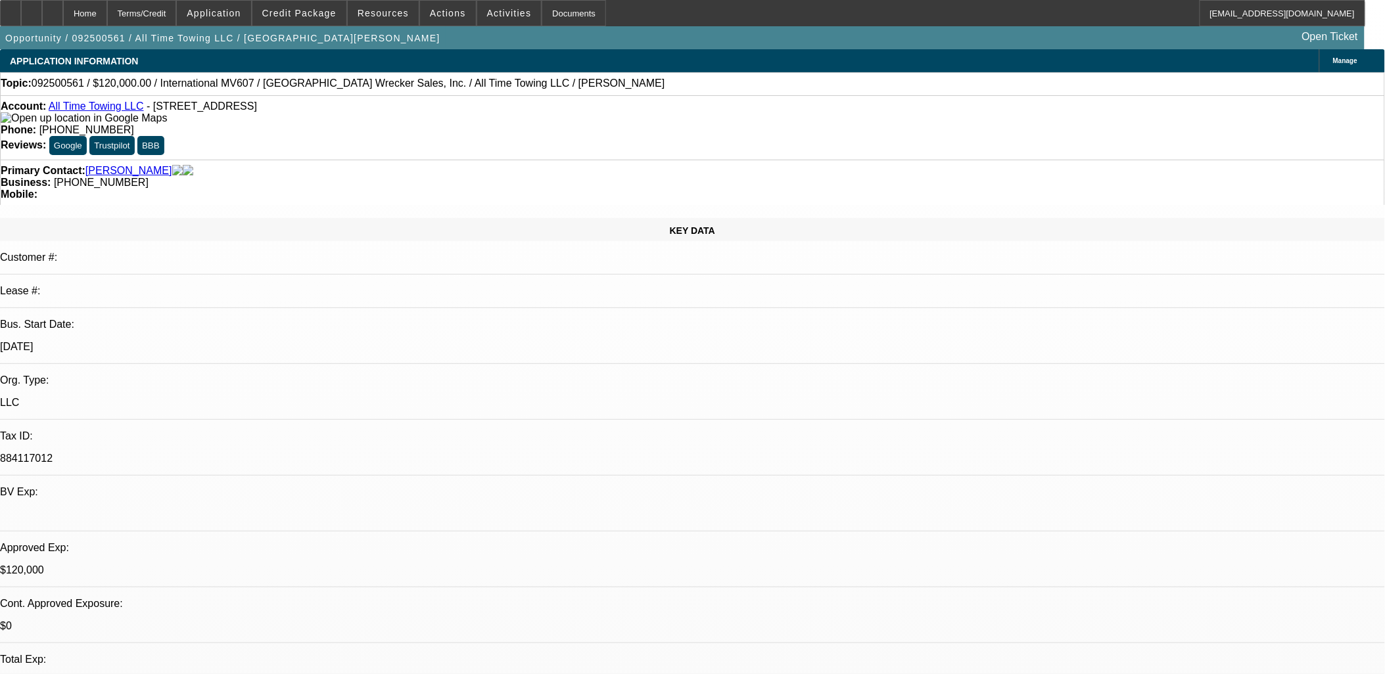
select select "0"
select select "2"
select select "0"
select select "6"
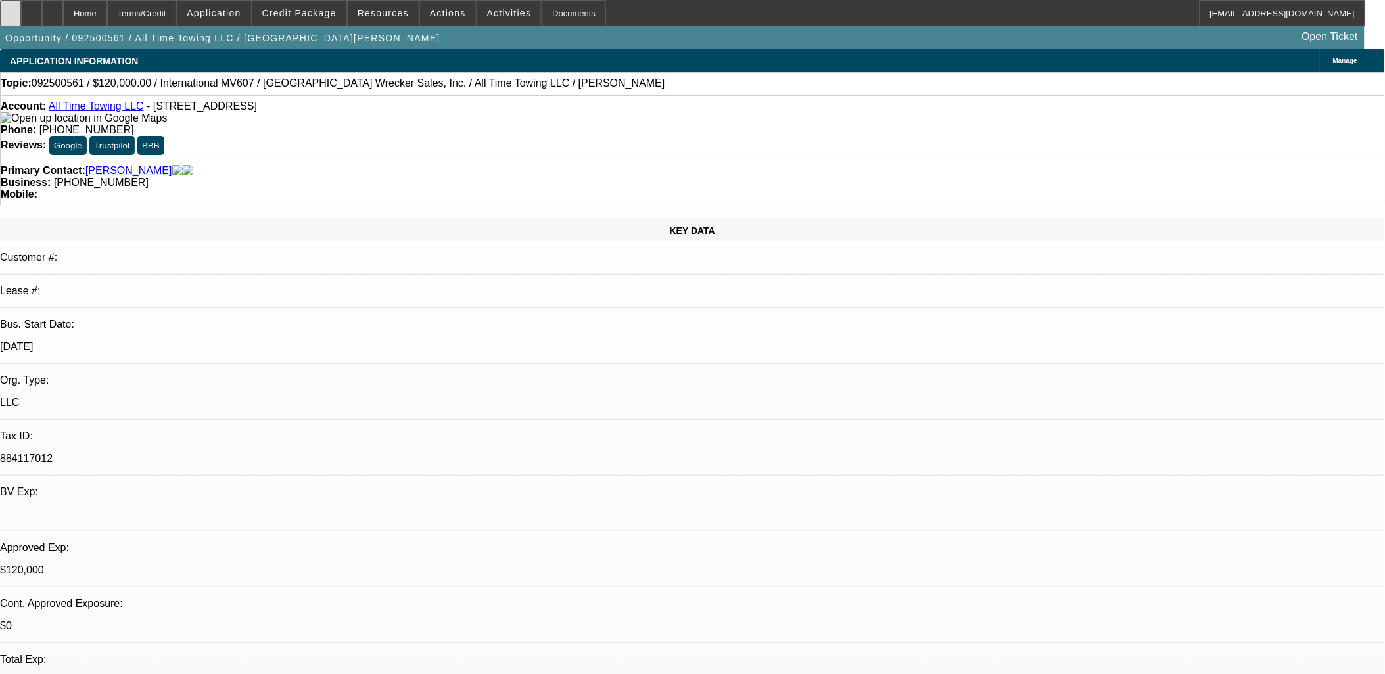
click at [11, 9] on icon at bounding box center [11, 9] width 0 height 0
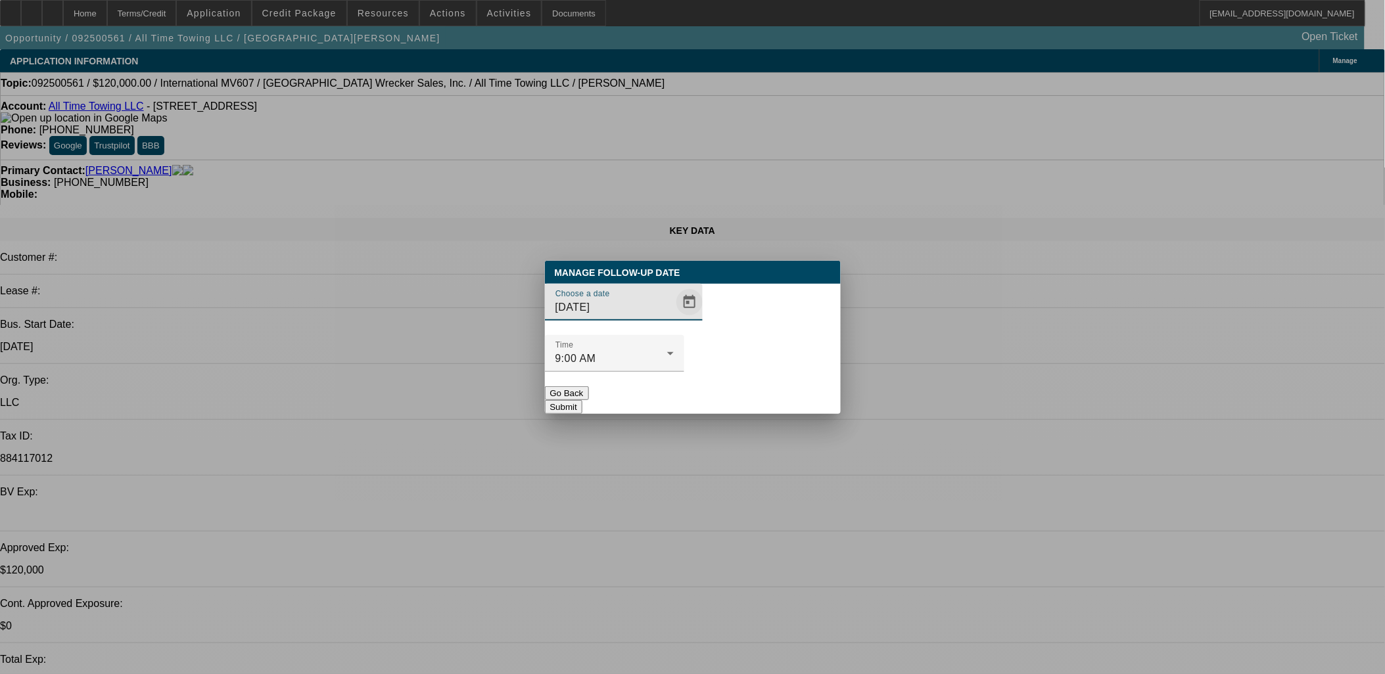
click at [674, 318] on span "Open calendar" at bounding box center [690, 303] width 32 height 32
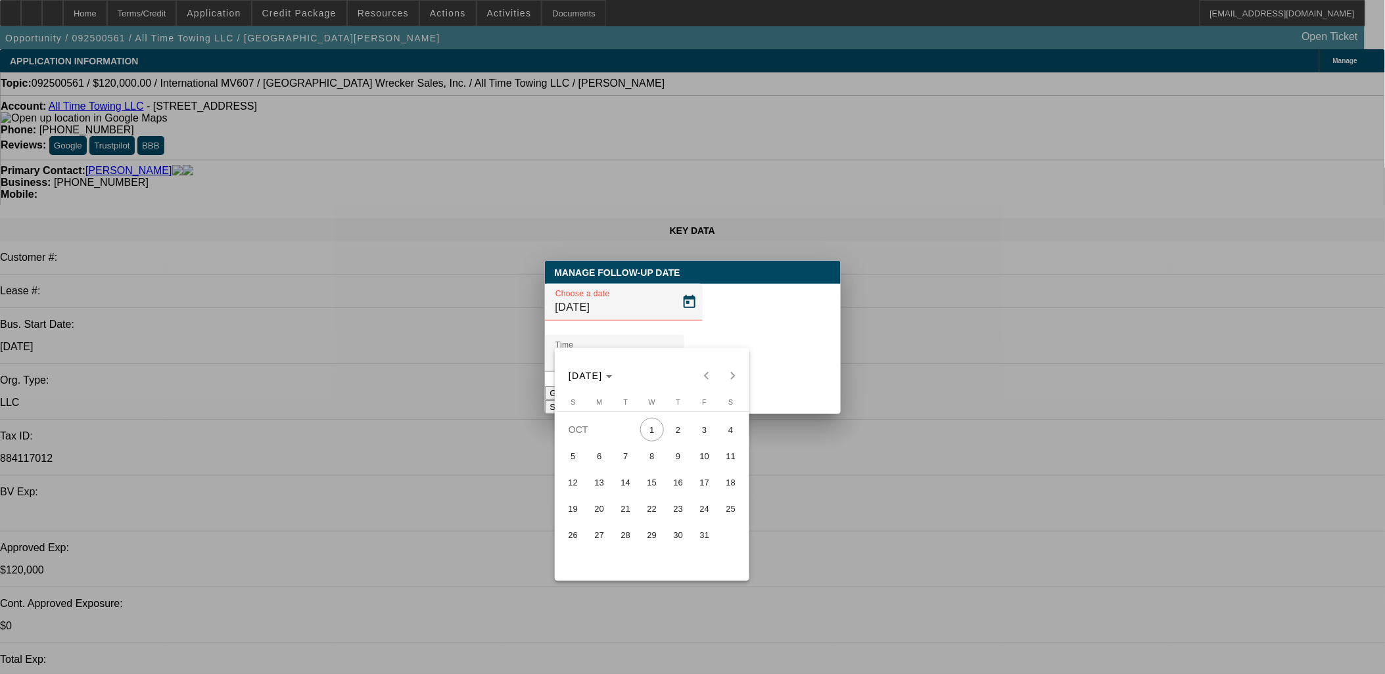
click at [673, 454] on span "9" at bounding box center [679, 456] width 24 height 24
type input "10/9/2025"
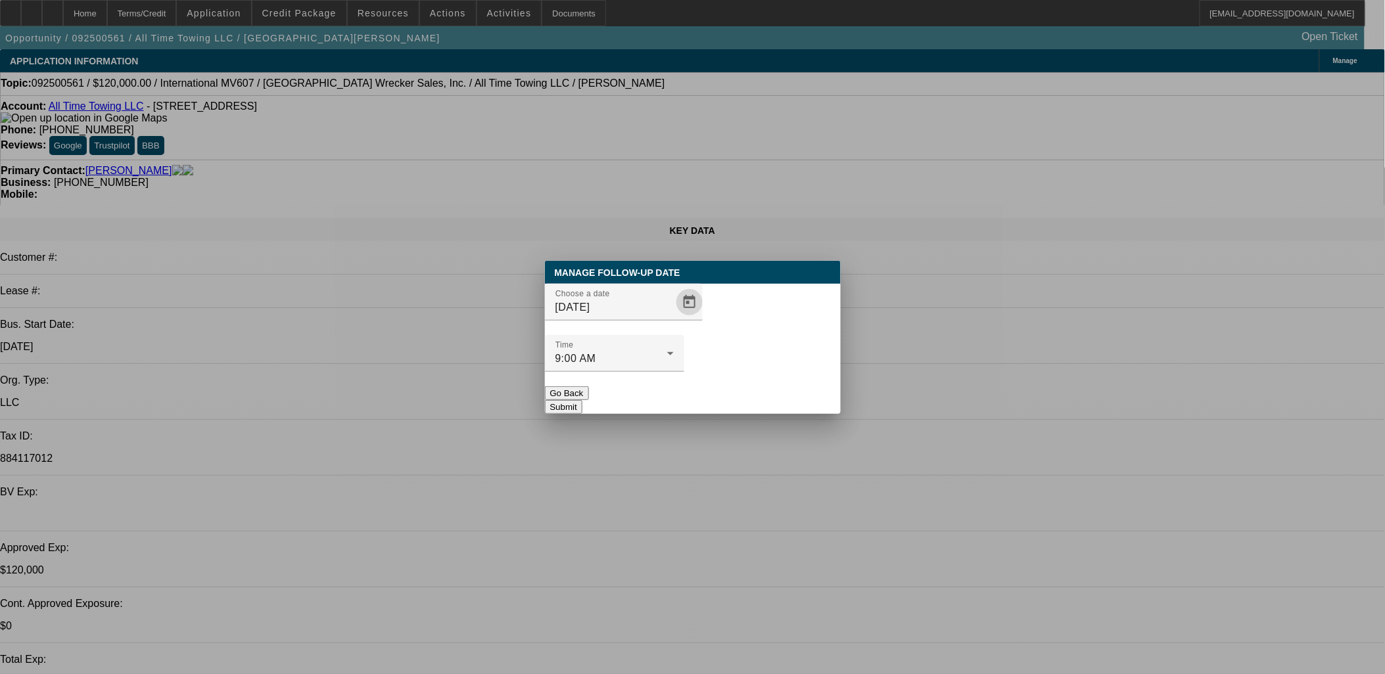
click at [582, 400] on button "Submit" at bounding box center [563, 407] width 37 height 14
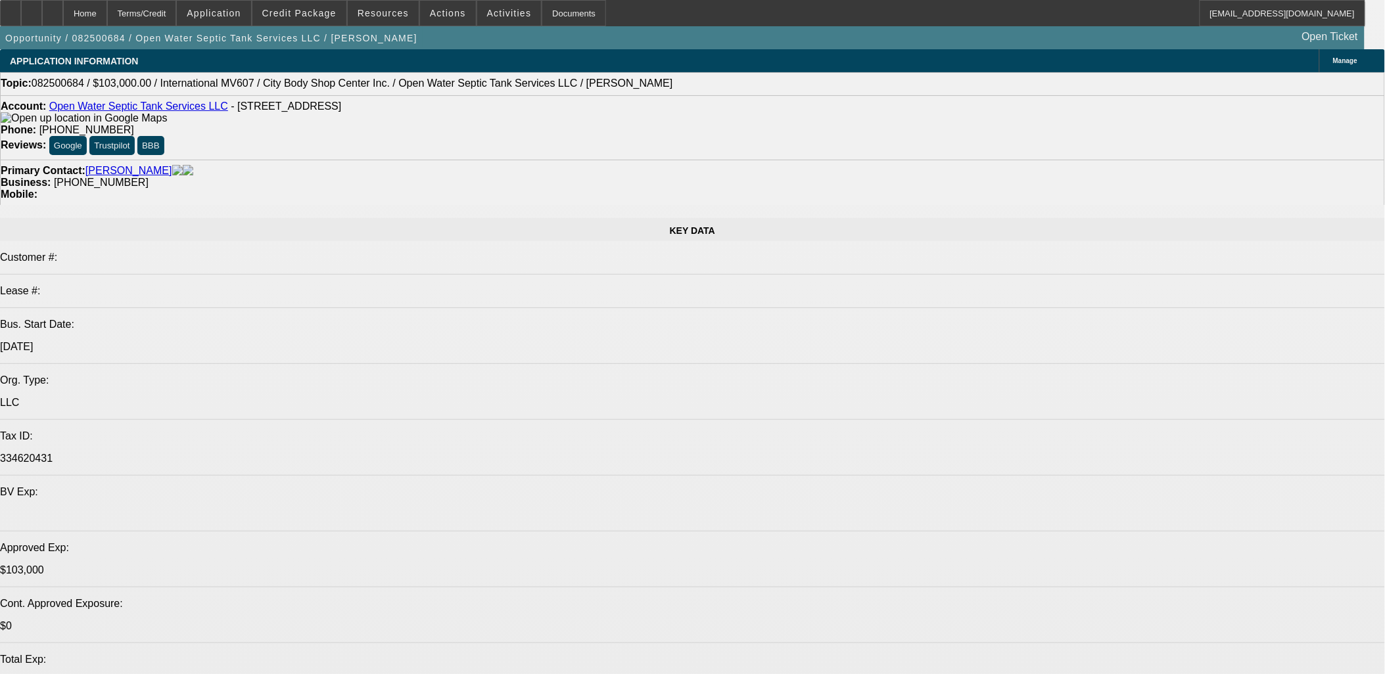
select select "0"
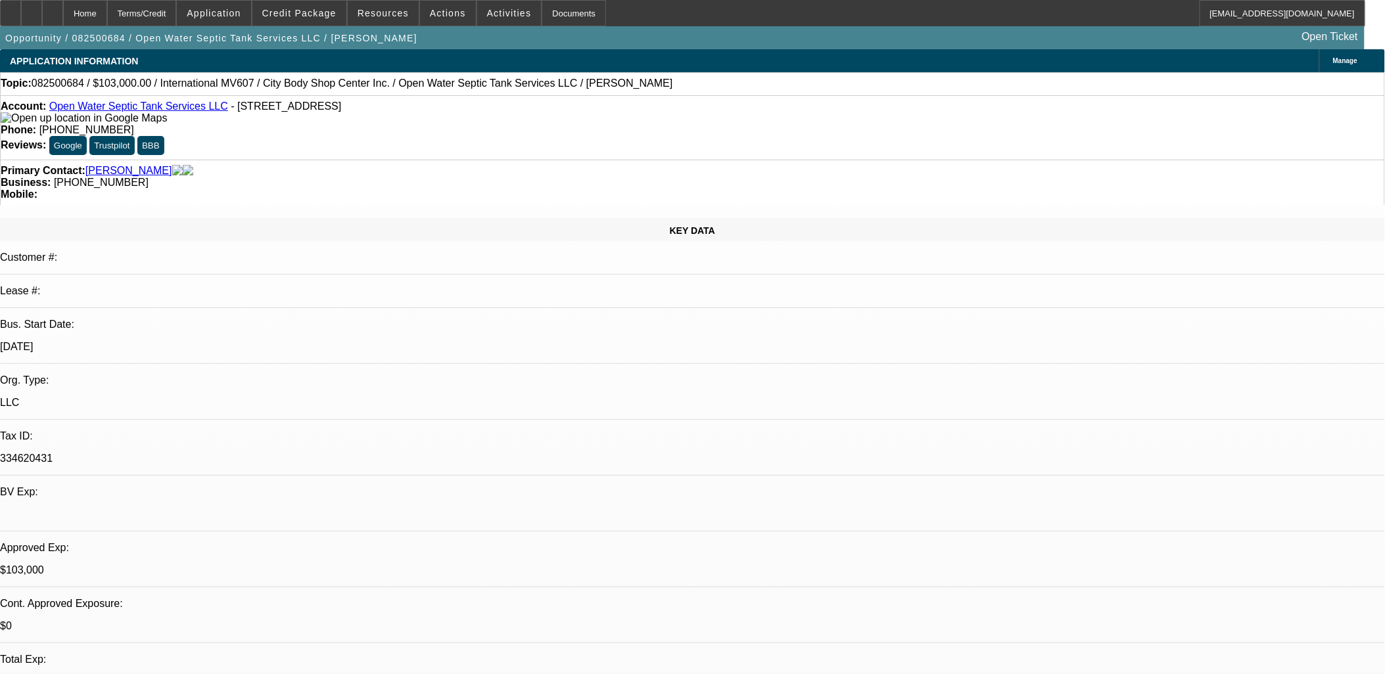
select select "2"
select select "0"
select select "2"
select select "0"
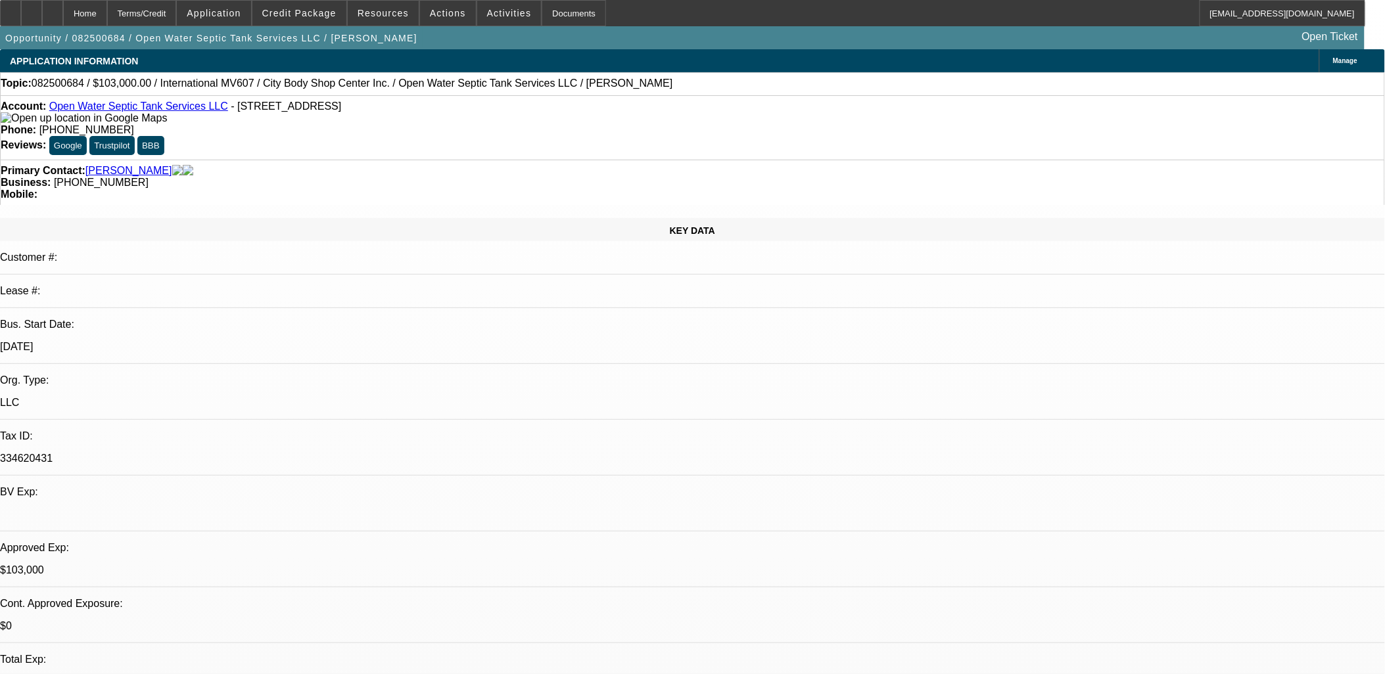
select select "0"
select select "2"
select select "0"
select select "2"
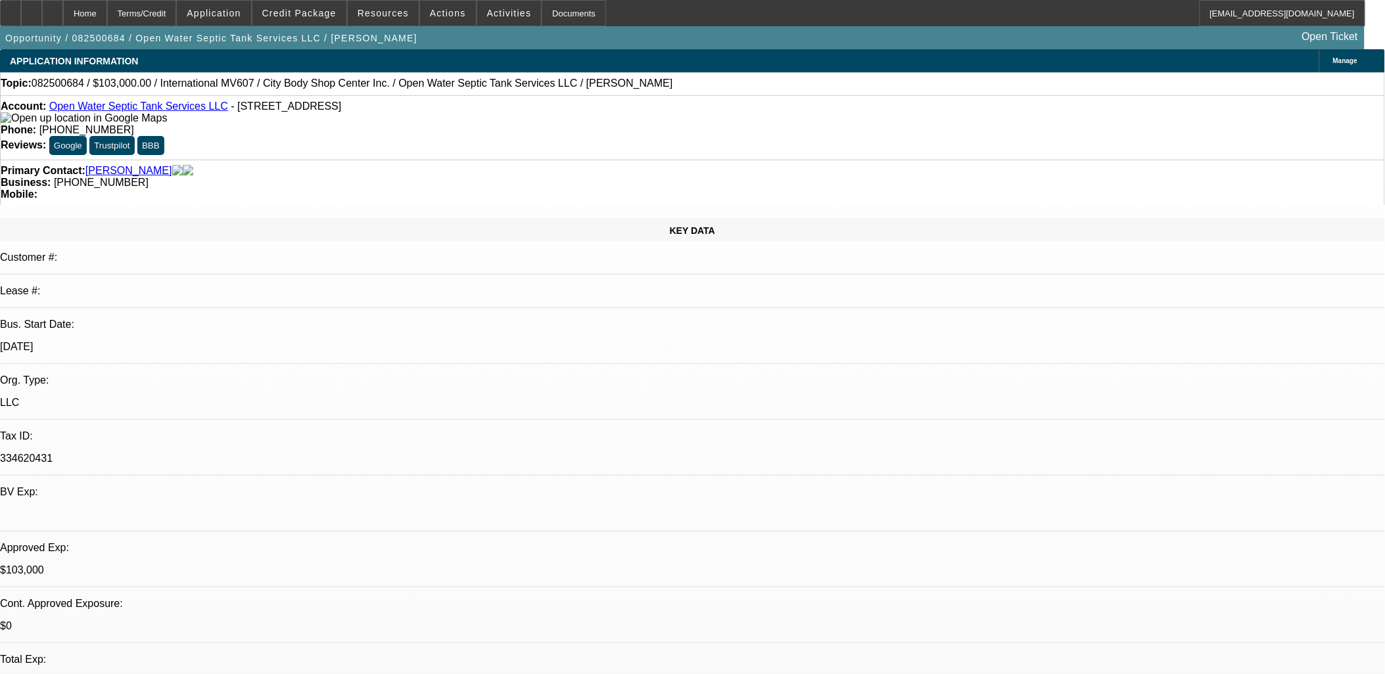
select select "0"
select select "1"
select select "2"
select select "6"
select select "1"
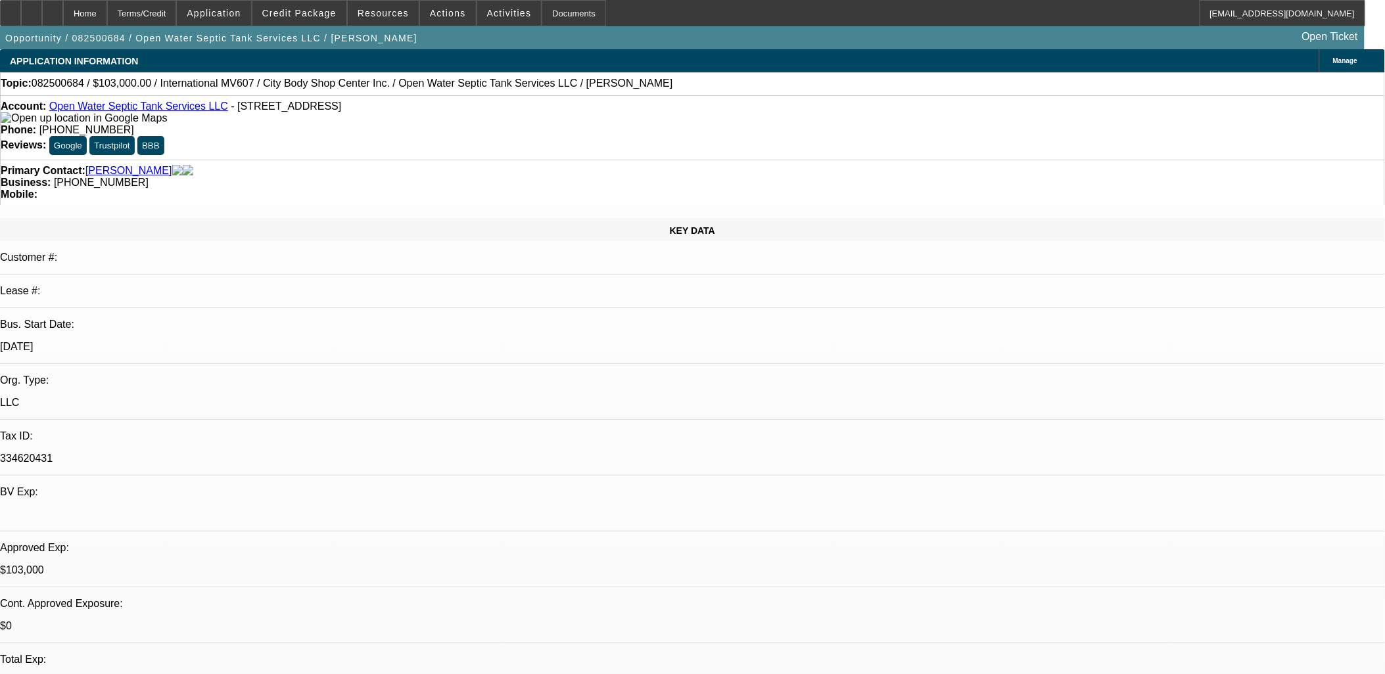
select select "2"
select select "6"
select select "1"
select select "2"
select select "6"
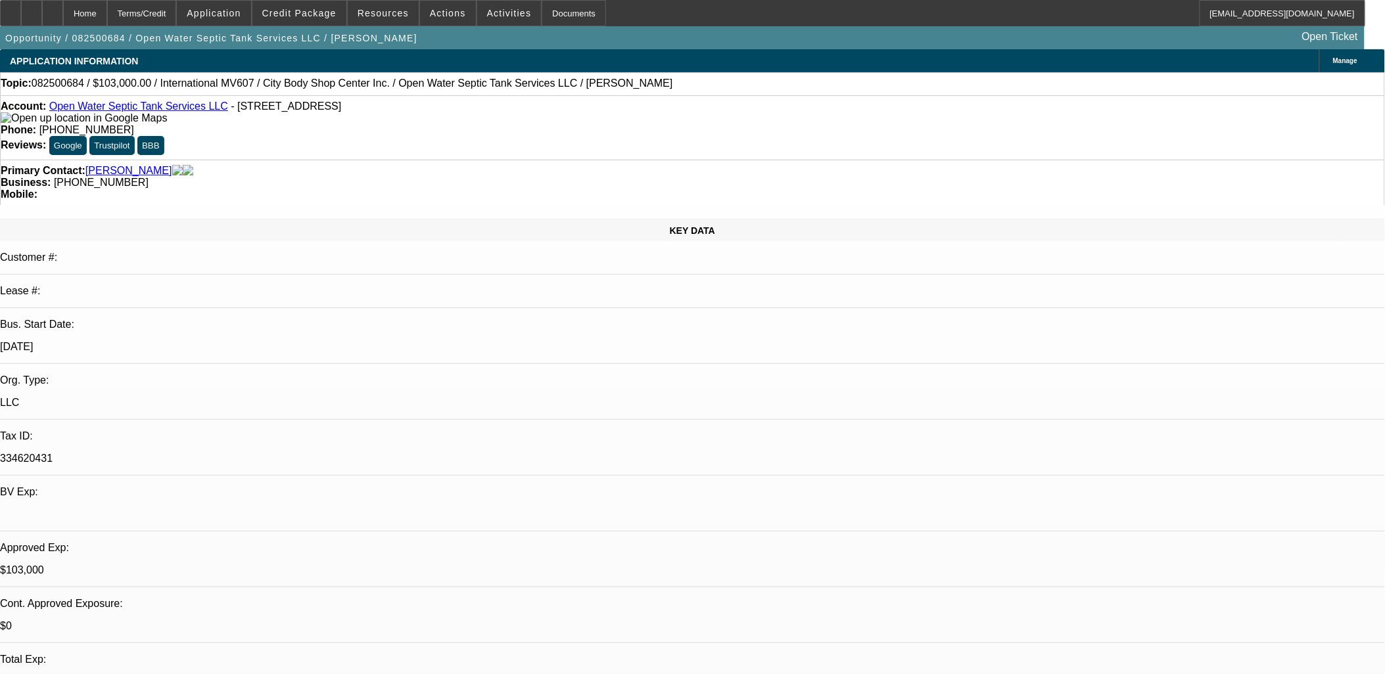
select select "1"
select select "2"
select select "6"
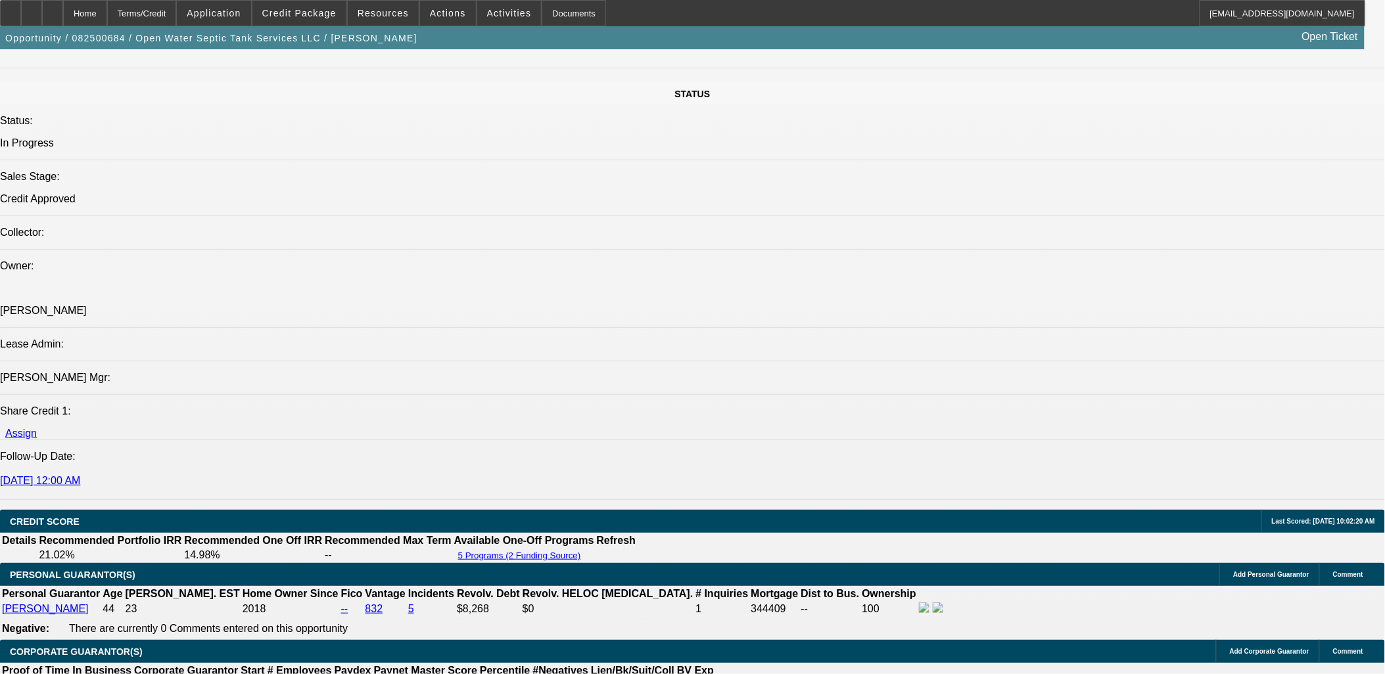
scroll to position [1680, 0]
